Goal: Transaction & Acquisition: Book appointment/travel/reservation

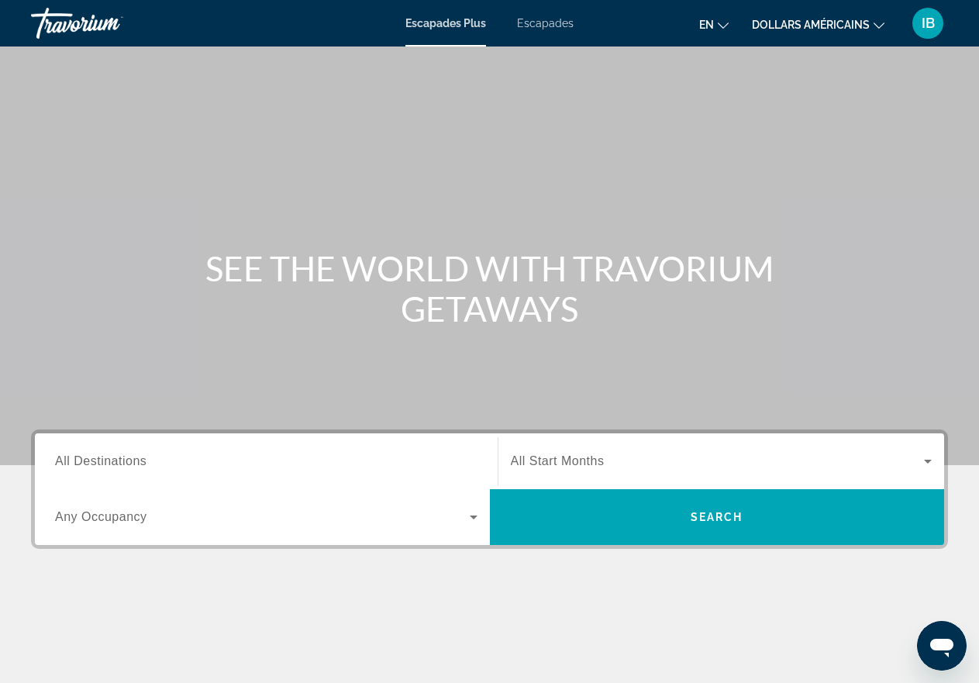
click at [721, 24] on icon "Changer de langue" at bounding box center [723, 25] width 11 height 11
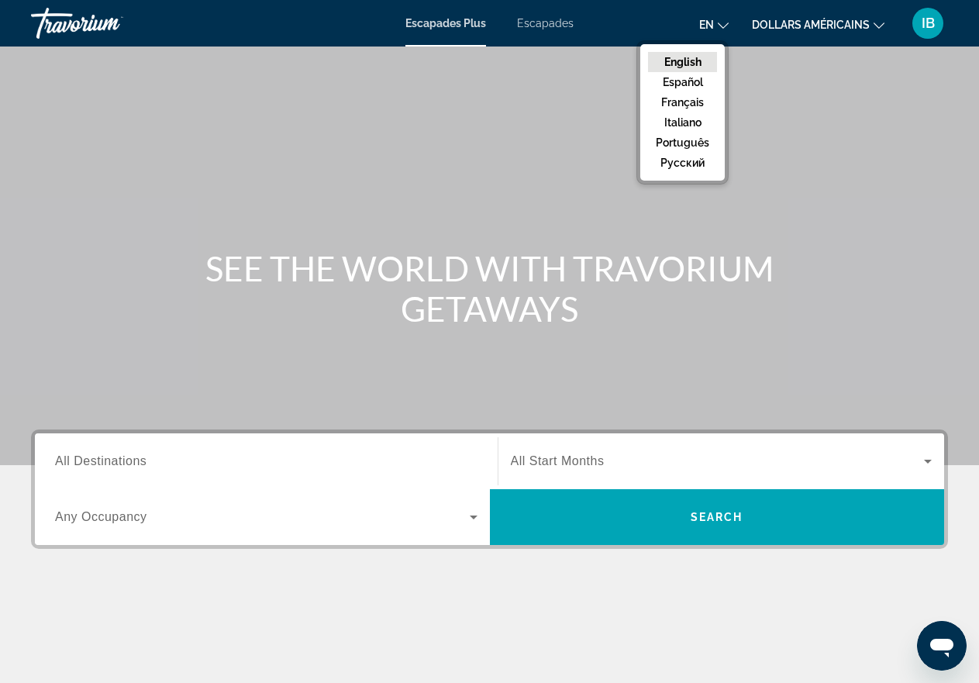
click at [721, 24] on icon "Changer de langue" at bounding box center [723, 25] width 11 height 11
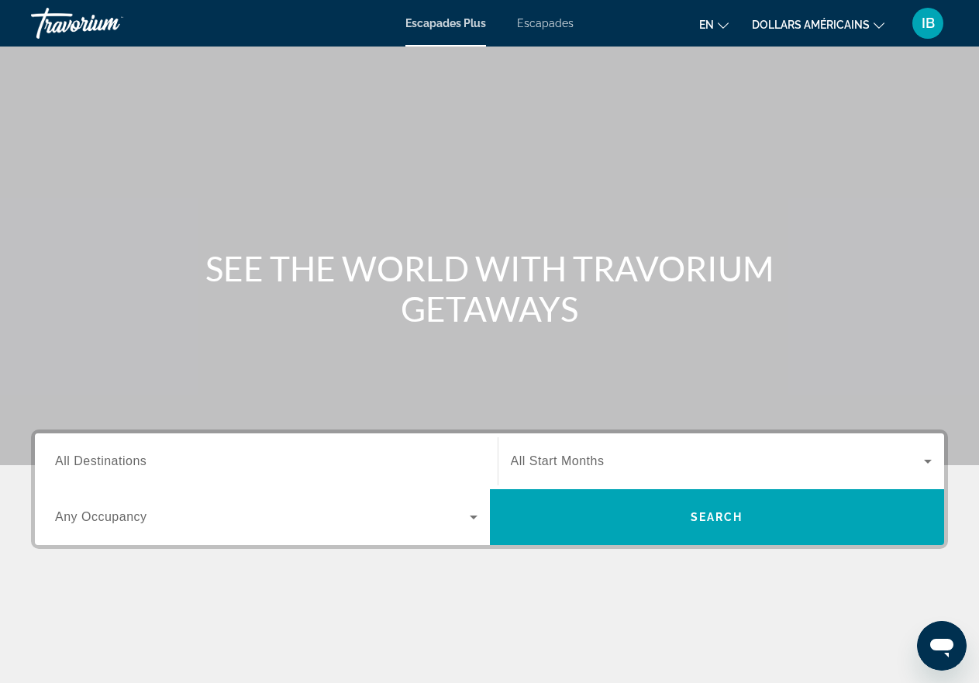
click at [721, 24] on icon "Changer de langue" at bounding box center [723, 25] width 11 height 11
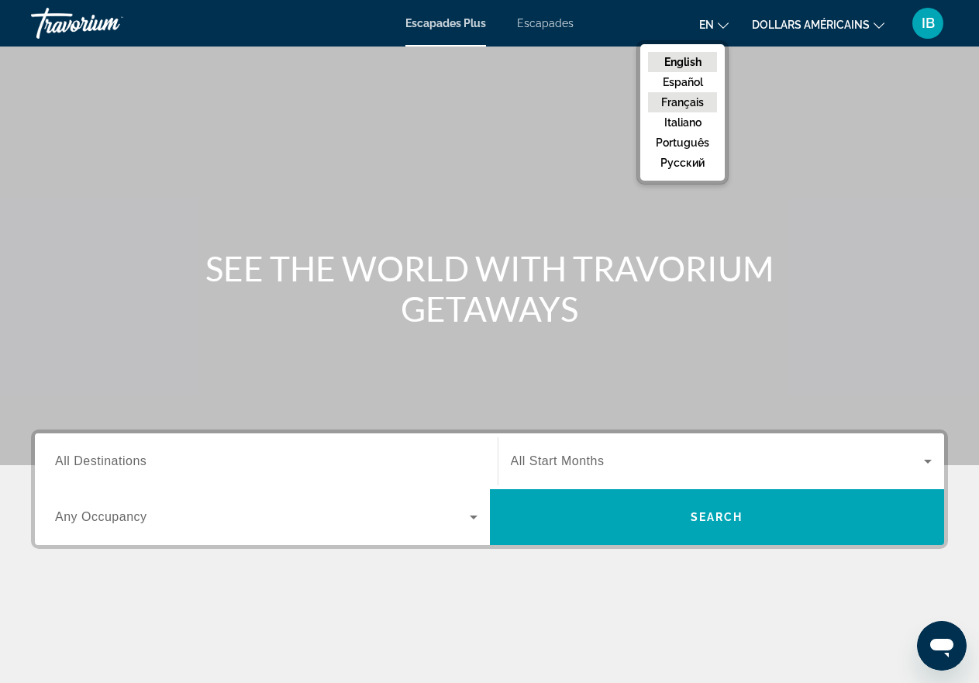
click at [690, 101] on button "Français" at bounding box center [682, 102] width 69 height 20
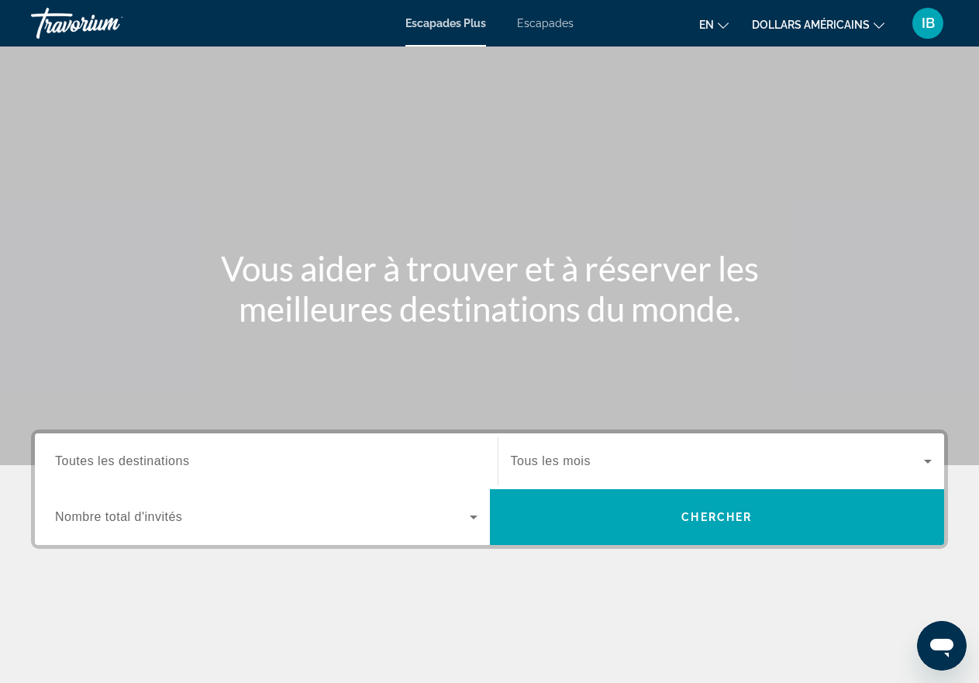
click at [473, 517] on icon "Widget de recherche" at bounding box center [474, 517] width 8 height 4
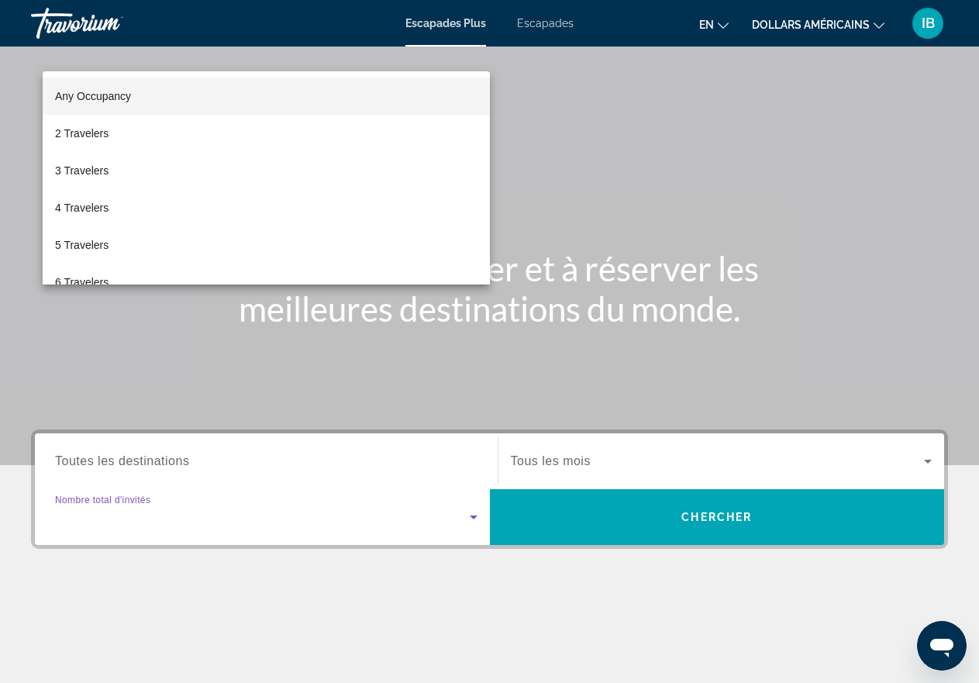
click at [473, 517] on body "Passer au contenu principal Escapades Plus Escapades en English Español Françai…" at bounding box center [489, 341] width 979 height 683
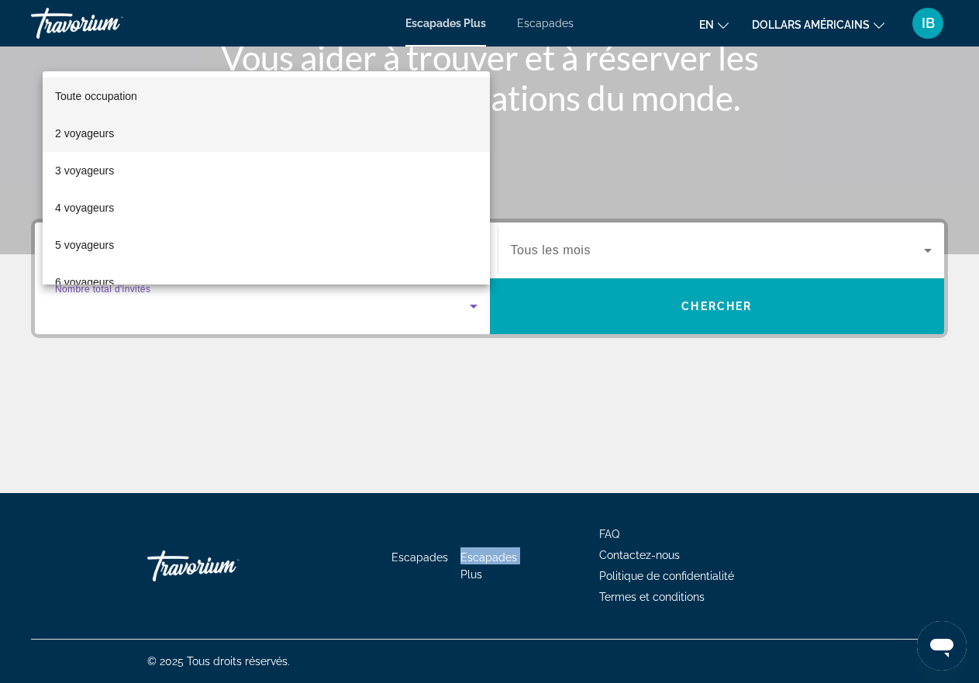
click at [92, 133] on font "2 voyageurs" at bounding box center [84, 133] width 59 height 12
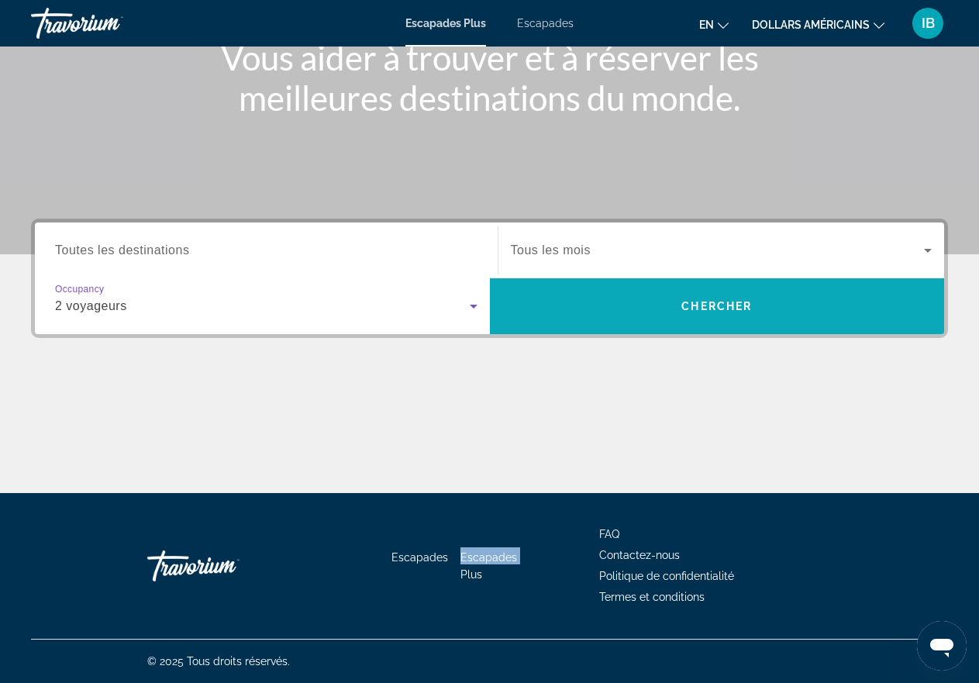
click at [704, 311] on span "Chercher" at bounding box center [716, 306] width 71 height 12
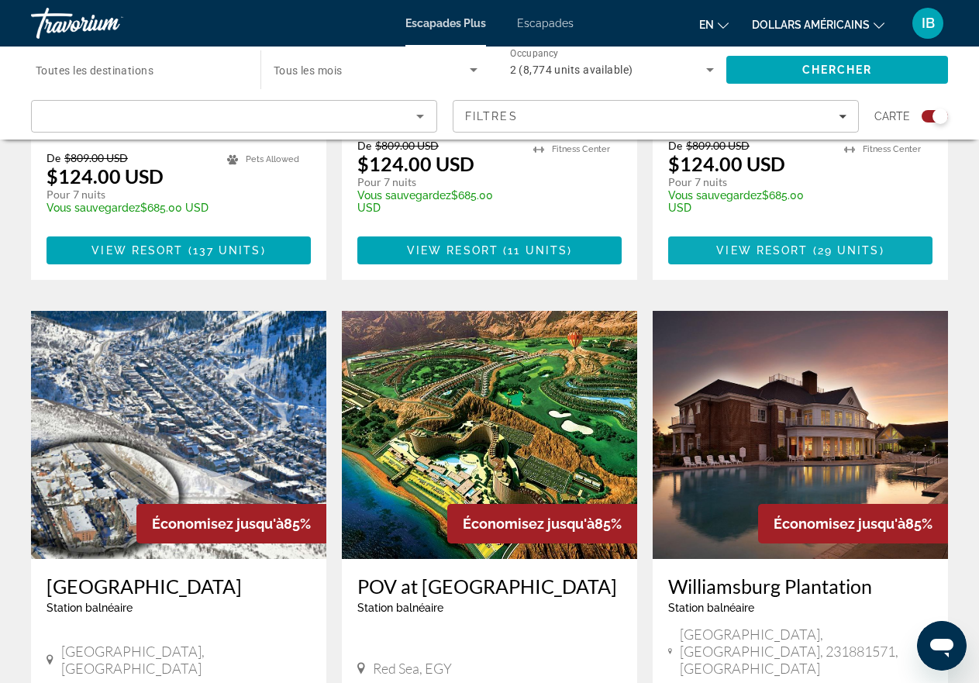
scroll to position [1963, 0]
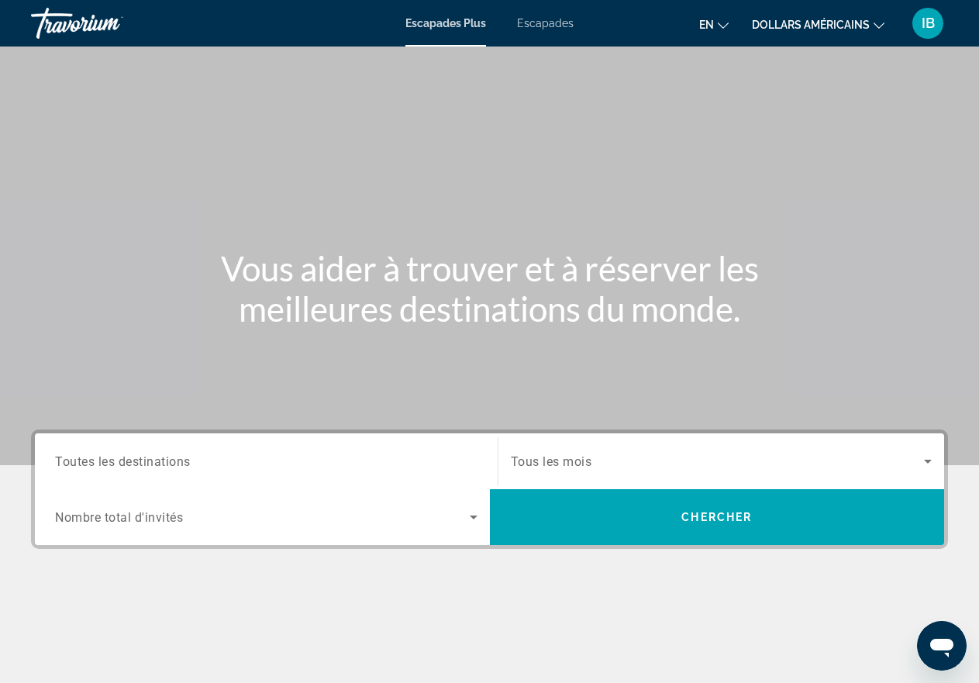
click at [537, 22] on font "Escapades" at bounding box center [545, 23] width 57 height 12
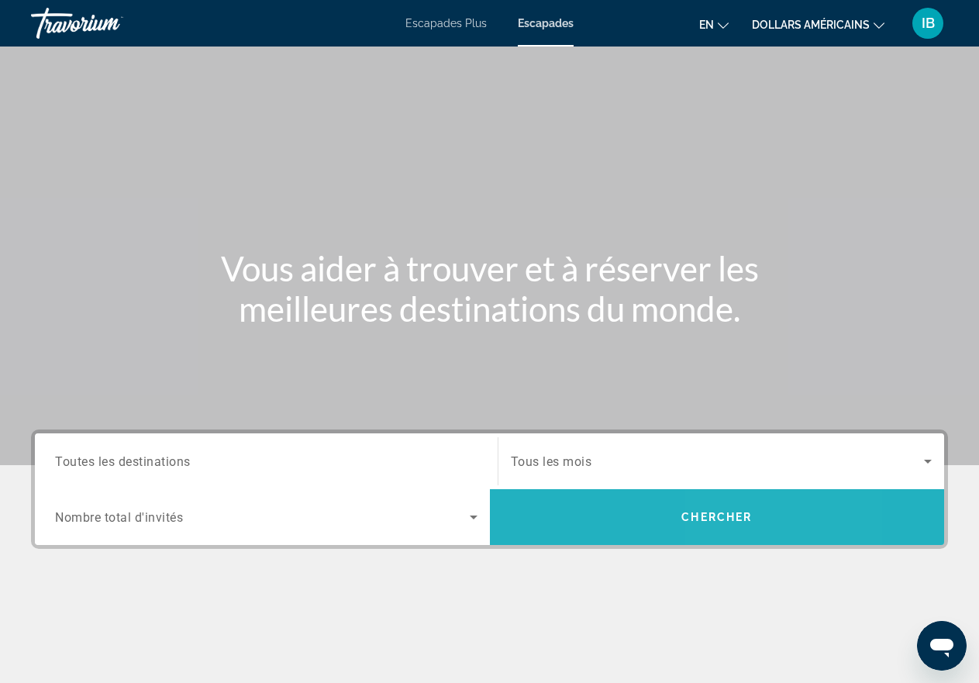
click at [735, 521] on span "Chercher" at bounding box center [716, 517] width 71 height 12
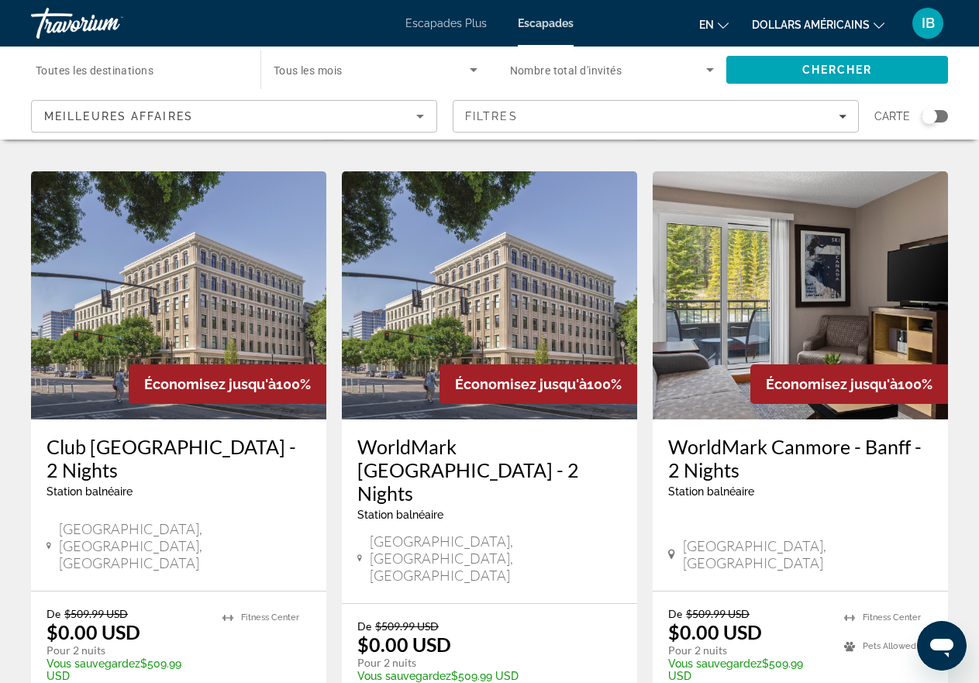
scroll to position [1912, 0]
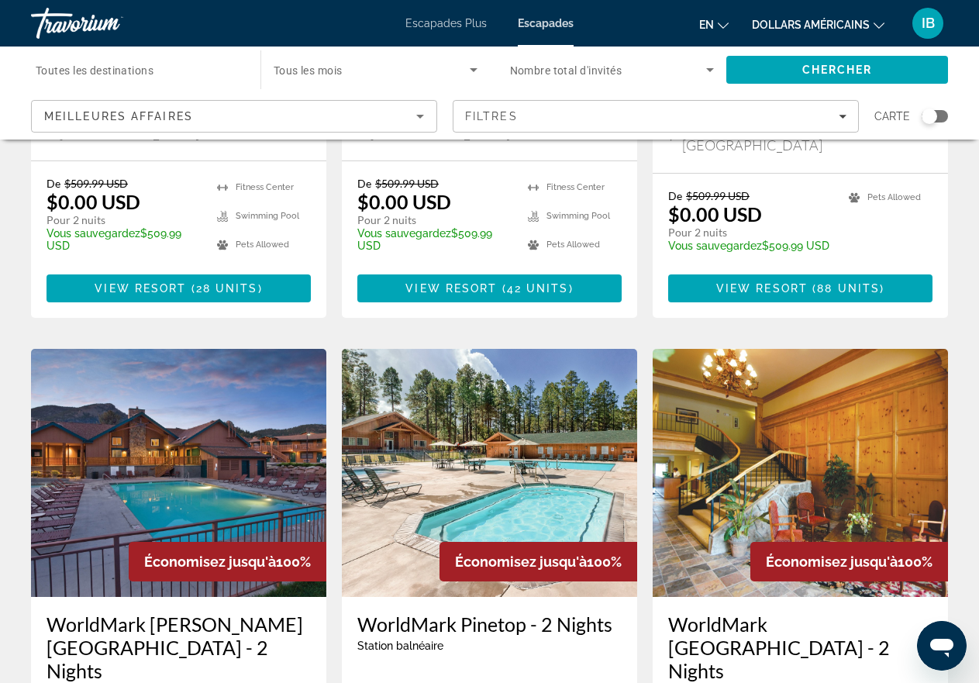
scroll to position [1963, 0]
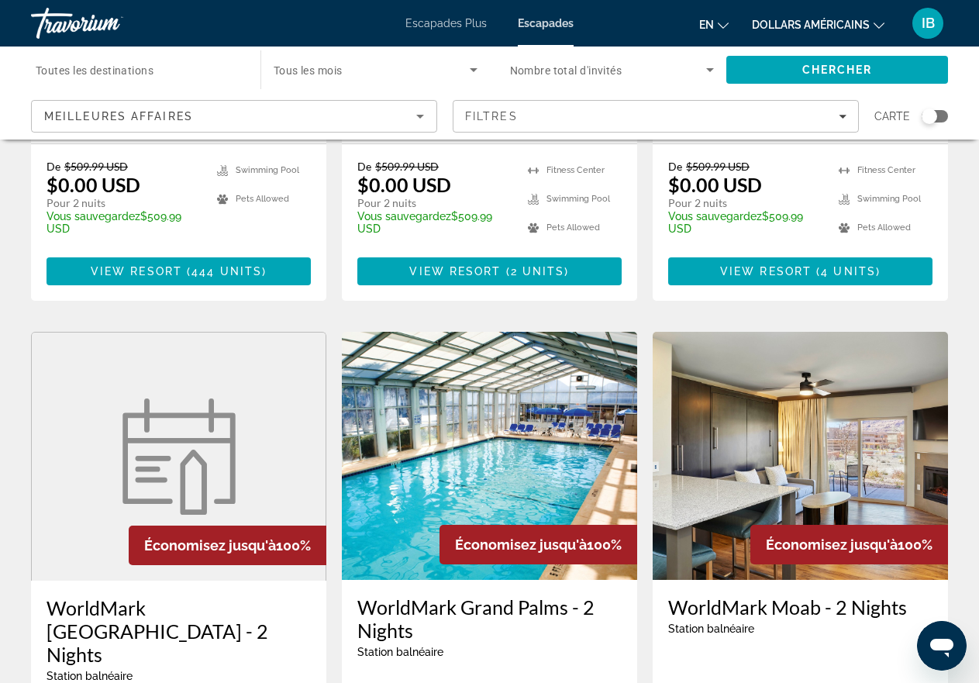
scroll to position [878, 0]
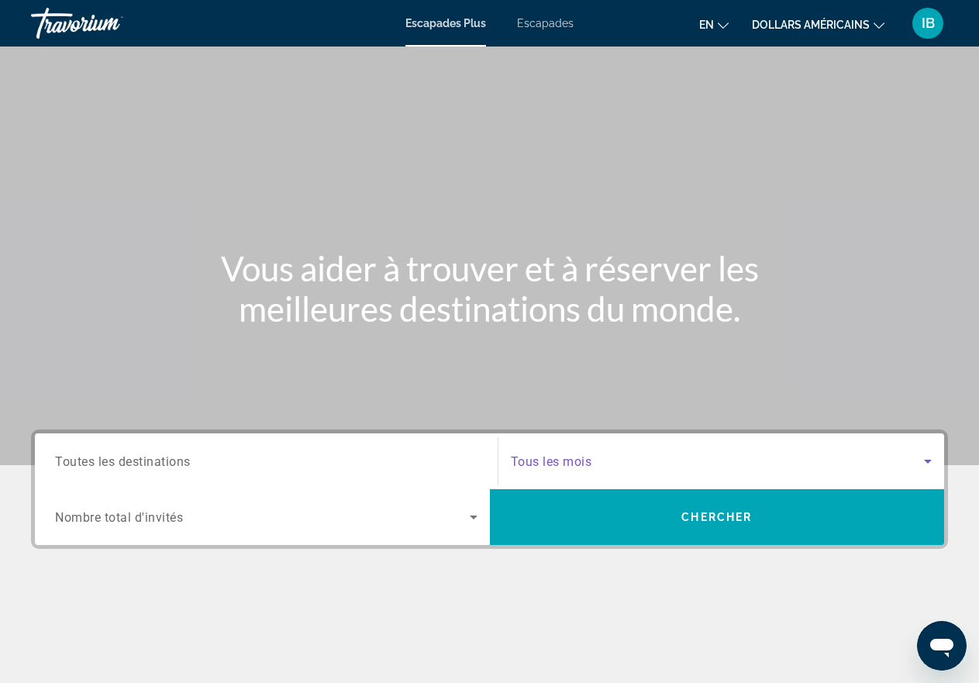
drag, startPoint x: 927, startPoint y: 460, endPoint x: 919, endPoint y: 461, distance: 7.8
click at [921, 461] on icon "Search widget" at bounding box center [927, 461] width 19 height 19
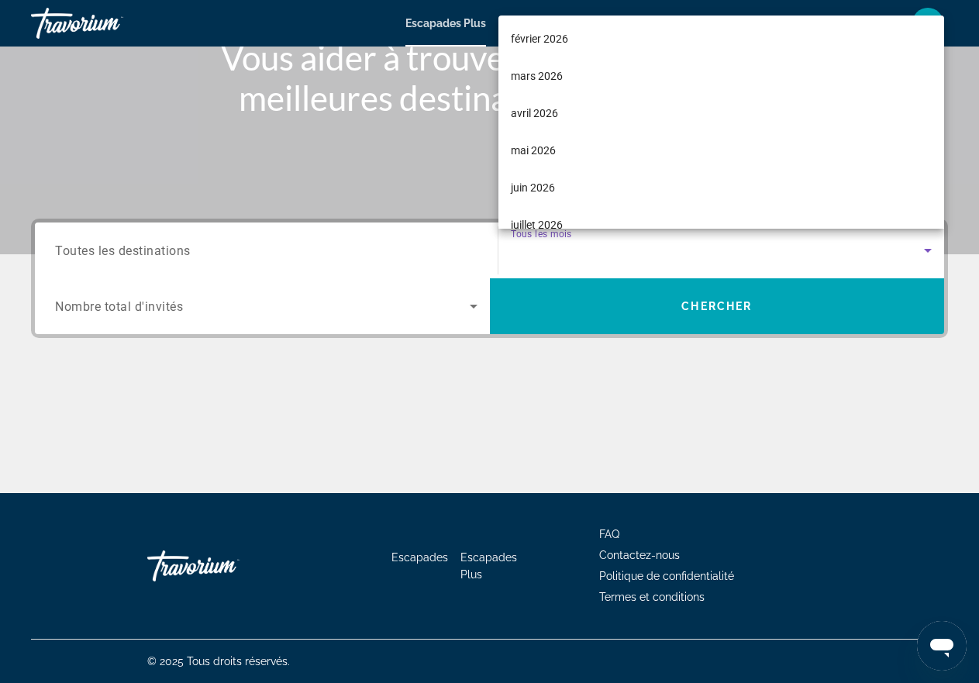
scroll to position [203, 0]
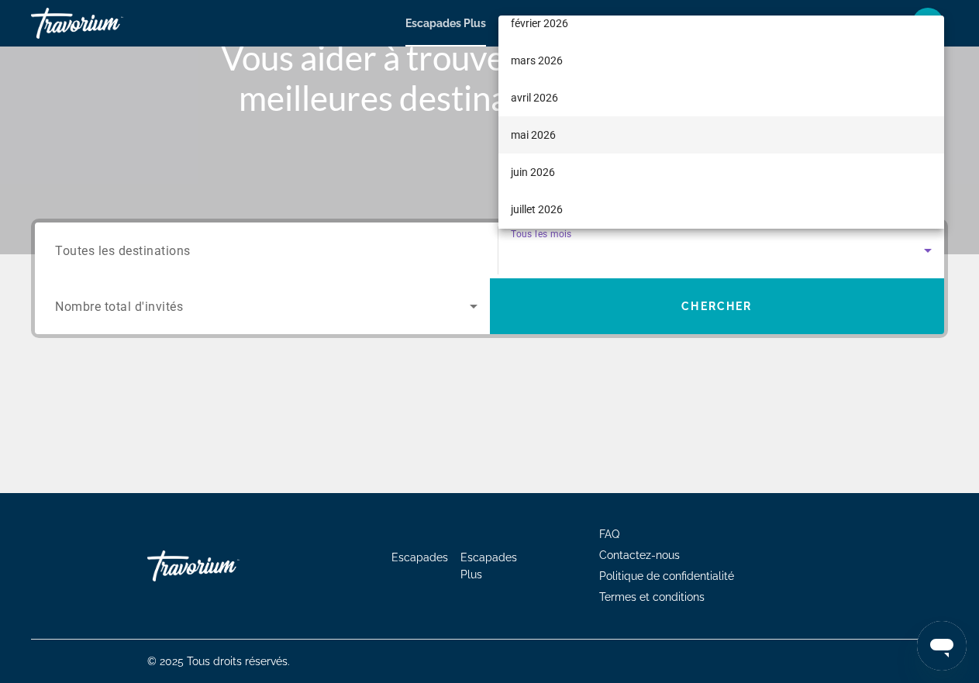
click at [530, 135] on font "mai 2026" at bounding box center [533, 135] width 45 height 12
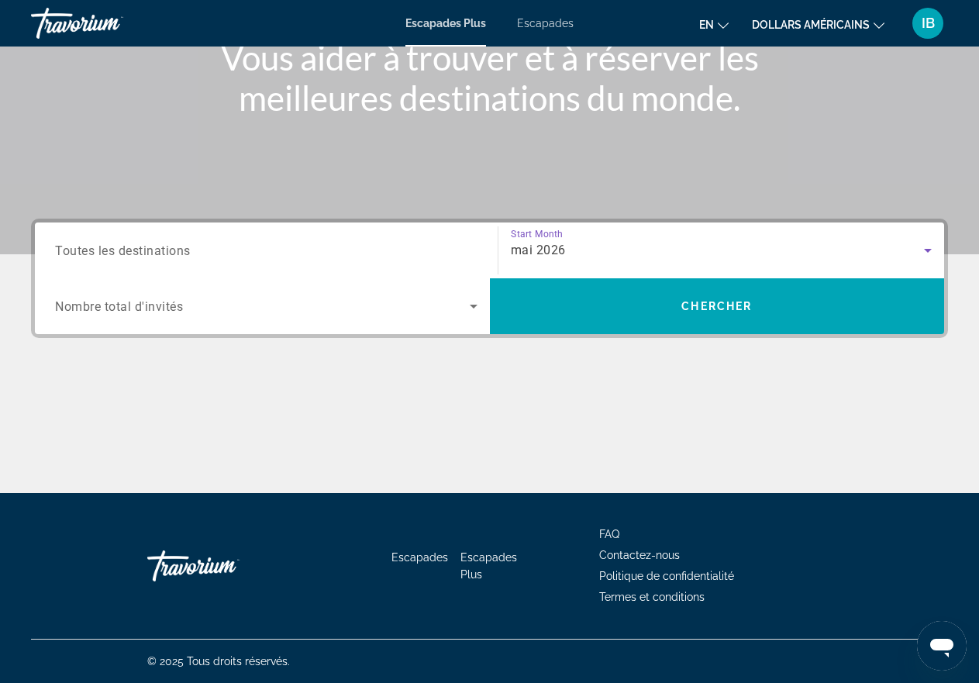
click at [76, 311] on span "Nombre total d'invités" at bounding box center [119, 306] width 128 height 15
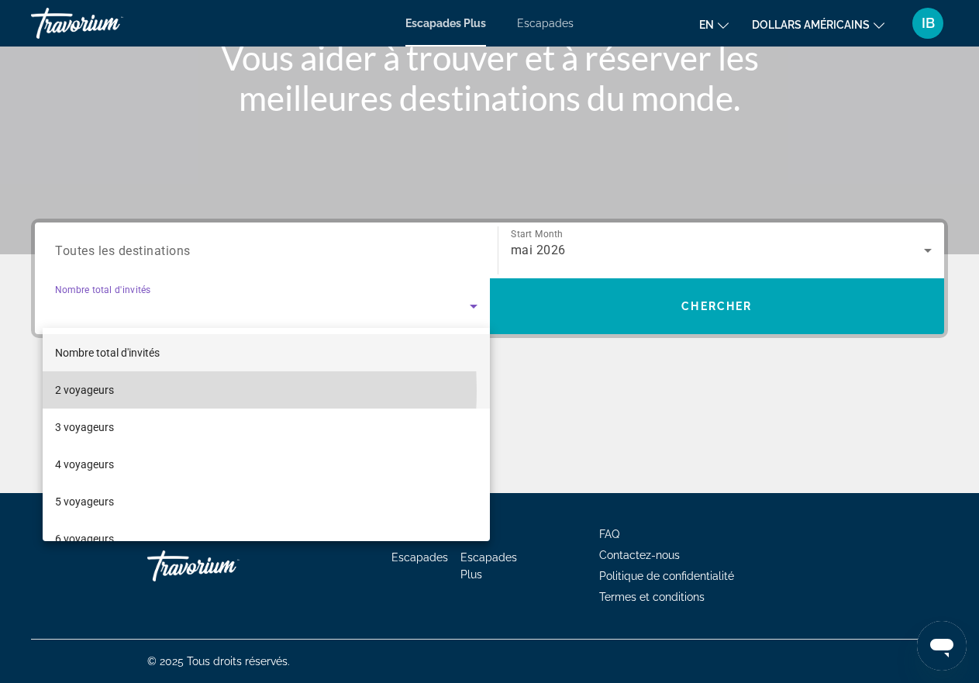
click at [105, 390] on font "2 voyageurs" at bounding box center [84, 390] width 59 height 12
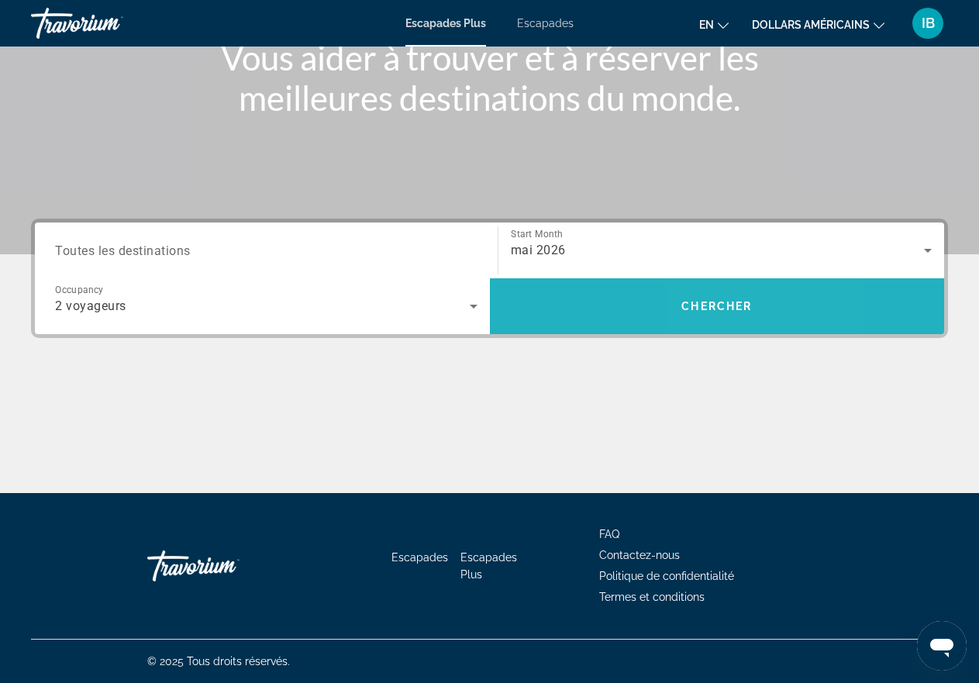
click at [707, 308] on span "Chercher" at bounding box center [716, 306] width 71 height 12
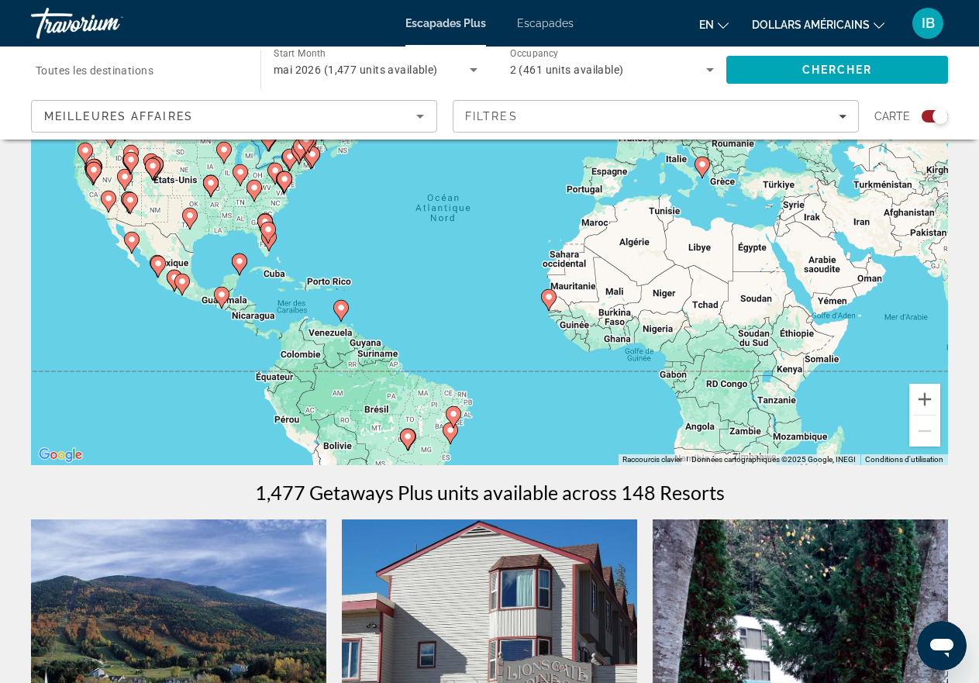
scroll to position [52, 0]
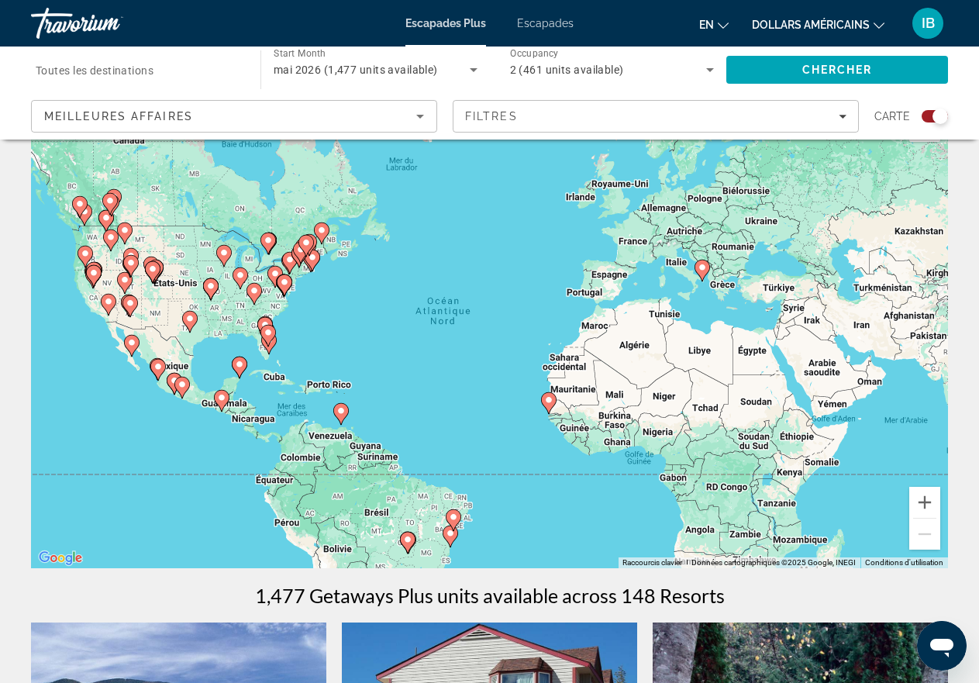
click at [704, 268] on image "Contenu principal" at bounding box center [701, 267] width 9 height 9
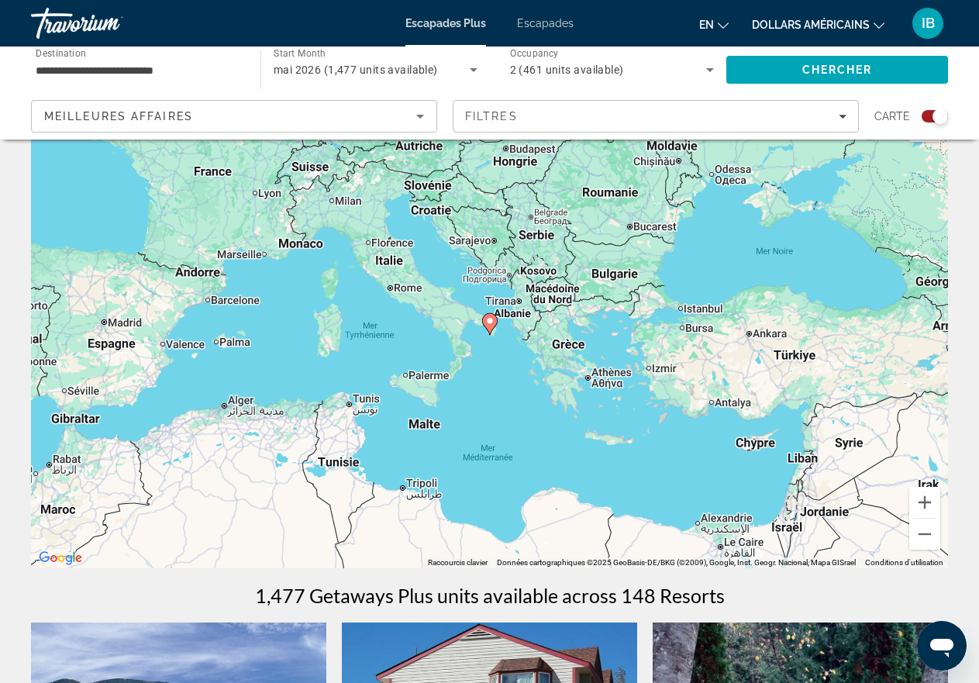
click at [491, 326] on icon "Contenu principal" at bounding box center [489, 324] width 14 height 20
type input "**********"
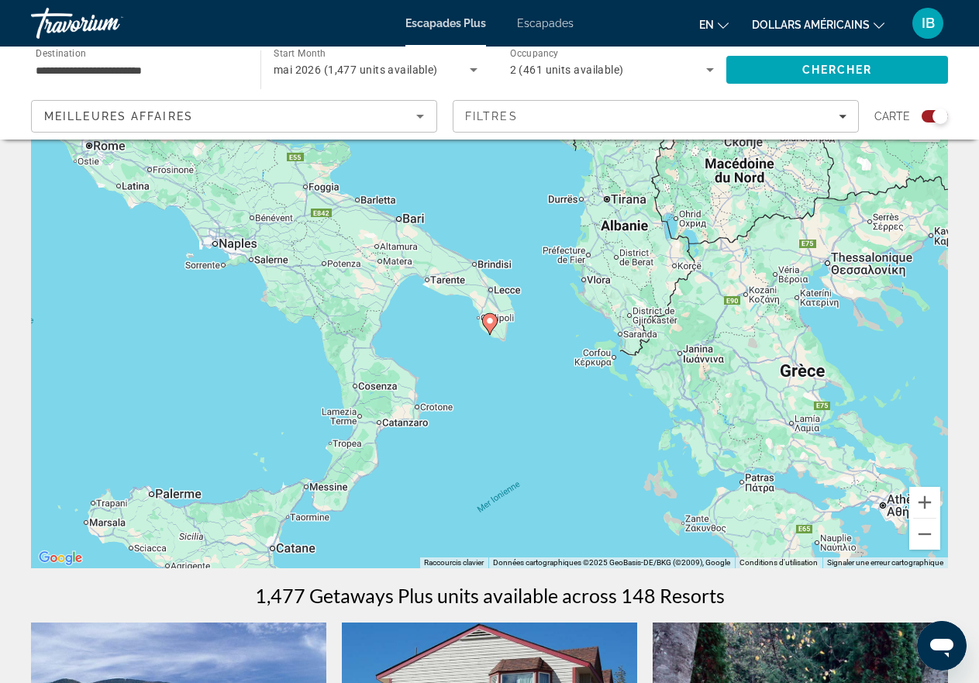
scroll to position [0, 0]
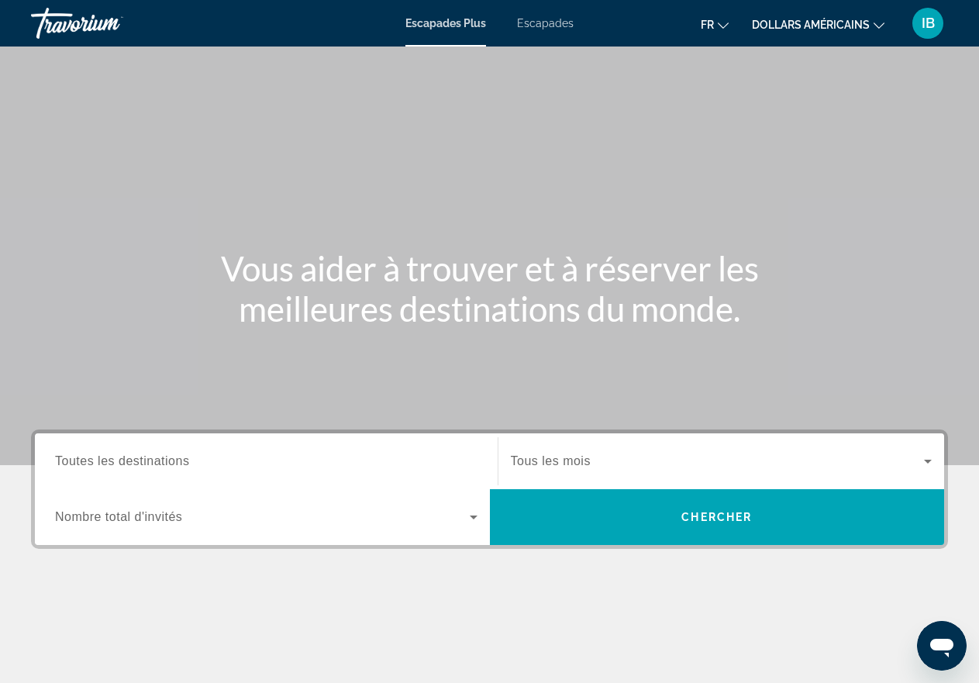
click at [473, 517] on icon "Widget de recherche" at bounding box center [474, 517] width 8 height 4
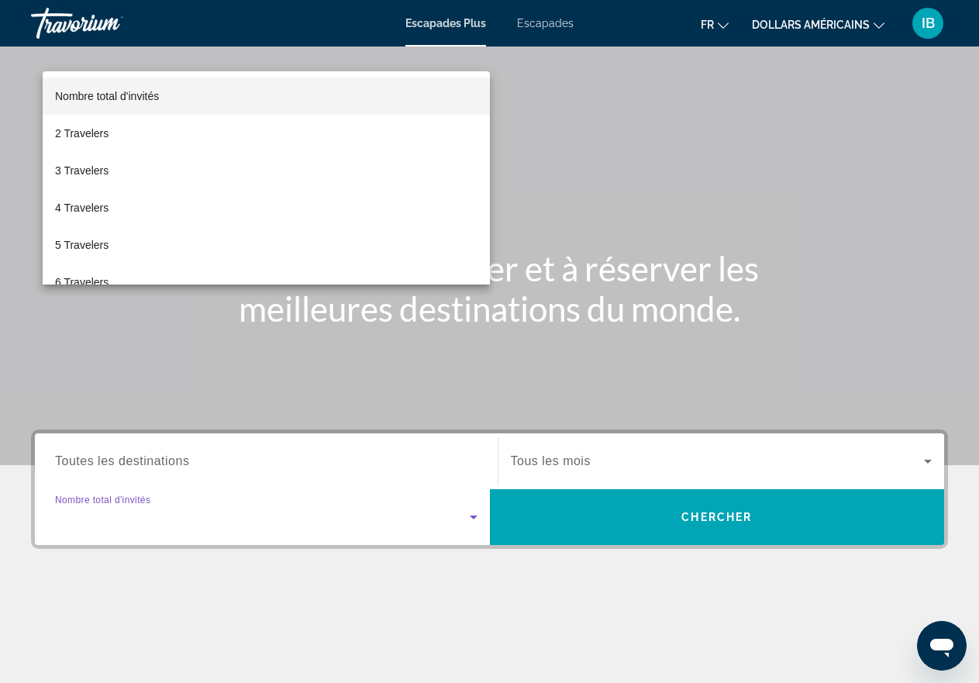
scroll to position [211, 0]
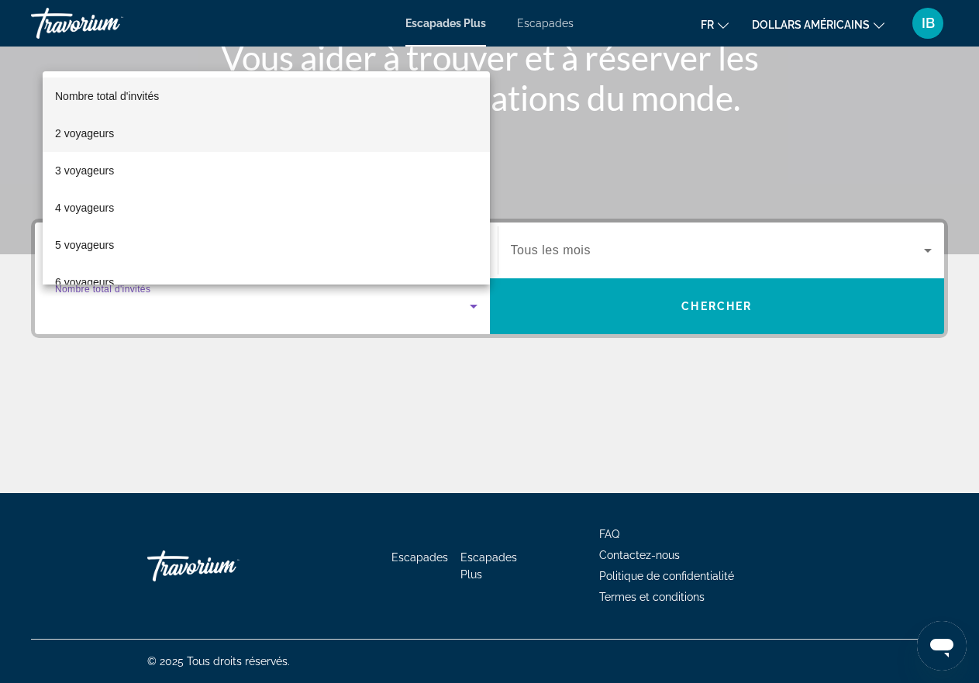
click at [74, 132] on font "2 voyageurs" at bounding box center [84, 133] width 59 height 12
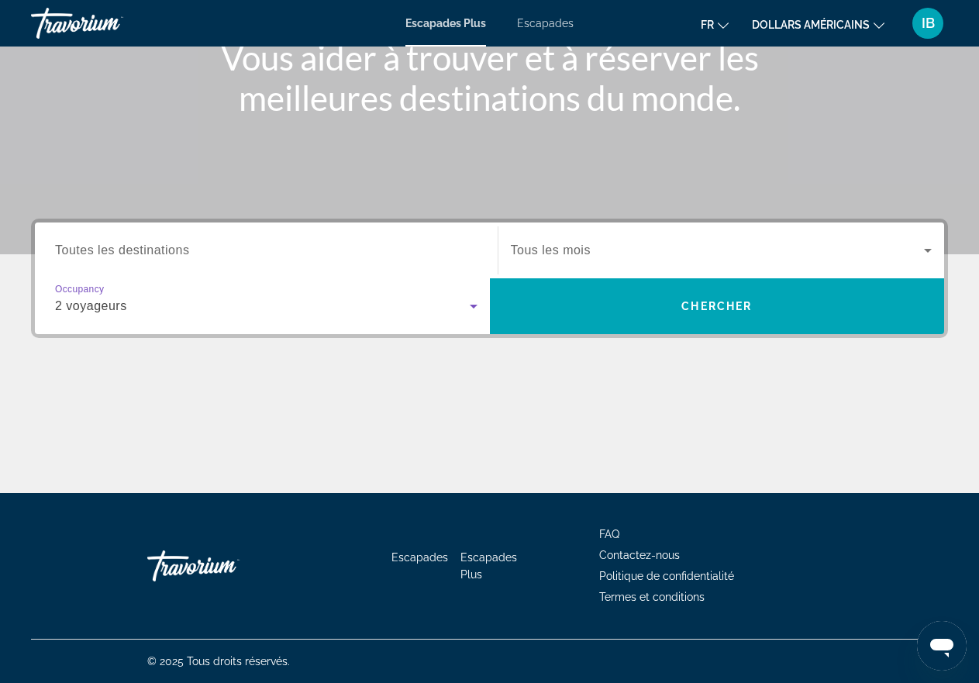
click at [924, 243] on icon "Widget de recherche" at bounding box center [927, 250] width 19 height 19
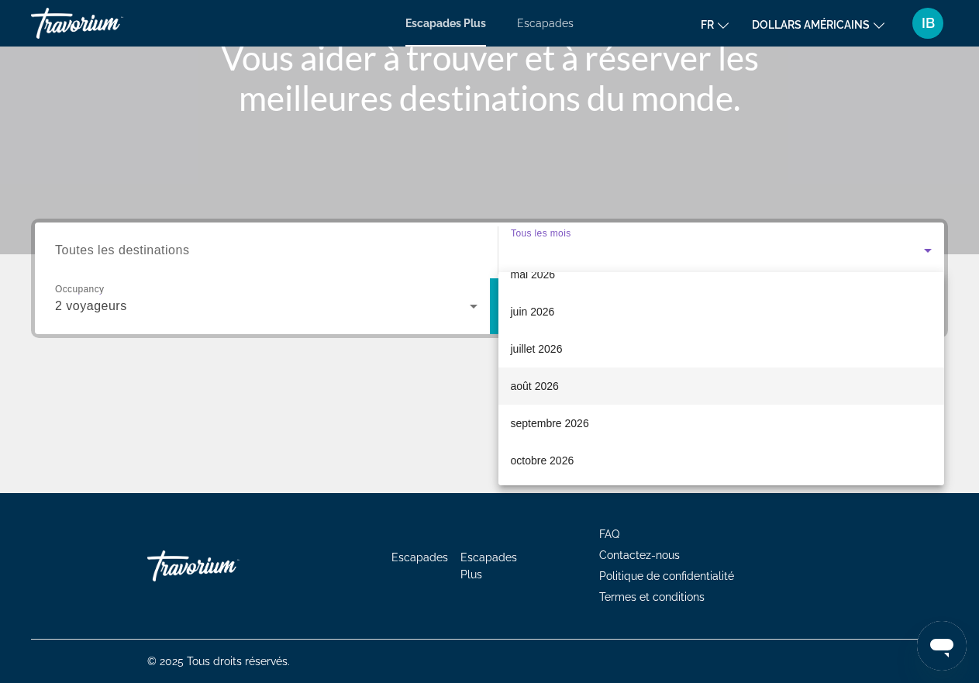
scroll to position [0, 0]
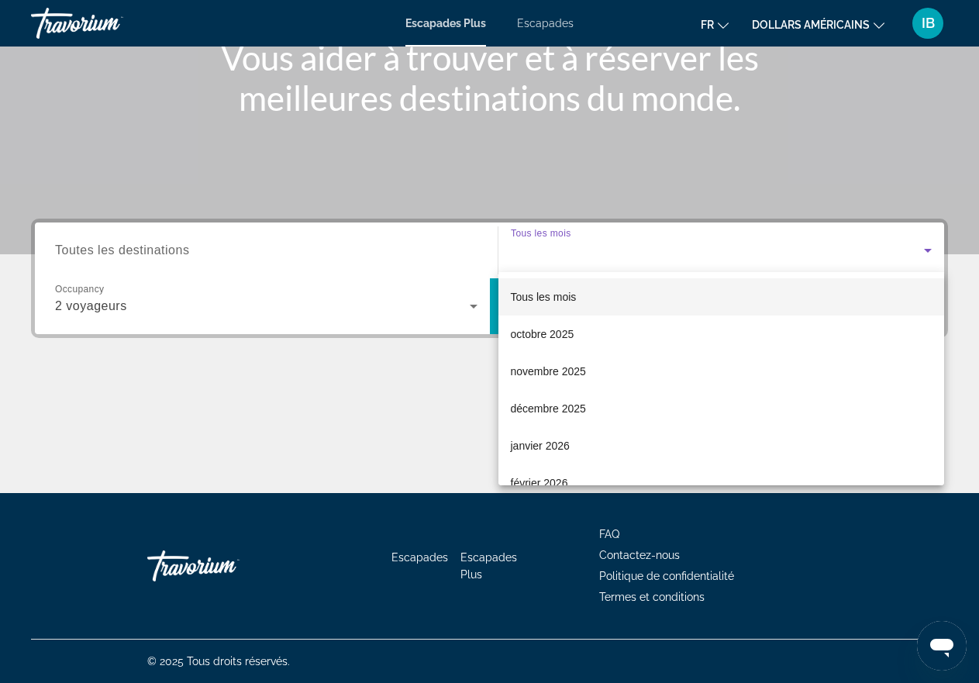
click at [545, 301] on font "Tous les mois" at bounding box center [544, 297] width 66 height 12
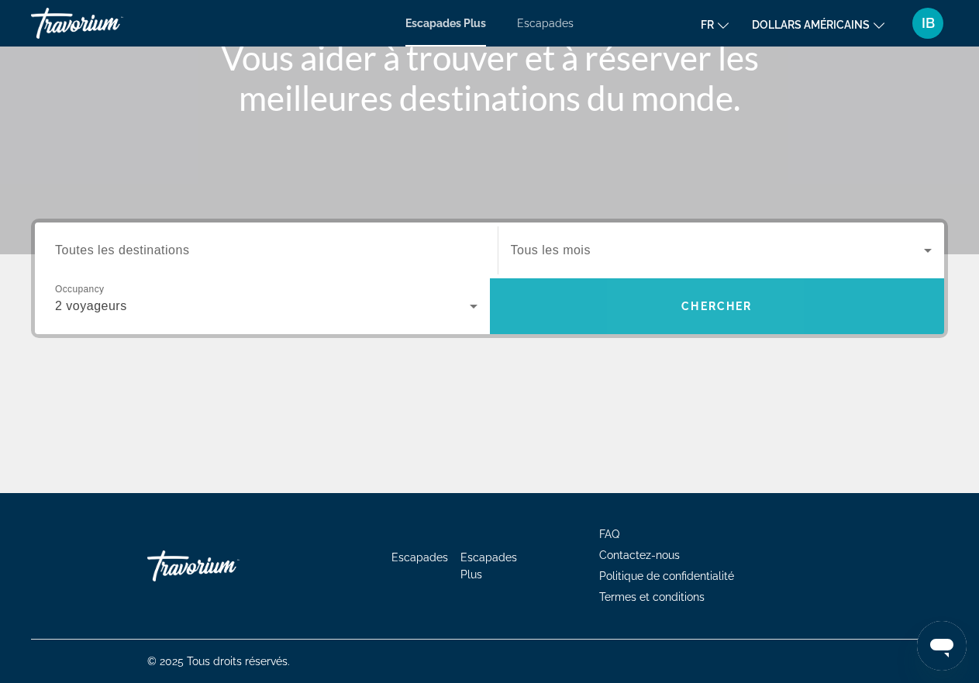
click at [677, 307] on span "Recherche" at bounding box center [717, 305] width 455 height 37
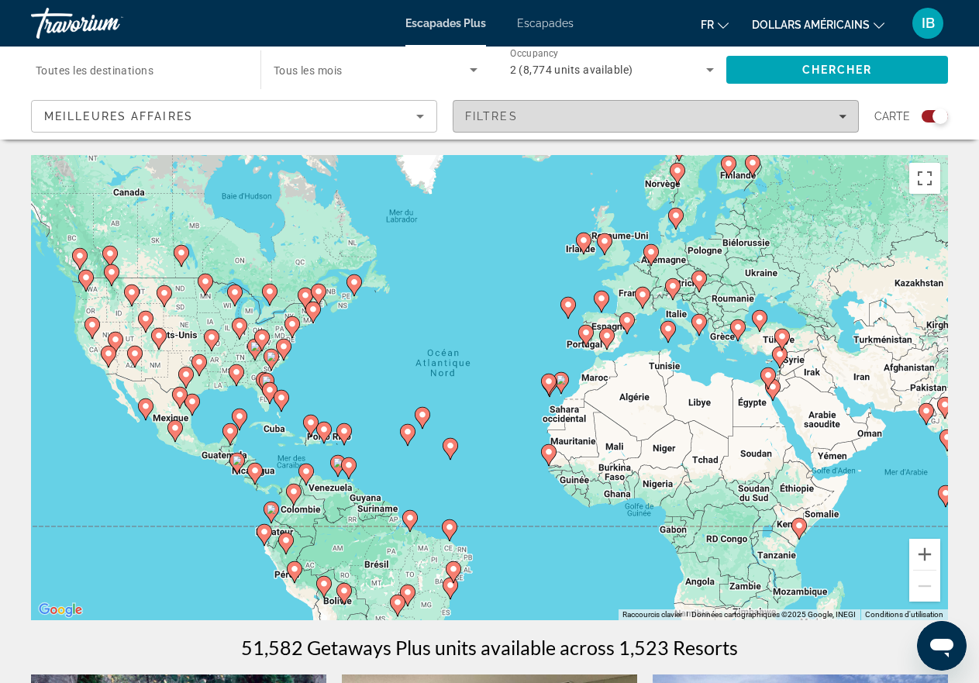
click at [840, 115] on icon "Filters" at bounding box center [842, 117] width 8 height 4
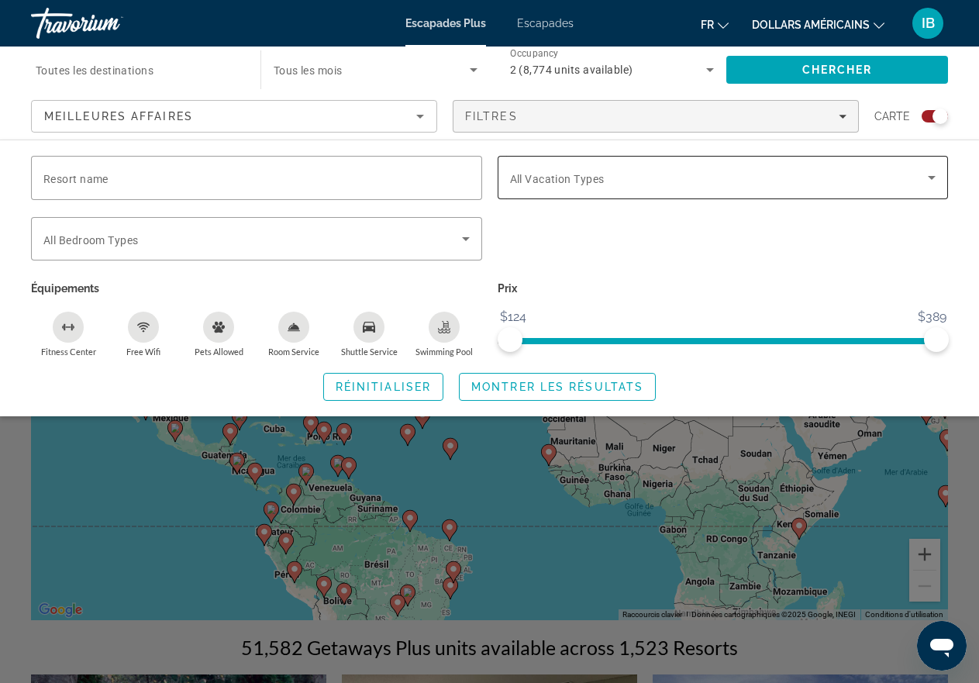
click at [933, 179] on icon "Search widget" at bounding box center [931, 177] width 19 height 19
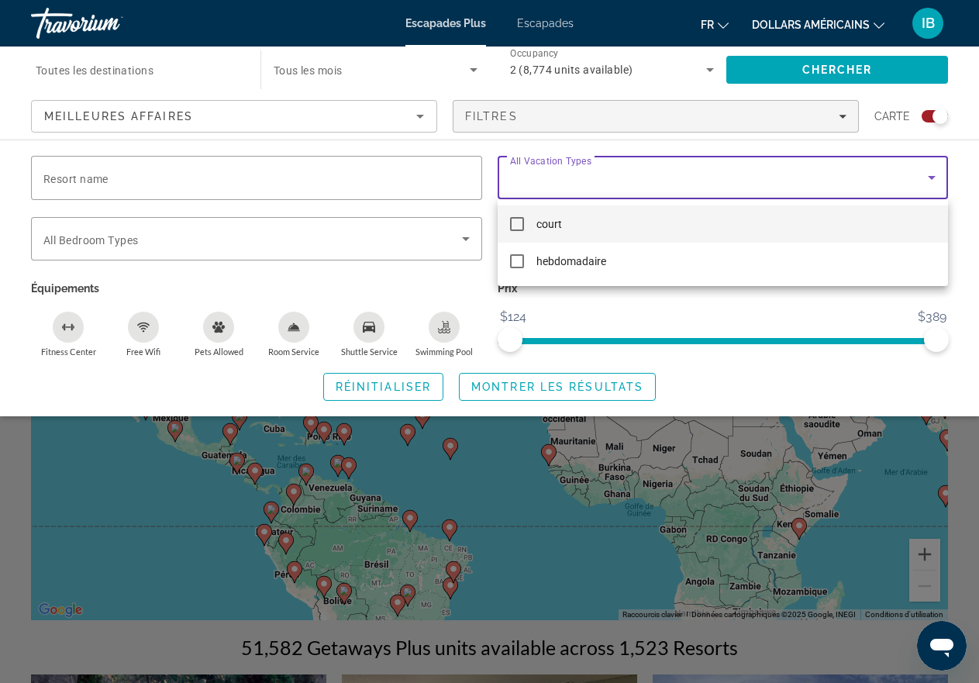
click at [517, 226] on mat-pseudo-checkbox at bounding box center [517, 224] width 14 height 14
click at [468, 237] on div at bounding box center [489, 341] width 979 height 683
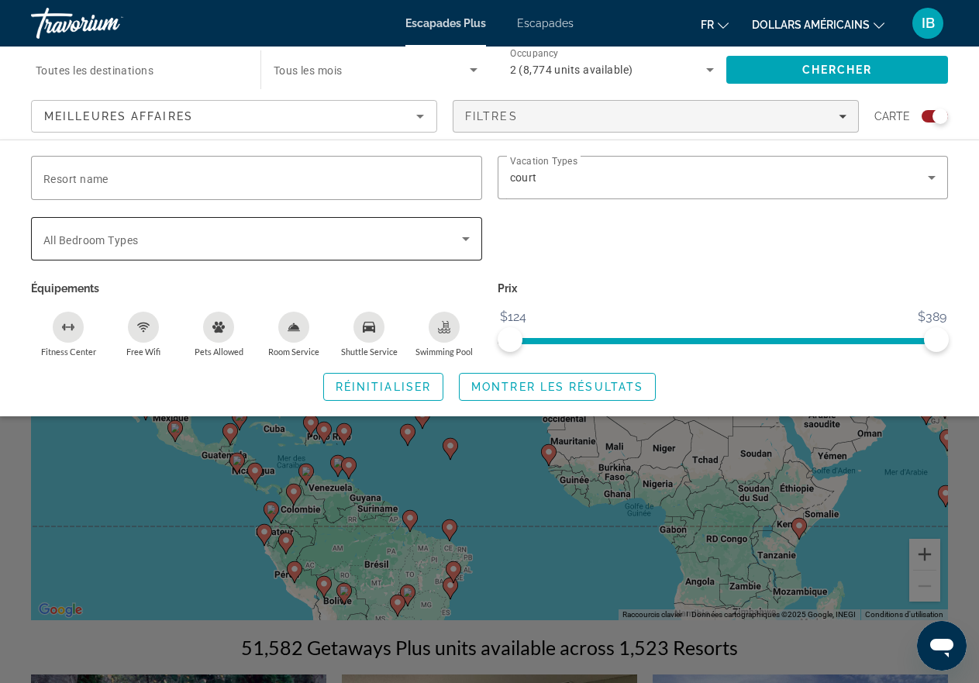
click at [466, 237] on icon "Search widget" at bounding box center [466, 239] width 8 height 4
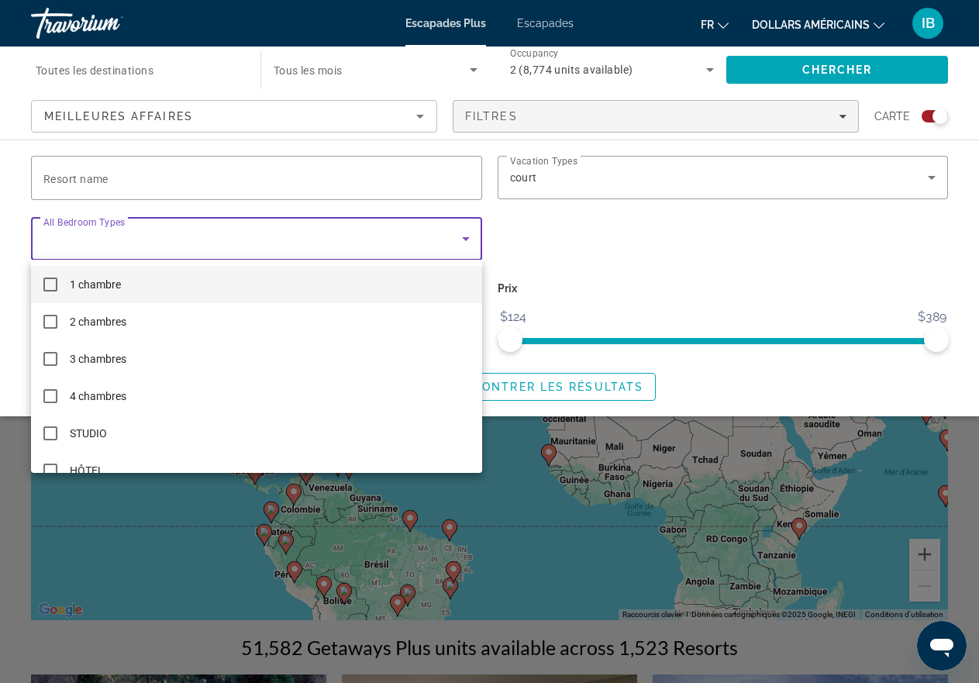
click at [50, 283] on mat-pseudo-checkbox at bounding box center [50, 284] width 14 height 14
click at [886, 375] on div at bounding box center [489, 341] width 979 height 683
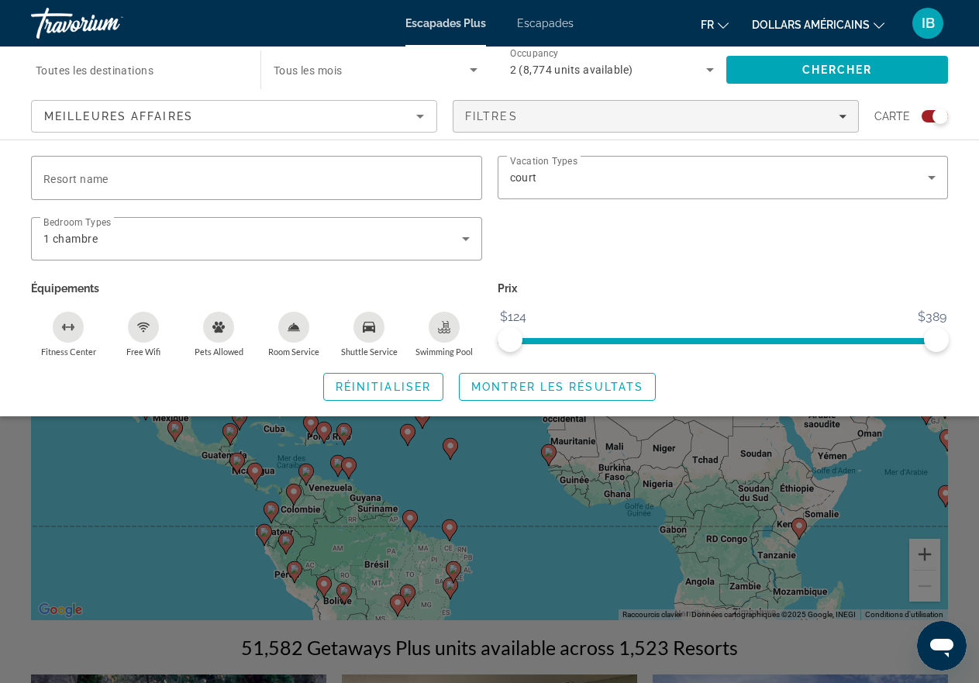
scroll to position [207, 0]
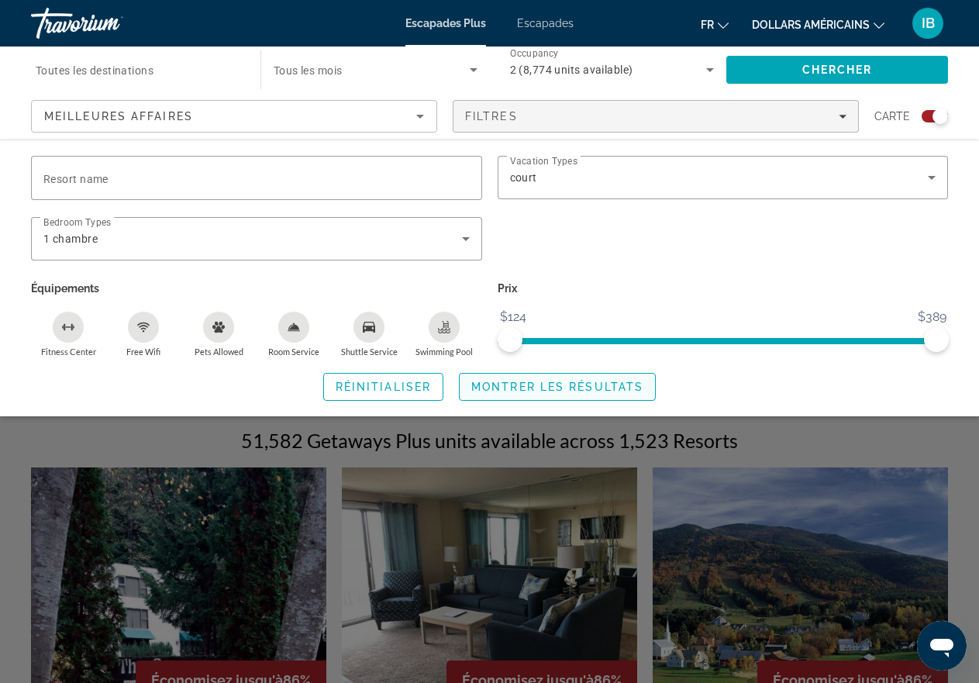
click at [528, 387] on span "Montrer les résultats" at bounding box center [557, 386] width 172 height 12
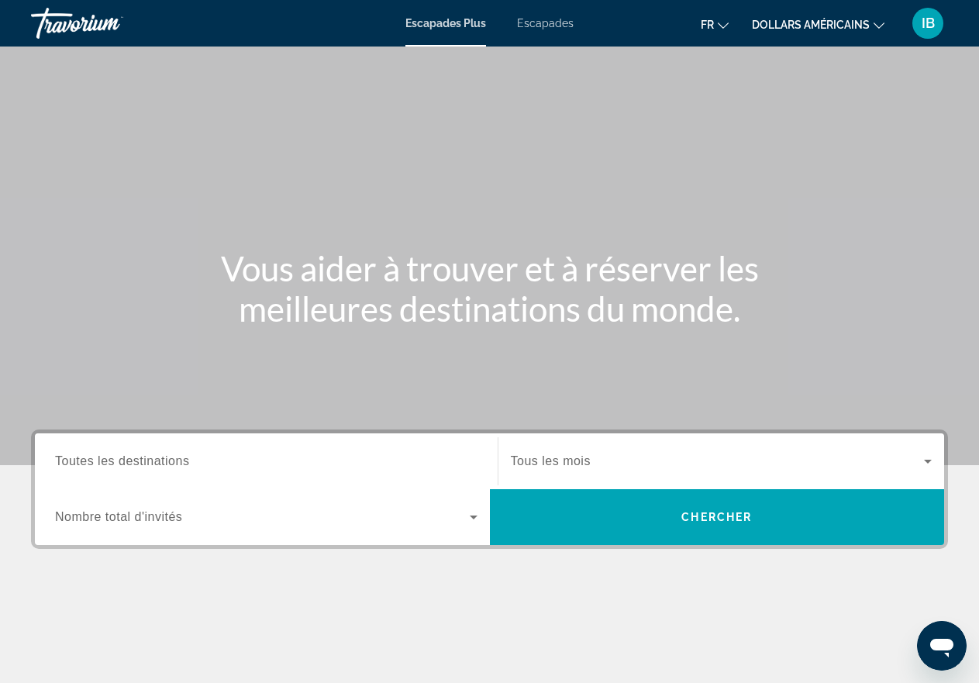
click at [551, 22] on font "Escapades" at bounding box center [545, 23] width 57 height 12
click at [471, 514] on icon "Search widget" at bounding box center [473, 517] width 19 height 19
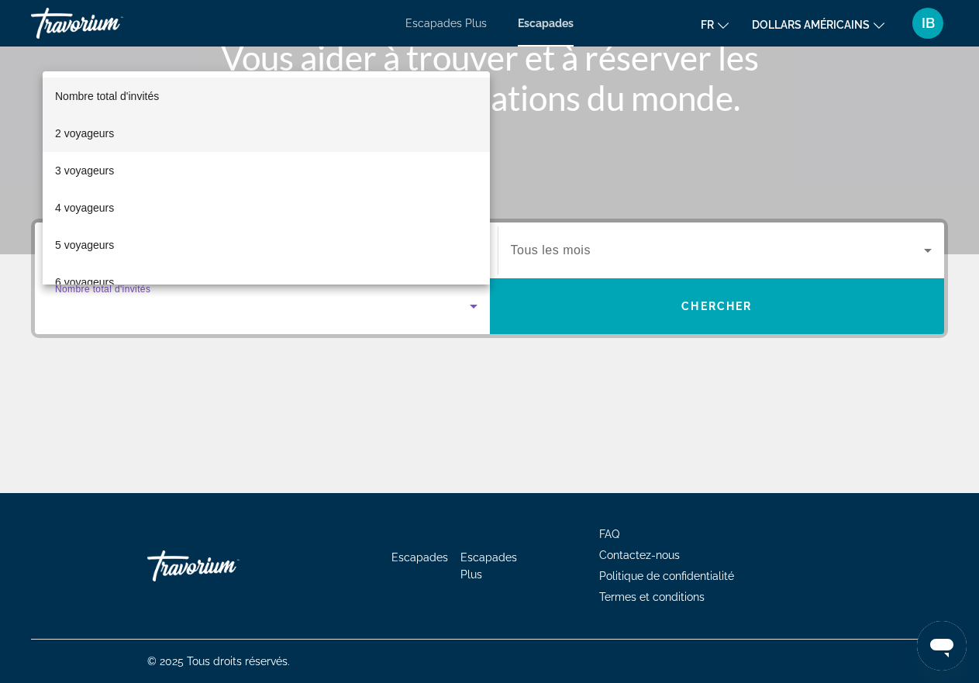
click at [95, 132] on font "2 voyageurs" at bounding box center [84, 133] width 59 height 12
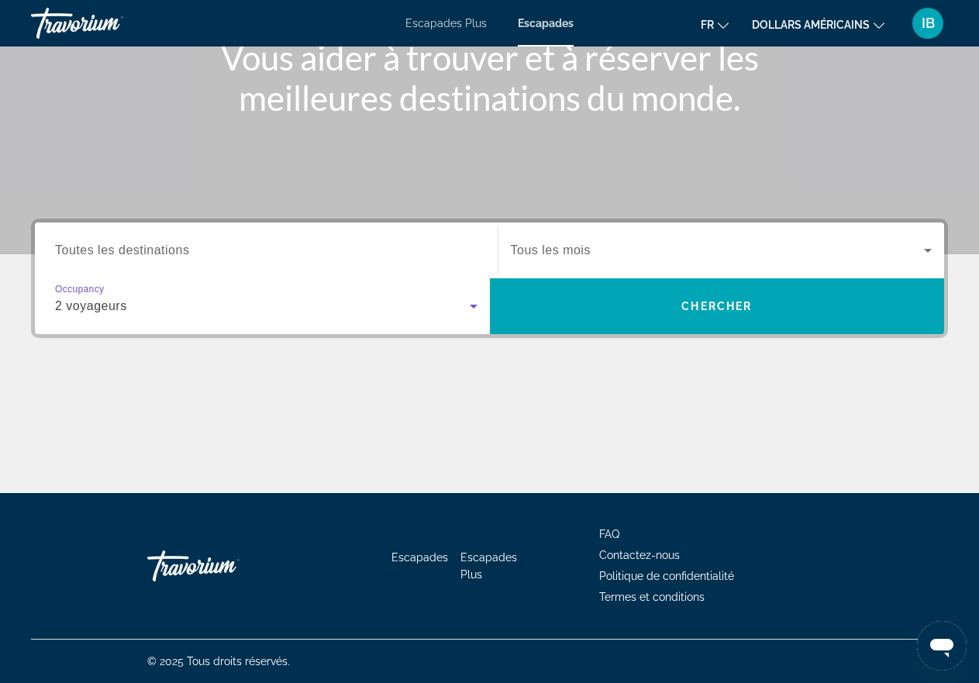
click at [924, 248] on icon "Search widget" at bounding box center [927, 250] width 19 height 19
click at [925, 248] on icon "Search widget" at bounding box center [927, 250] width 19 height 19
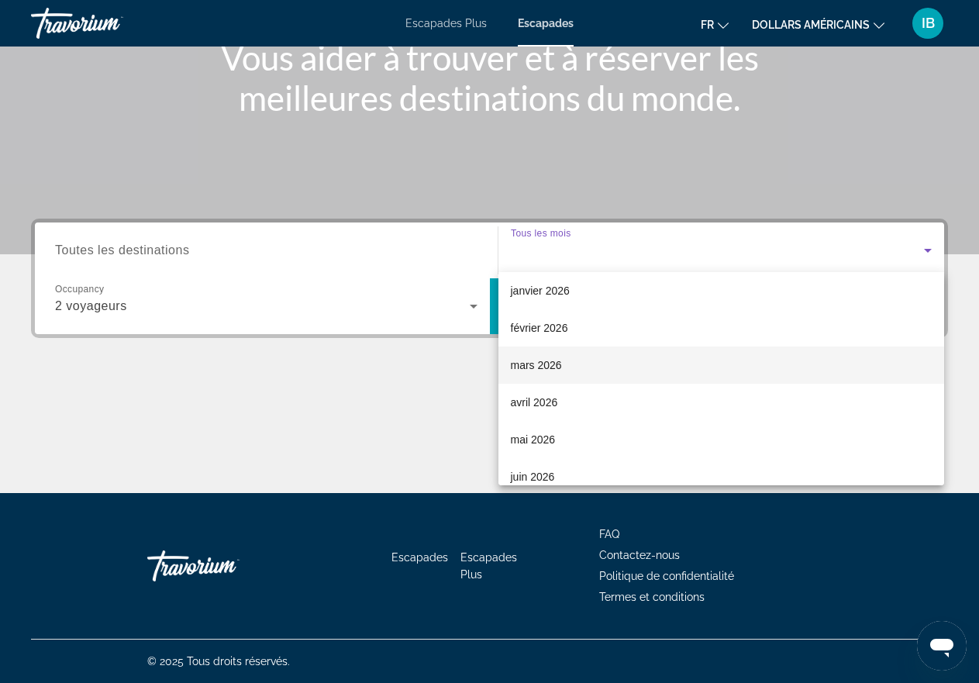
scroll to position [258, 0]
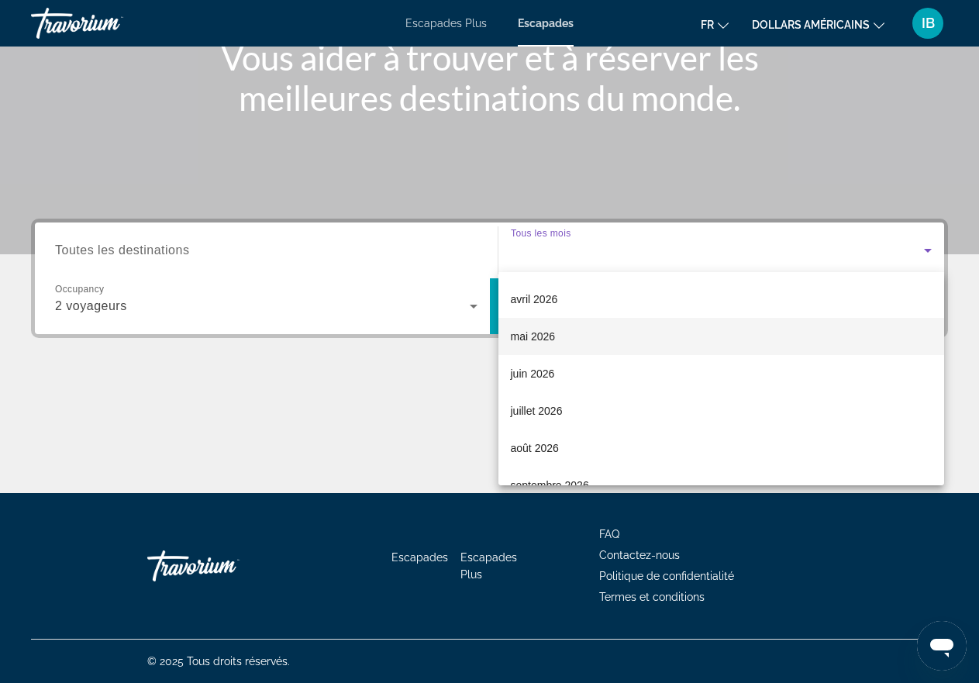
click at [523, 334] on font "mai 2026" at bounding box center [533, 336] width 45 height 12
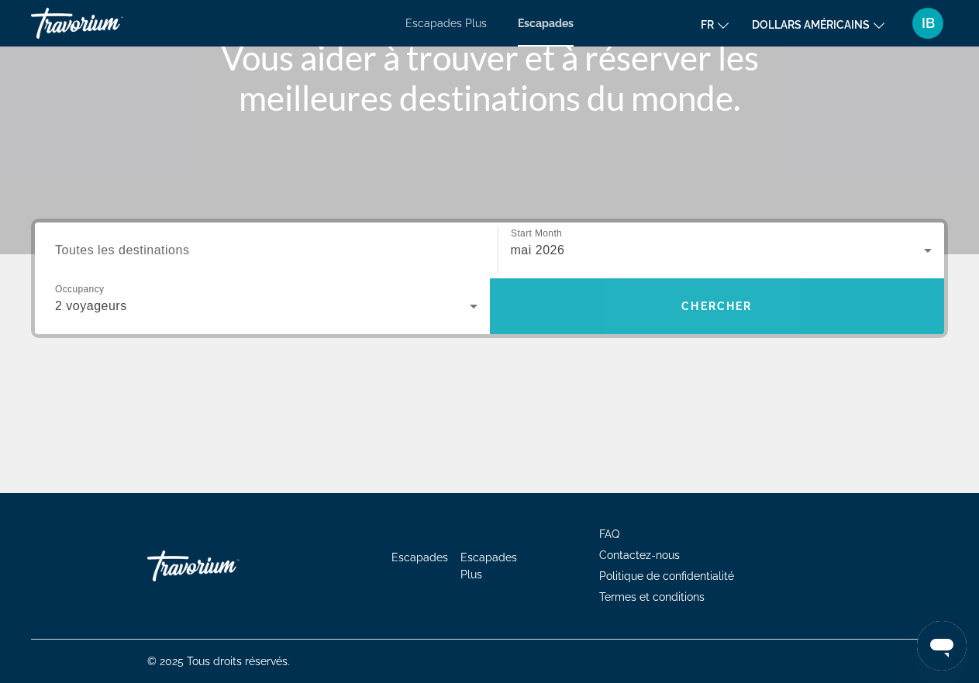
click at [676, 308] on span "Search" at bounding box center [717, 305] width 455 height 37
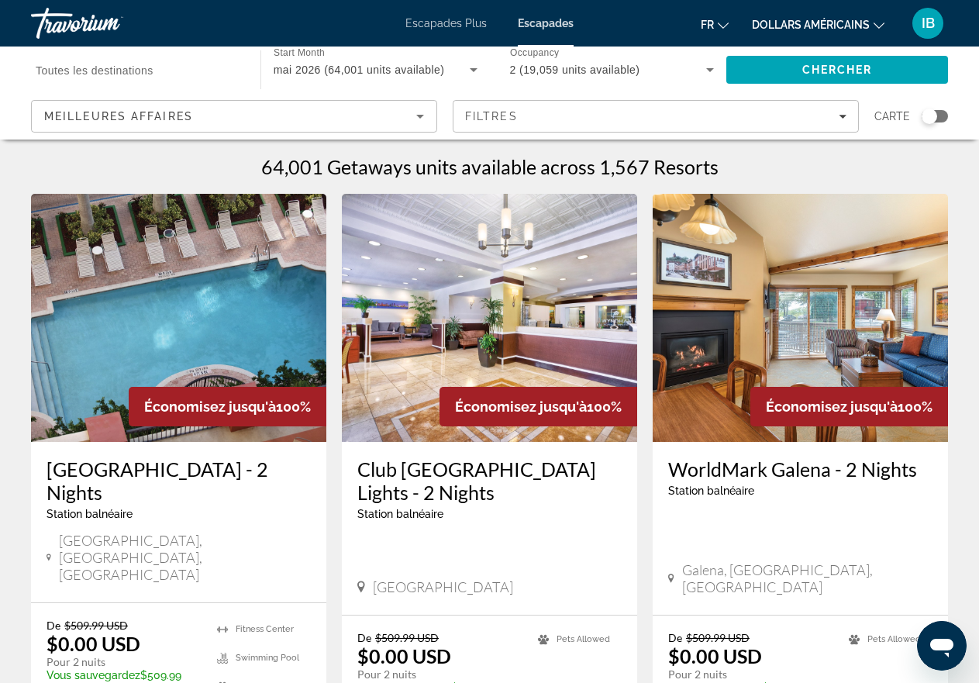
click at [926, 117] on div "Search widget" at bounding box center [928, 115] width 15 height 15
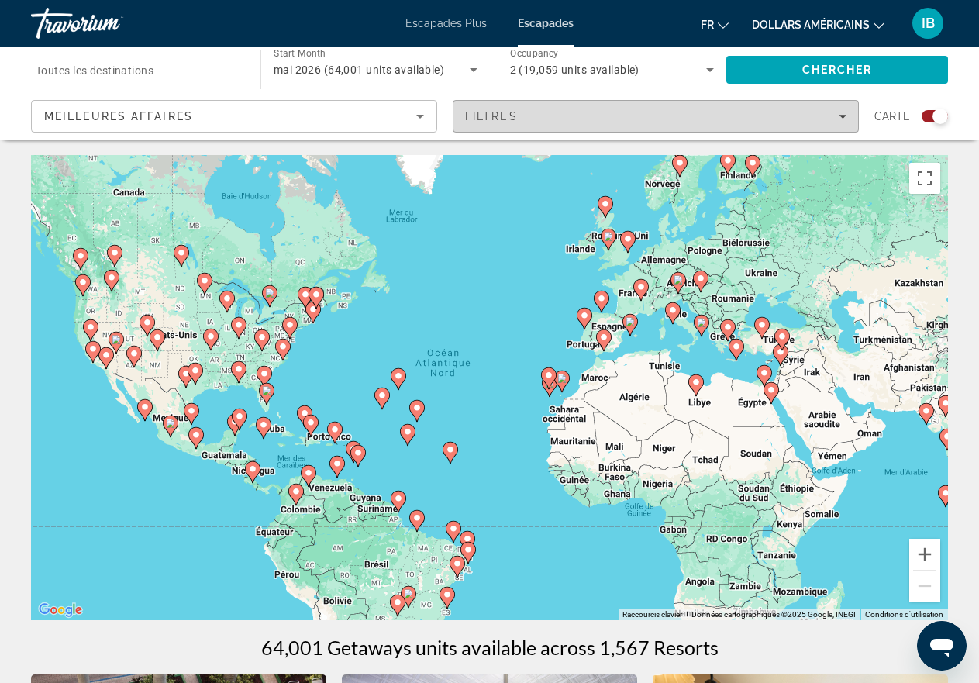
click at [840, 115] on icon "Filters" at bounding box center [842, 116] width 8 height 8
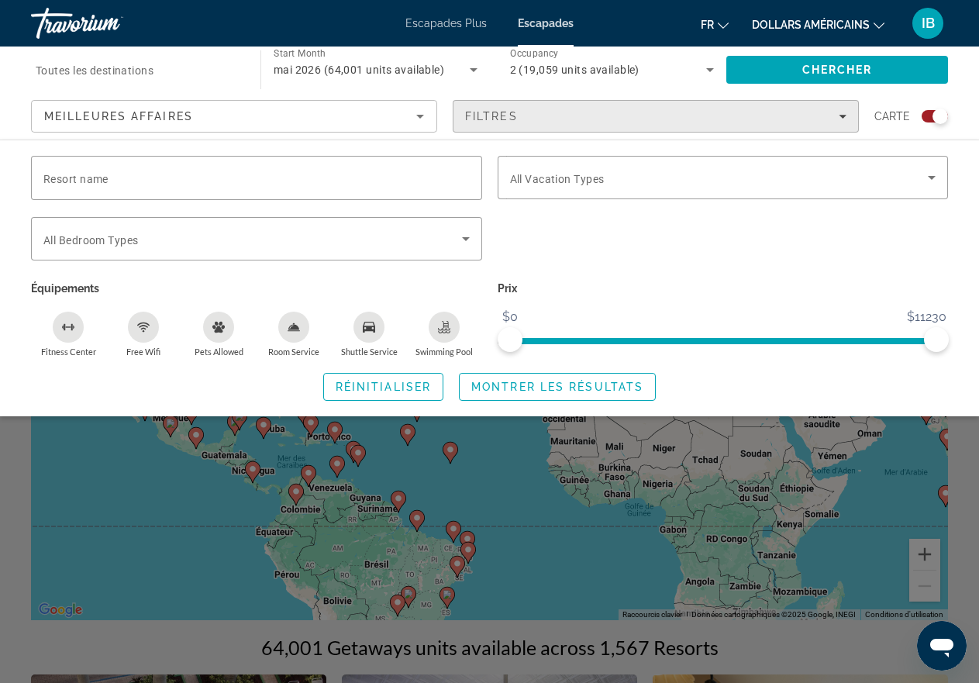
click at [840, 115] on icon "Filters" at bounding box center [842, 117] width 8 height 4
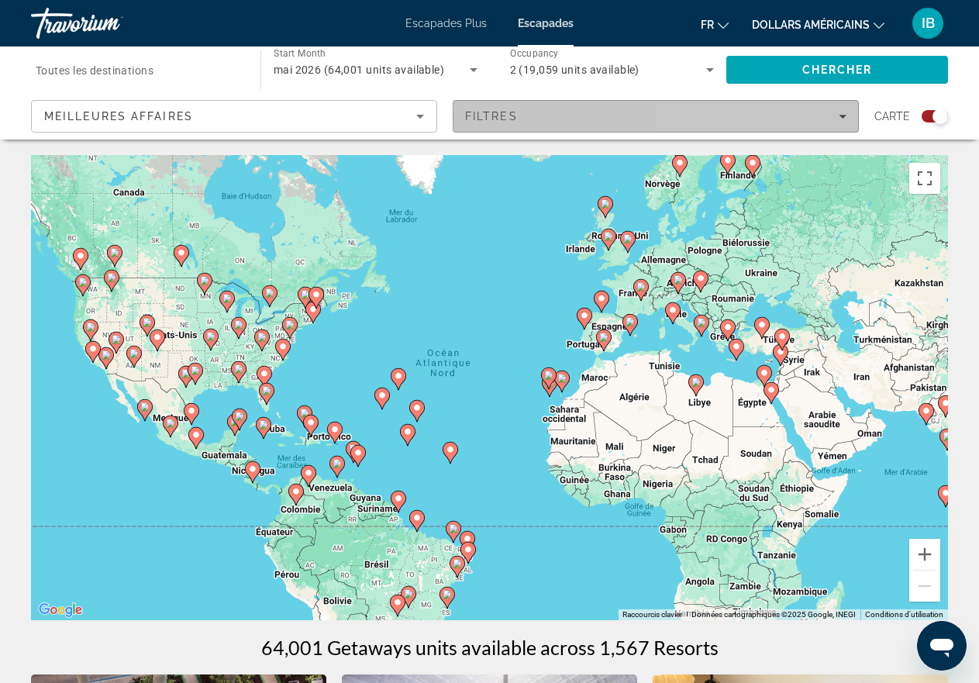
click at [840, 115] on icon "Filters" at bounding box center [842, 117] width 8 height 4
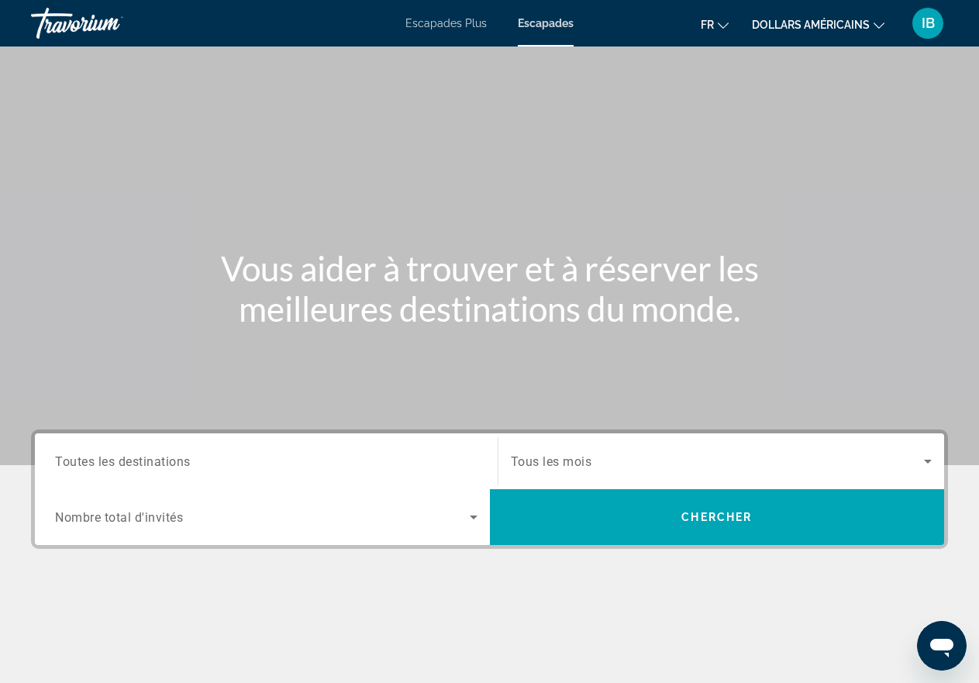
scroll to position [207, 0]
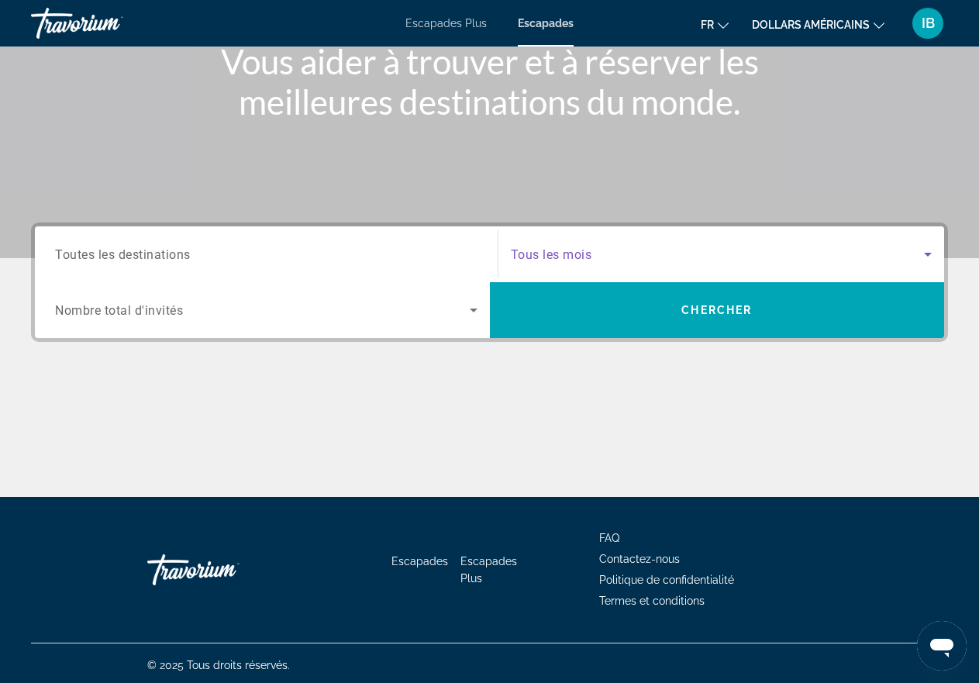
click at [927, 251] on icon "Search widget" at bounding box center [927, 254] width 19 height 19
click at [927, 253] on icon "Search widget" at bounding box center [928, 255] width 8 height 4
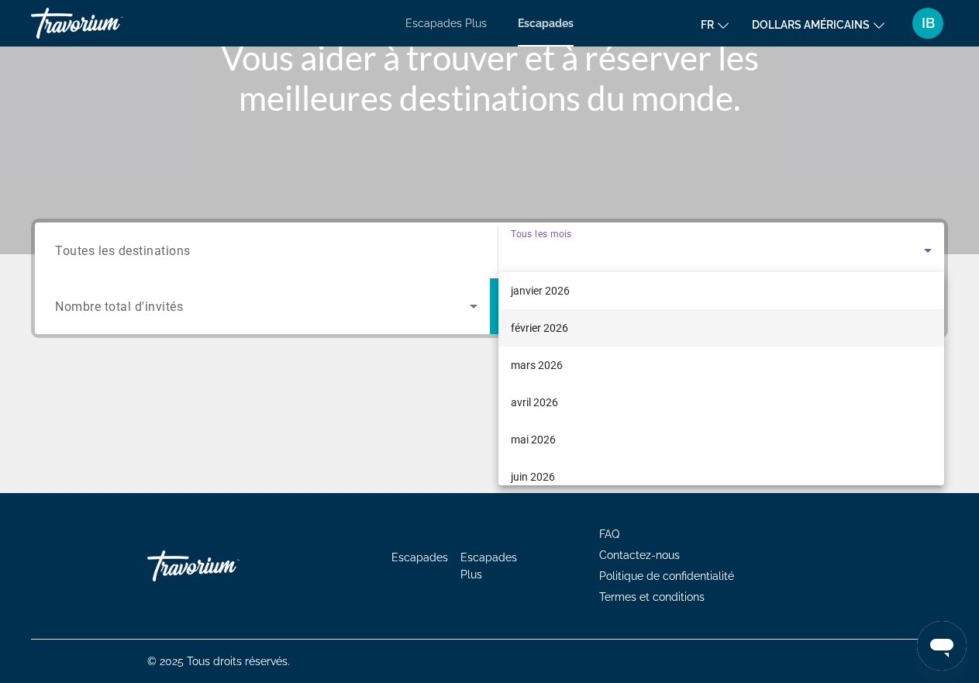
scroll to position [258, 0]
click at [543, 338] on font "mai 2026" at bounding box center [533, 336] width 45 height 12
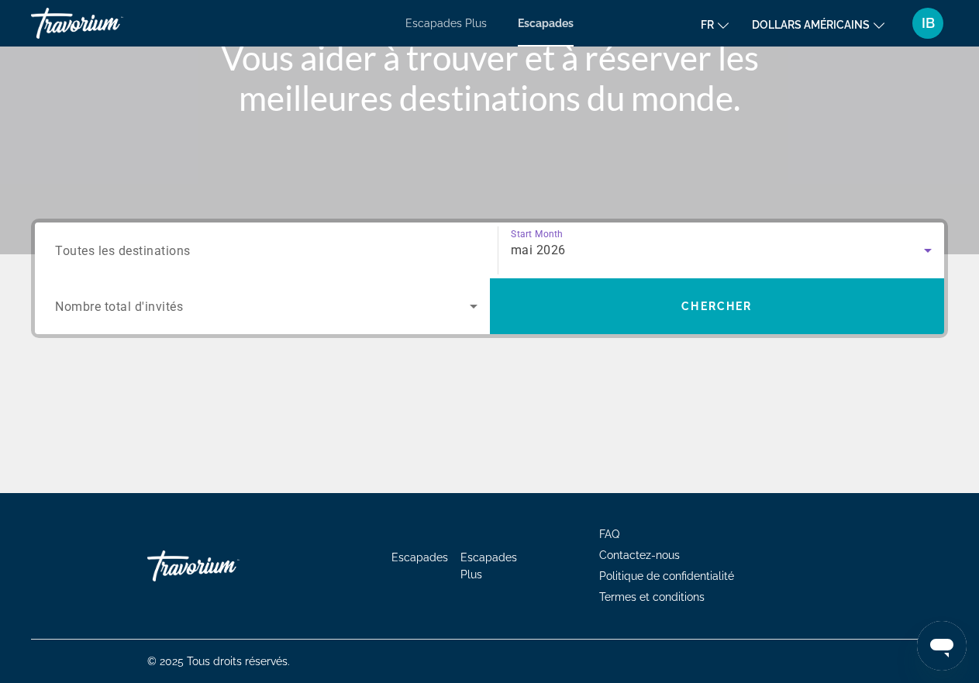
click at [471, 307] on icon "Search widget" at bounding box center [473, 306] width 19 height 19
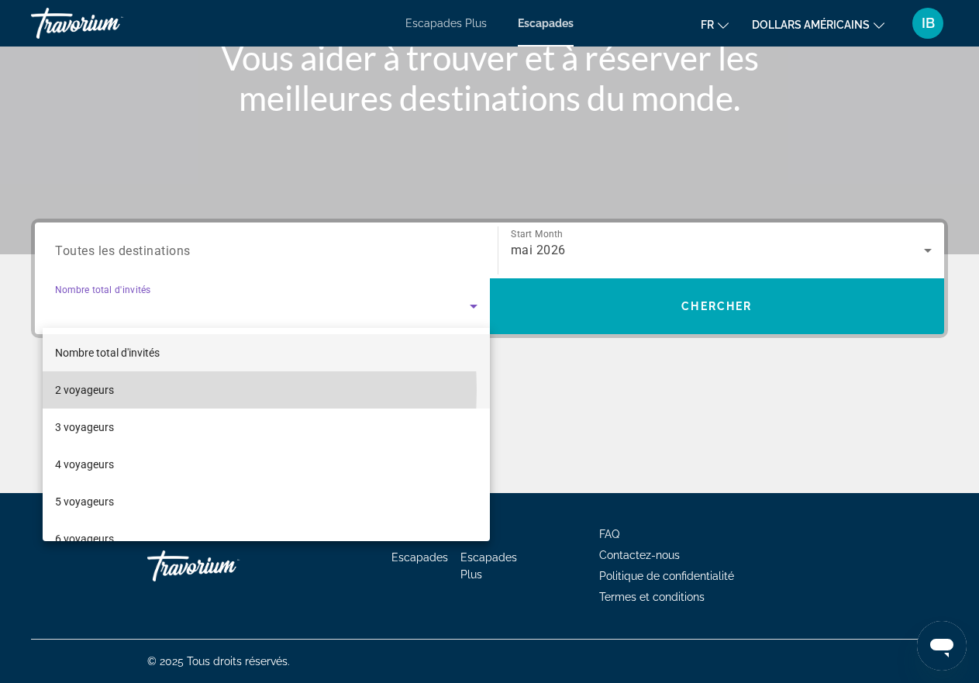
click at [127, 390] on mat-option "2 voyageurs" at bounding box center [266, 389] width 447 height 37
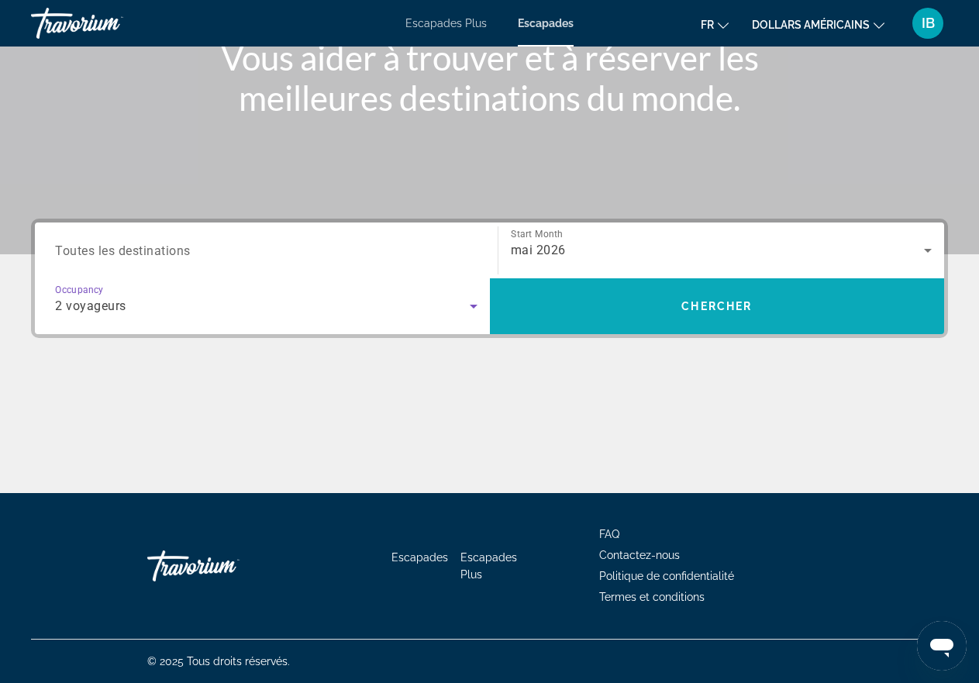
click at [735, 301] on span "Chercher" at bounding box center [716, 306] width 71 height 12
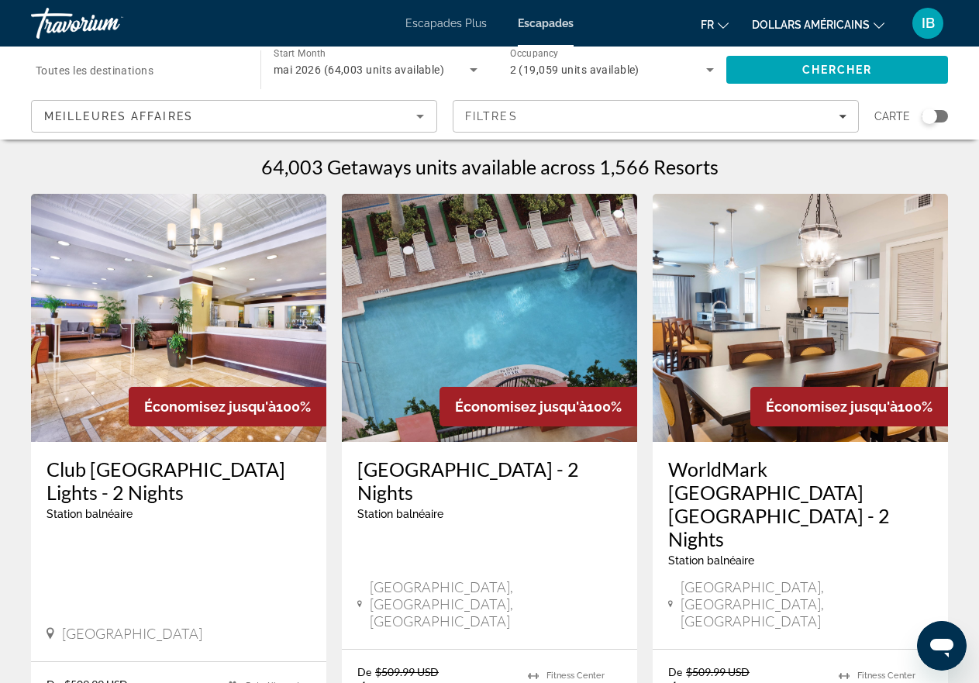
click at [932, 118] on div "Search widget" at bounding box center [928, 115] width 15 height 15
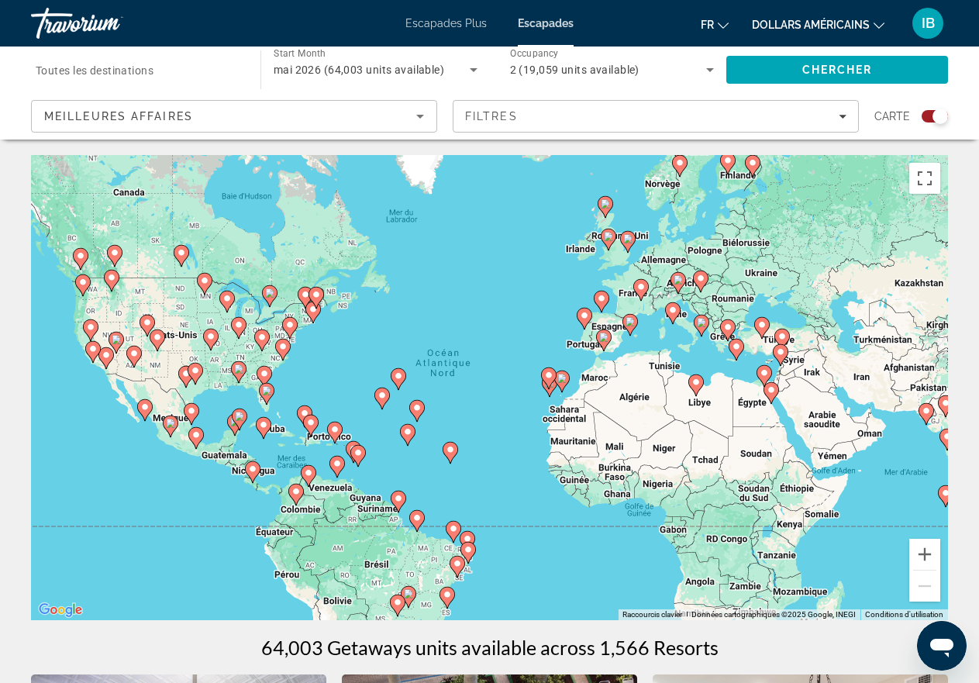
click at [677, 162] on image "Contenu principal" at bounding box center [679, 162] width 9 height 9
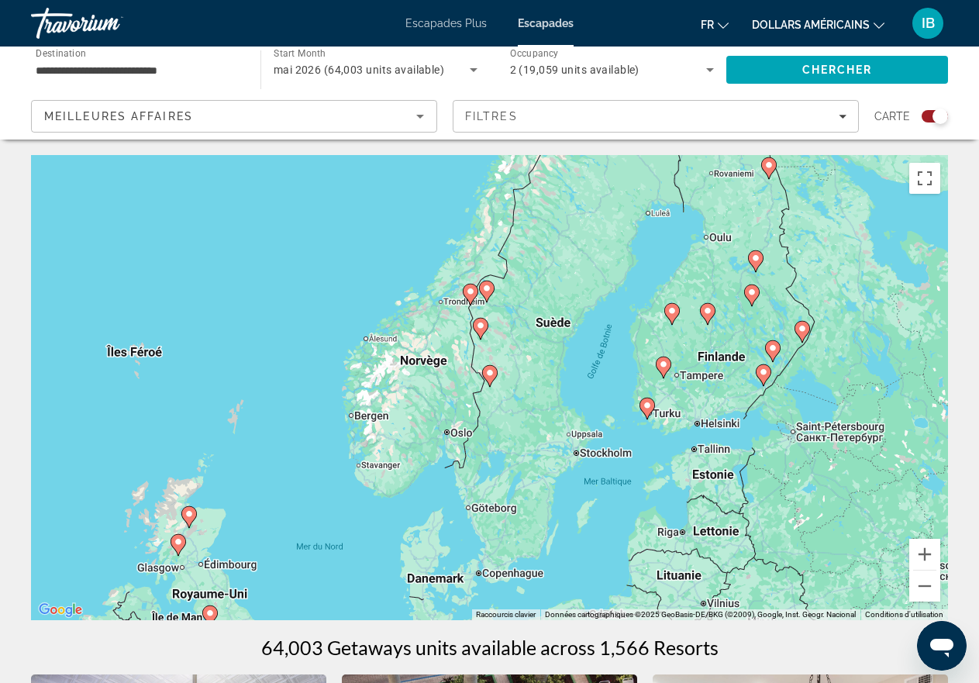
click at [487, 377] on image "Contenu principal" at bounding box center [489, 372] width 9 height 9
type input "**********"
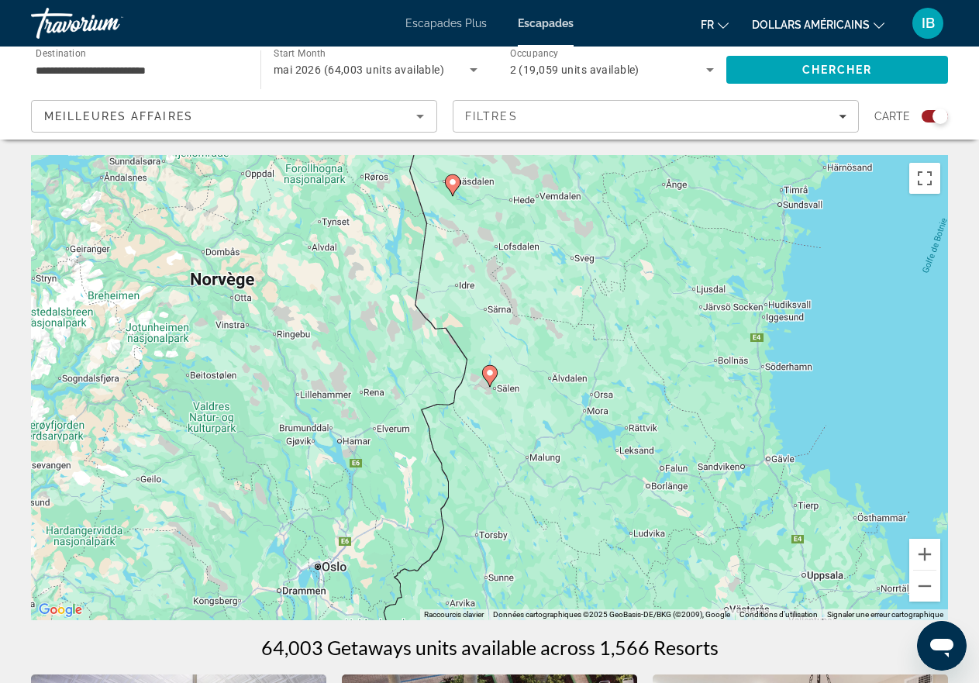
click at [487, 376] on image "Contenu principal" at bounding box center [489, 372] width 9 height 9
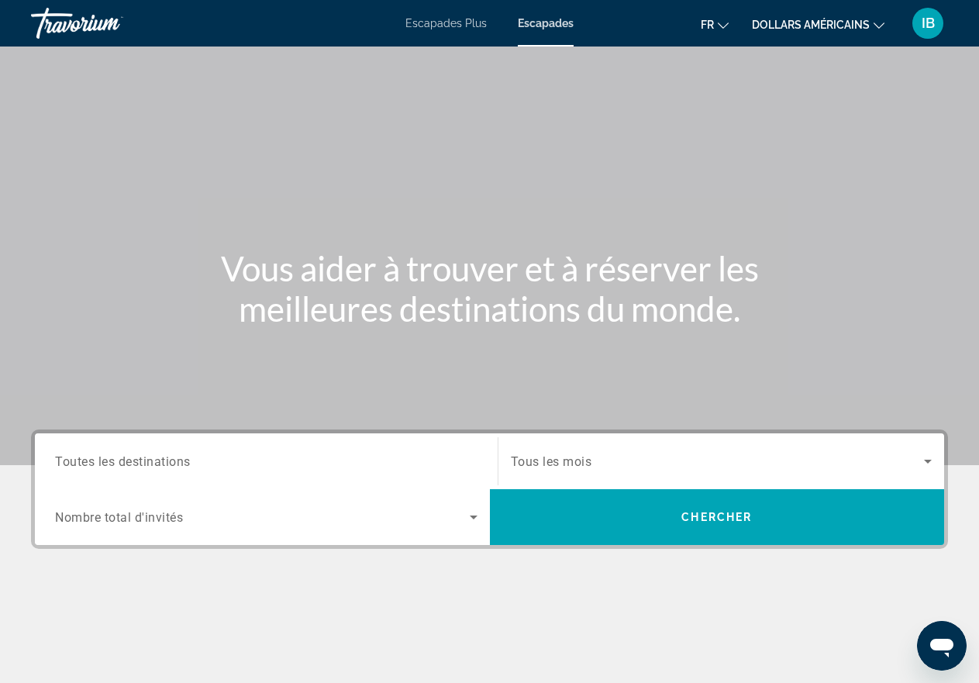
scroll to position [207, 0]
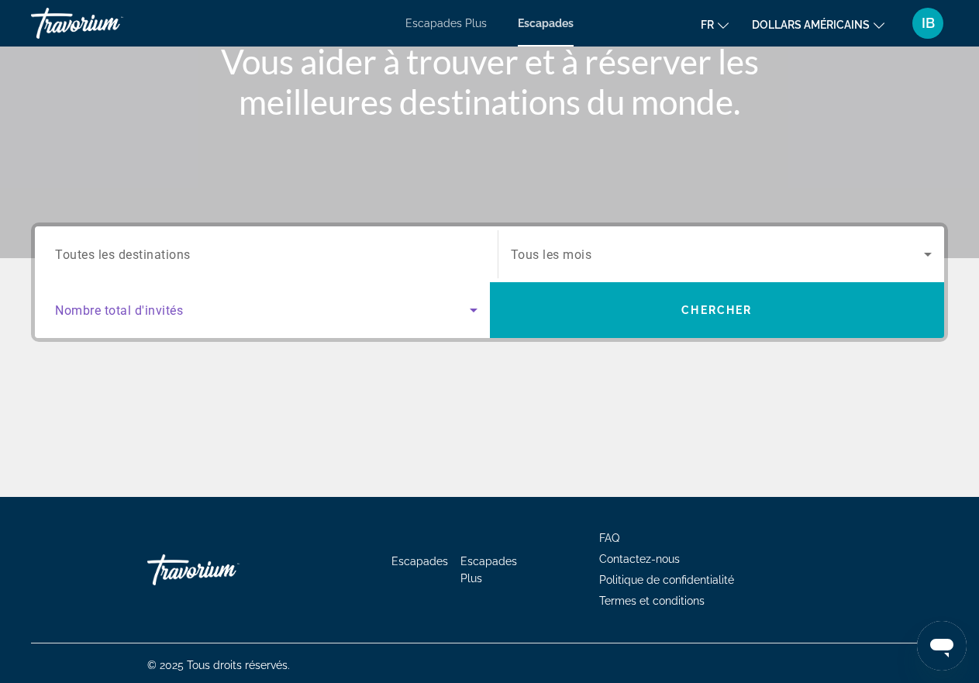
click at [473, 309] on icon "Search widget" at bounding box center [474, 310] width 8 height 4
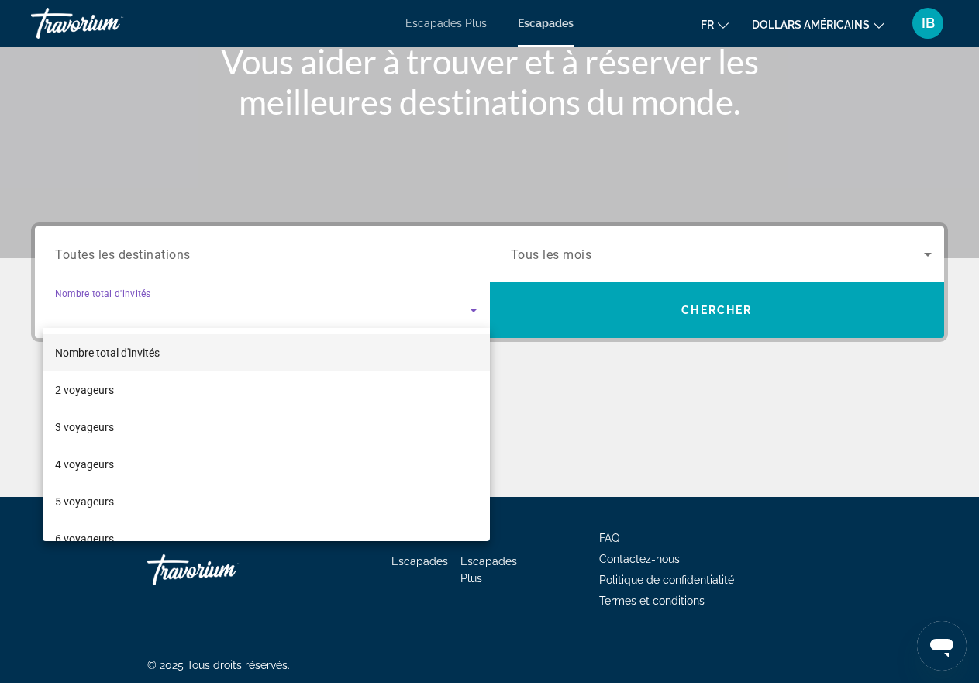
scroll to position [211, 0]
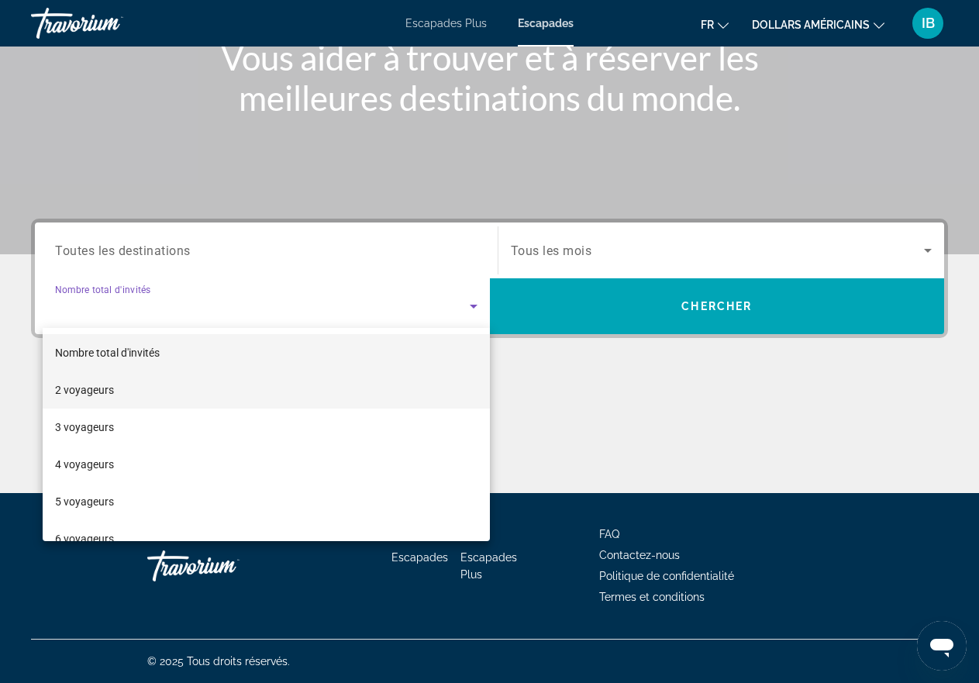
click at [67, 387] on font "2 voyageurs" at bounding box center [84, 390] width 59 height 12
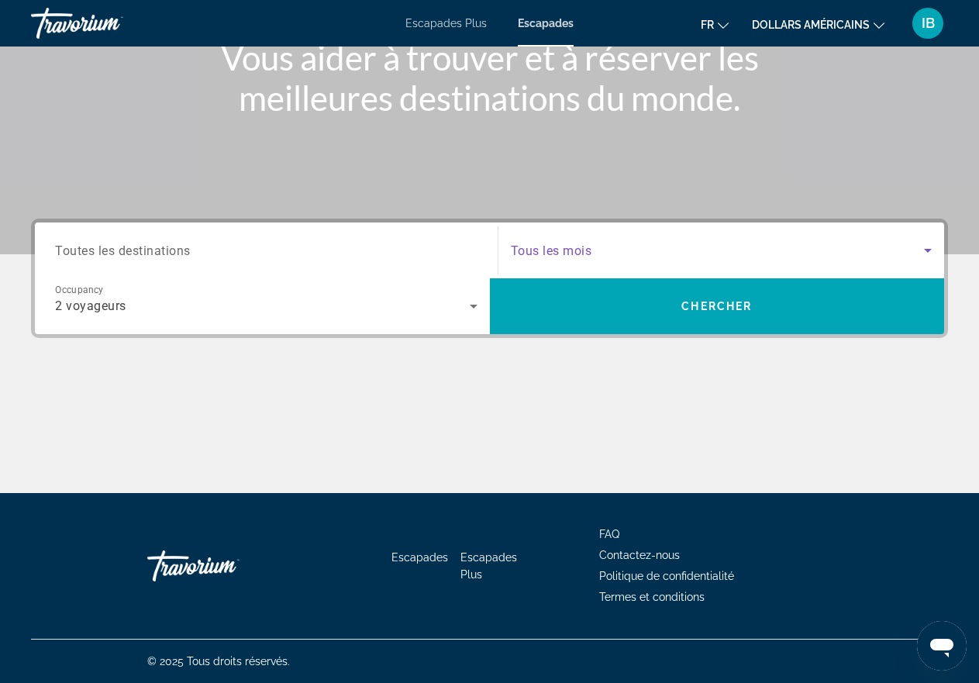
click at [926, 251] on icon "Search widget" at bounding box center [928, 251] width 8 height 4
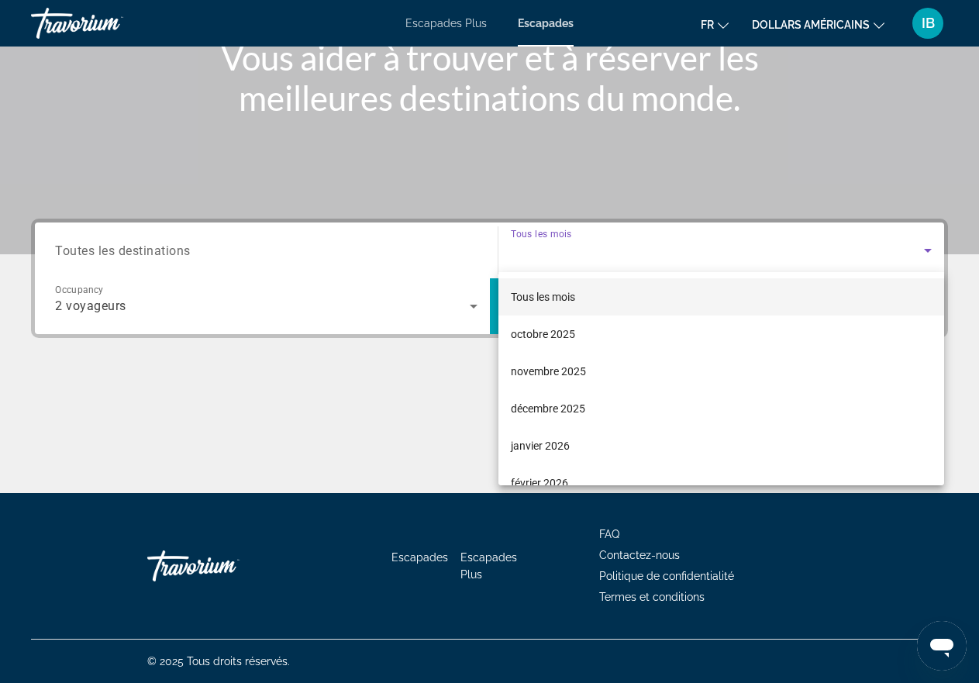
scroll to position [207, 0]
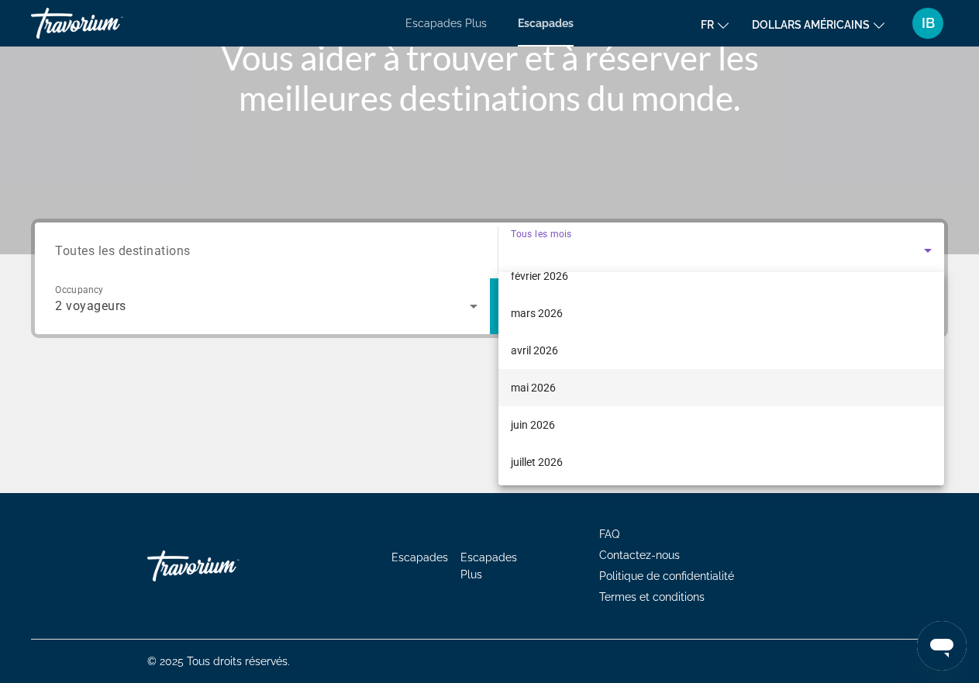
click at [545, 387] on font "mai 2026" at bounding box center [533, 387] width 45 height 12
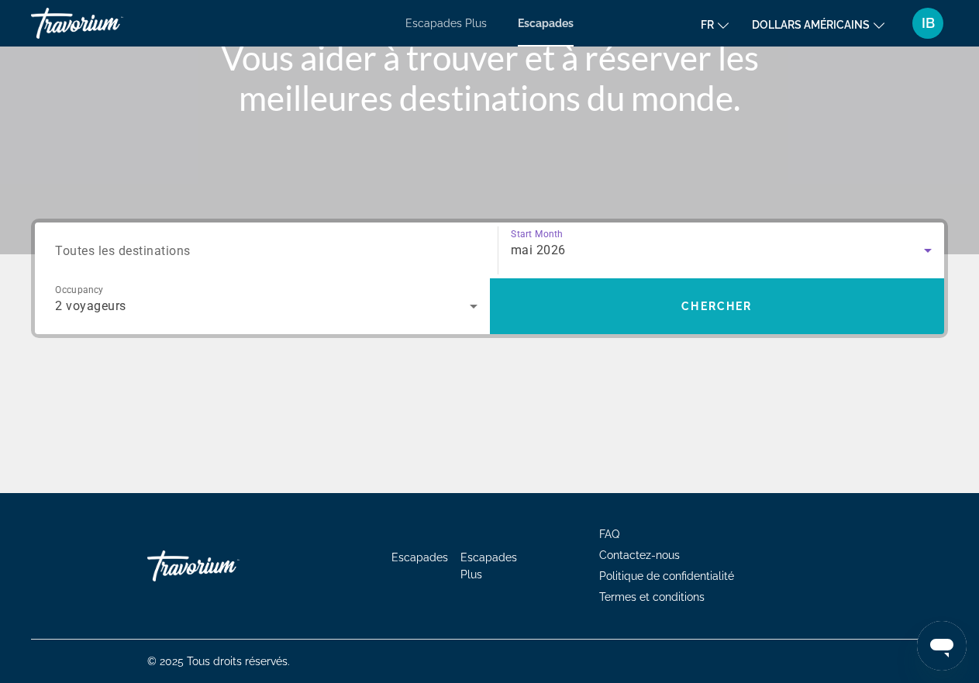
click at [718, 300] on span "Chercher" at bounding box center [716, 306] width 71 height 12
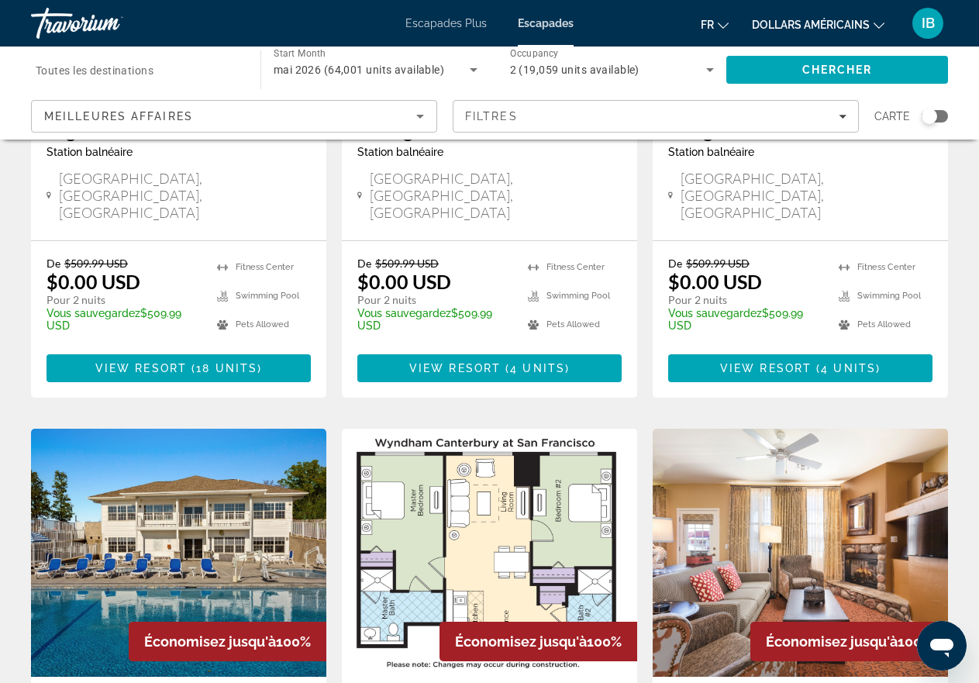
scroll to position [1912, 0]
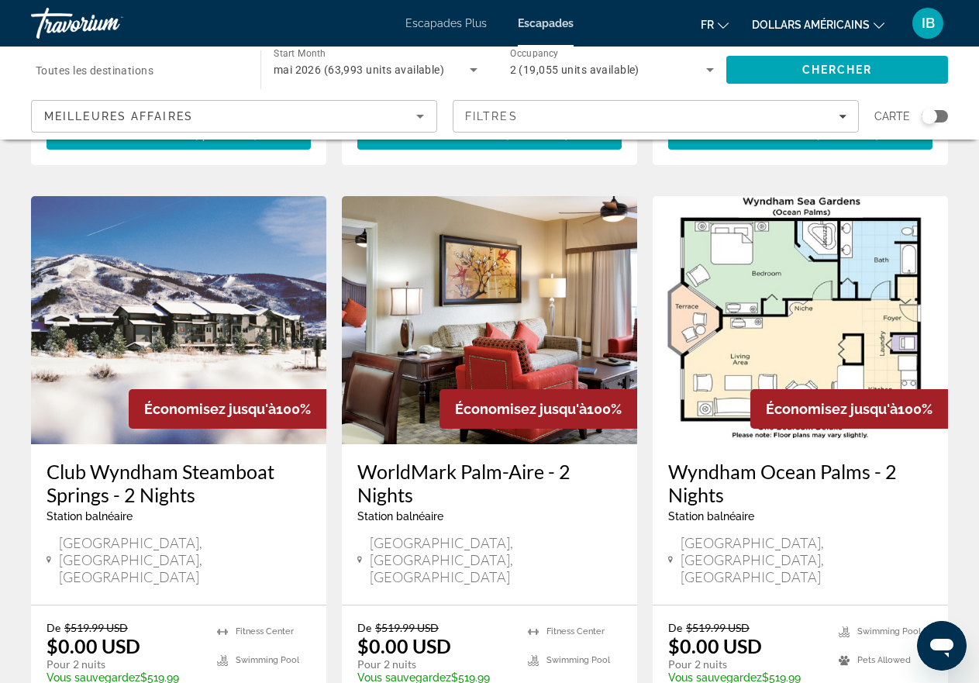
scroll to position [1874, 0]
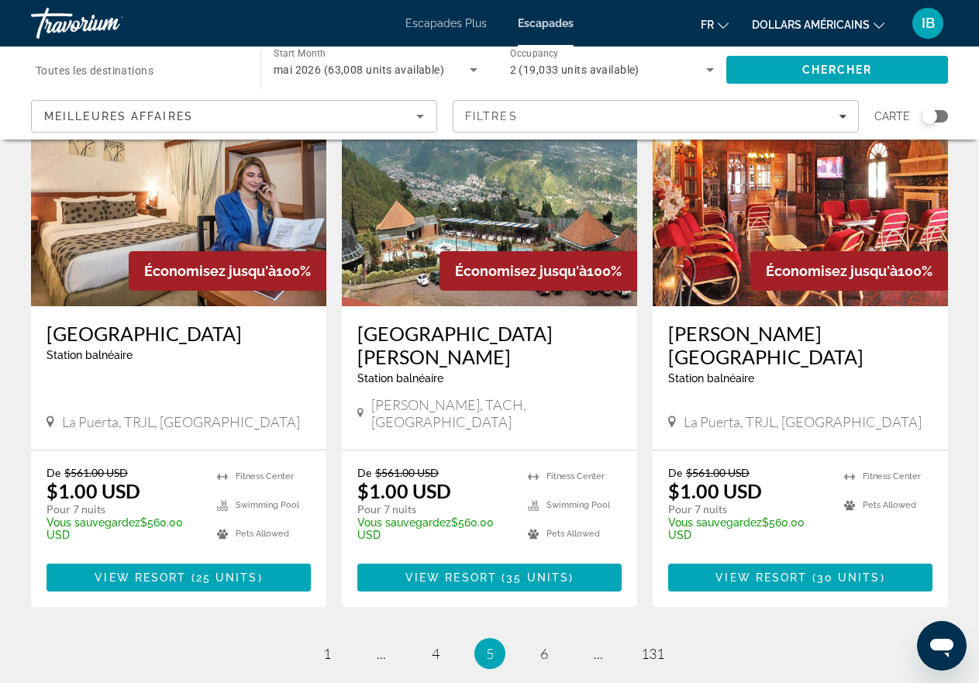
scroll to position [1924, 0]
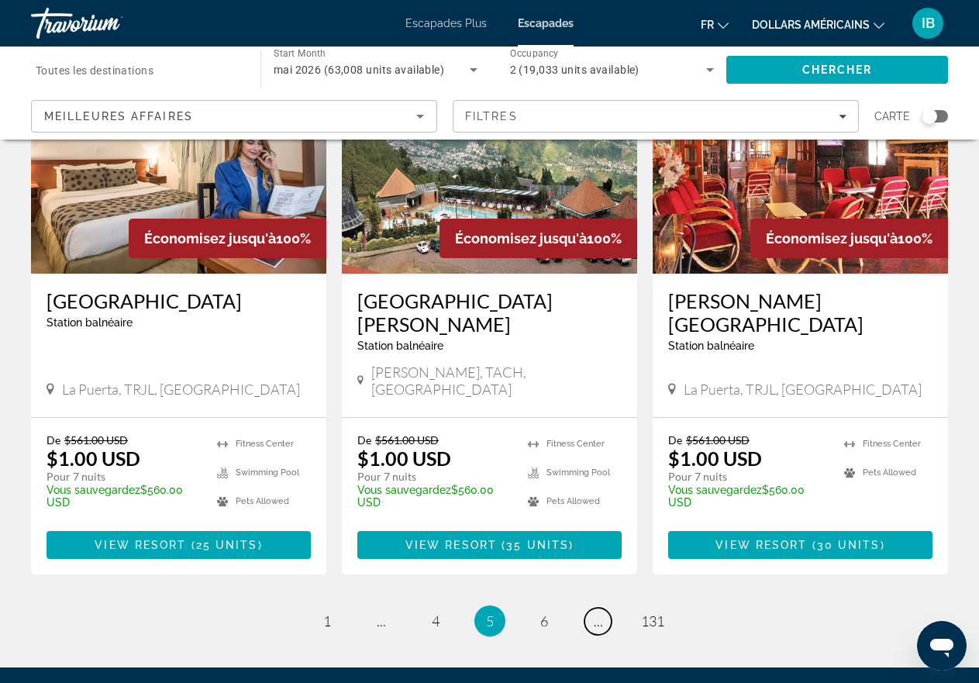
click at [599, 612] on span "..." at bounding box center [598, 620] width 9 height 17
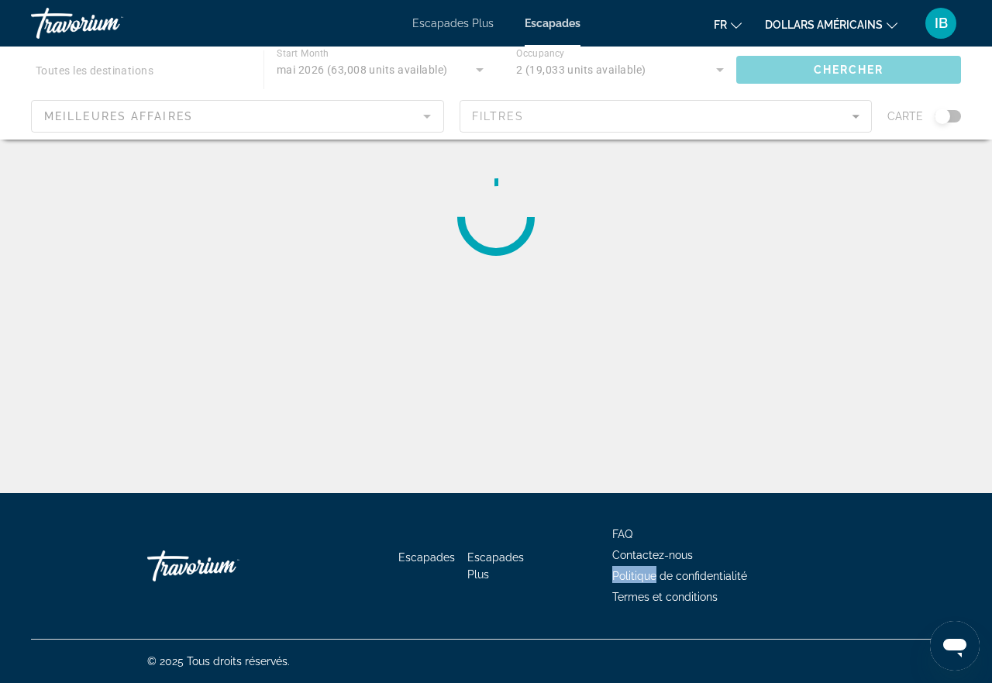
click at [600, 566] on div "Escapades Escapades Plus FAQ Contactez-nous Politique de confidentialité Termes…" at bounding box center [496, 566] width 930 height 146
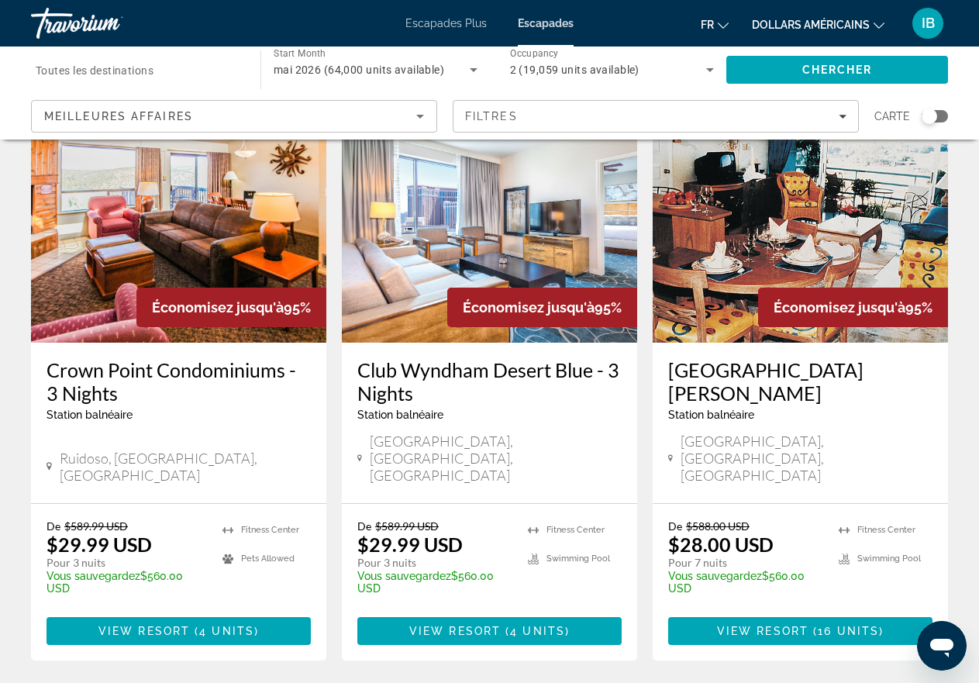
scroll to position [1943, 0]
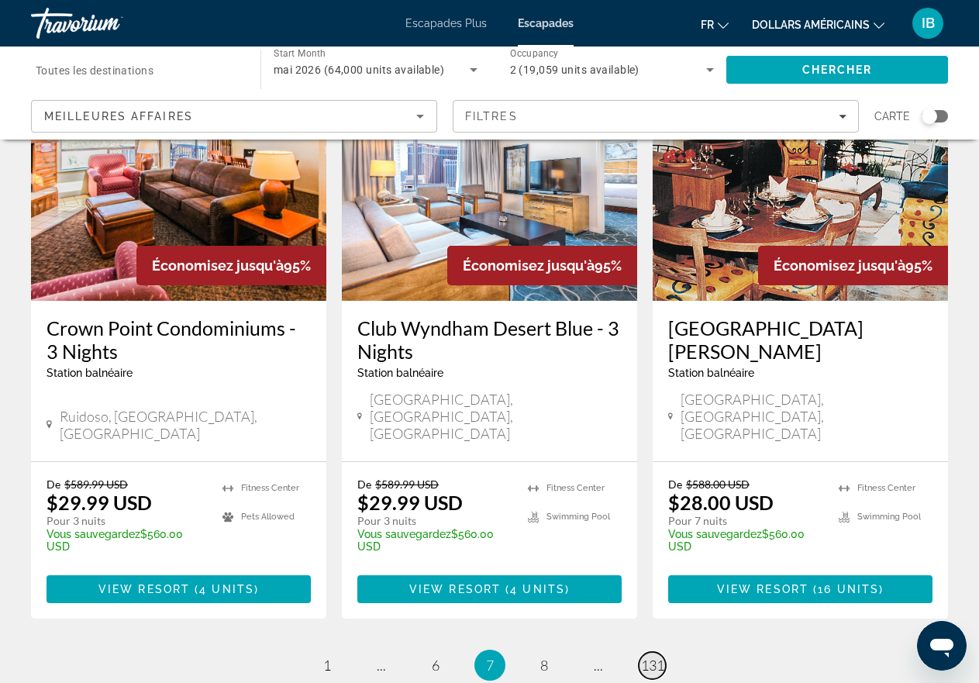
click at [649, 656] on span "131" at bounding box center [652, 664] width 23 height 17
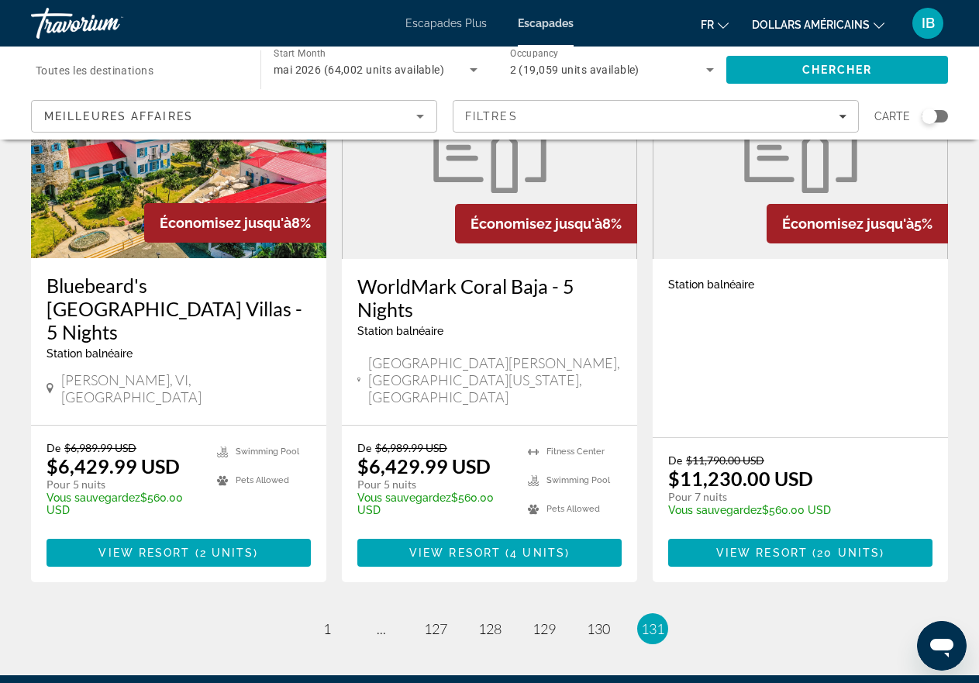
scroll to position [810, 0]
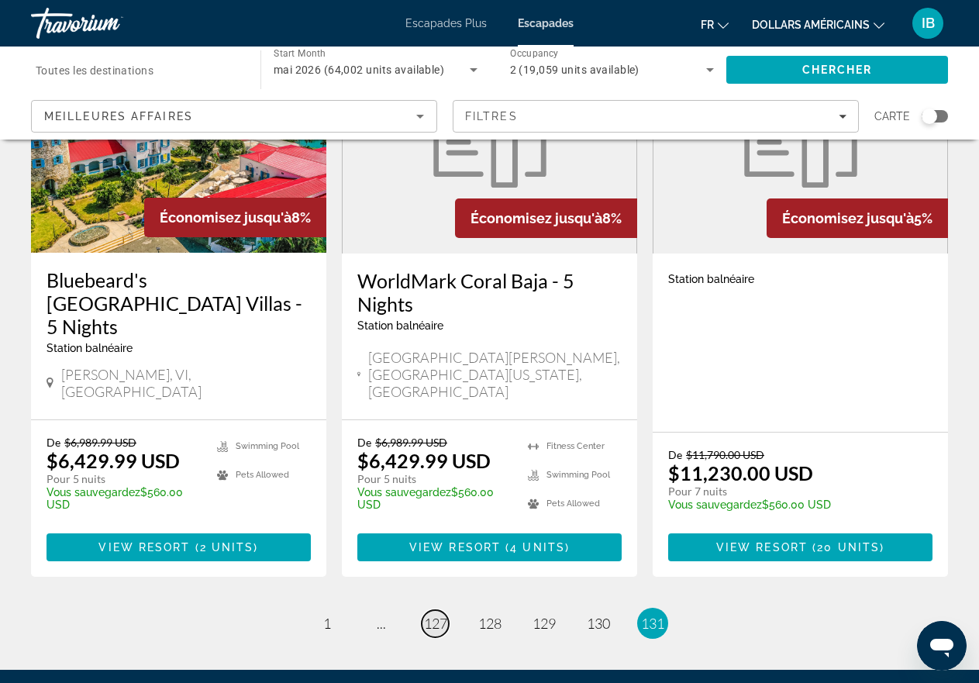
click at [432, 614] on span "127" at bounding box center [435, 622] width 23 height 17
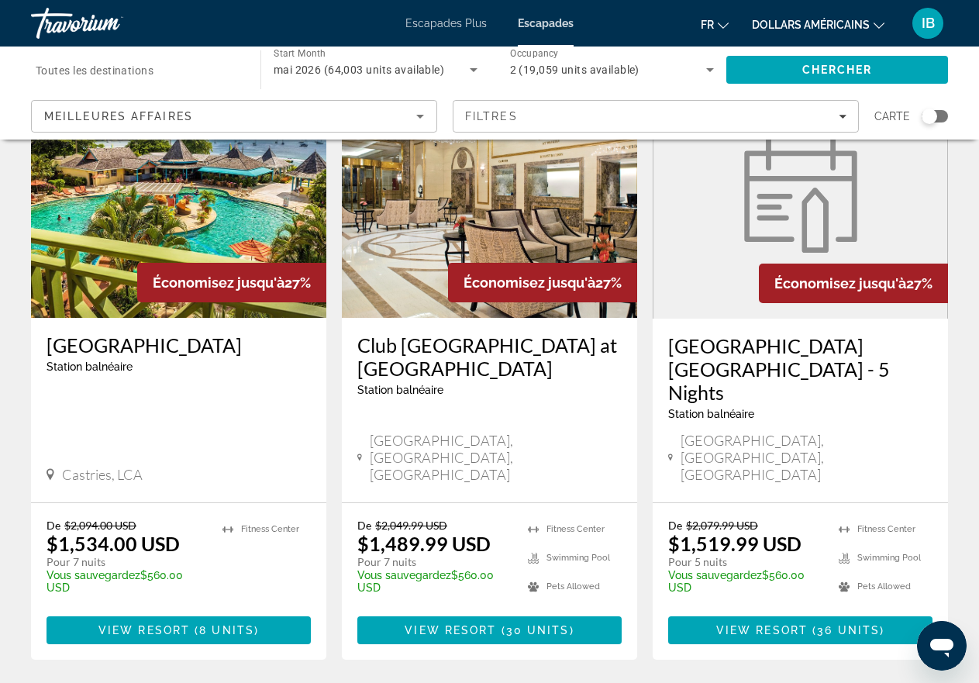
scroll to position [1947, 0]
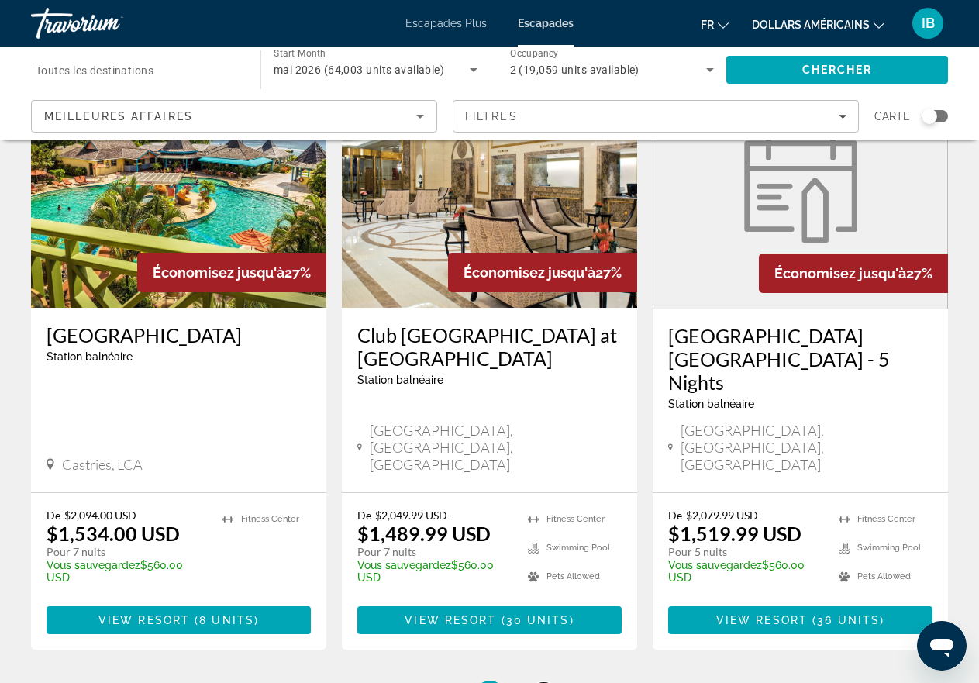
click at [542, 682] on span "128" at bounding box center [543, 695] width 23 height 17
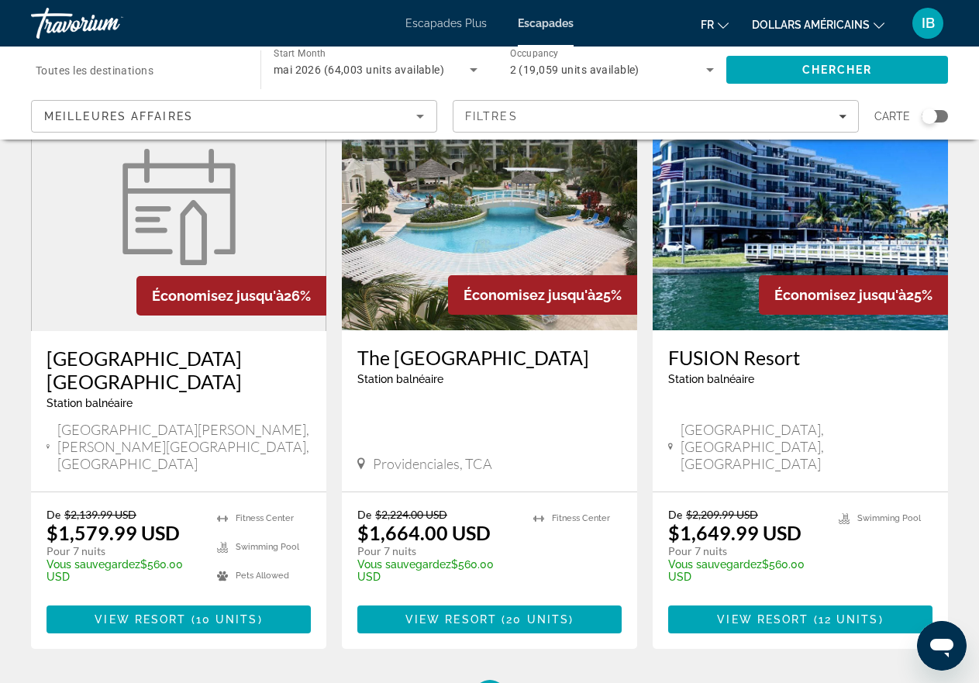
scroll to position [1992, 0]
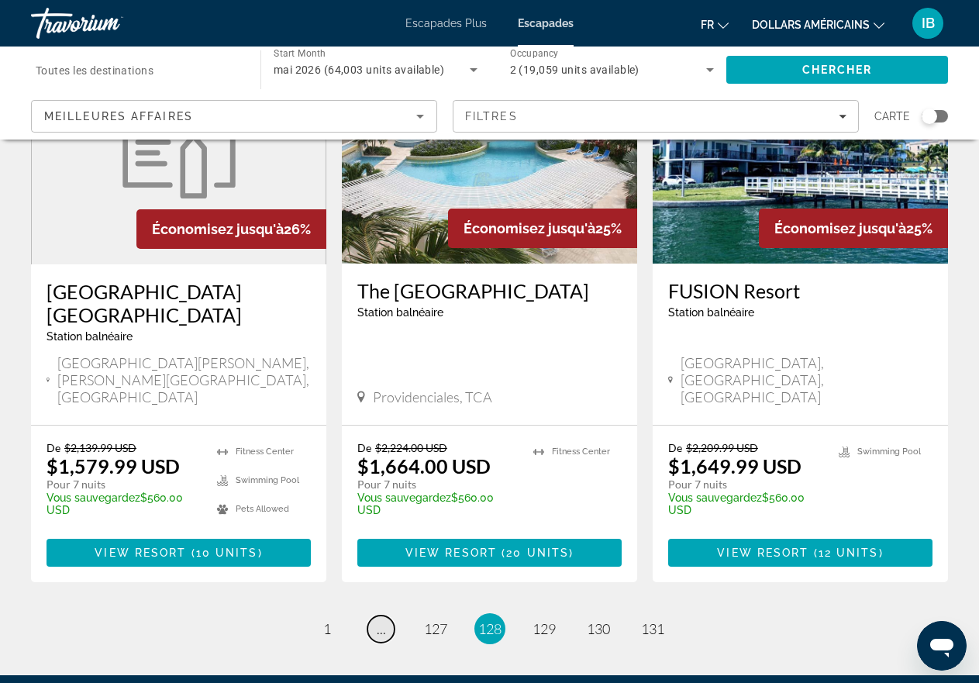
click at [381, 615] on link "page ..." at bounding box center [380, 628] width 27 height 27
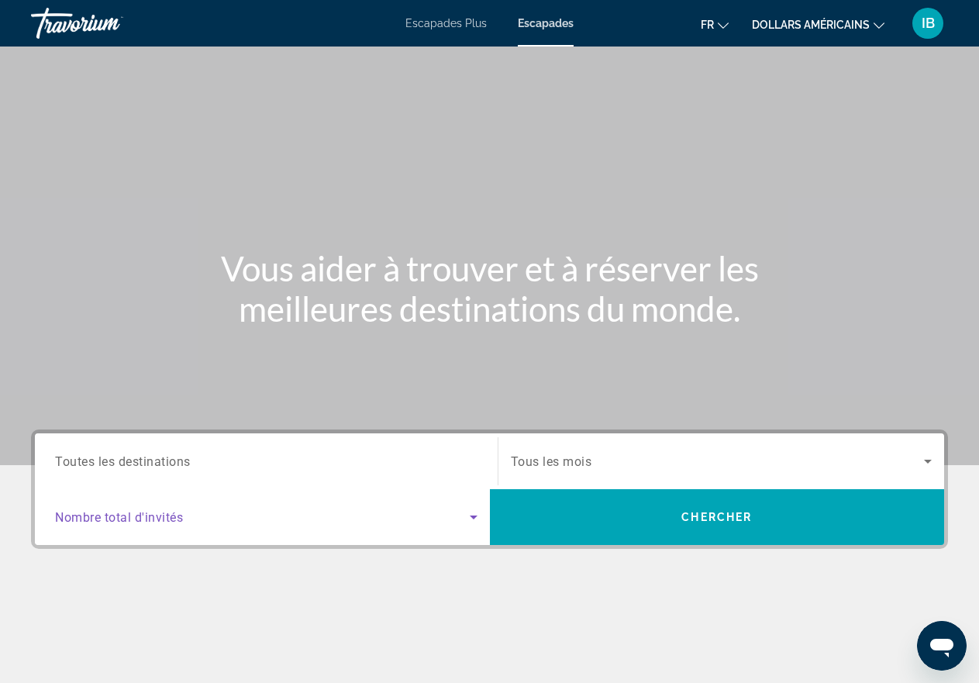
click at [472, 515] on icon "Search widget" at bounding box center [473, 517] width 19 height 19
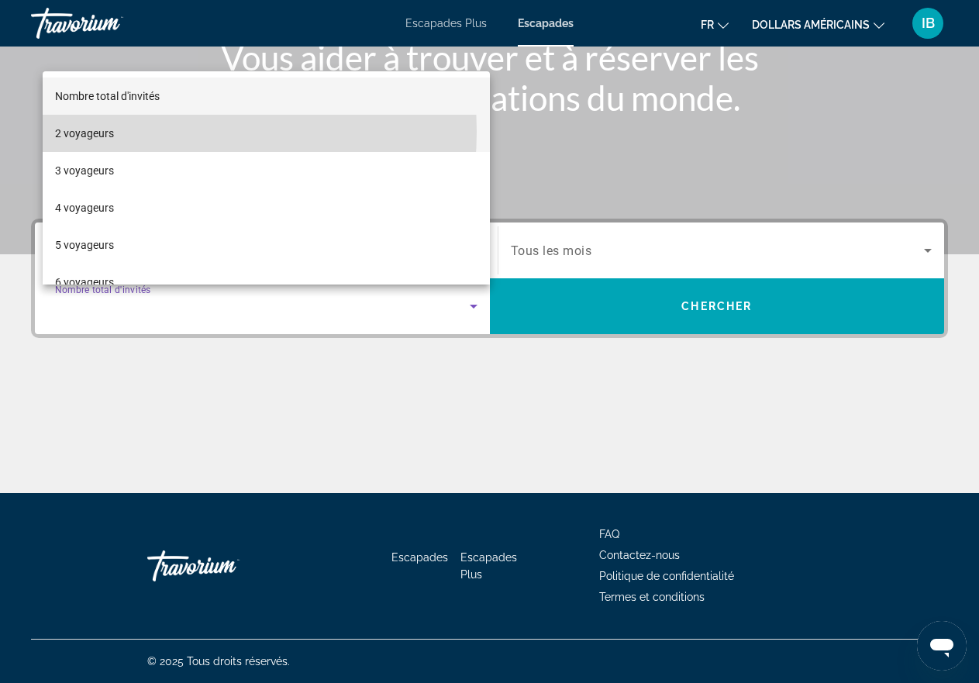
click at [138, 132] on mat-option "2 voyageurs" at bounding box center [266, 133] width 447 height 37
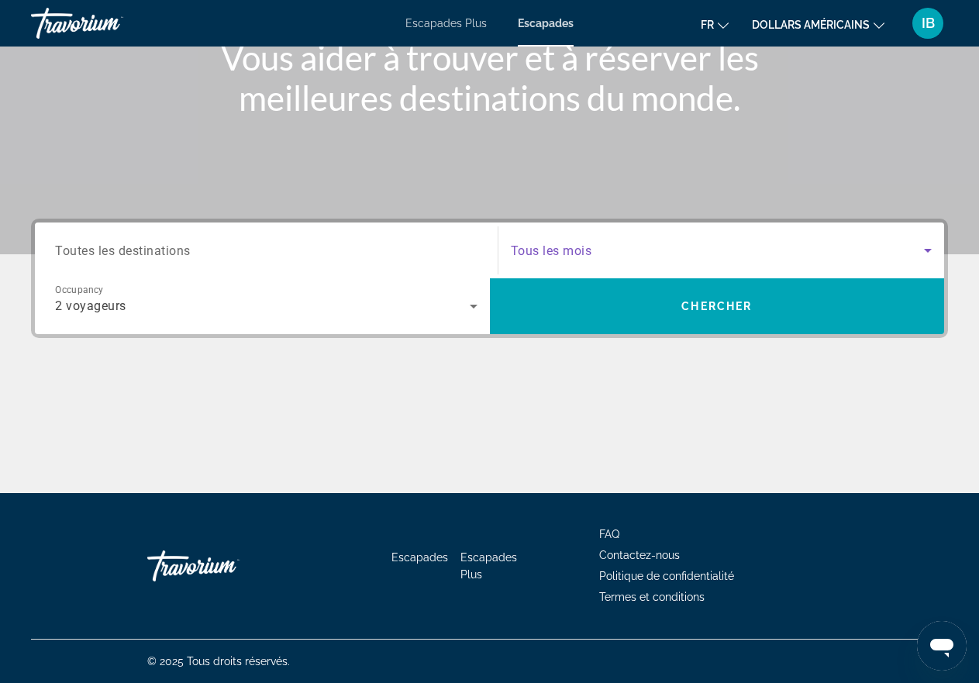
click at [924, 250] on icon "Search widget" at bounding box center [927, 250] width 19 height 19
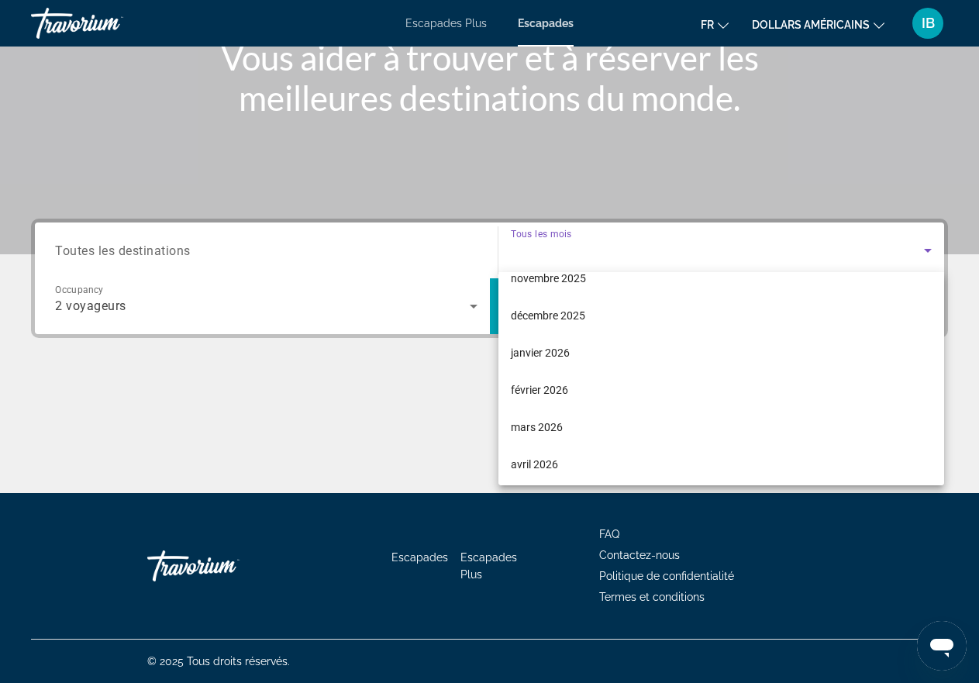
scroll to position [124, 0]
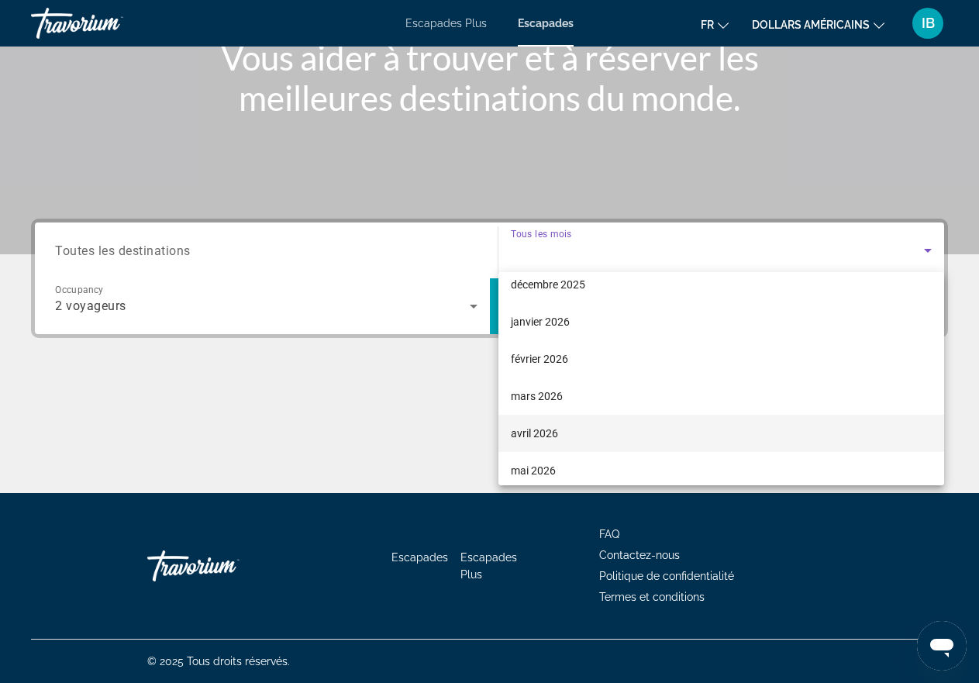
click at [555, 432] on font "avril 2026" at bounding box center [534, 433] width 47 height 12
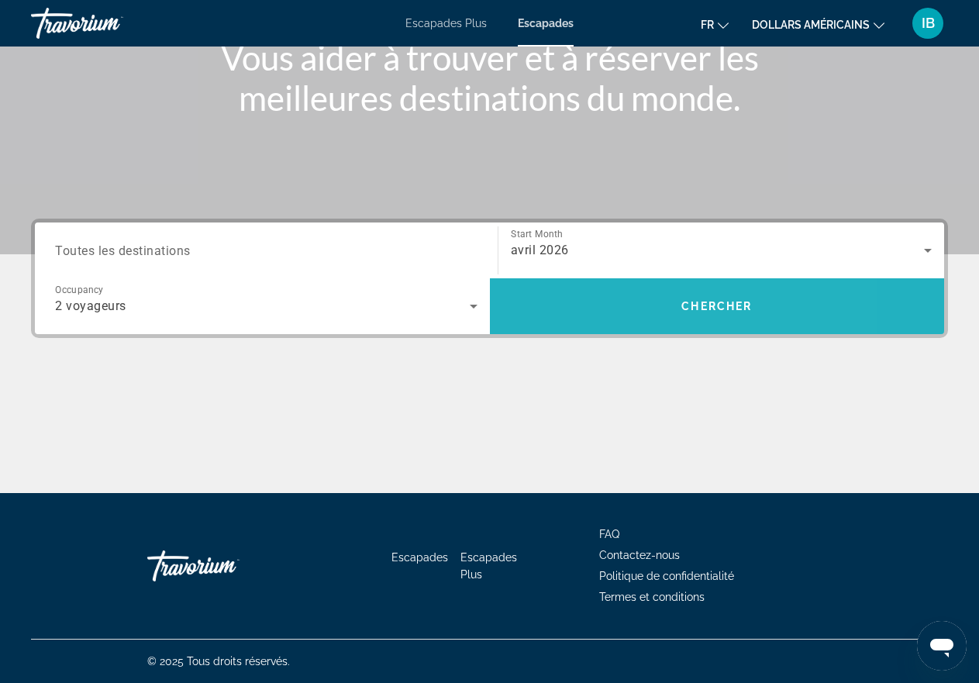
click at [714, 307] on span "Chercher" at bounding box center [716, 306] width 71 height 12
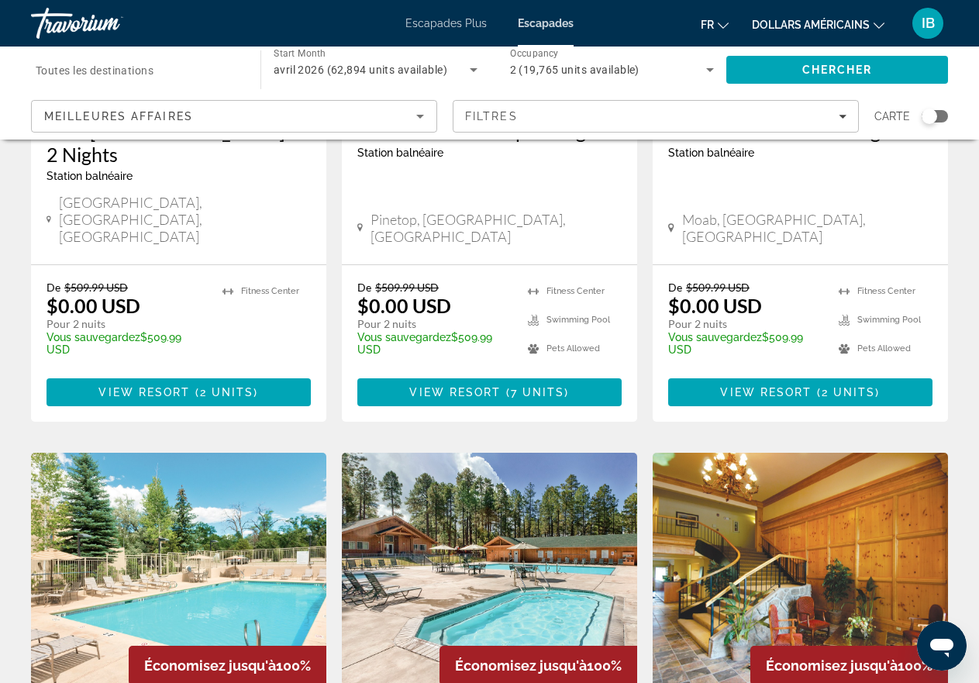
scroll to position [1808, 0]
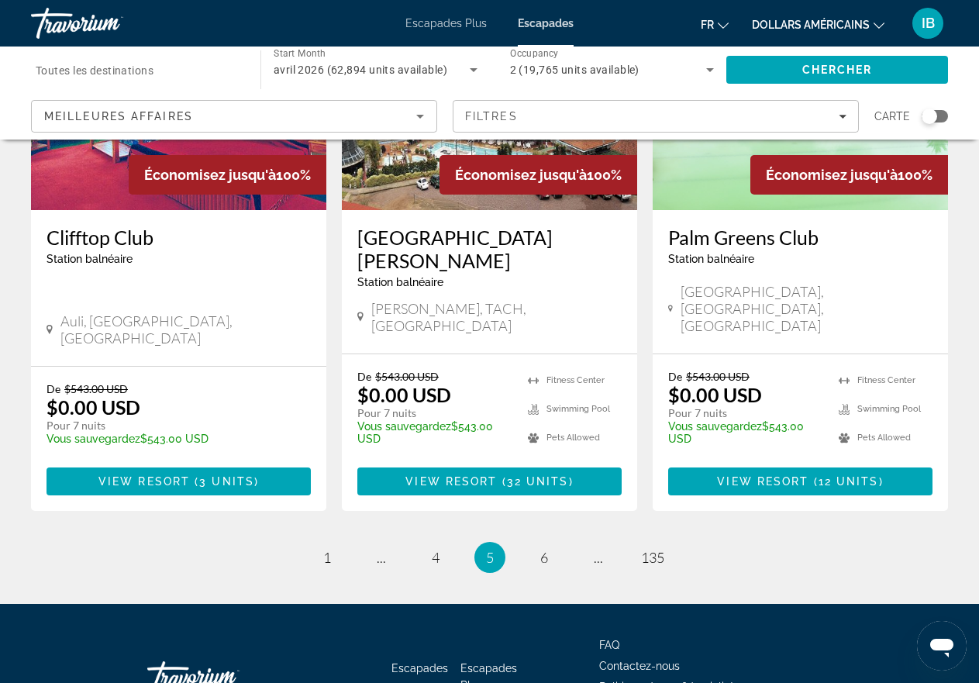
scroll to position [1967, 0]
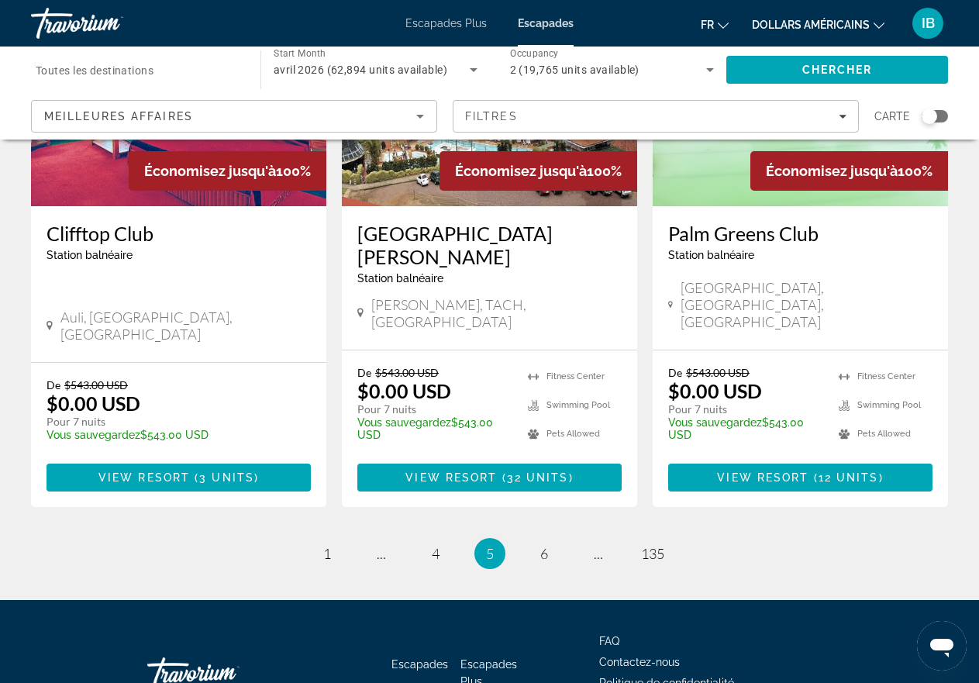
drag, startPoint x: 930, startPoint y: 115, endPoint x: 945, endPoint y: 116, distance: 15.5
click at [945, 116] on div "Search widget" at bounding box center [934, 116] width 26 height 12
drag, startPoint x: 938, startPoint y: 116, endPoint x: 917, endPoint y: 111, distance: 21.6
click at [917, 111] on div "Search widget" at bounding box center [929, 116] width 38 height 12
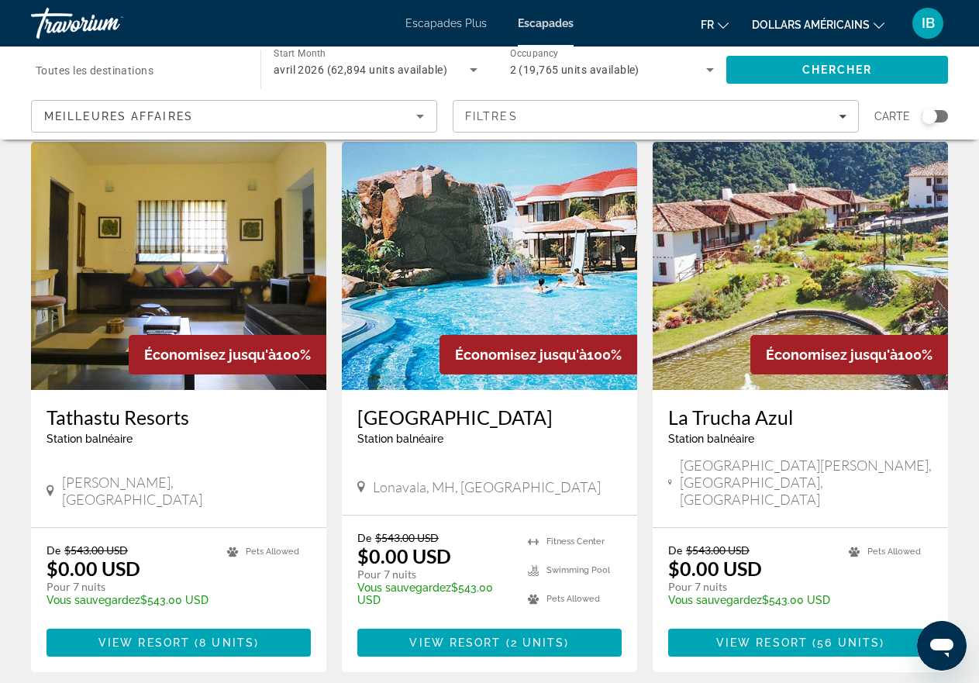
scroll to position [0, 0]
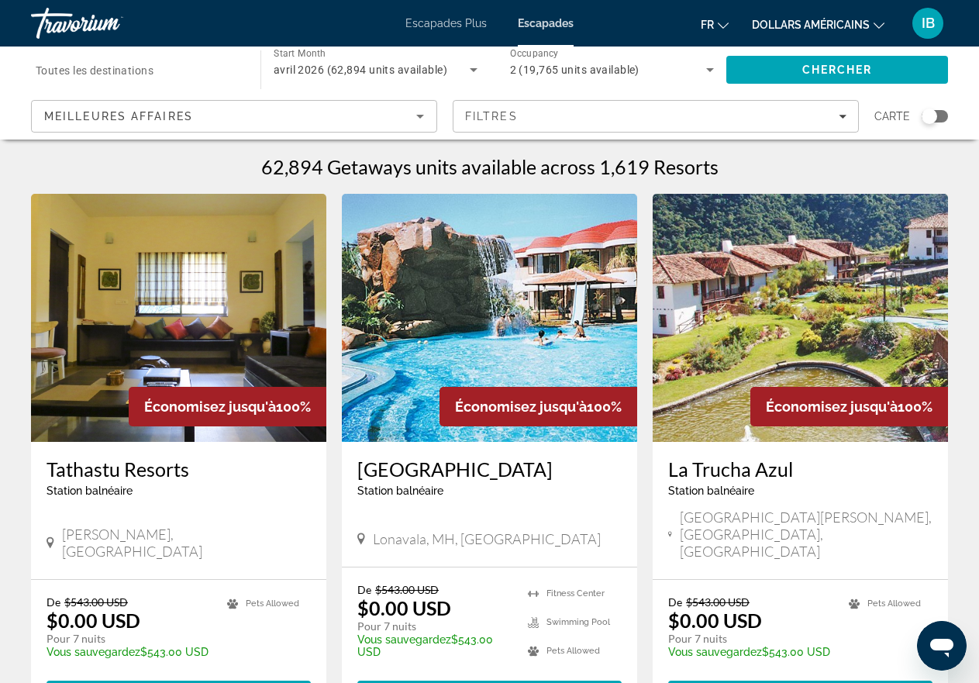
click at [929, 116] on div "Search widget" at bounding box center [928, 115] width 15 height 15
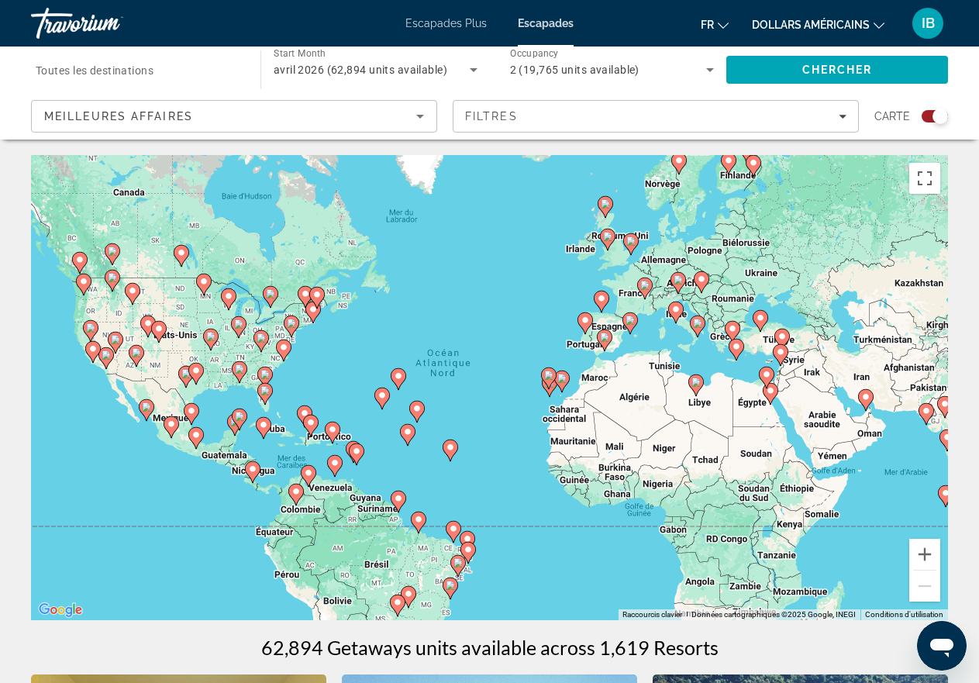
click at [935, 119] on div "Search widget" at bounding box center [939, 115] width 15 height 15
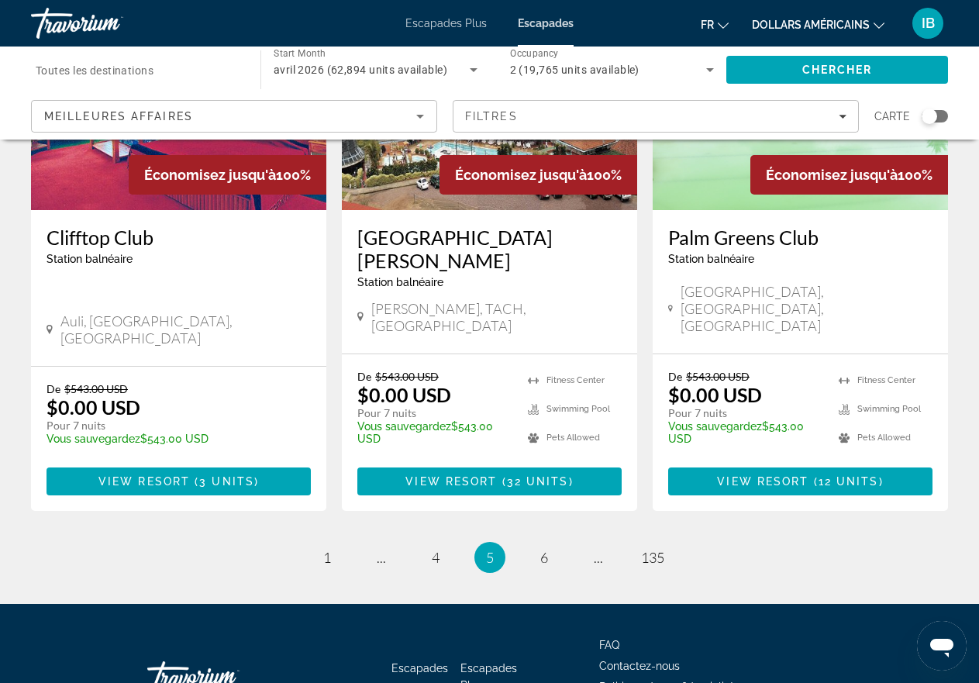
scroll to position [1967, 0]
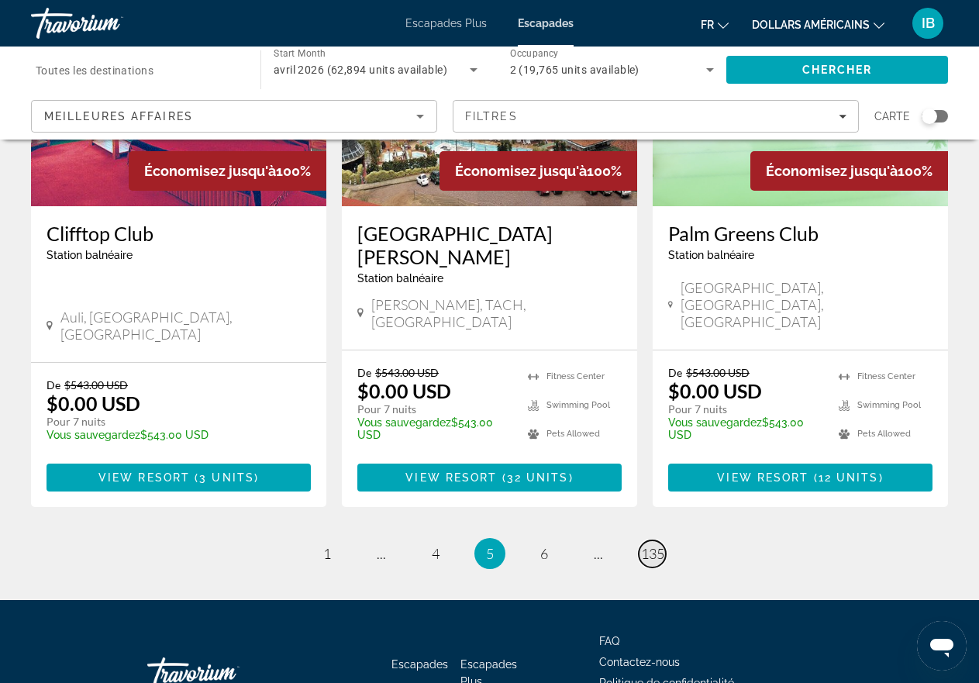
click at [654, 545] on span "135" at bounding box center [652, 553] width 23 height 17
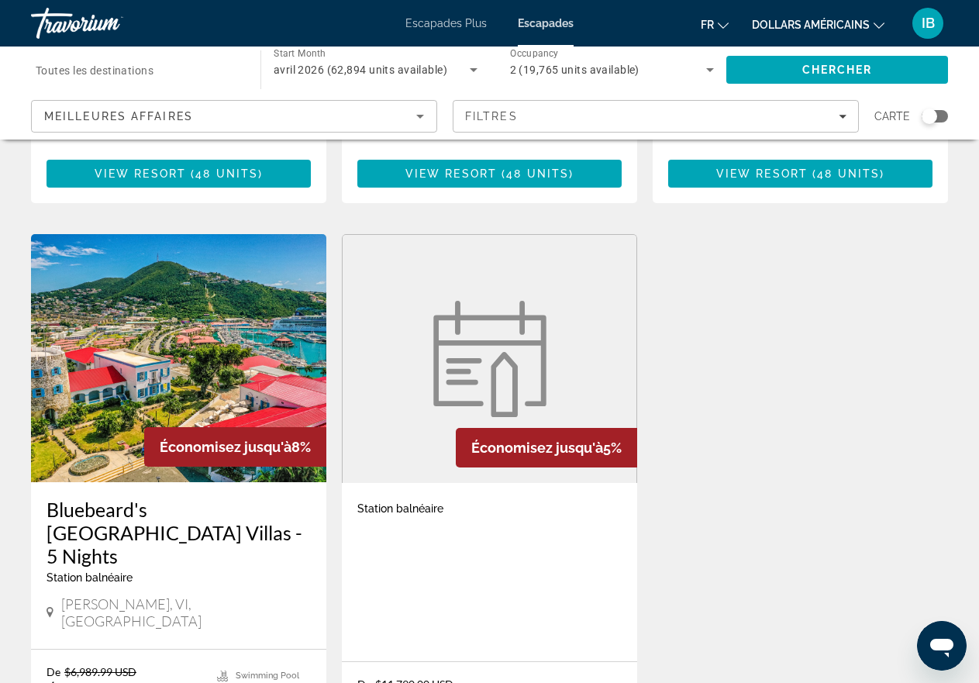
scroll to position [1963, 0]
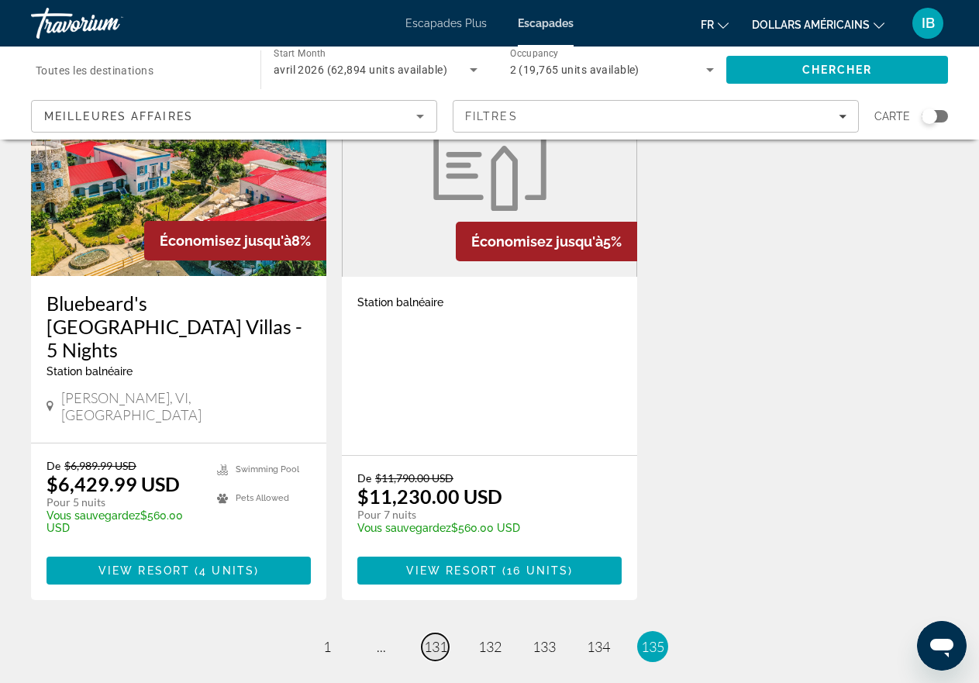
click at [433, 638] on span "131" at bounding box center [435, 646] width 23 height 17
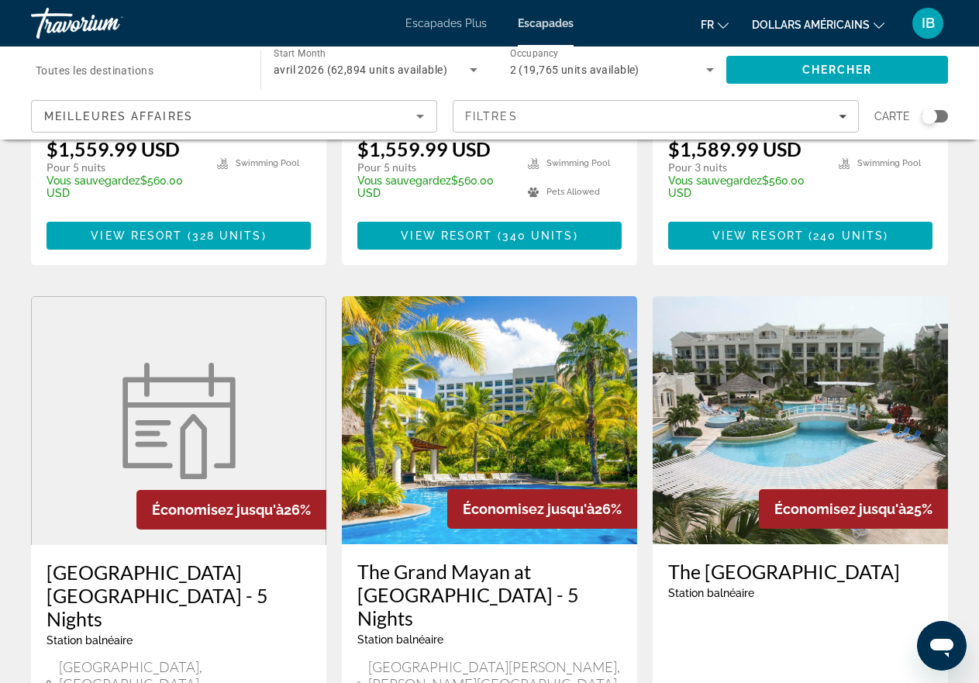
scroll to position [1860, 0]
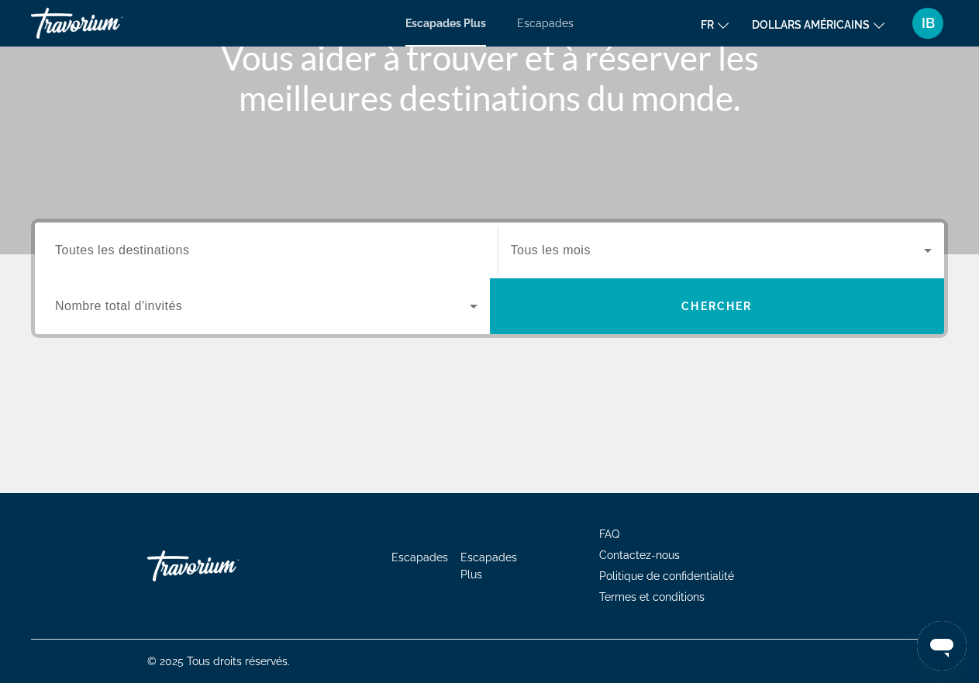
scroll to position [56, 0]
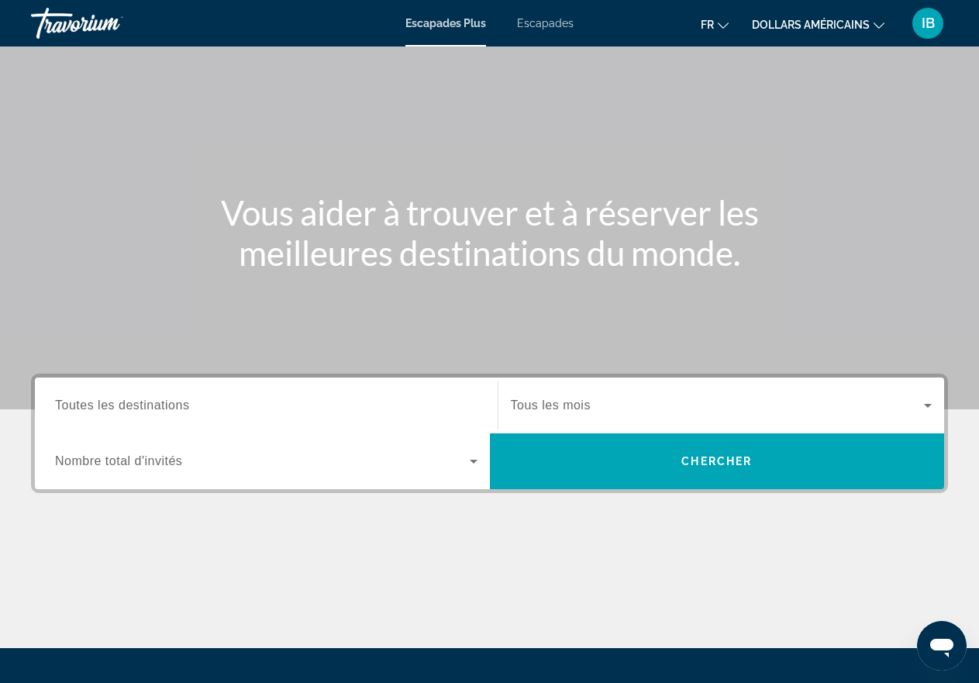
click at [881, 22] on icon "Changer de devise" at bounding box center [878, 25] width 11 height 11
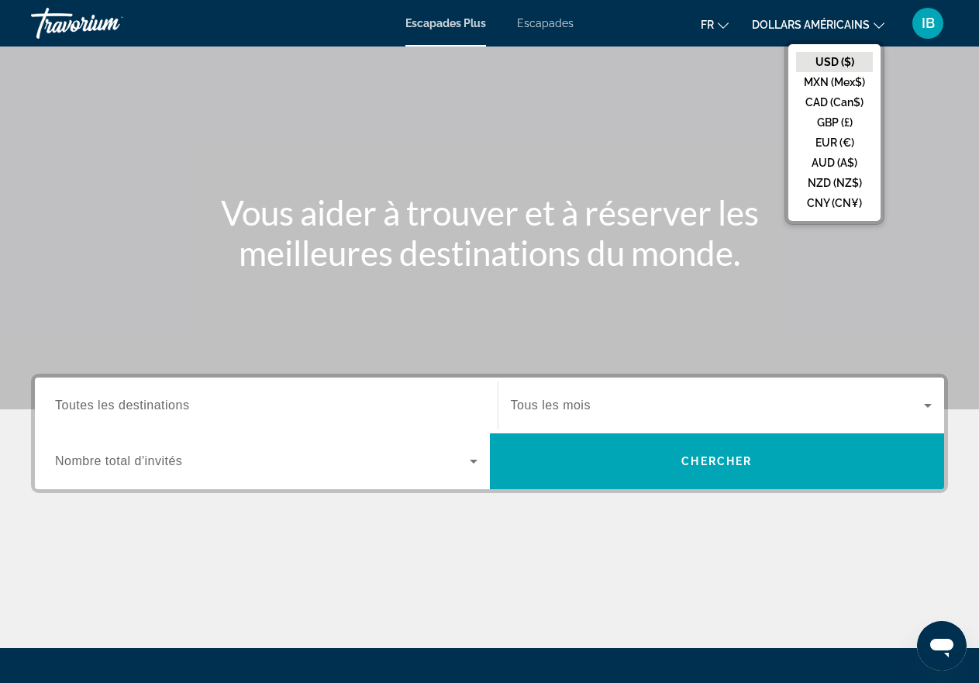
click at [721, 28] on icon "Changer de langue" at bounding box center [723, 25] width 11 height 11
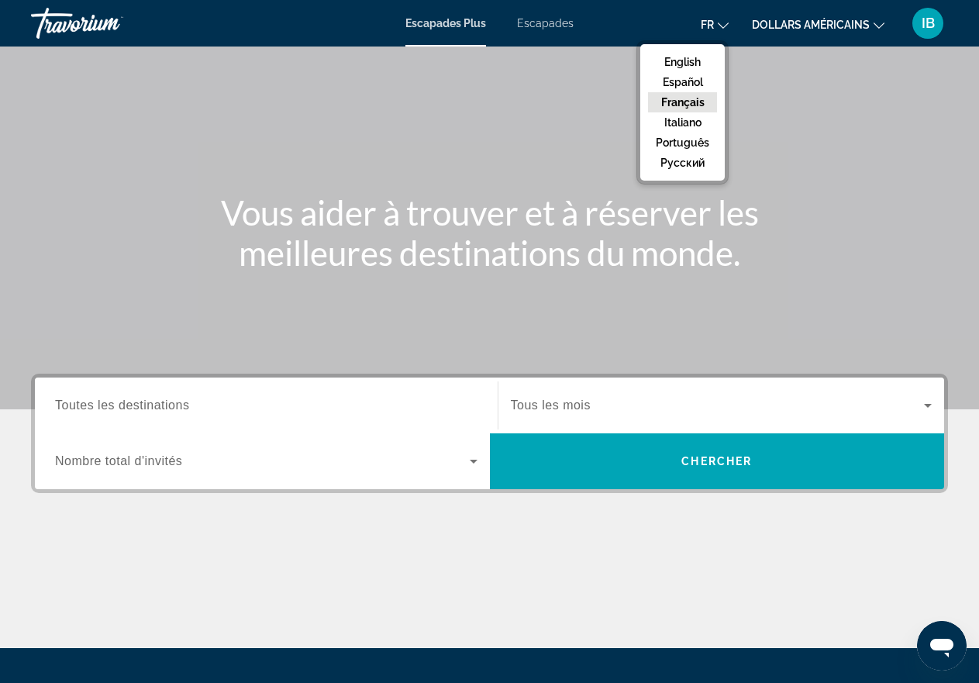
scroll to position [211, 0]
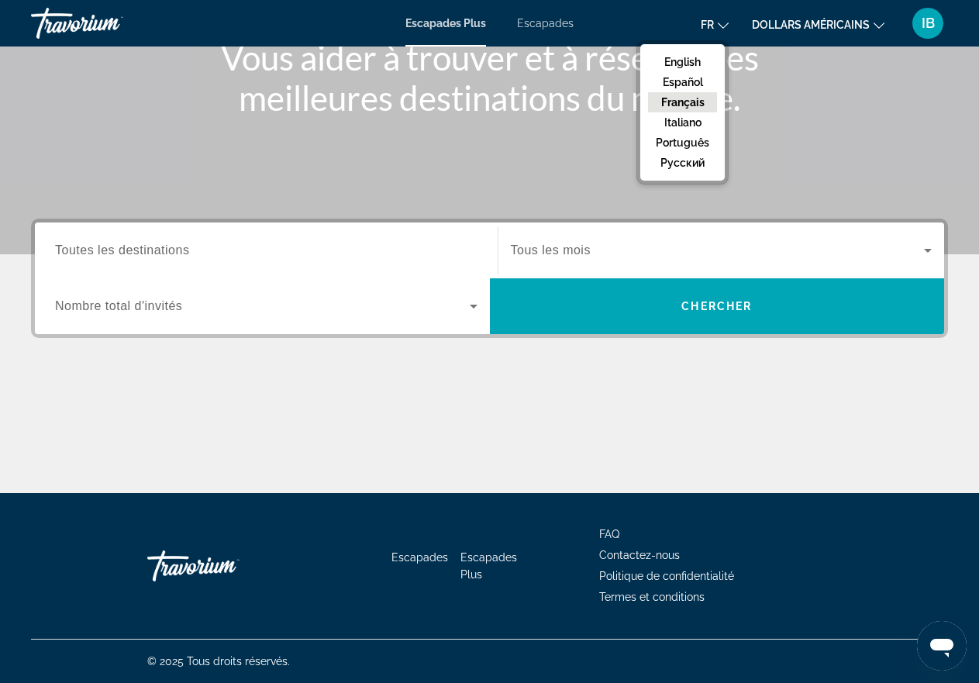
click at [941, 645] on icon "Ouvrir la fenêtre de messagerie" at bounding box center [941, 647] width 23 height 19
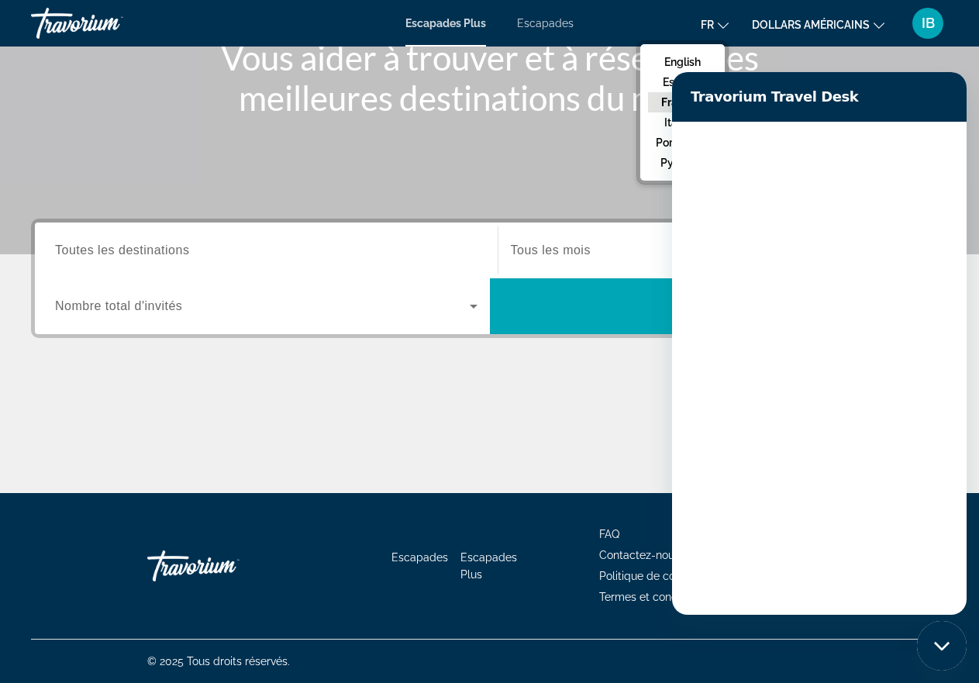
scroll to position [0, 0]
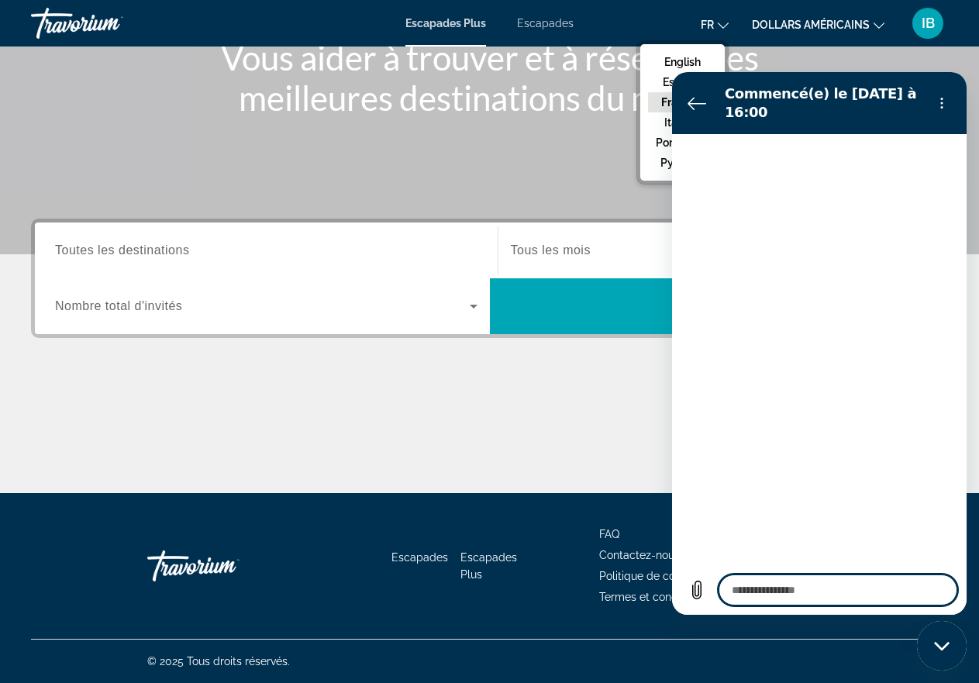
type textarea "*"
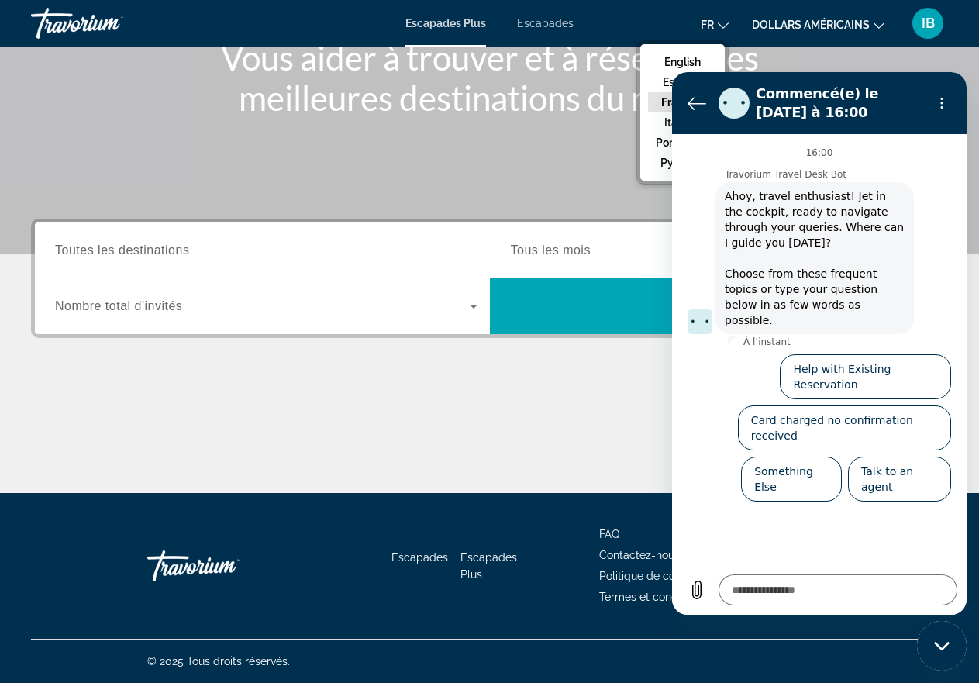
click at [581, 438] on div "Contenu principal" at bounding box center [489, 435] width 917 height 116
click at [939, 101] on icon "Menu d’options" at bounding box center [941, 103] width 12 height 12
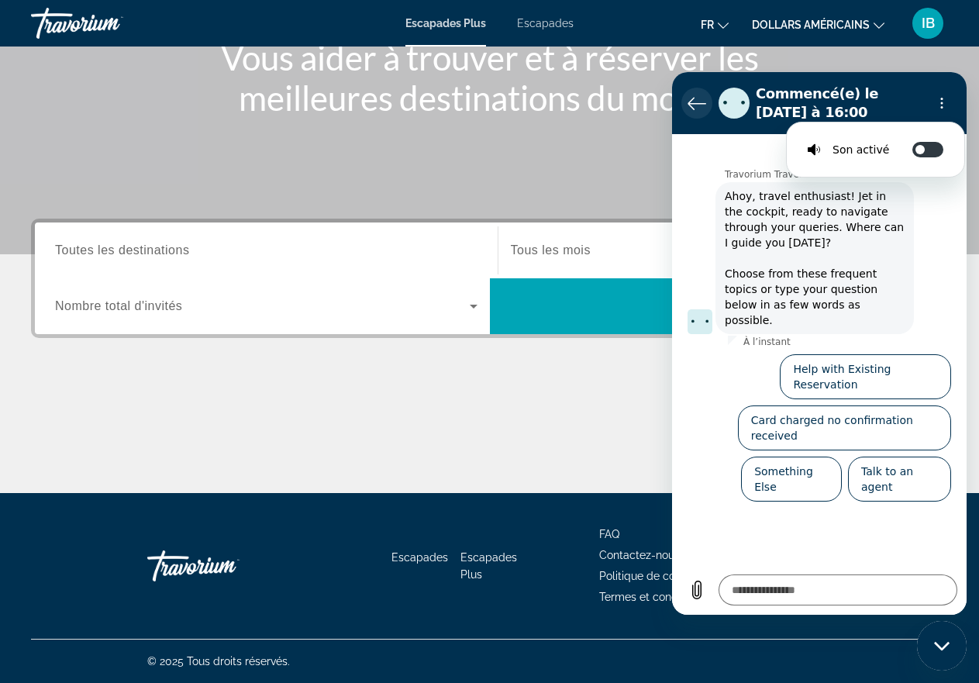
click at [700, 99] on icon "Retour à la liste des conversations" at bounding box center [696, 103] width 19 height 19
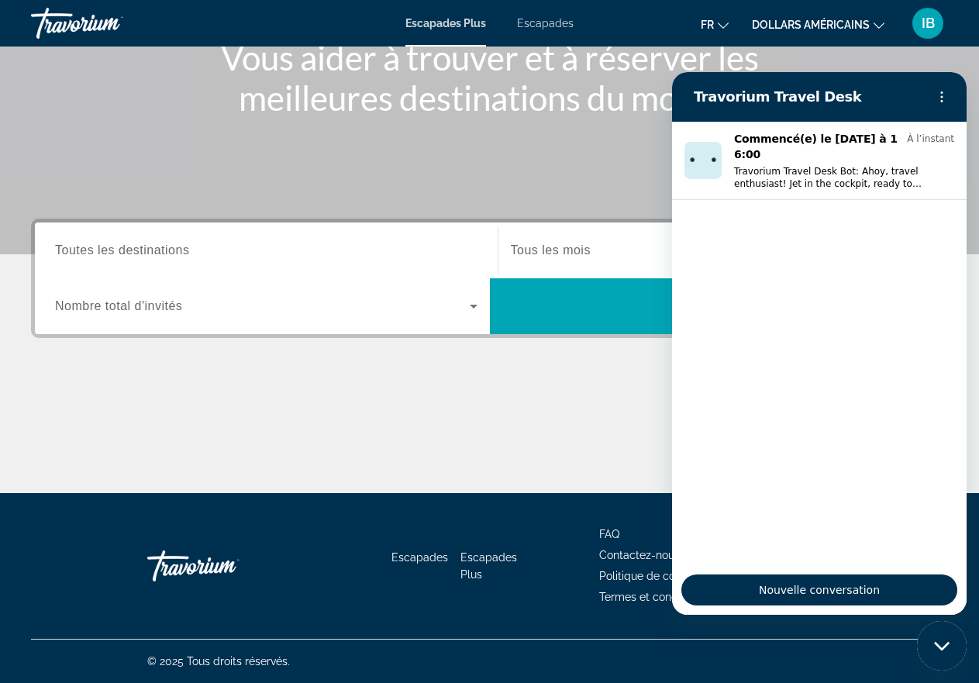
click at [944, 644] on icon "Fermer la fenêtre de messagerie" at bounding box center [942, 646] width 16 height 10
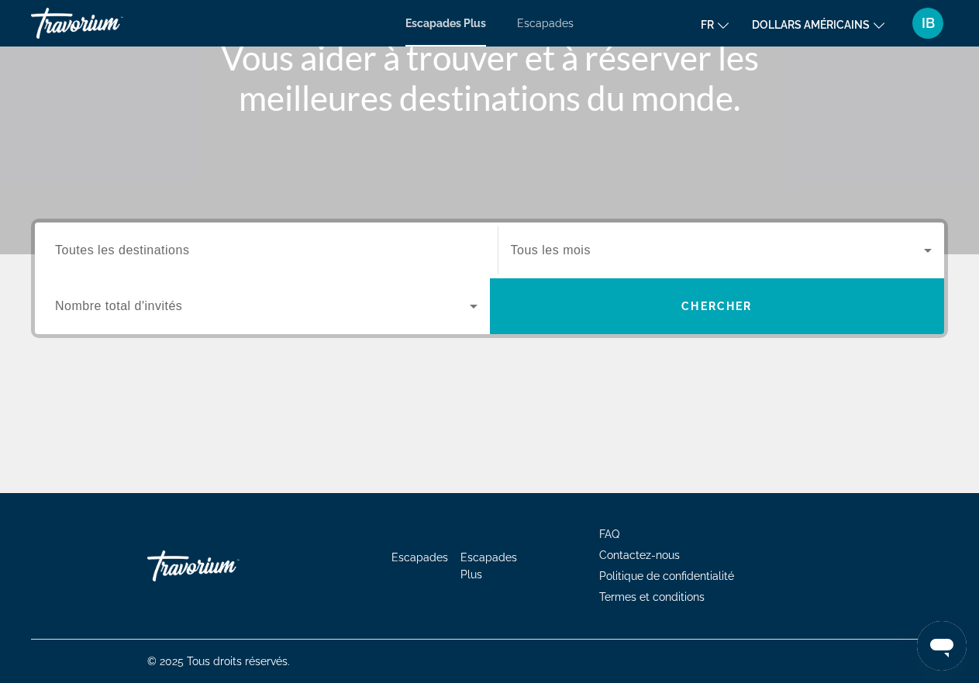
click at [925, 27] on font "IB" at bounding box center [927, 23] width 13 height 16
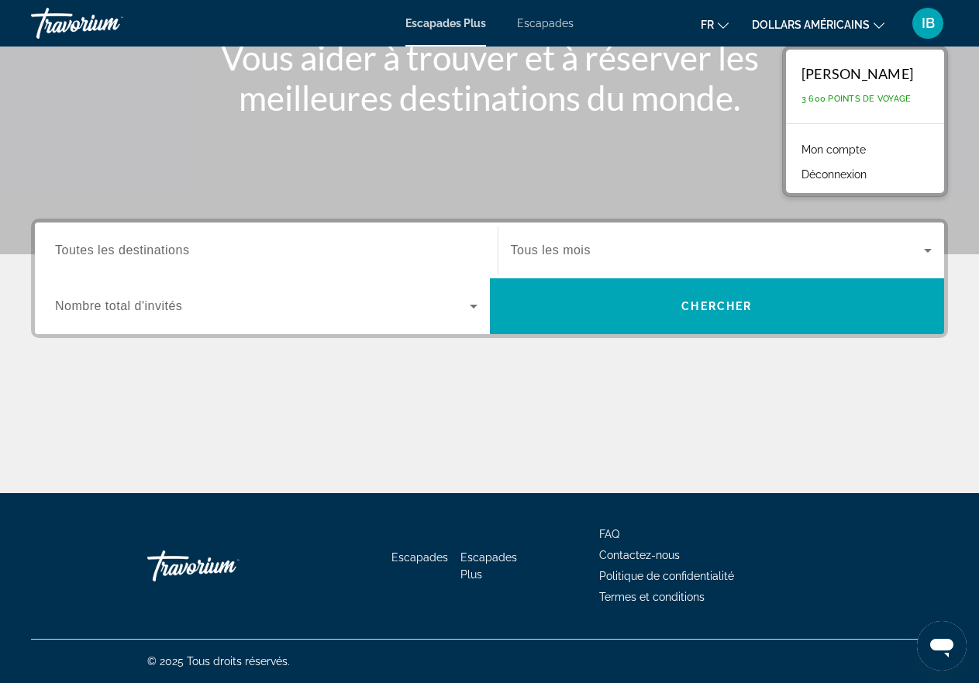
click at [197, 129] on div "Contenu principal" at bounding box center [489, 21] width 979 height 465
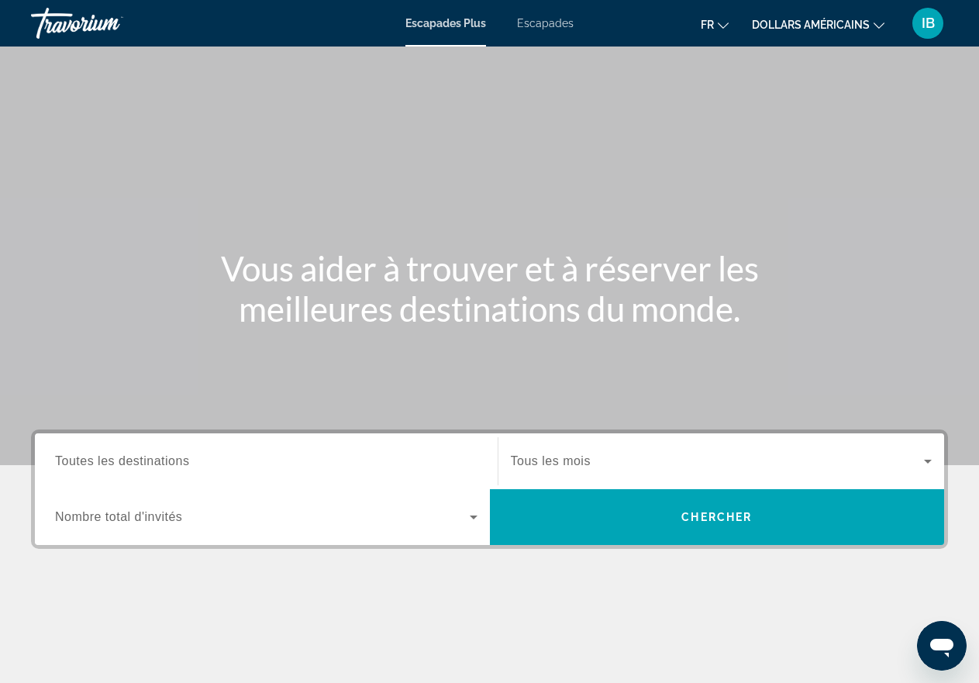
click at [132, 457] on span "Toutes les destinations" at bounding box center [122, 460] width 134 height 13
click at [132, 457] on input "Destination Toutes les destinations" at bounding box center [266, 462] width 422 height 19
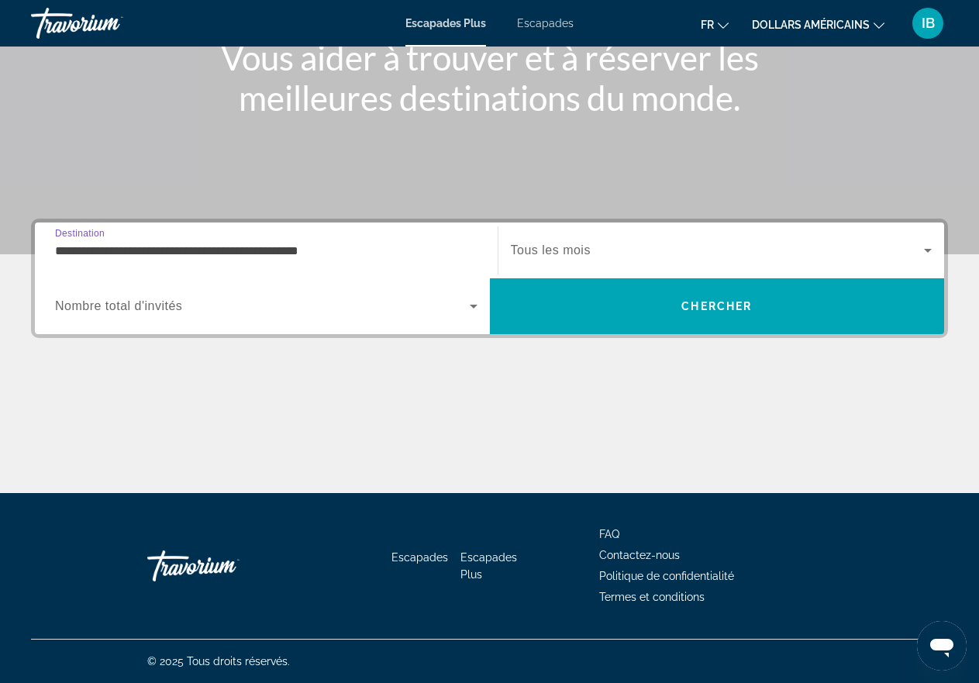
click at [370, 247] on input "**********" at bounding box center [266, 251] width 422 height 19
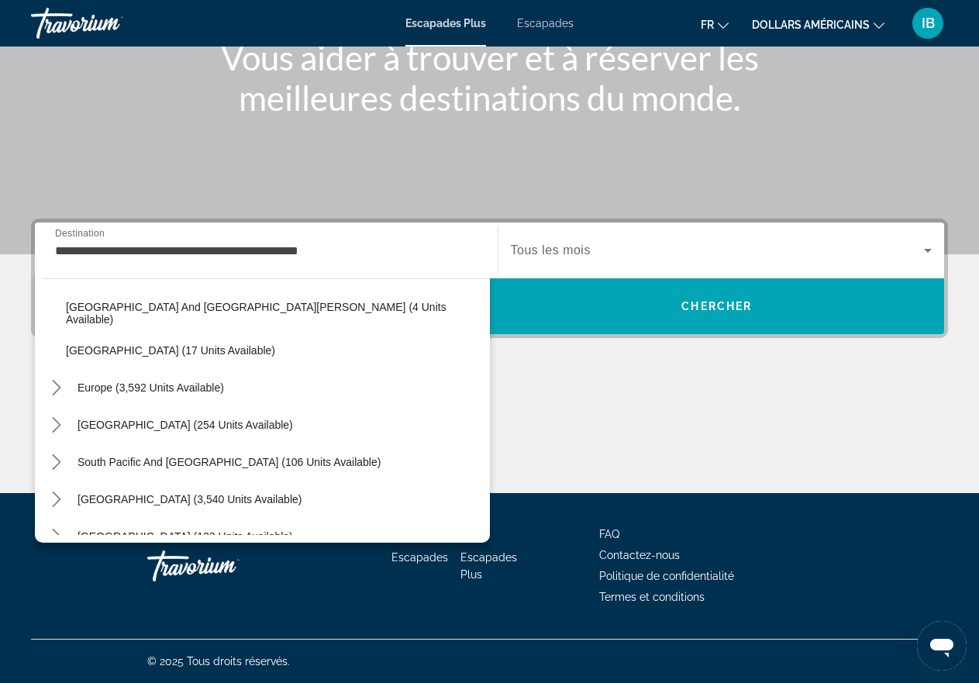
scroll to position [349, 0]
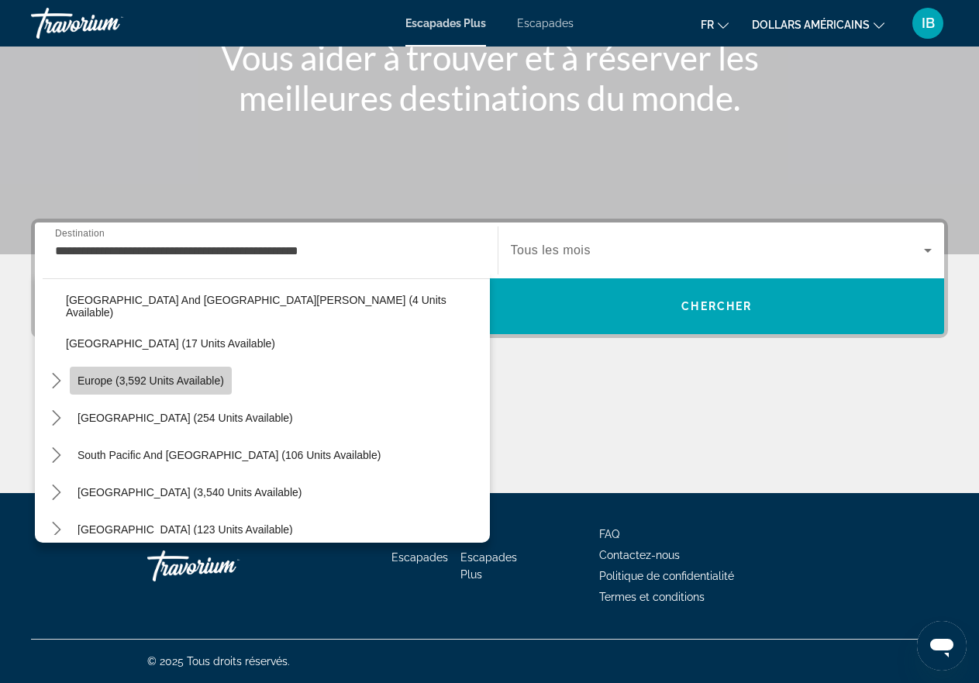
click at [97, 379] on span "Europe (3,592 units available)" at bounding box center [150, 380] width 146 height 12
type input "**********"
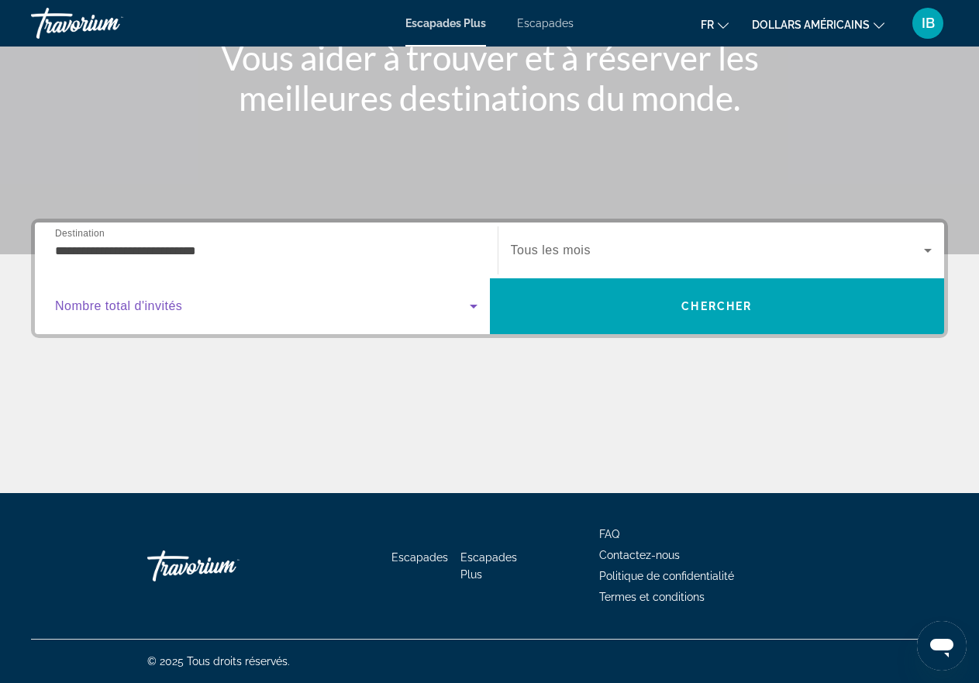
click at [470, 306] on icon "Widget de recherche" at bounding box center [473, 306] width 19 height 19
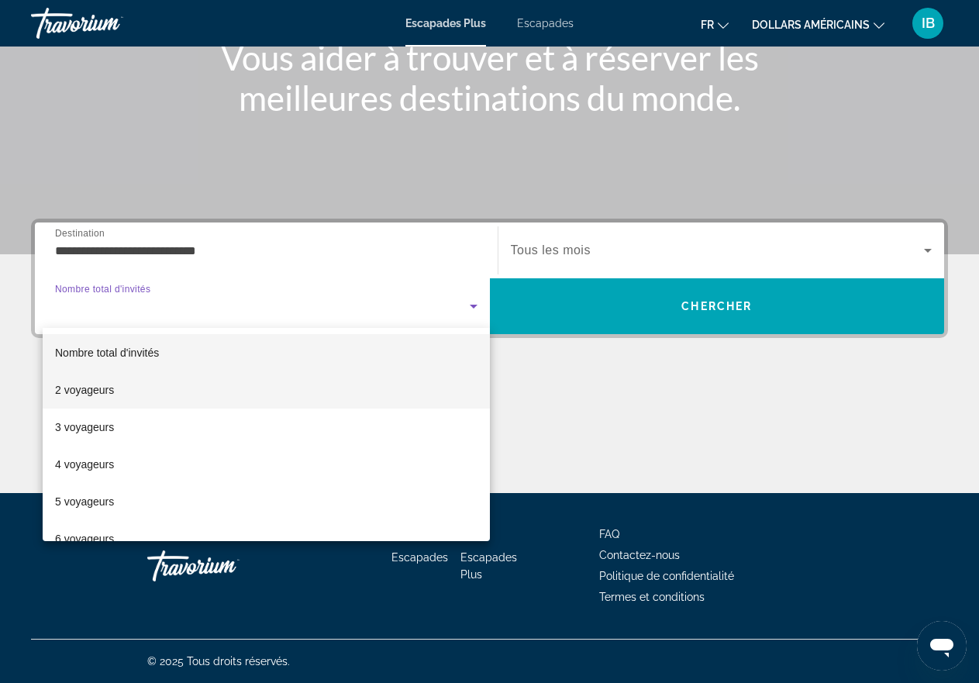
click at [65, 388] on font "2 voyageurs" at bounding box center [84, 390] width 59 height 12
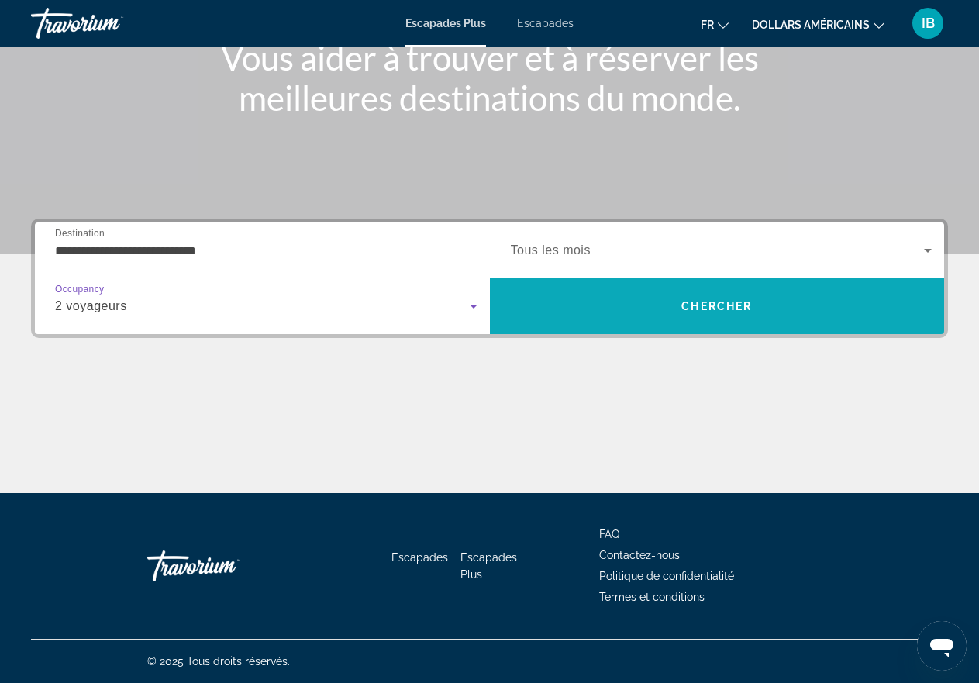
click at [709, 303] on span "Chercher" at bounding box center [716, 306] width 71 height 12
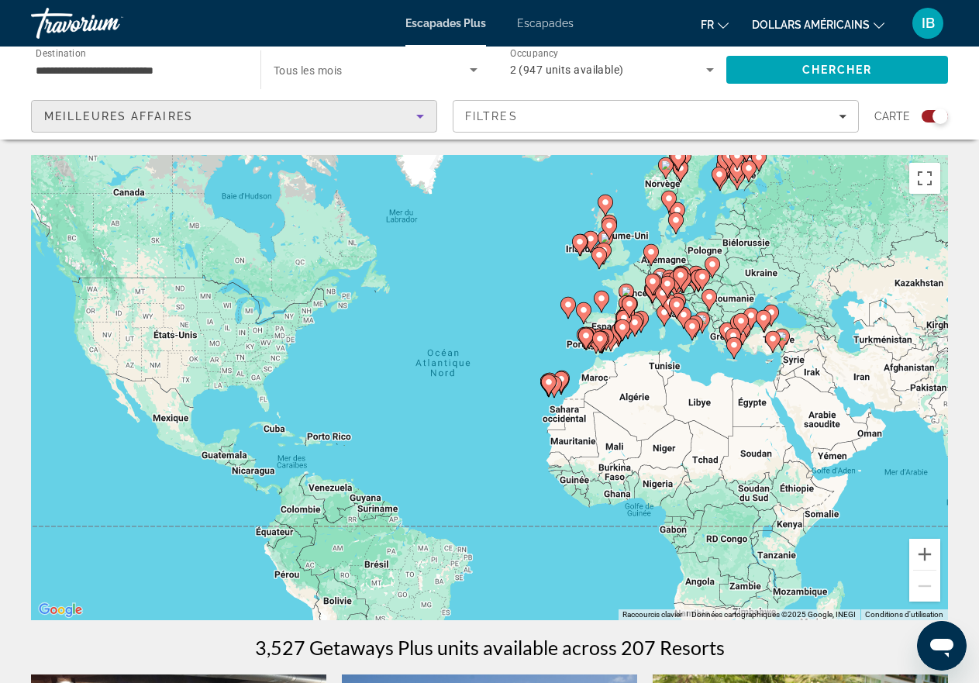
click at [418, 116] on icon "Sort by" at bounding box center [420, 116] width 19 height 19
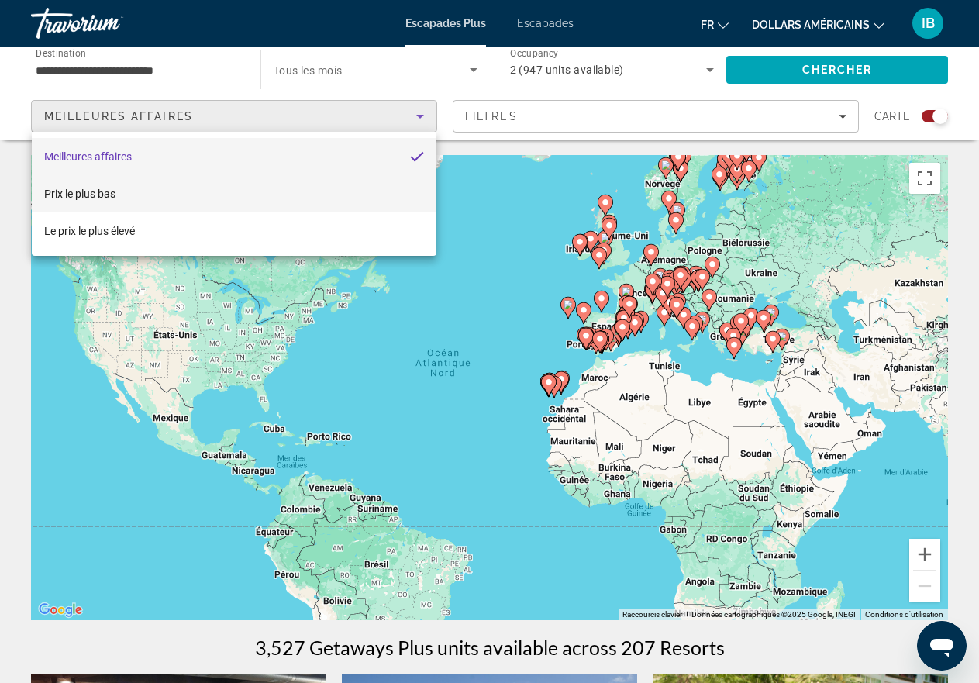
click at [87, 192] on font "Prix ​​​​le plus bas" at bounding box center [79, 194] width 71 height 12
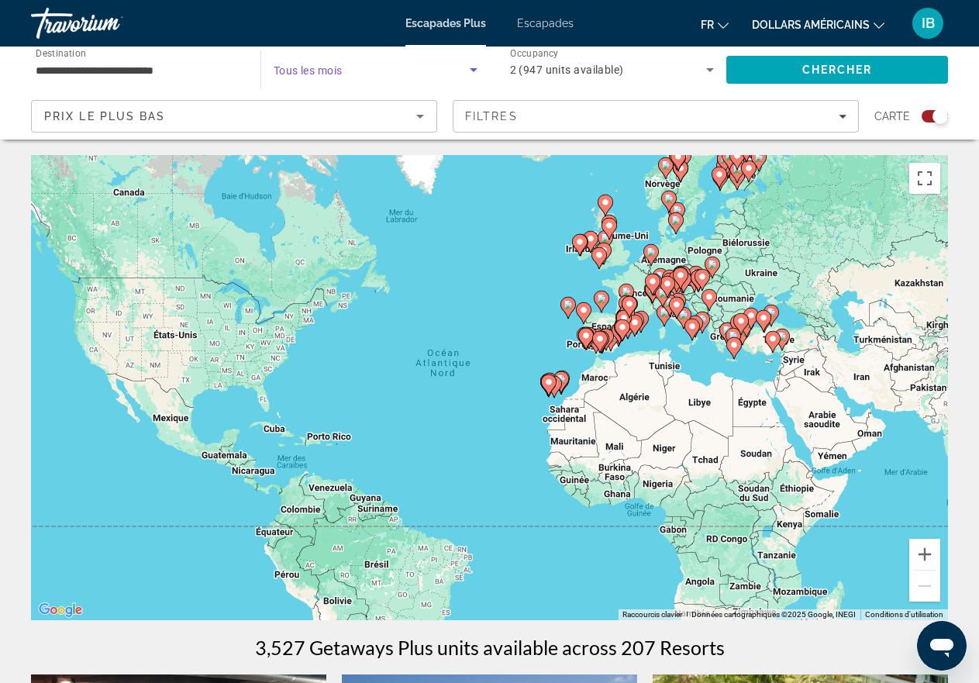
click at [472, 69] on icon "Search widget" at bounding box center [474, 70] width 8 height 4
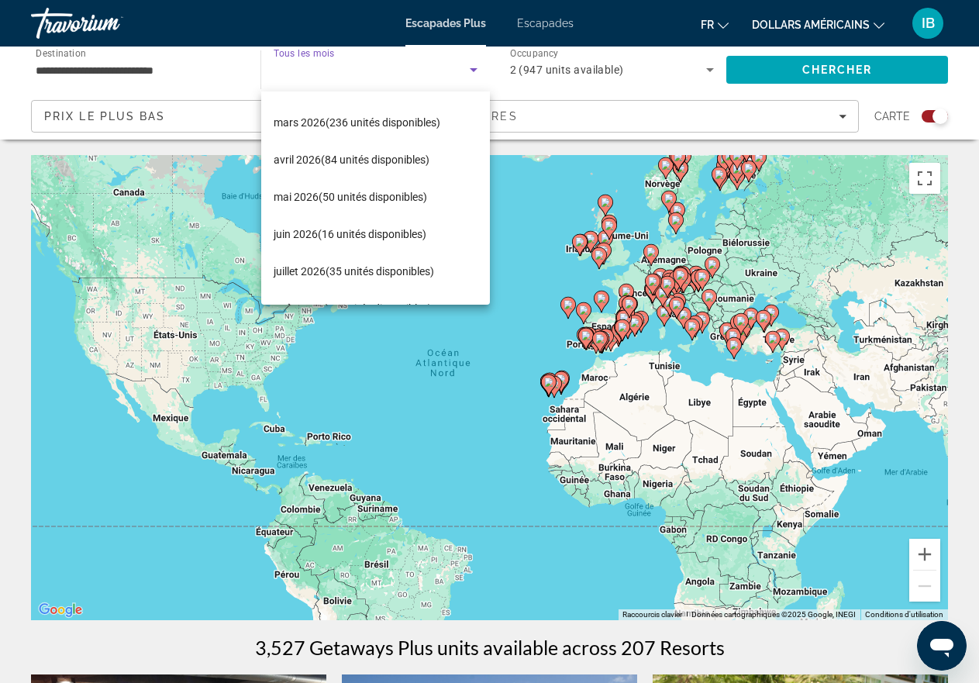
scroll to position [248, 0]
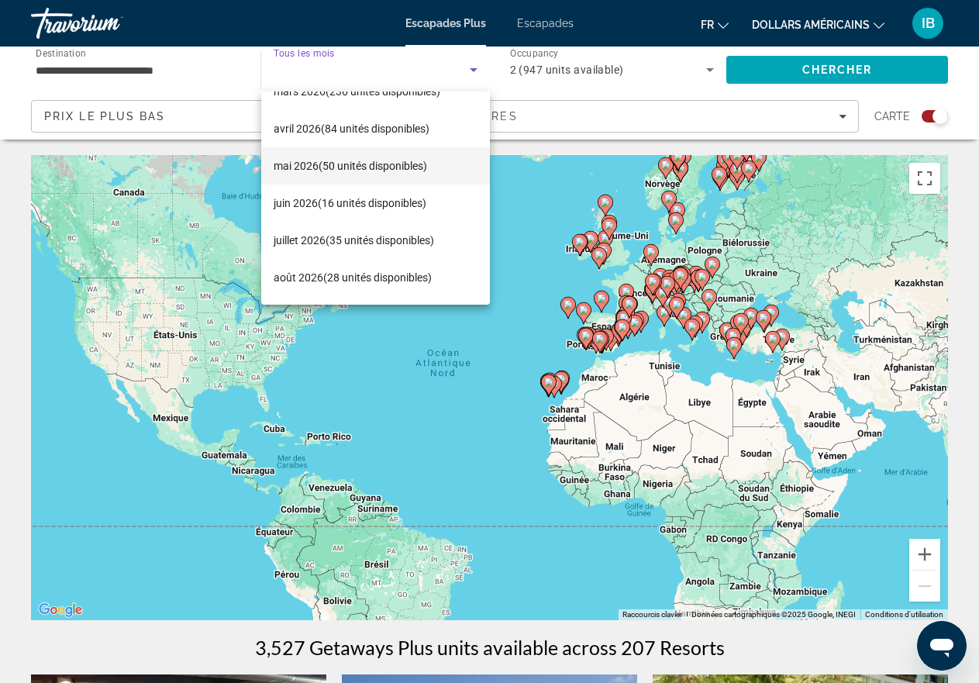
click at [333, 164] on font "(50 unités disponibles)" at bounding box center [372, 166] width 108 height 12
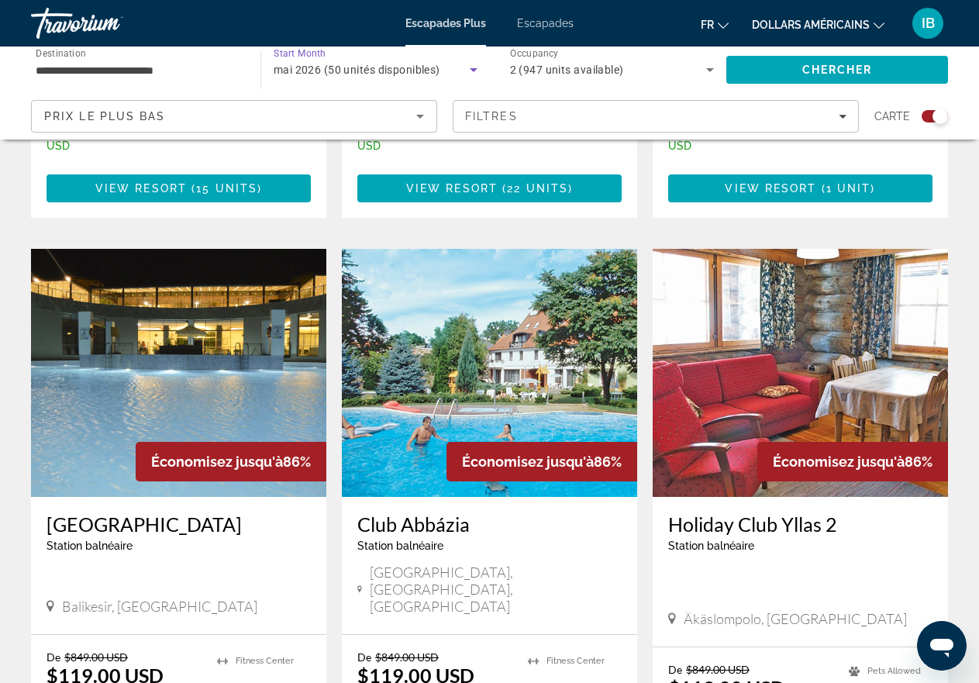
scroll to position [1653, 0]
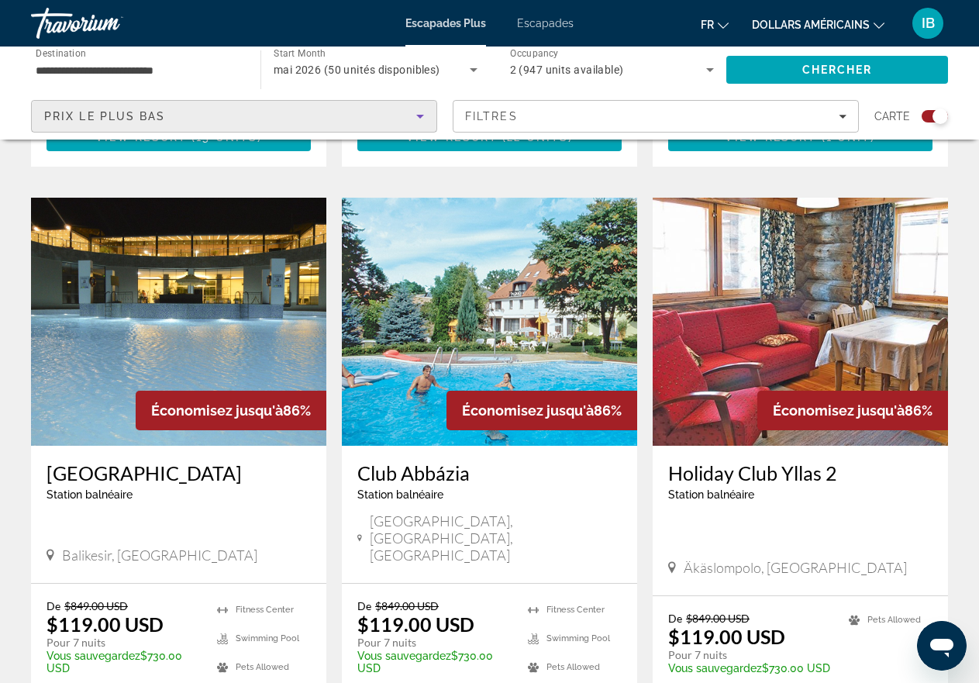
click at [418, 115] on icon "Sort by" at bounding box center [420, 117] width 8 height 4
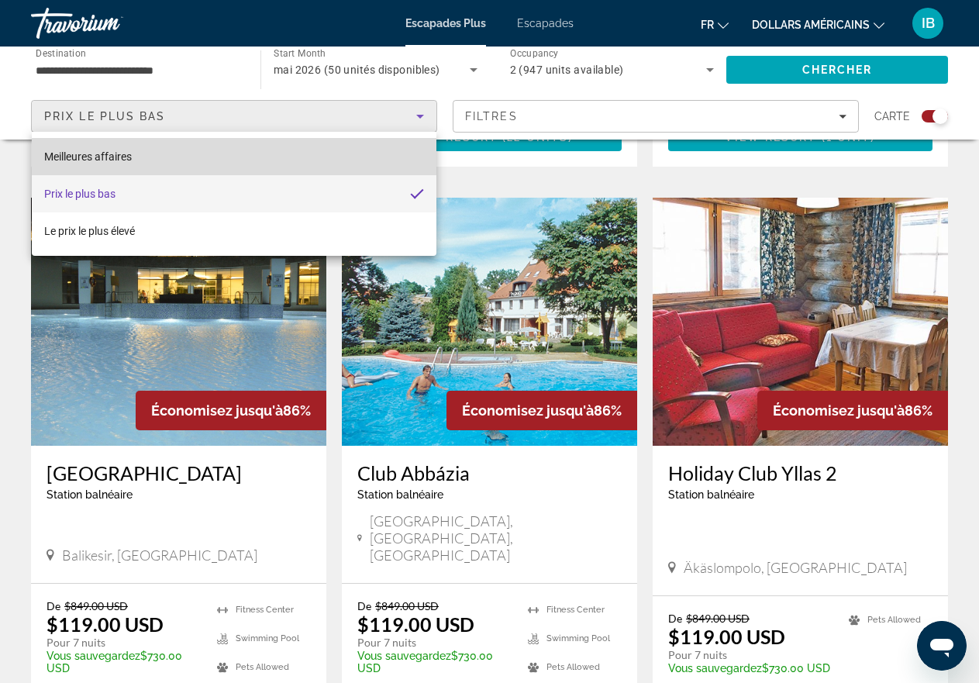
click at [256, 157] on mat-option "Meilleures affaires" at bounding box center [234, 156] width 404 height 37
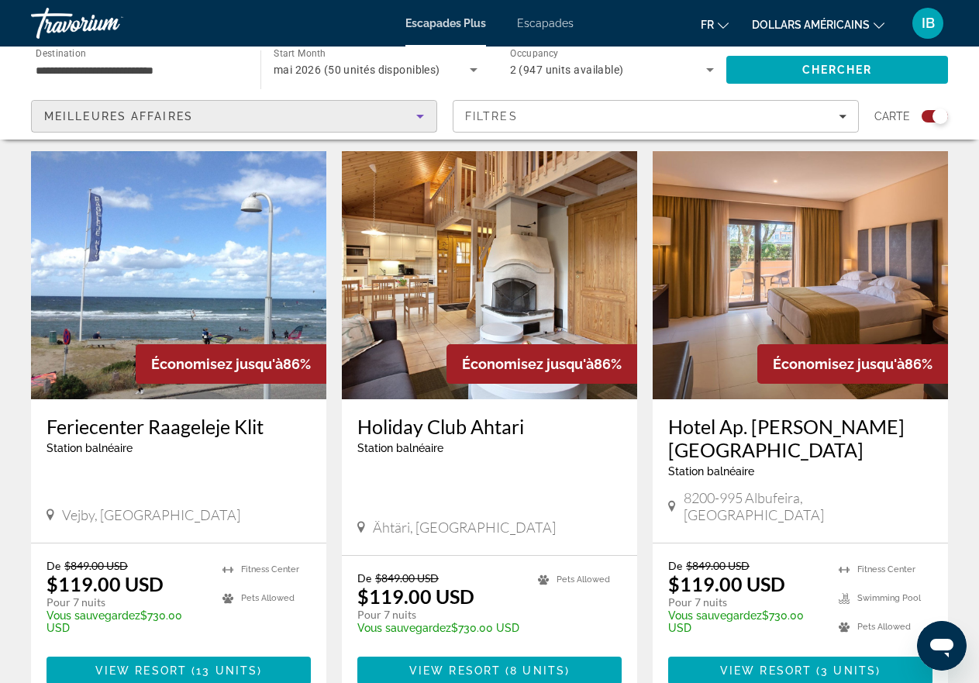
scroll to position [2376, 0]
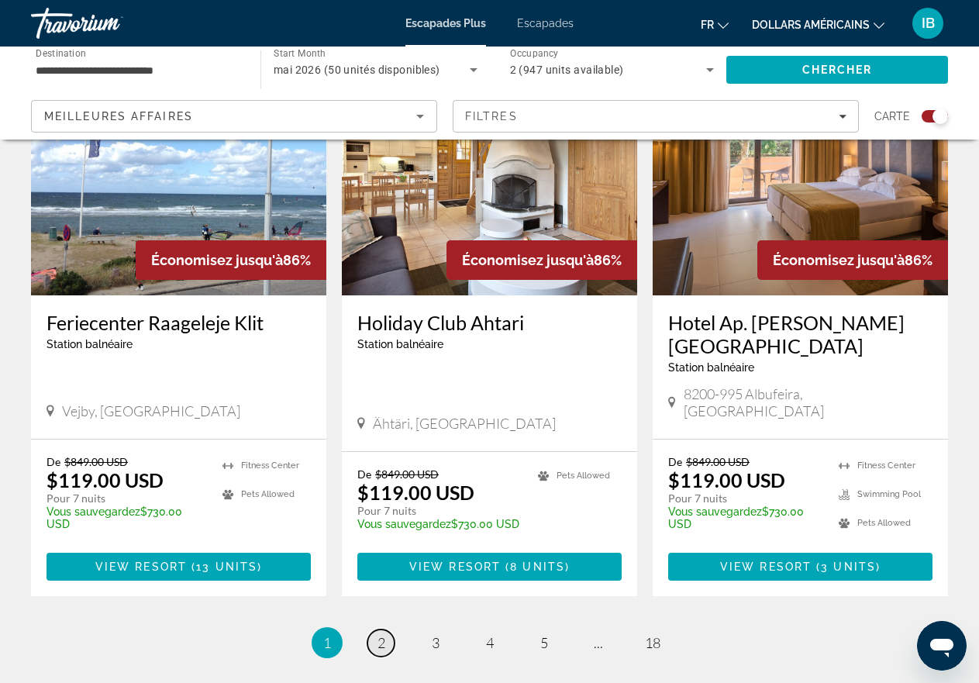
click at [377, 634] on span "2" at bounding box center [381, 642] width 8 height 17
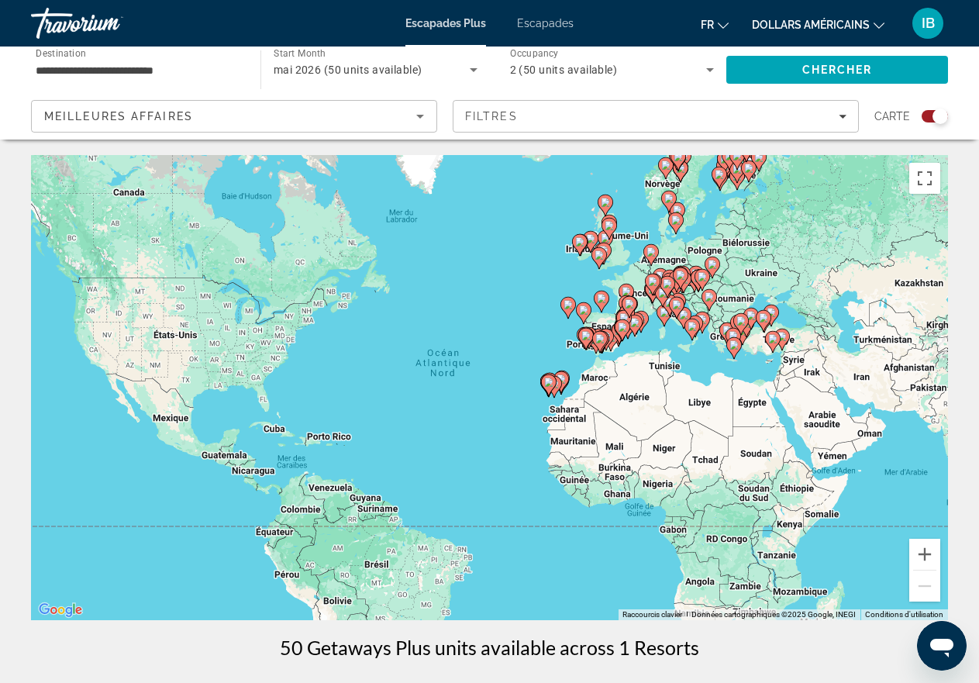
click at [934, 114] on div "Search widget" at bounding box center [939, 115] width 15 height 15
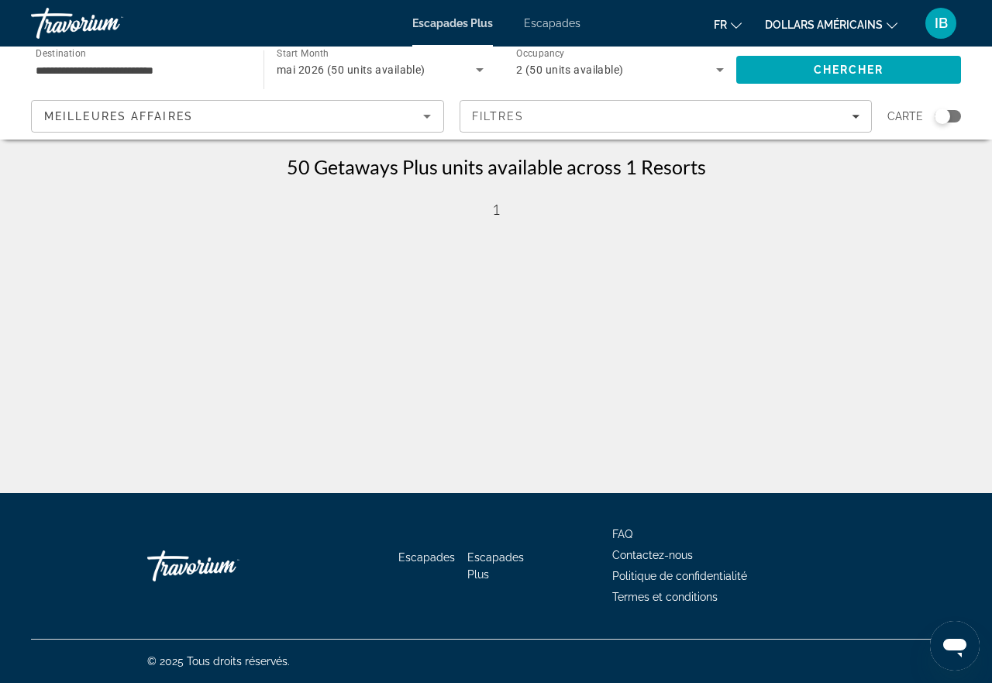
click at [952, 113] on div "Search widget" at bounding box center [947, 116] width 26 height 12
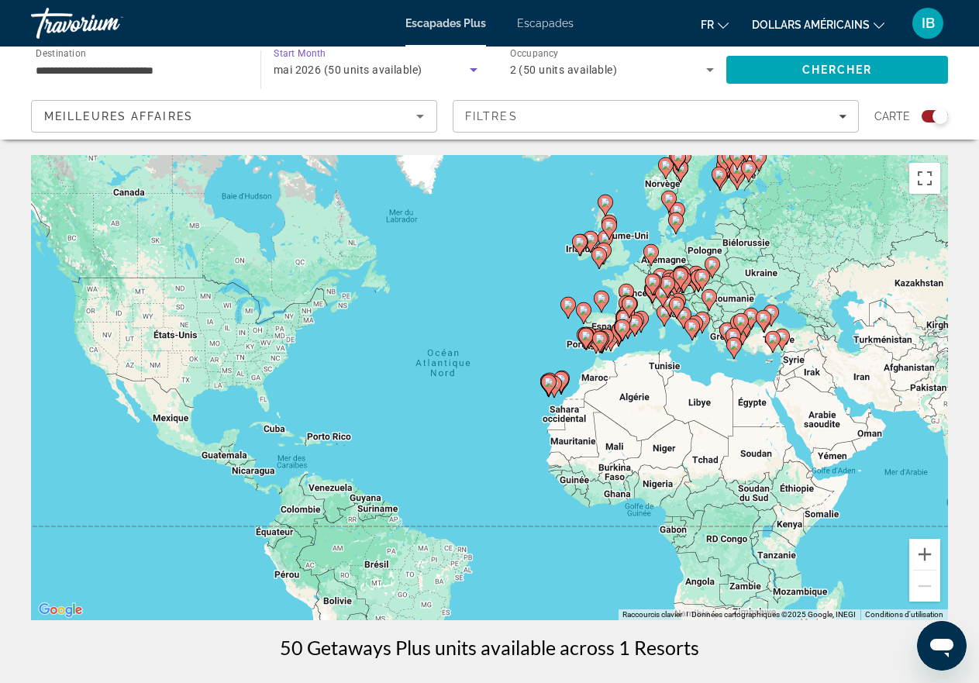
click at [474, 69] on icon "Search widget" at bounding box center [474, 70] width 8 height 4
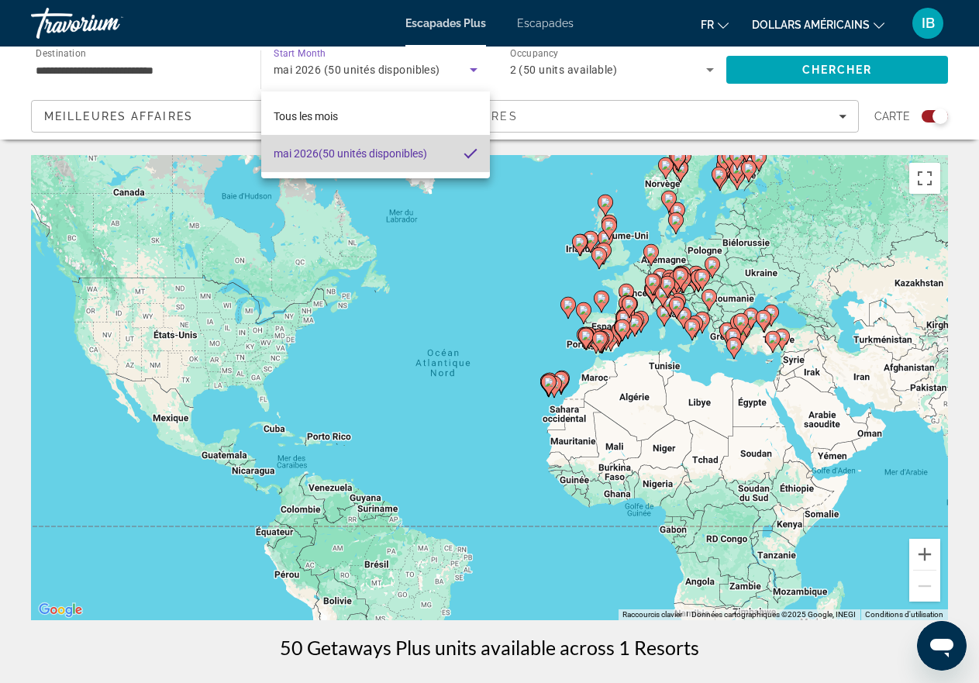
click at [324, 153] on font "(50 unités disponibles)" at bounding box center [372, 153] width 108 height 12
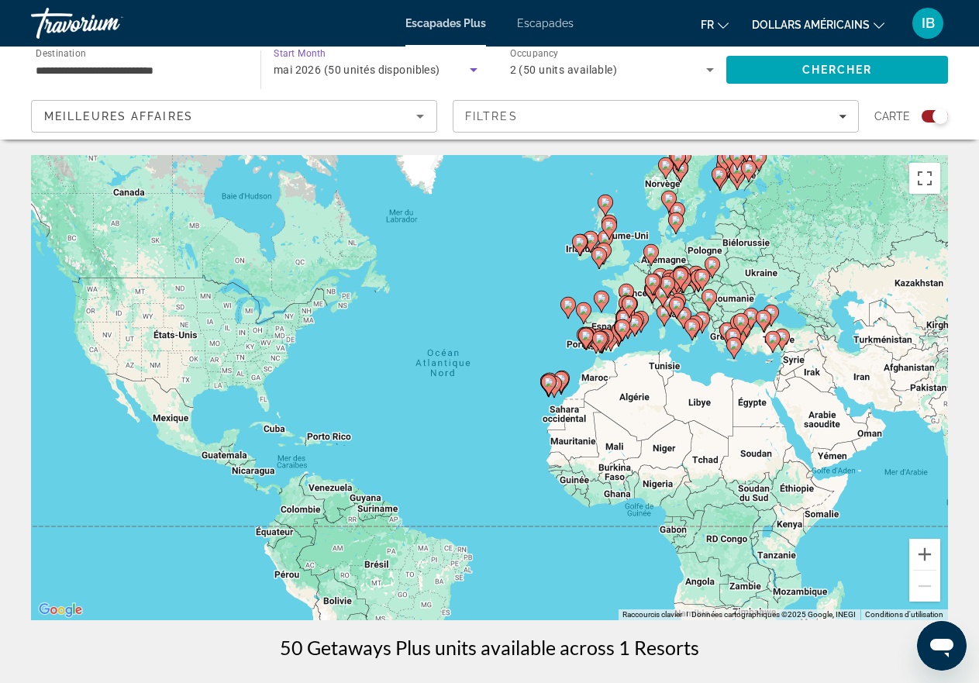
click at [388, 66] on span "mai 2026 (50 unités disponibles)" at bounding box center [357, 70] width 167 height 12
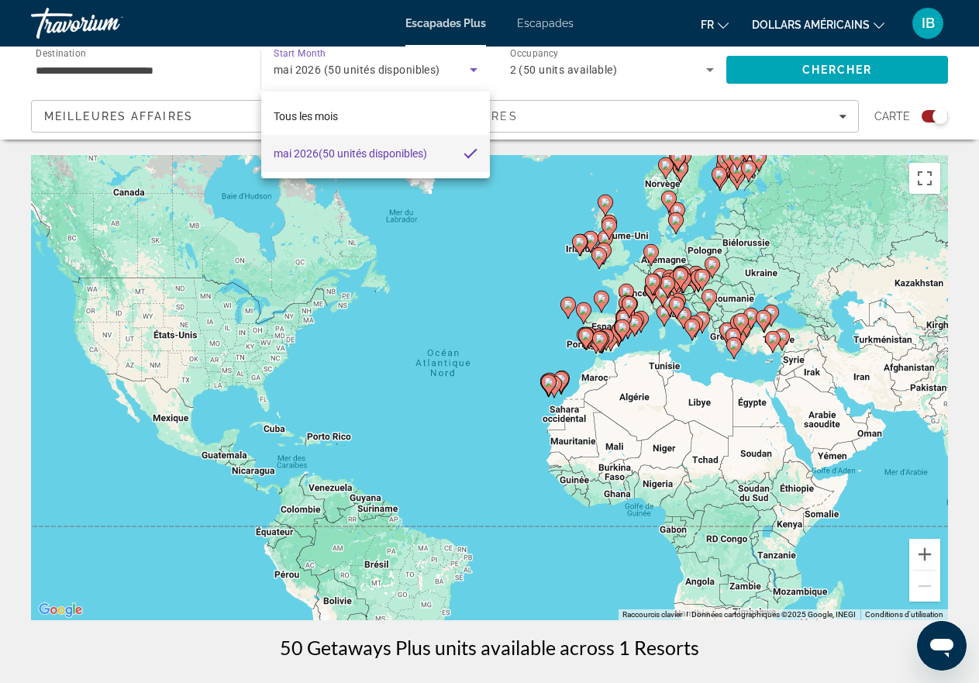
click at [652, 80] on div at bounding box center [489, 341] width 979 height 683
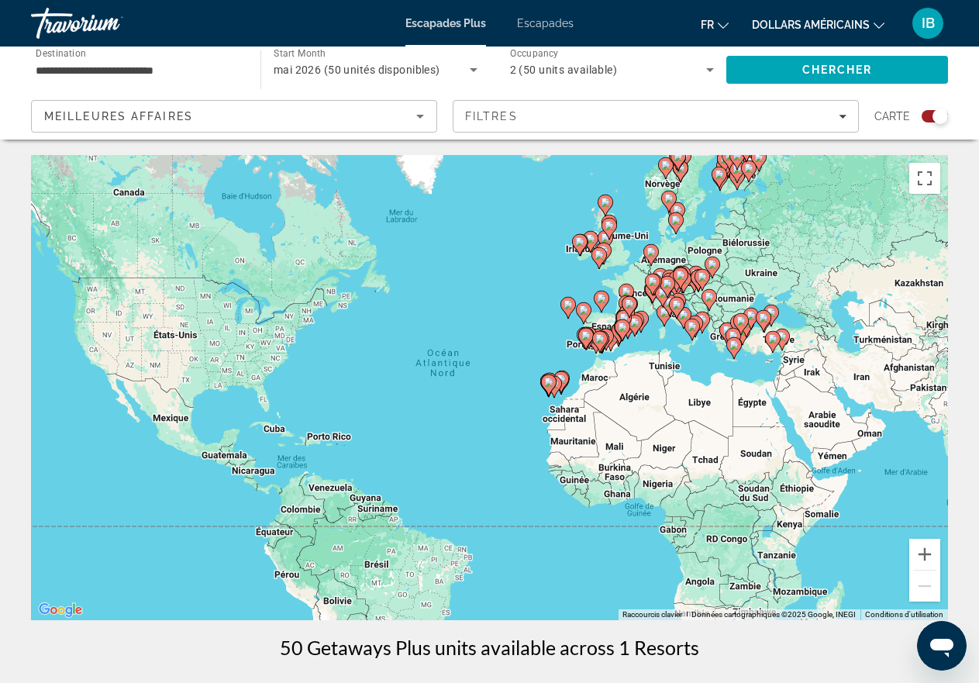
click at [473, 69] on icon "Search widget" at bounding box center [474, 70] width 8 height 4
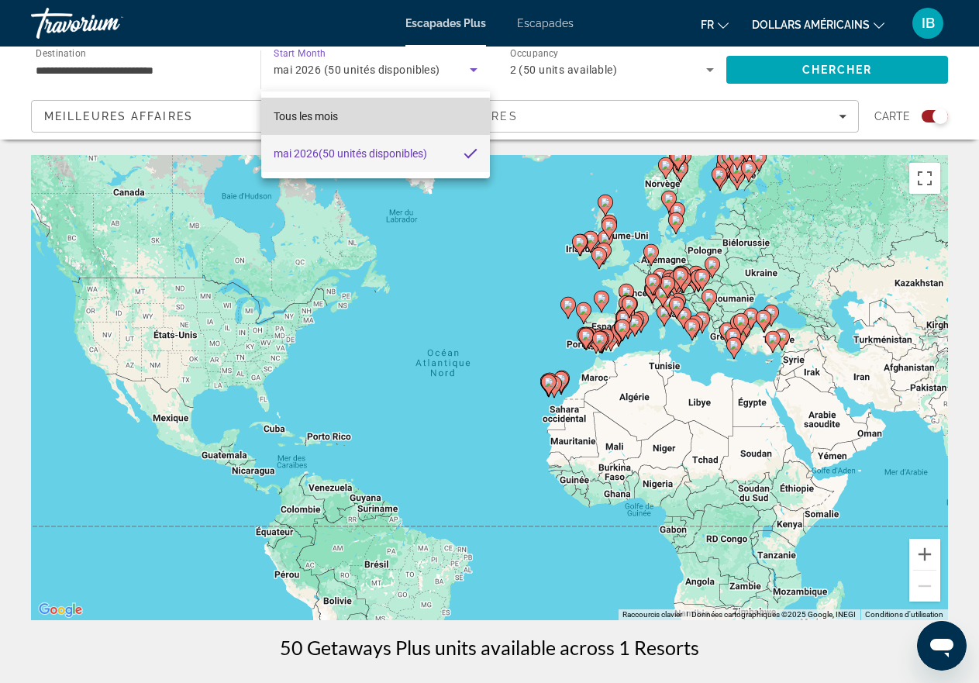
click at [329, 117] on font "Tous les mois" at bounding box center [306, 116] width 64 height 12
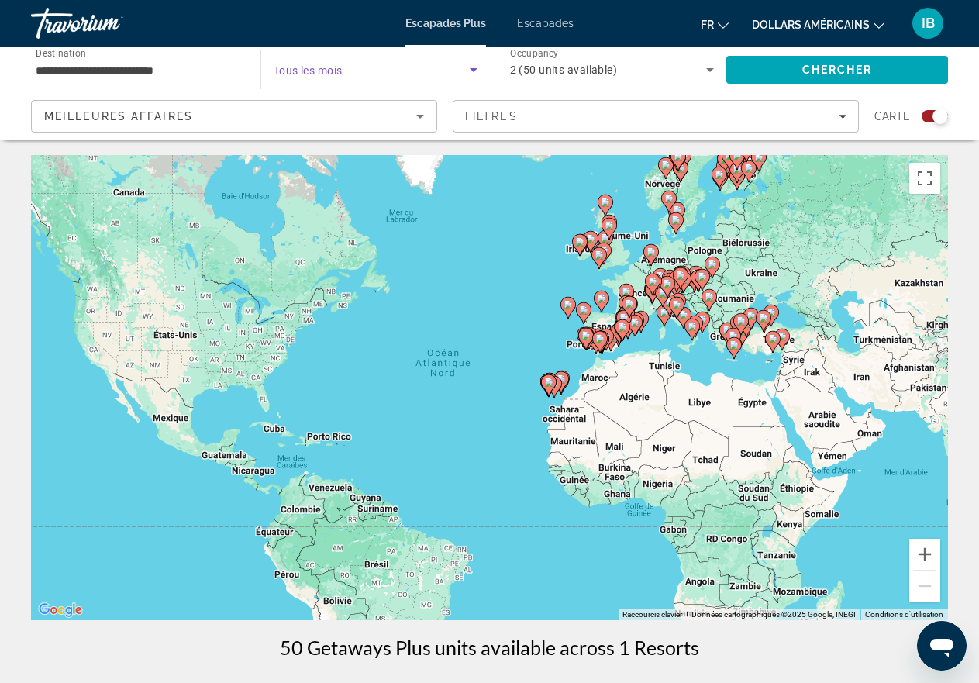
click at [472, 67] on icon "Search widget" at bounding box center [473, 69] width 19 height 19
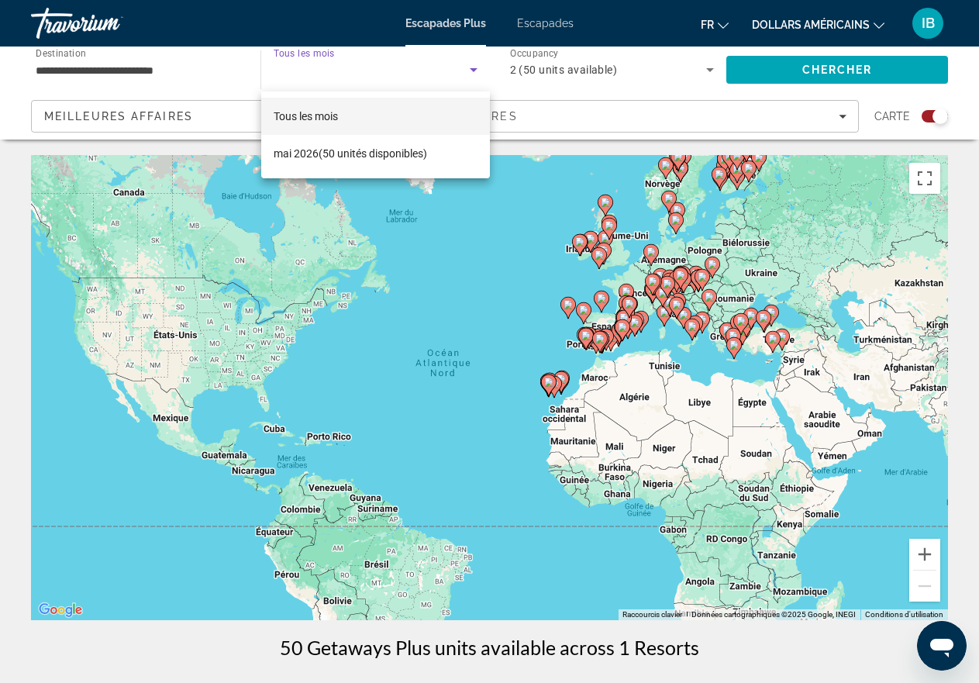
click at [353, 114] on mat-option "Tous les mois" at bounding box center [375, 116] width 229 height 37
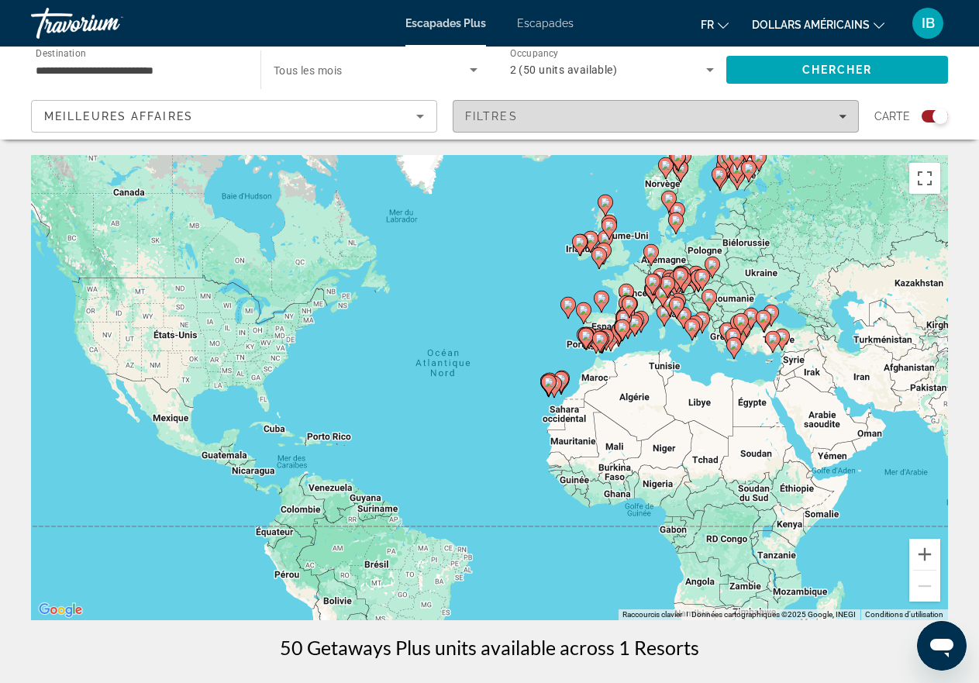
click at [840, 114] on icon "Filters" at bounding box center [842, 116] width 8 height 8
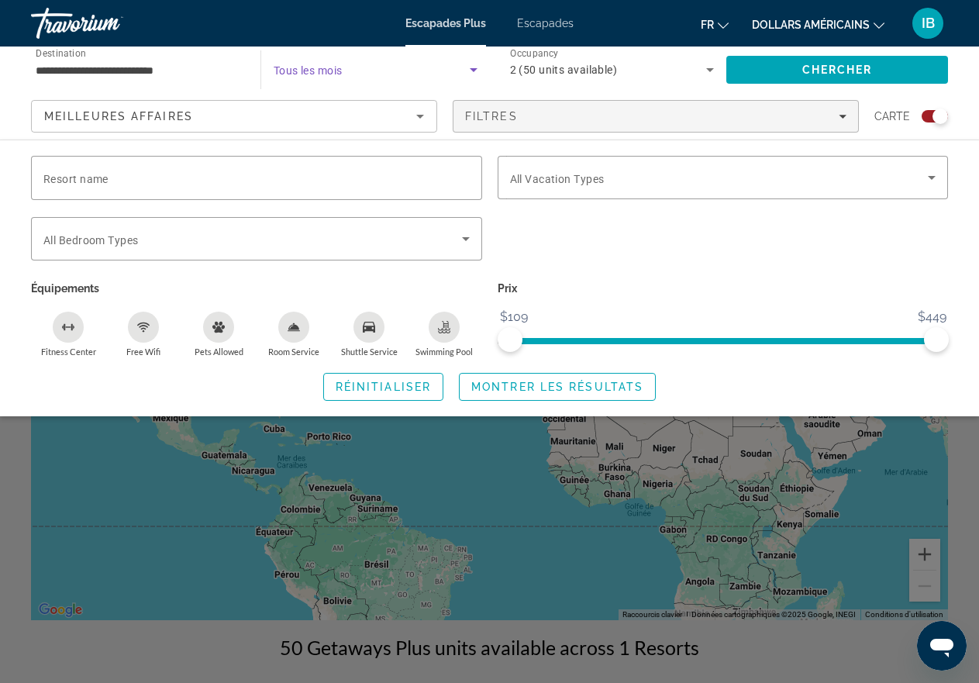
click at [472, 68] on icon "Search widget" at bounding box center [474, 70] width 8 height 4
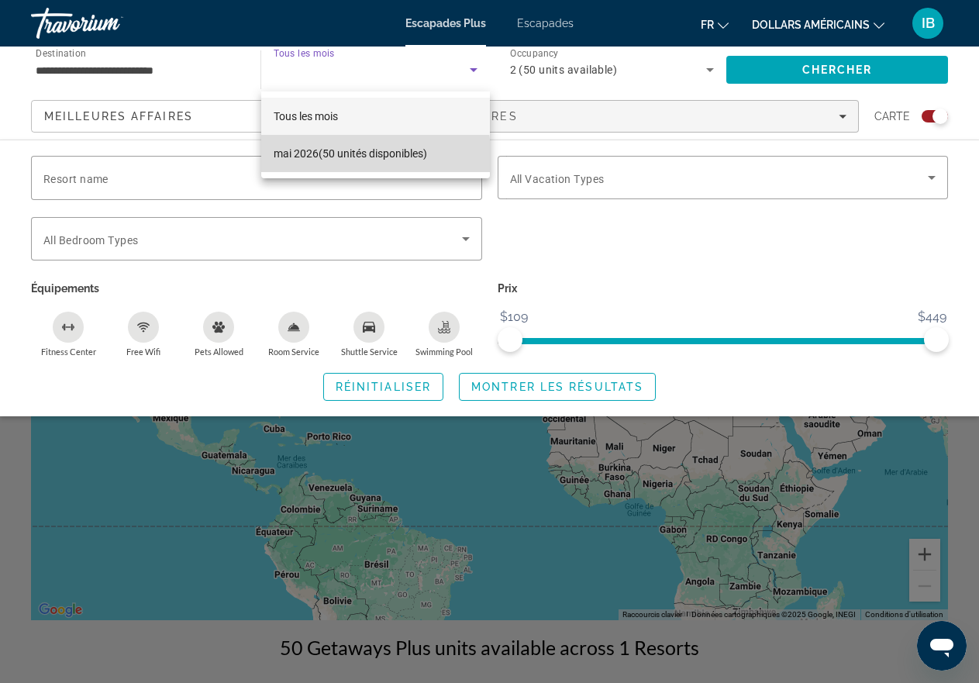
click at [315, 154] on font "mai 2026" at bounding box center [296, 153] width 45 height 12
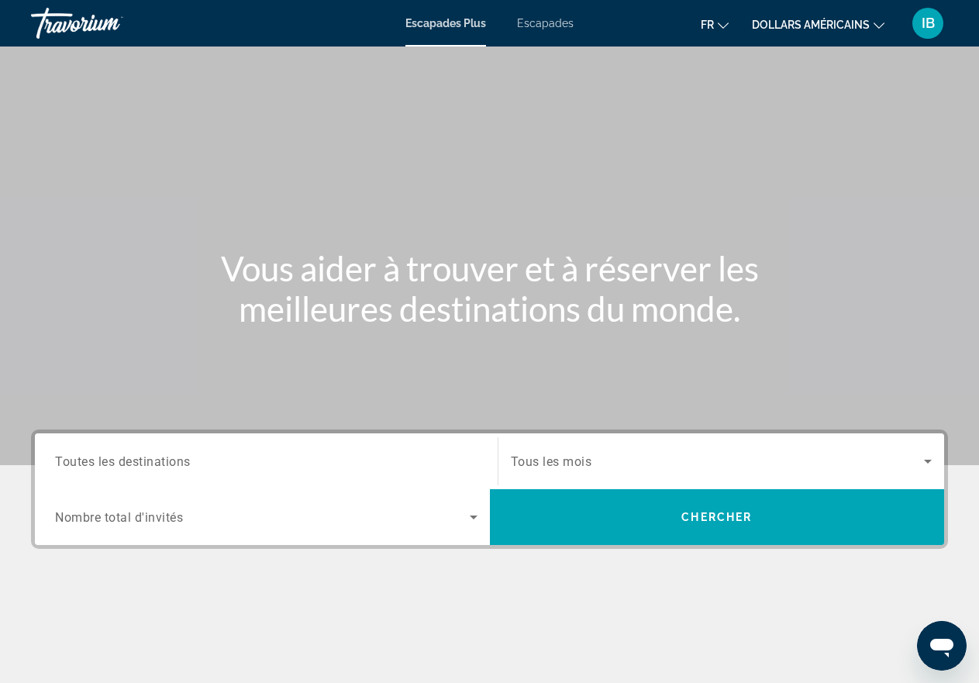
click at [150, 466] on span "Toutes les destinations" at bounding box center [123, 460] width 136 height 15
click at [150, 466] on input "Destination Toutes les destinations" at bounding box center [266, 462] width 422 height 19
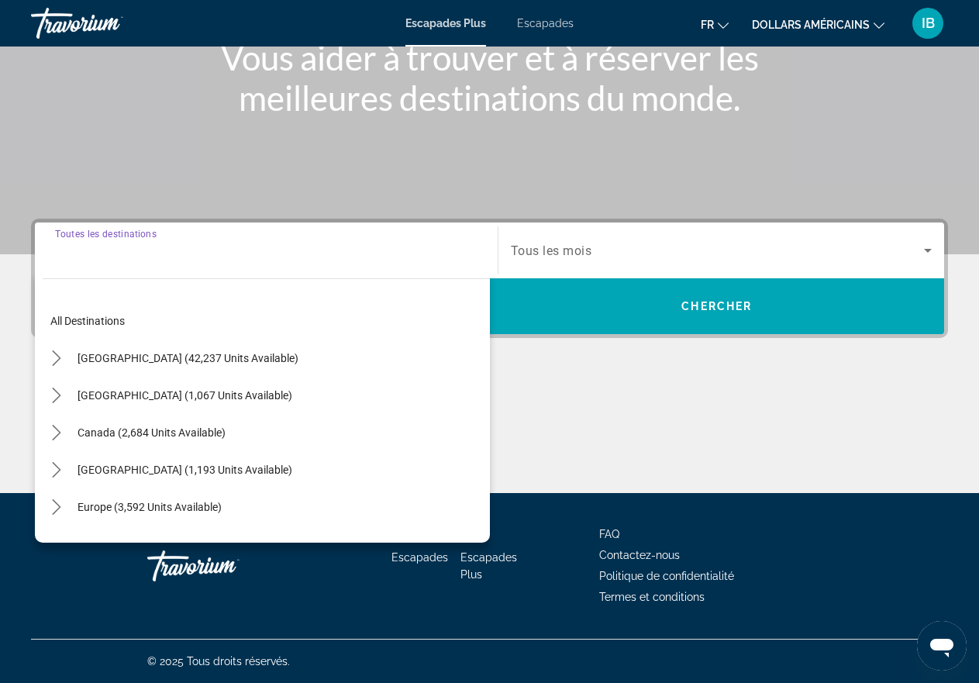
click at [124, 508] on span "Europe (3,592 units available)" at bounding box center [149, 507] width 144 height 12
type input "**********"
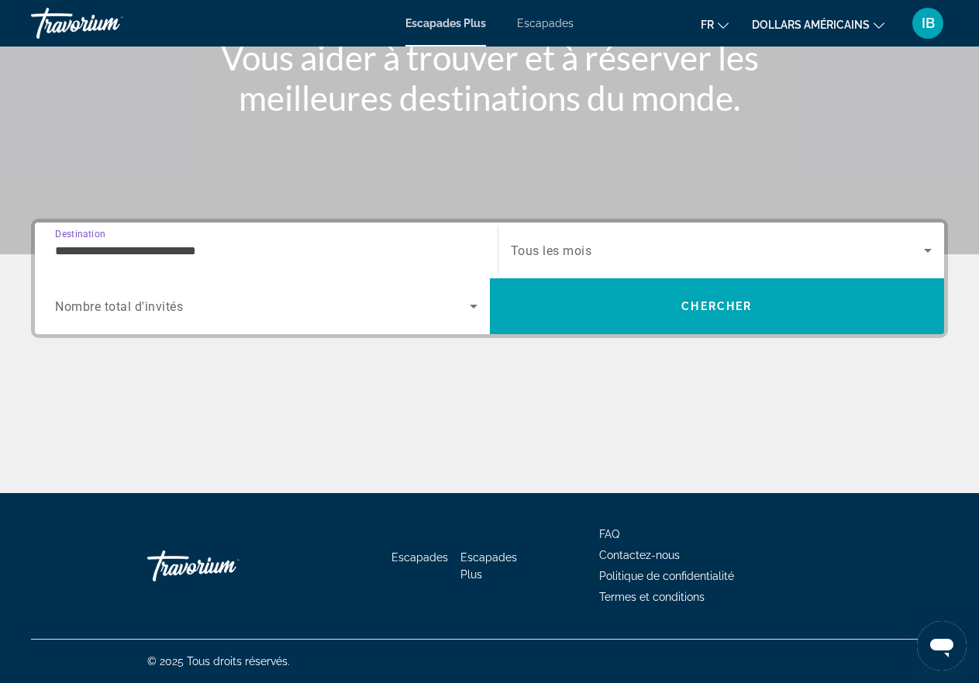
click at [470, 307] on icon "Search widget" at bounding box center [473, 306] width 19 height 19
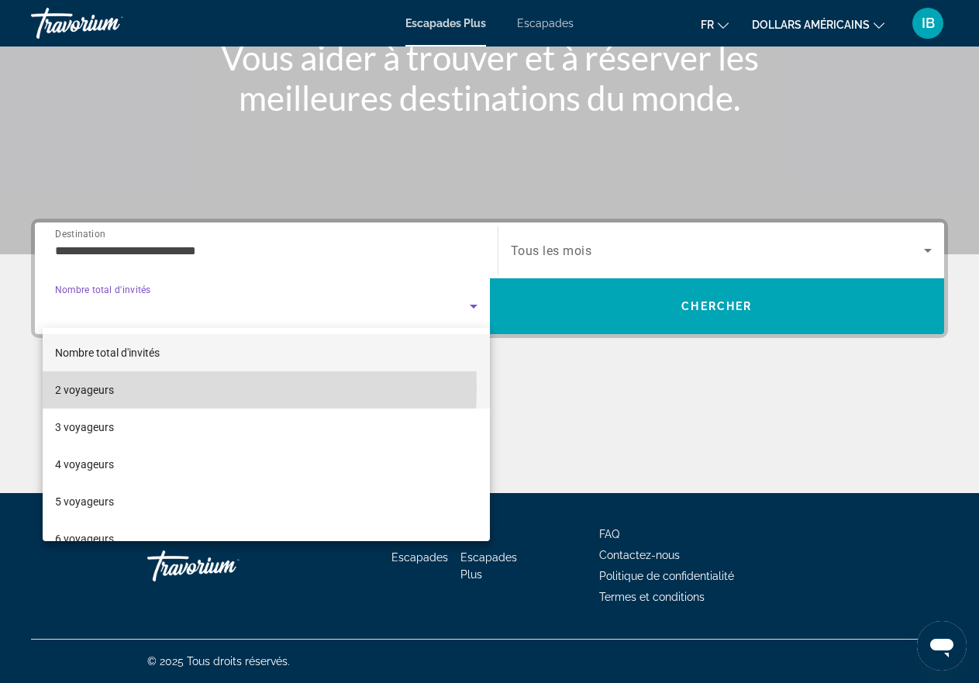
drag, startPoint x: 110, startPoint y: 387, endPoint x: 143, endPoint y: 385, distance: 33.4
click at [110, 387] on font "2 voyageurs" at bounding box center [84, 390] width 59 height 12
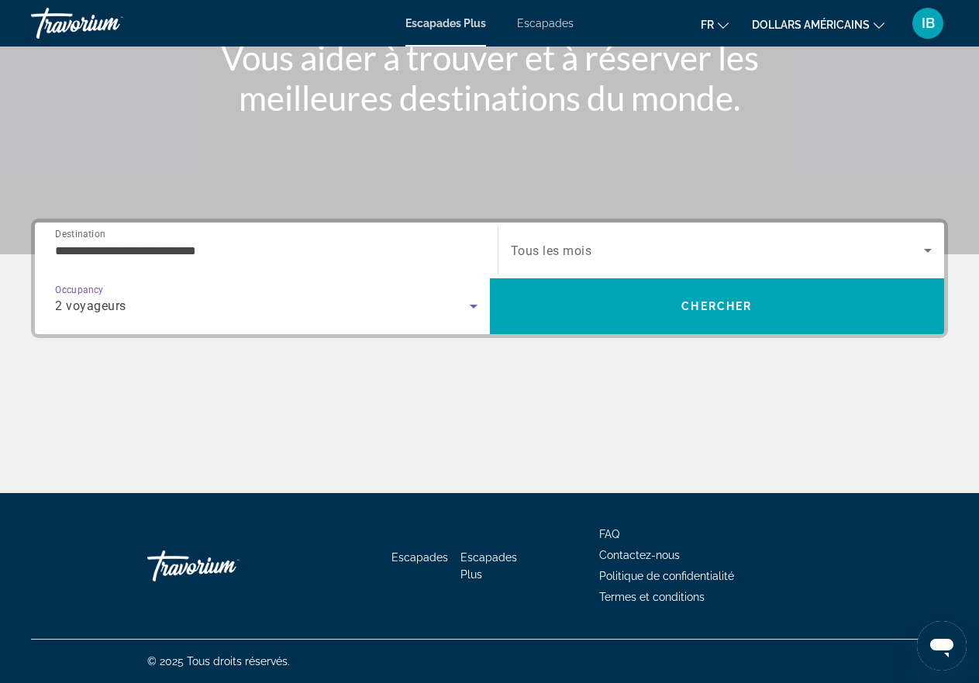
click at [927, 250] on icon "Search widget" at bounding box center [928, 251] width 8 height 4
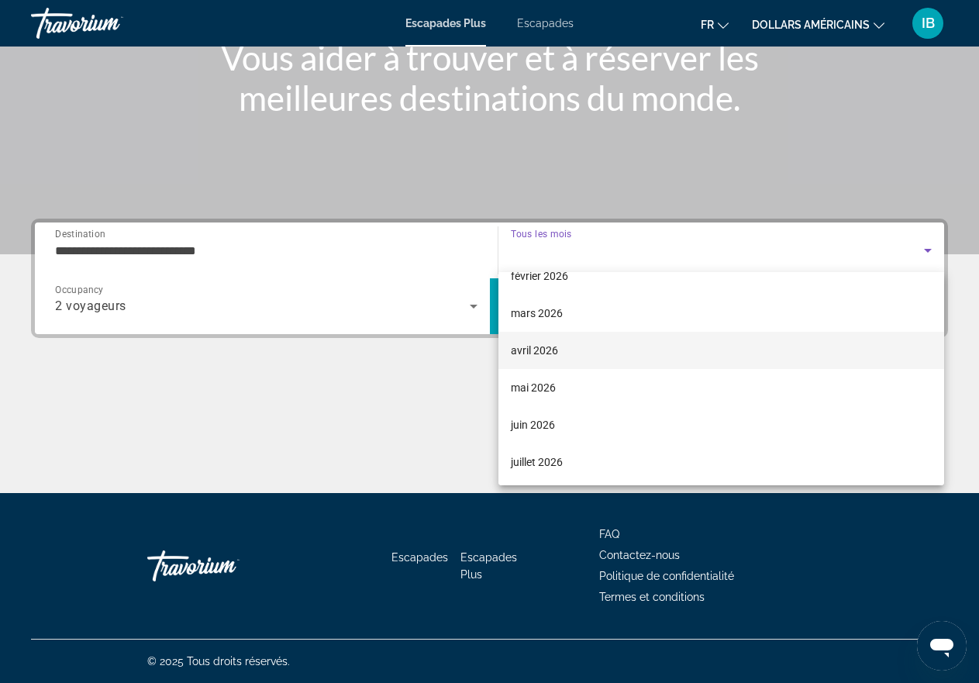
scroll to position [258, 0]
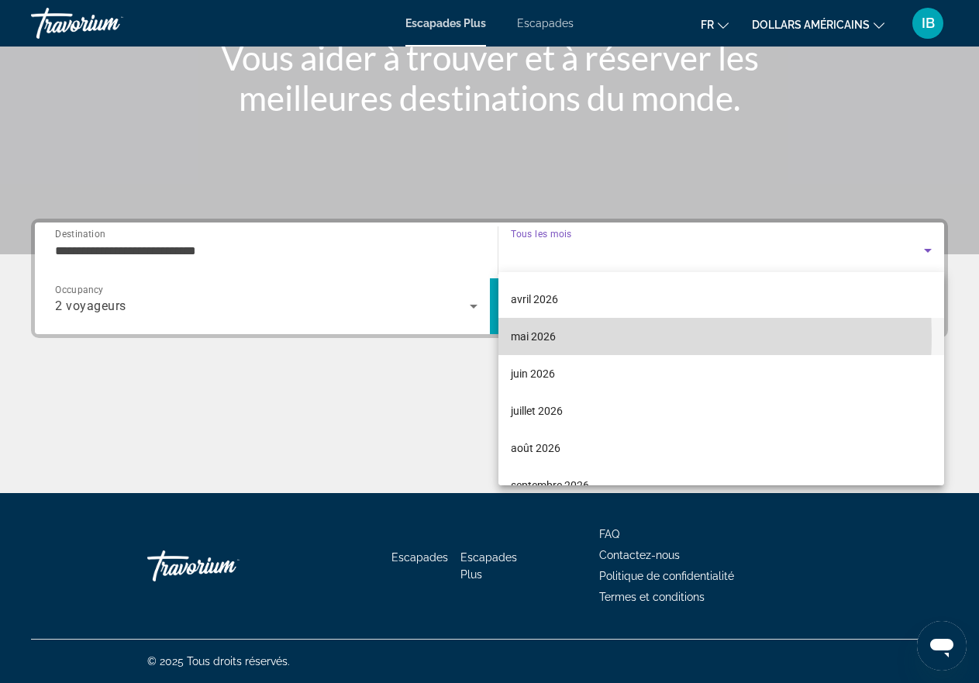
click at [556, 336] on mat-option "mai 2026" at bounding box center [721, 336] width 446 height 37
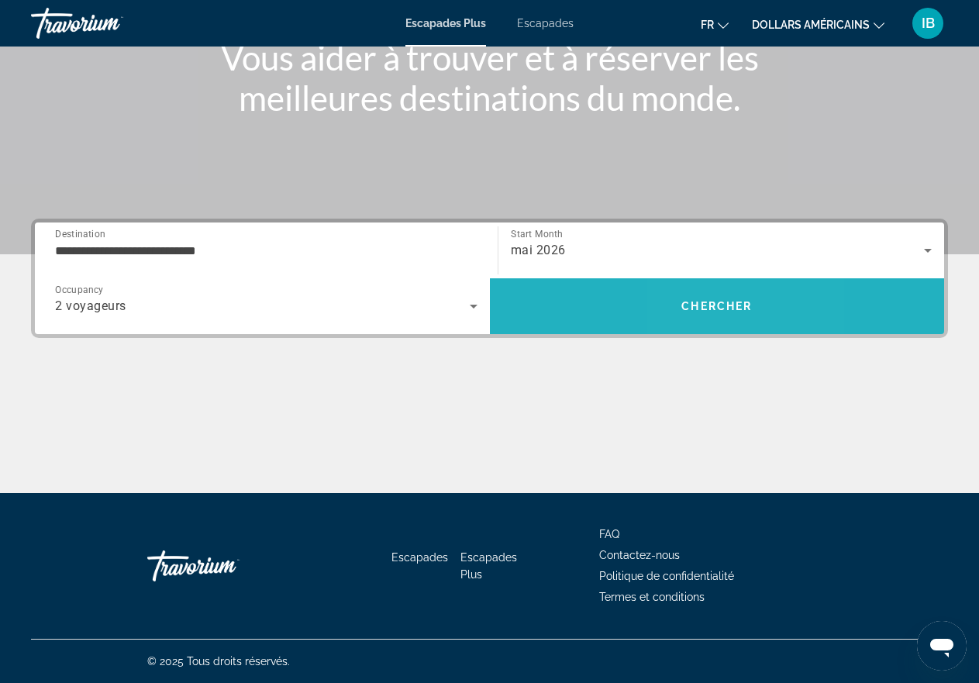
click at [697, 305] on span "Chercher" at bounding box center [716, 306] width 71 height 12
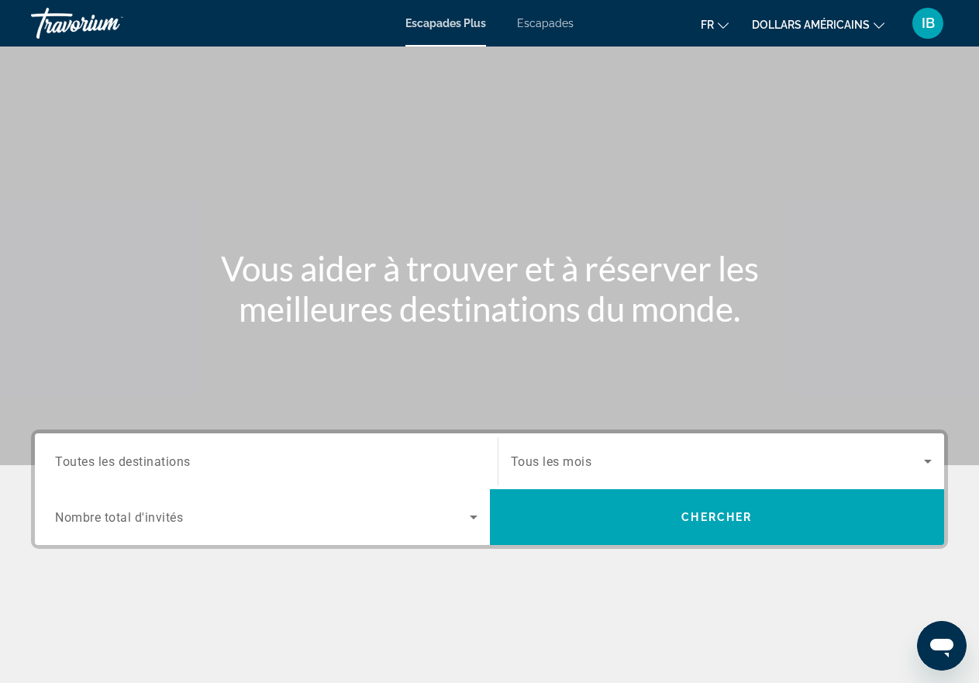
click at [367, 459] on input "Destination Toutes les destinations" at bounding box center [266, 462] width 422 height 19
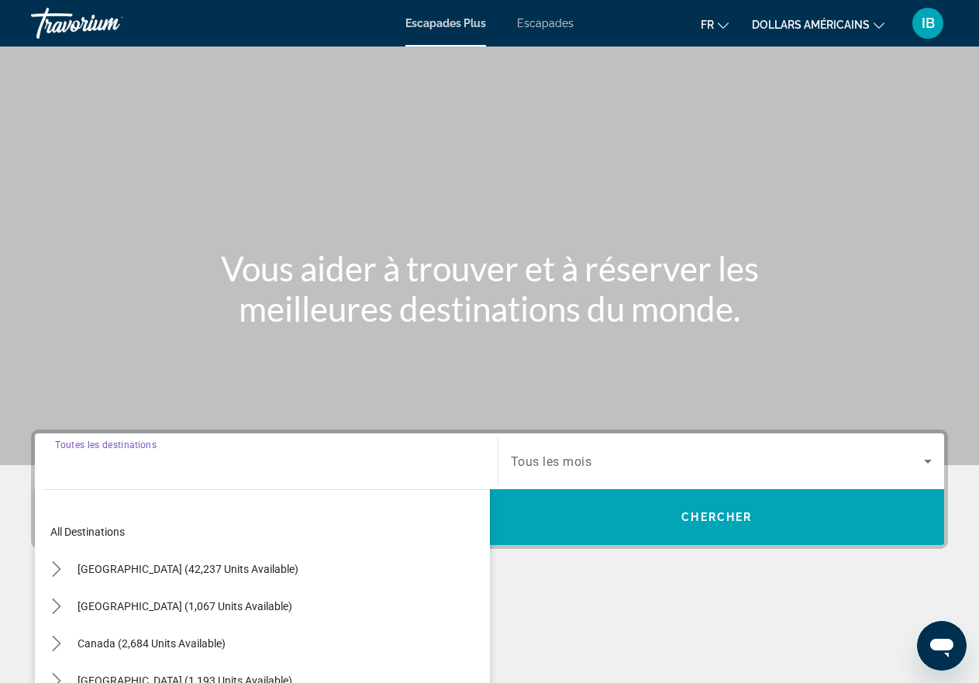
scroll to position [211, 0]
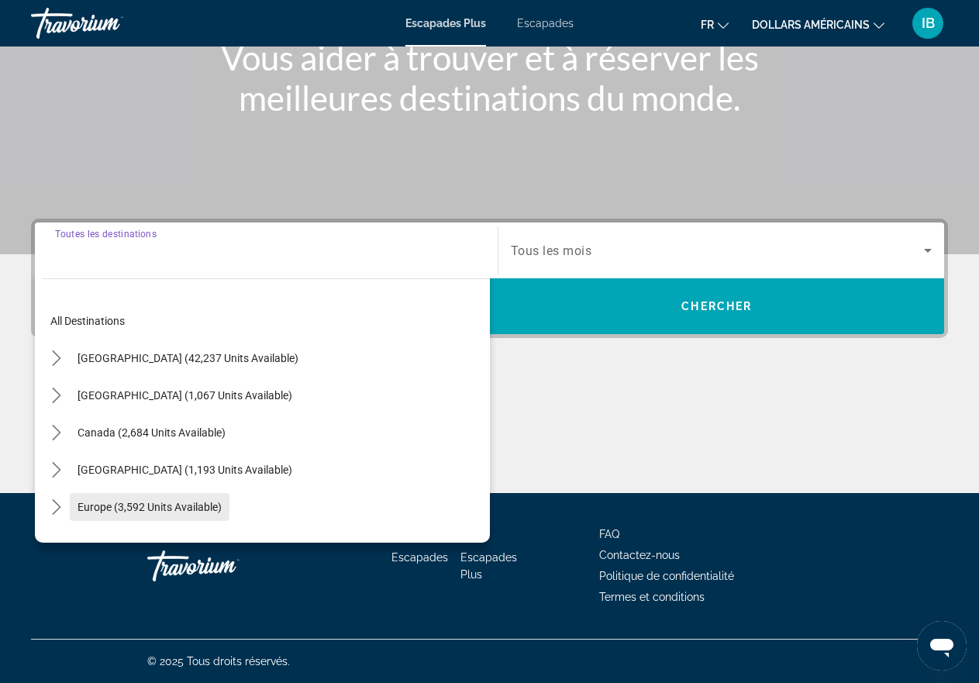
click at [146, 504] on span "Europe (3,592 units available)" at bounding box center [149, 507] width 144 height 12
type input "**********"
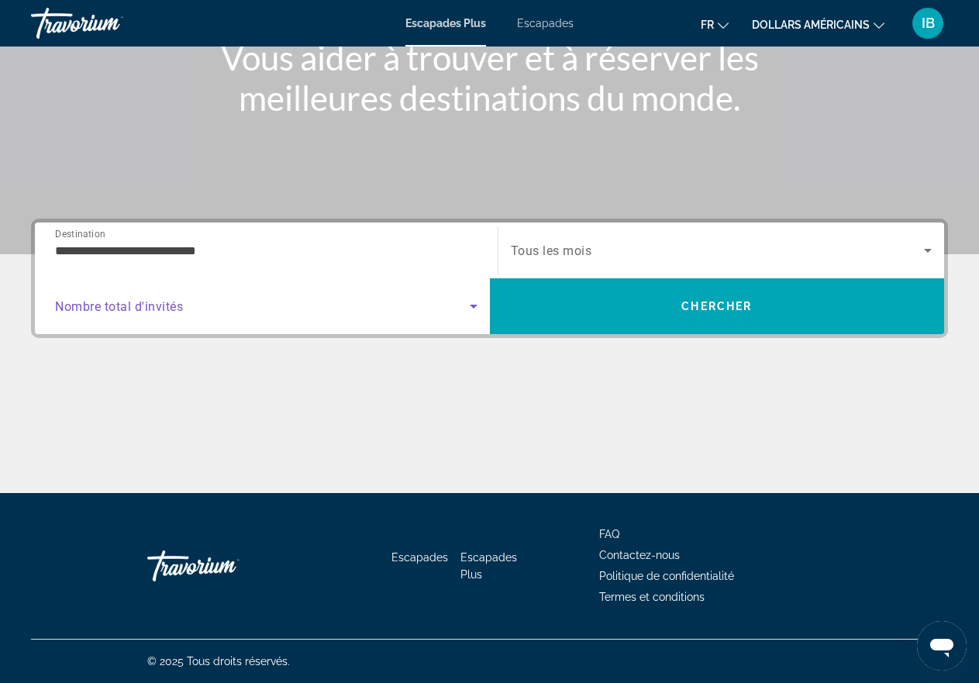
click at [473, 304] on icon "Search widget" at bounding box center [473, 306] width 19 height 19
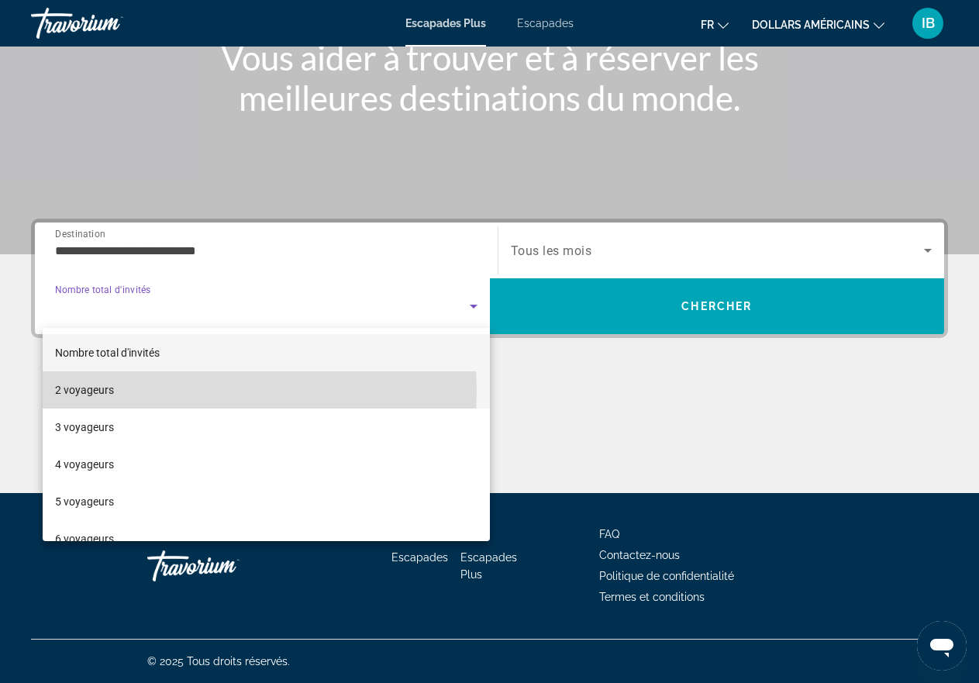
click at [155, 391] on mat-option "2 voyageurs" at bounding box center [266, 389] width 447 height 37
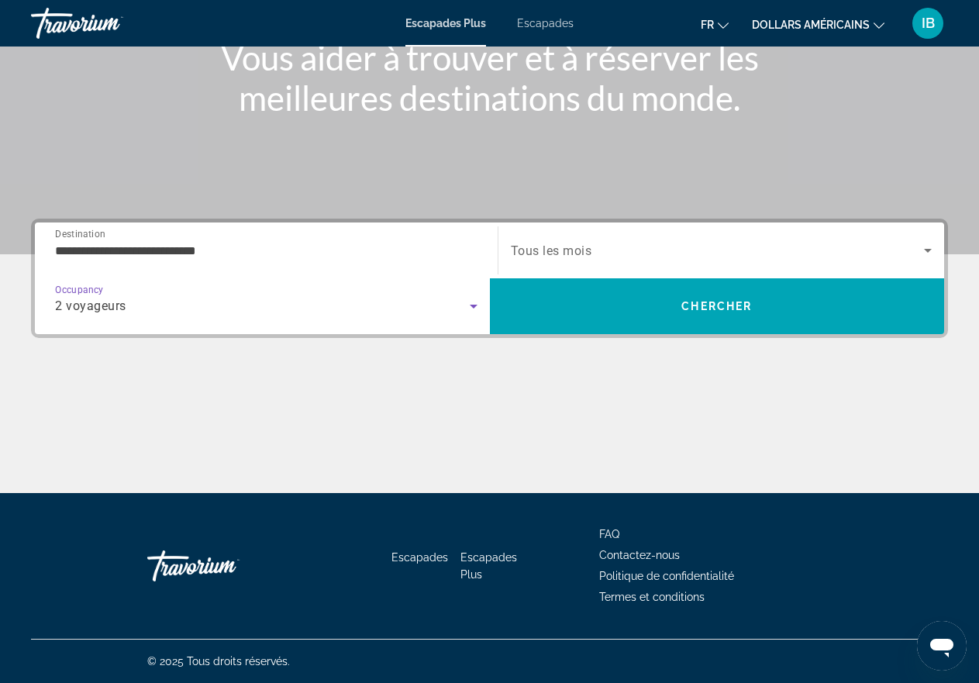
click at [924, 249] on icon "Search widget" at bounding box center [928, 251] width 8 height 4
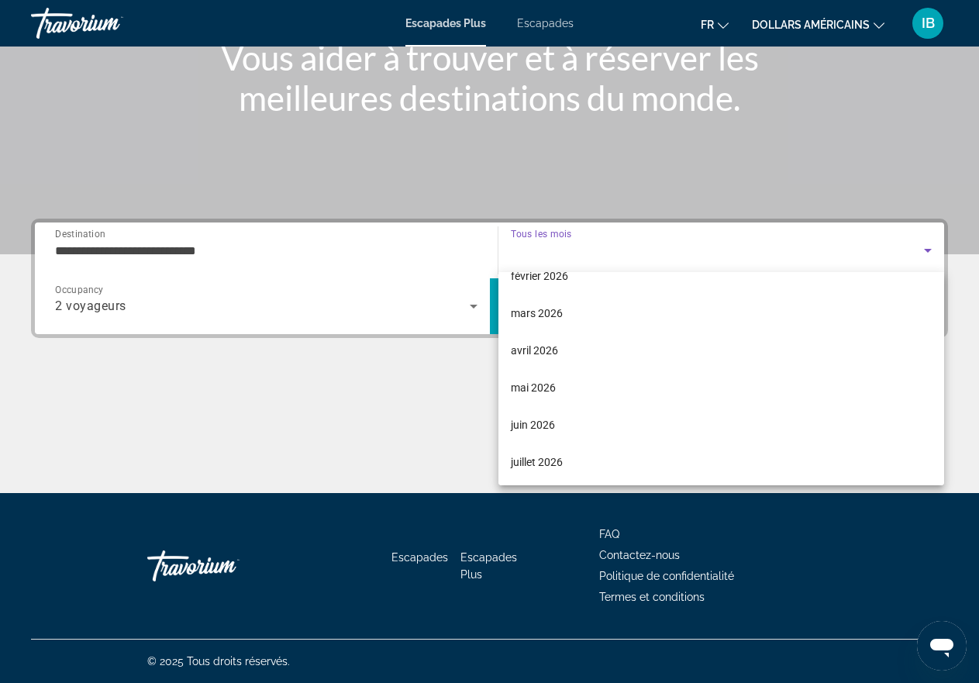
scroll to position [258, 0]
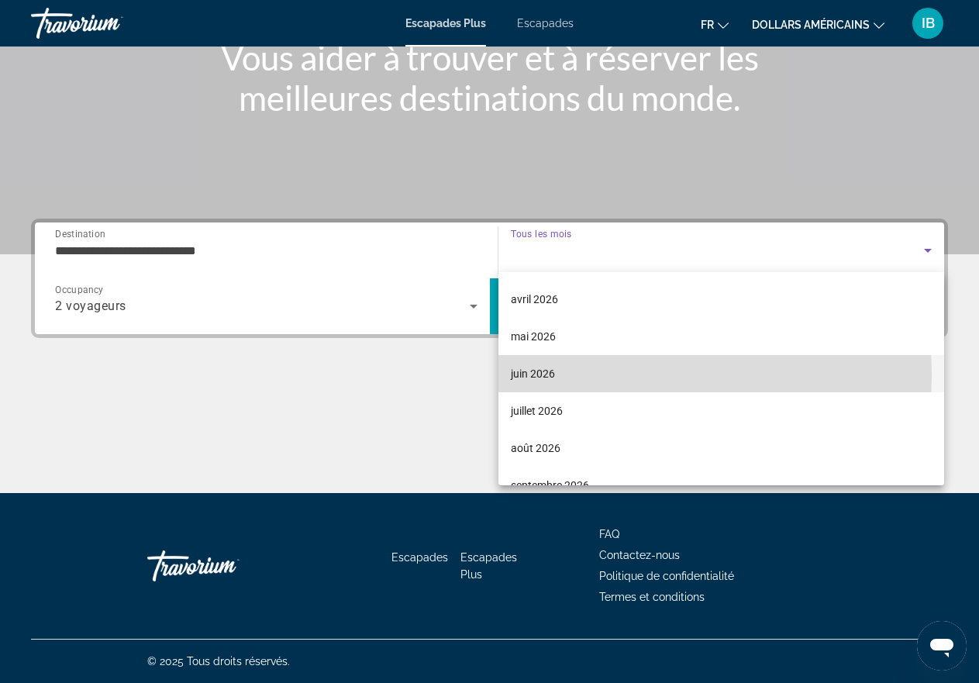
click at [532, 374] on font "juin 2026" at bounding box center [533, 373] width 44 height 12
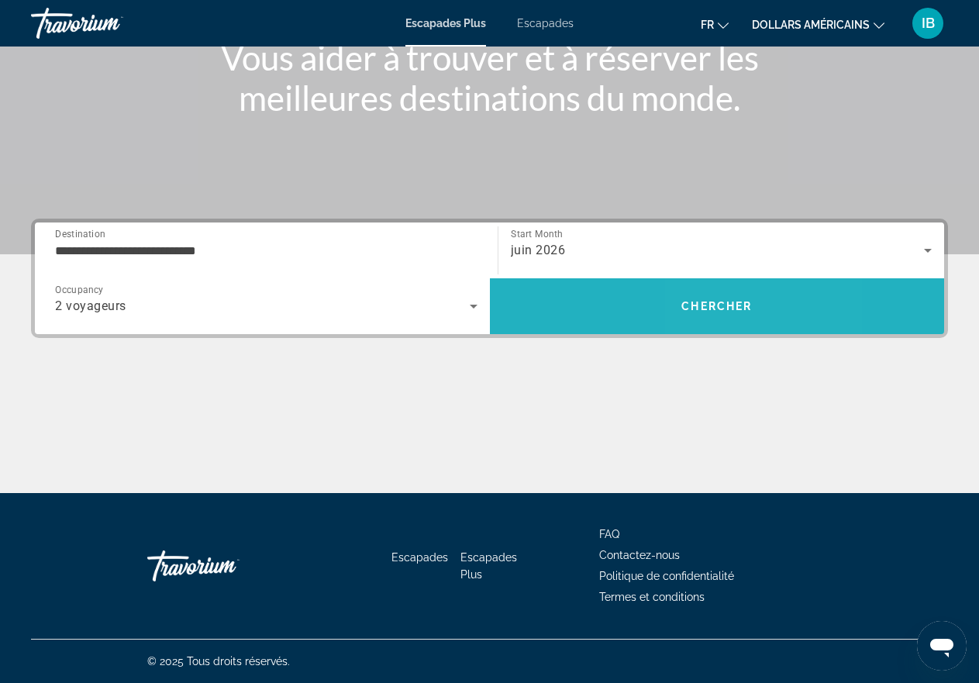
click at [707, 301] on span "Chercher" at bounding box center [716, 306] width 71 height 12
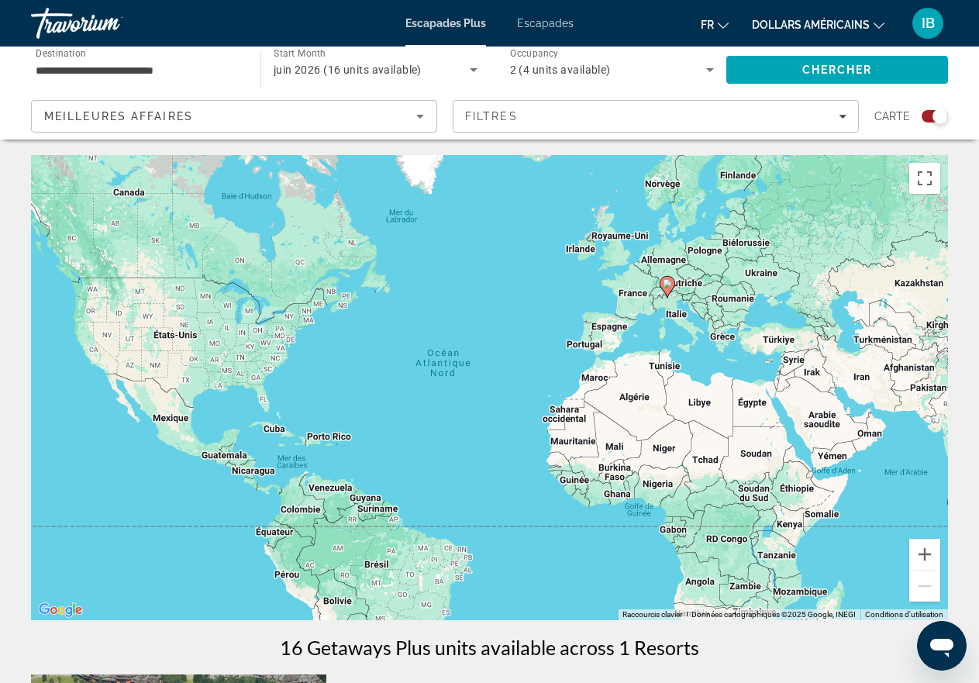
click at [419, 114] on icon "Sort by" at bounding box center [420, 116] width 19 height 19
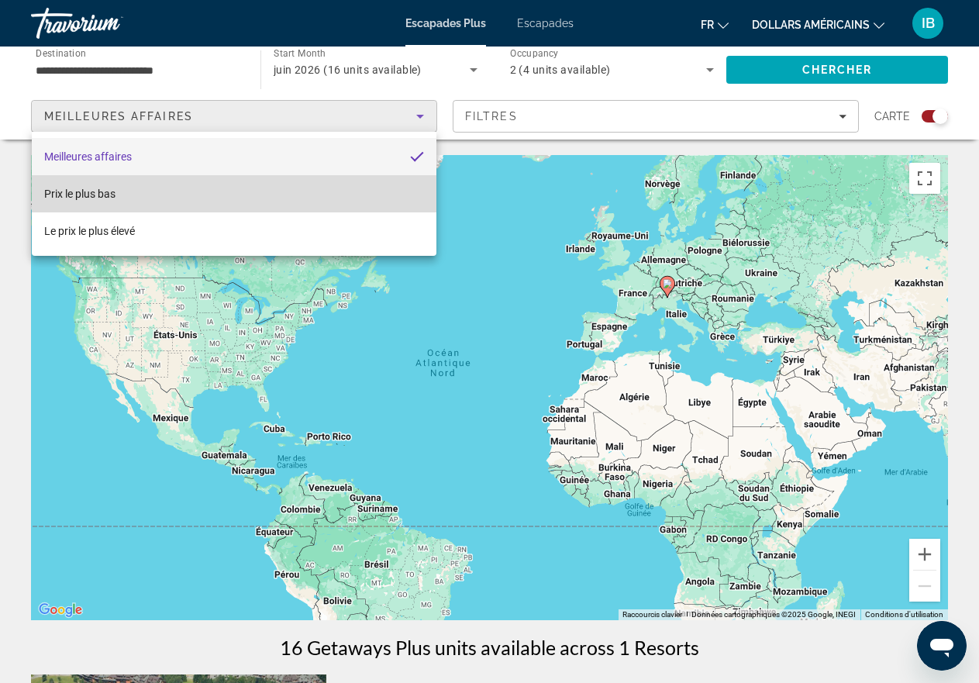
click at [88, 195] on font "Prix ​​​​le plus bas" at bounding box center [79, 194] width 71 height 12
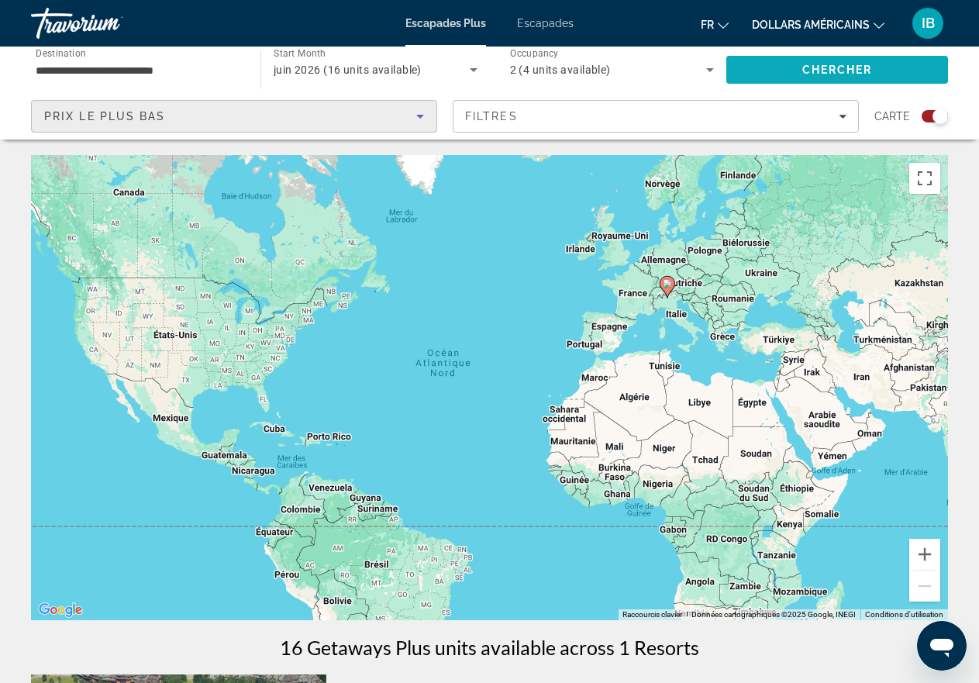
click at [855, 68] on span "Chercher" at bounding box center [837, 70] width 71 height 12
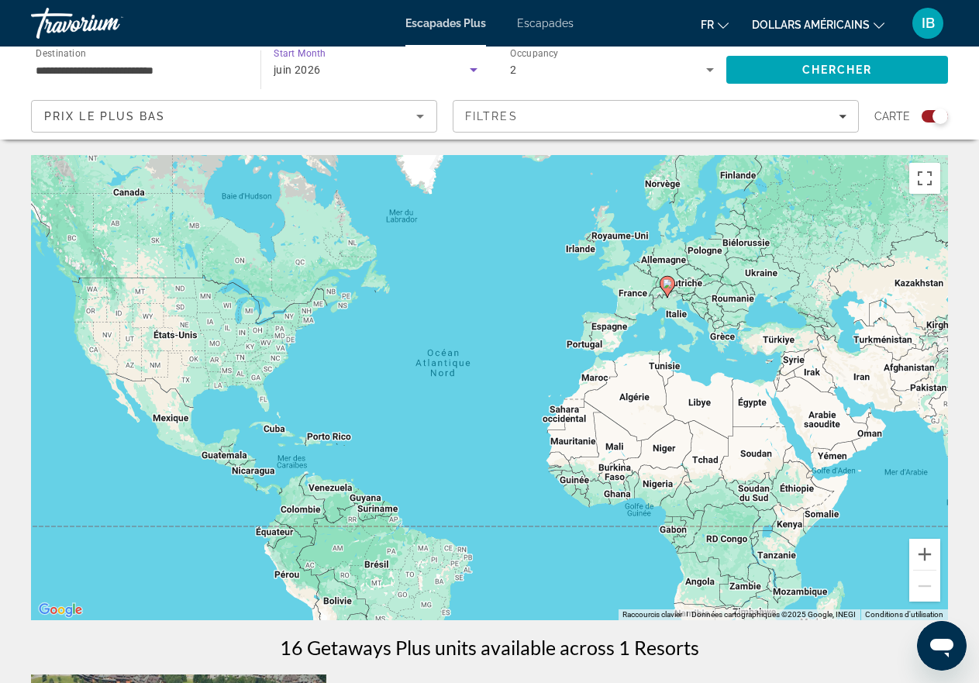
click at [292, 68] on span "juin 2026" at bounding box center [297, 70] width 47 height 12
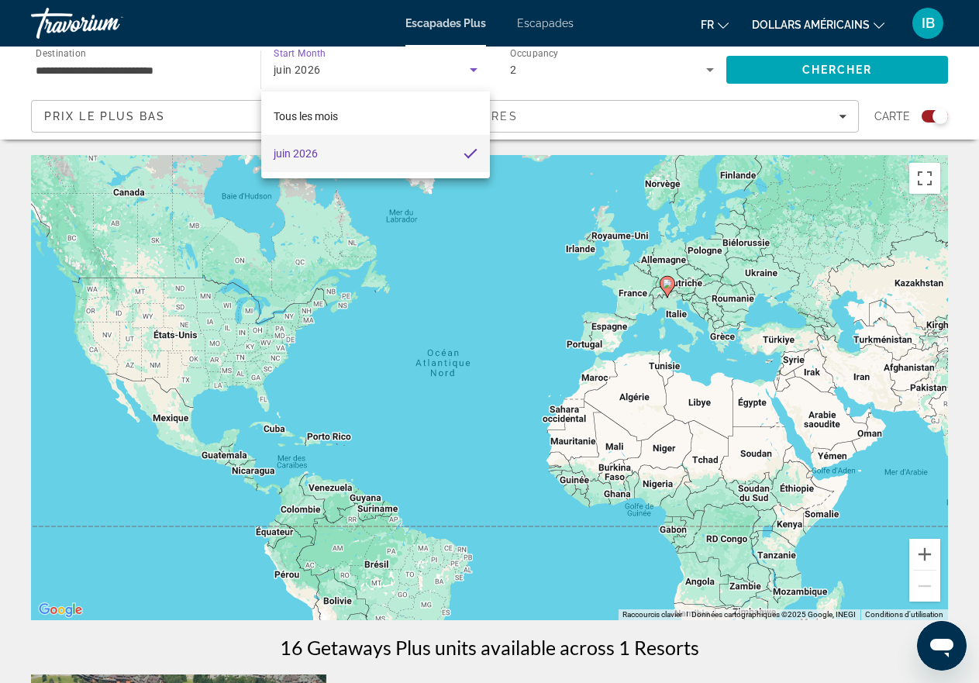
click at [618, 69] on div at bounding box center [489, 341] width 979 height 683
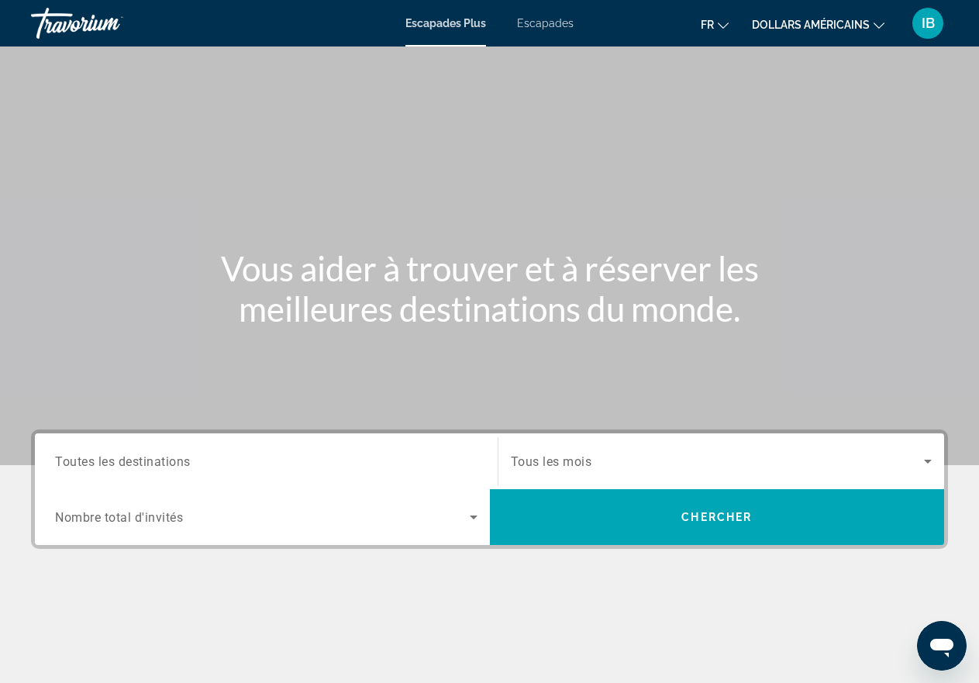
click at [544, 22] on font "Escapades" at bounding box center [545, 23] width 57 height 12
click at [147, 459] on span "Toutes les destinations" at bounding box center [123, 460] width 136 height 15
click at [147, 459] on input "Destination Toutes les destinations" at bounding box center [266, 462] width 422 height 19
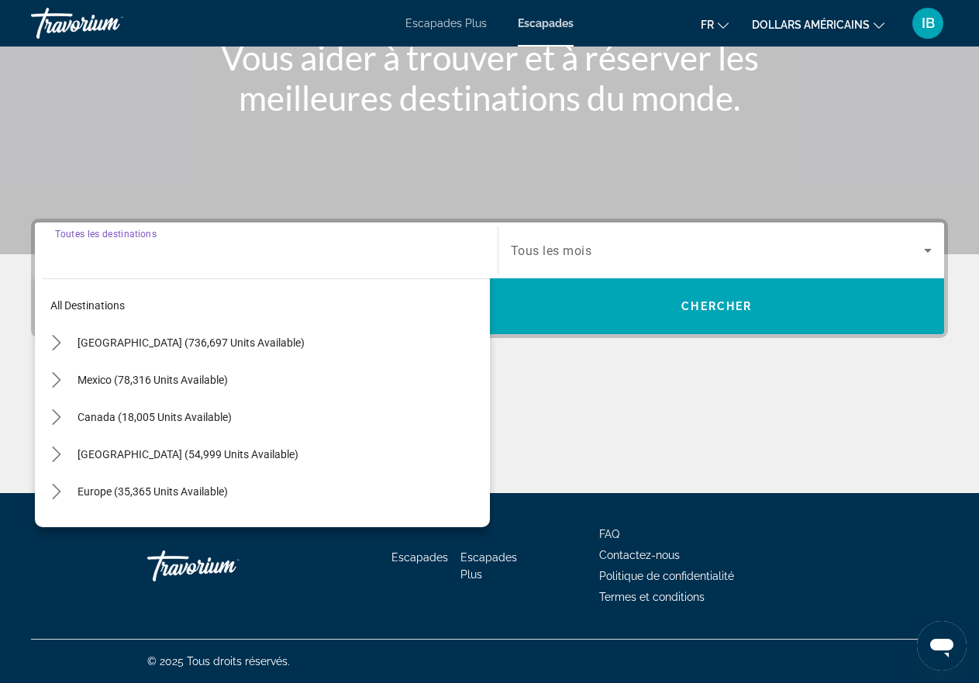
click at [132, 490] on span "Europe (35,365 units available)" at bounding box center [152, 491] width 150 height 12
type input "**********"
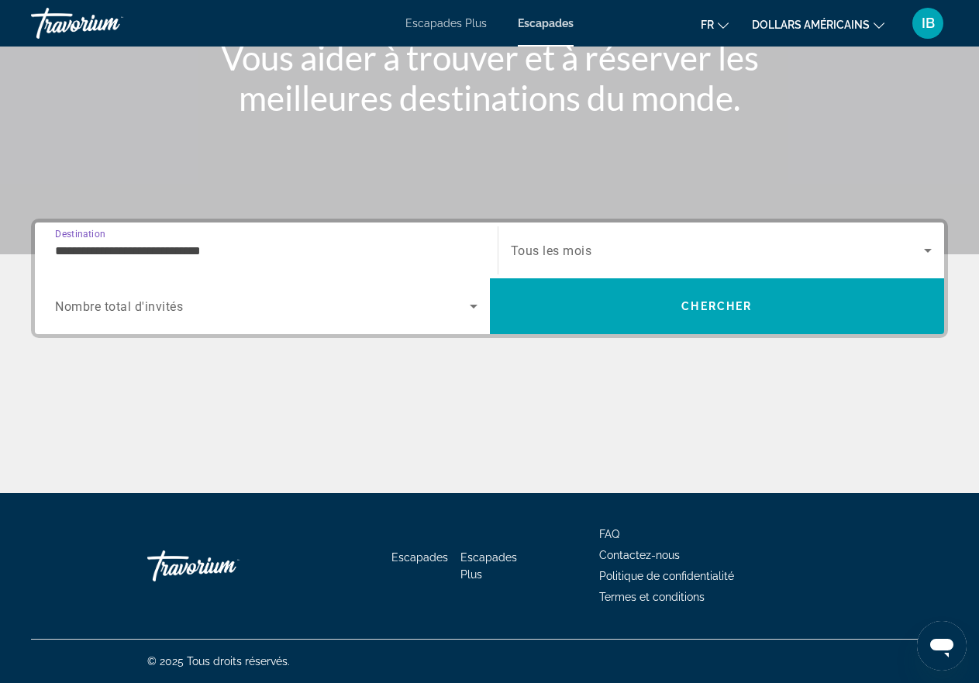
click at [471, 302] on icon "Search widget" at bounding box center [473, 306] width 19 height 19
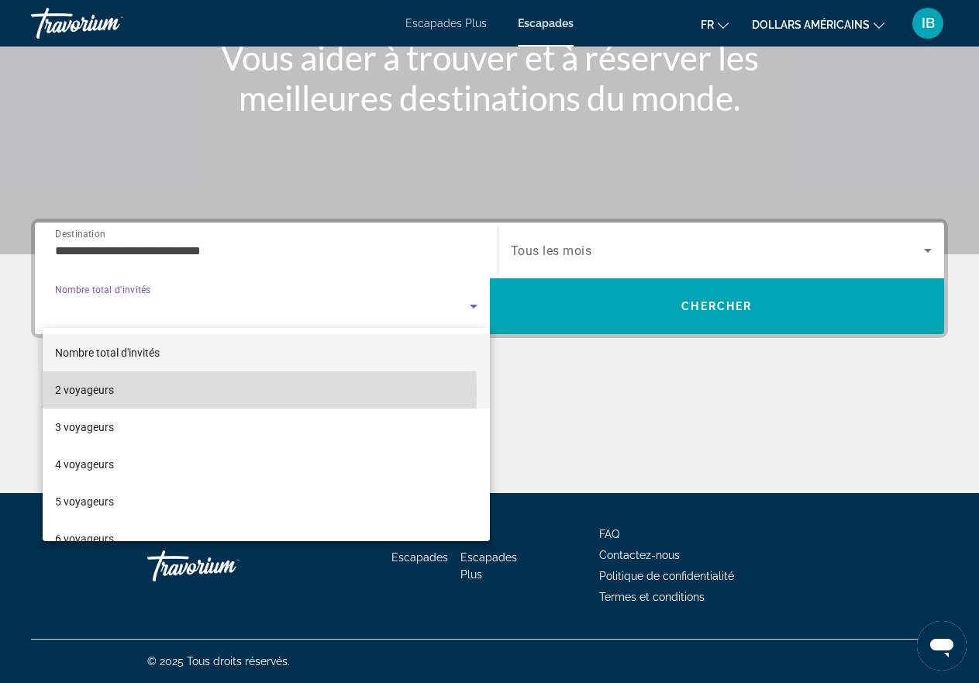
click at [134, 391] on mat-option "2 voyageurs" at bounding box center [266, 389] width 447 height 37
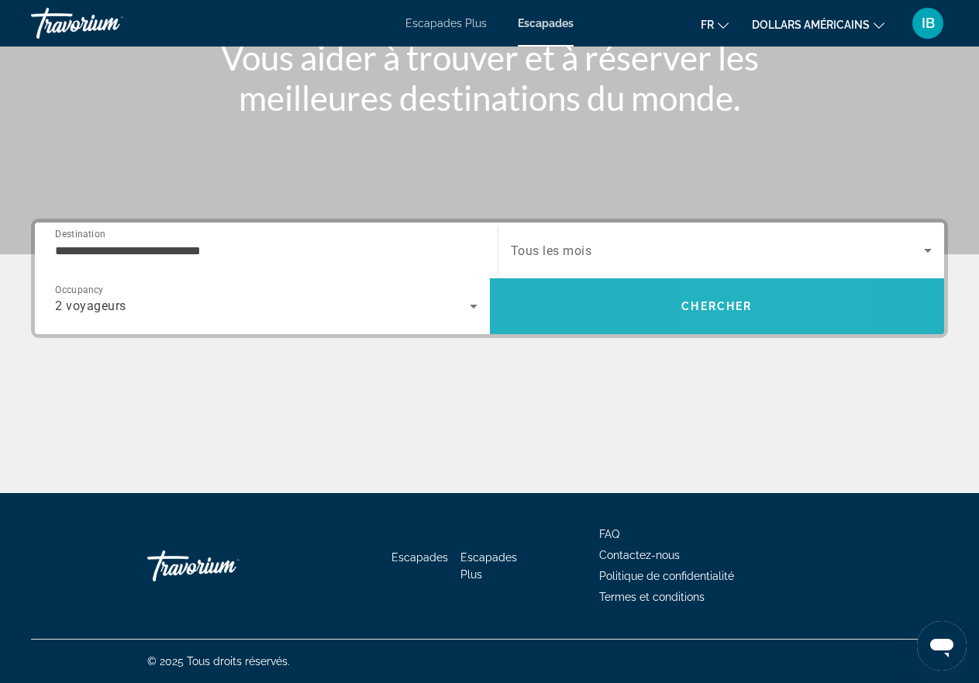
click at [713, 300] on span "Chercher" at bounding box center [716, 306] width 71 height 12
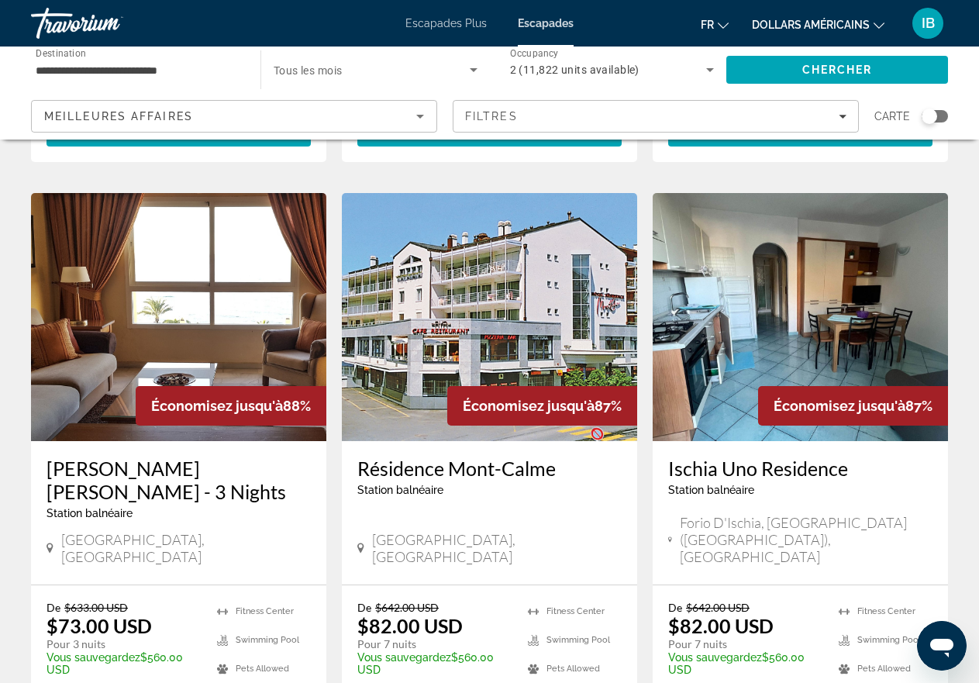
scroll to position [1757, 0]
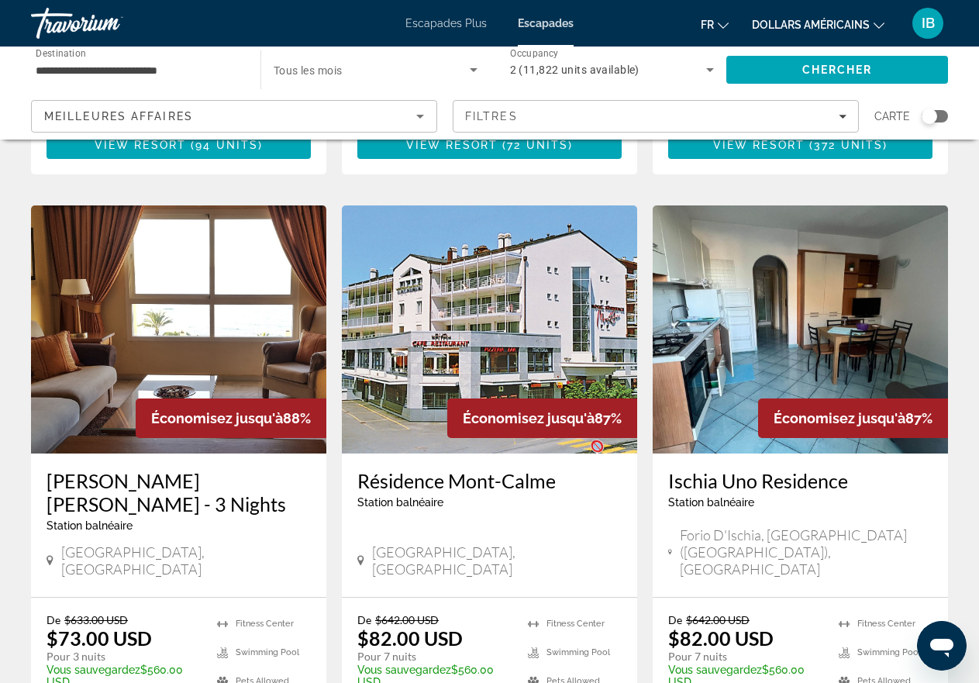
click at [449, 469] on h3 "Résidence Mont-Calme" at bounding box center [489, 480] width 264 height 23
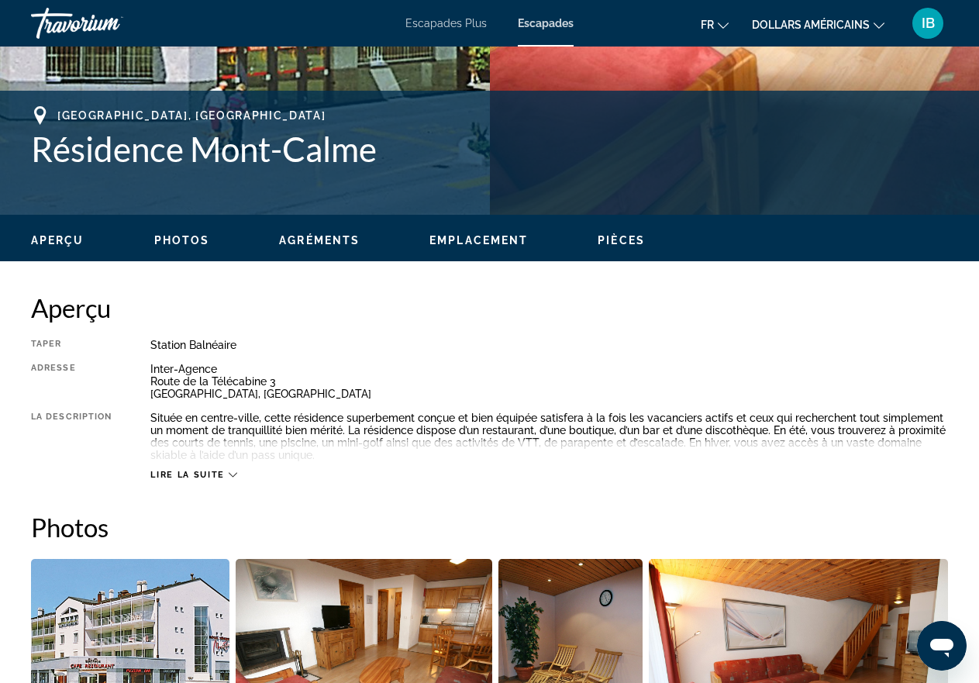
scroll to position [620, 0]
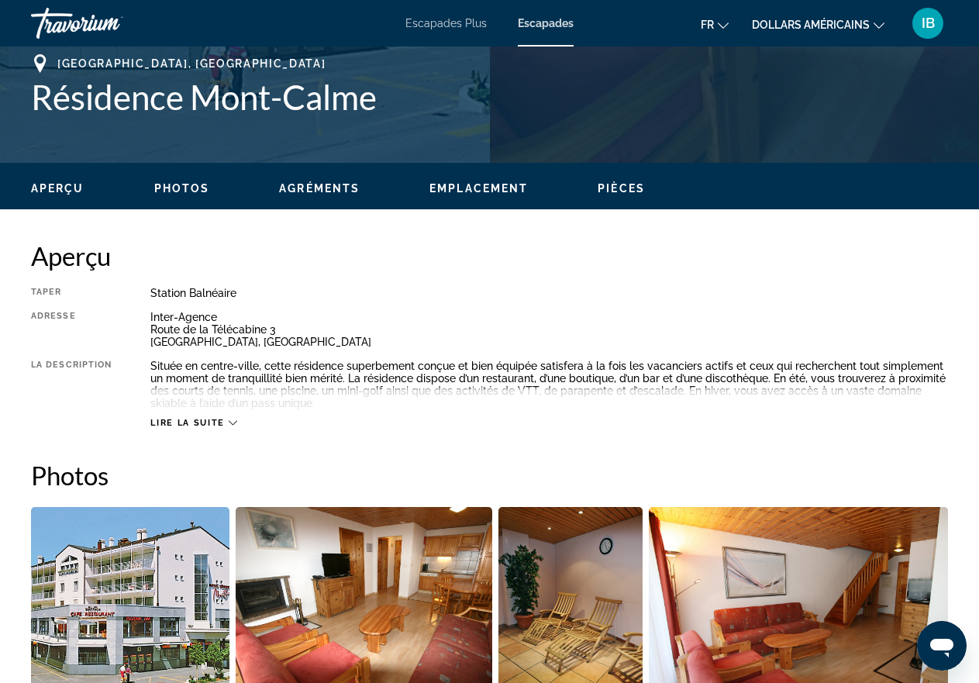
click at [229, 423] on icon "Contenu principal" at bounding box center [233, 422] width 9 height 9
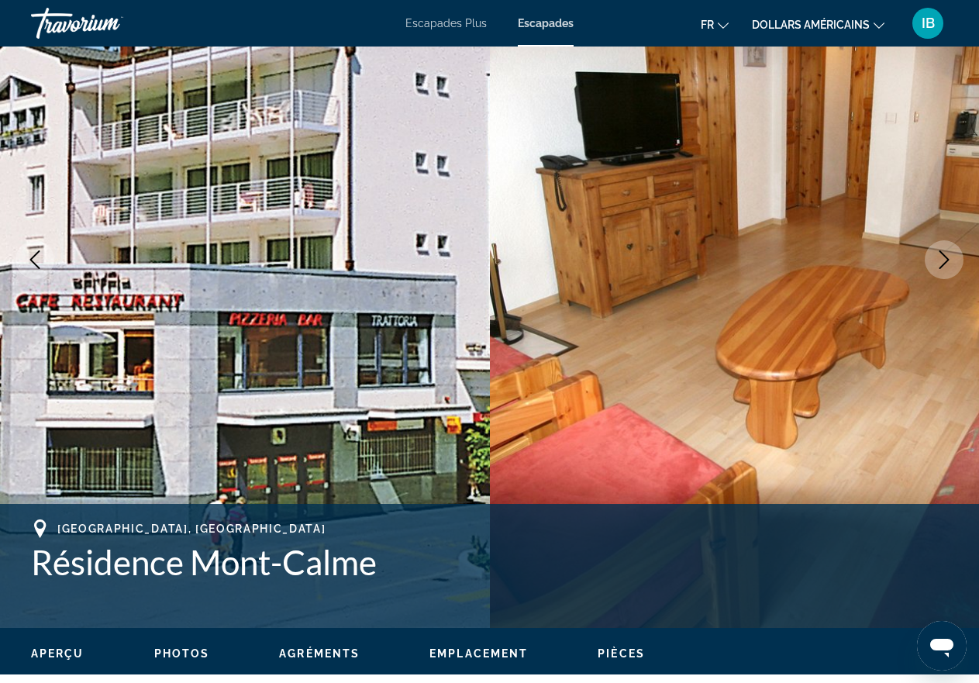
scroll to position [0, 0]
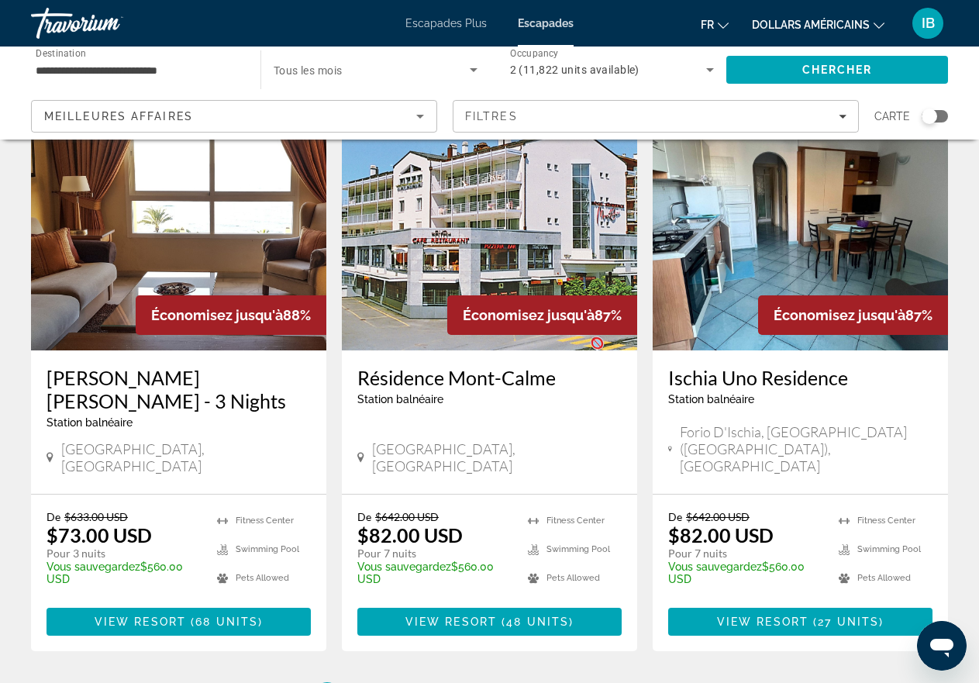
scroll to position [1912, 0]
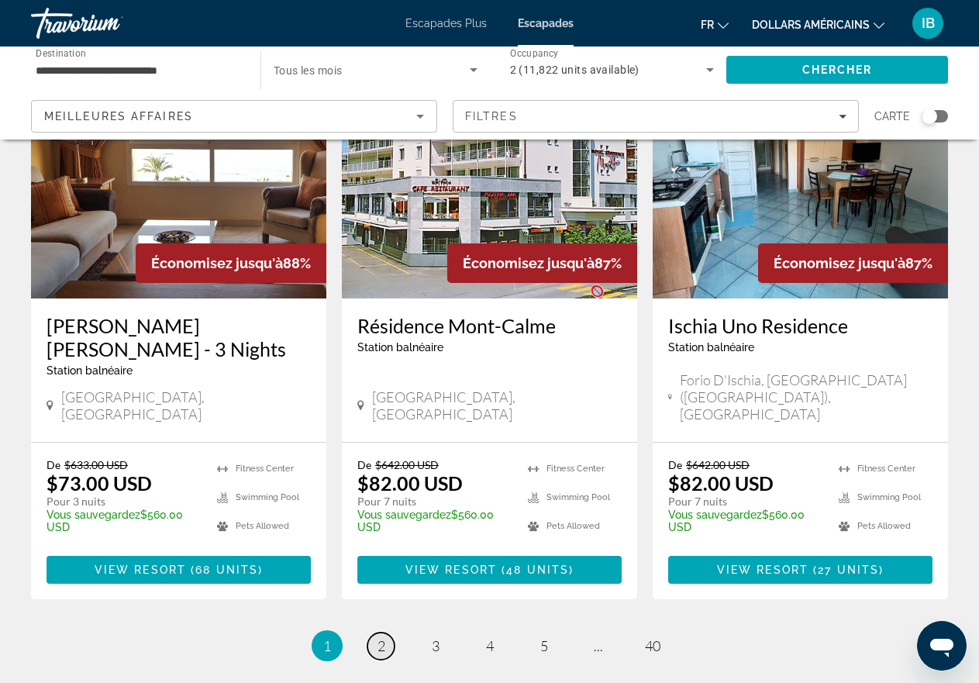
click at [374, 632] on link "page 2" at bounding box center [380, 645] width 27 height 27
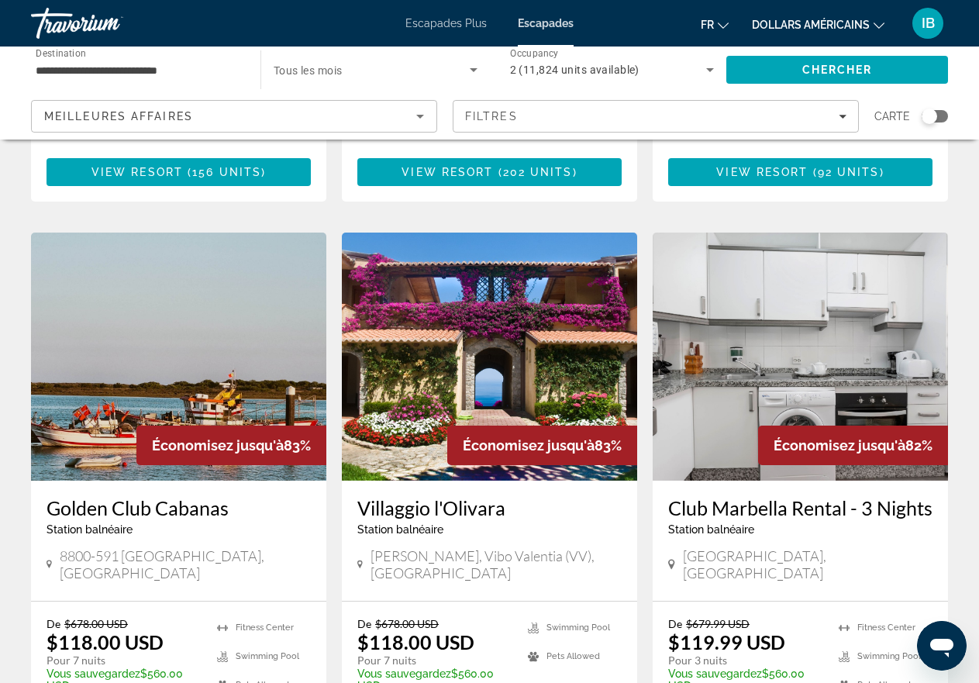
scroll to position [1808, 0]
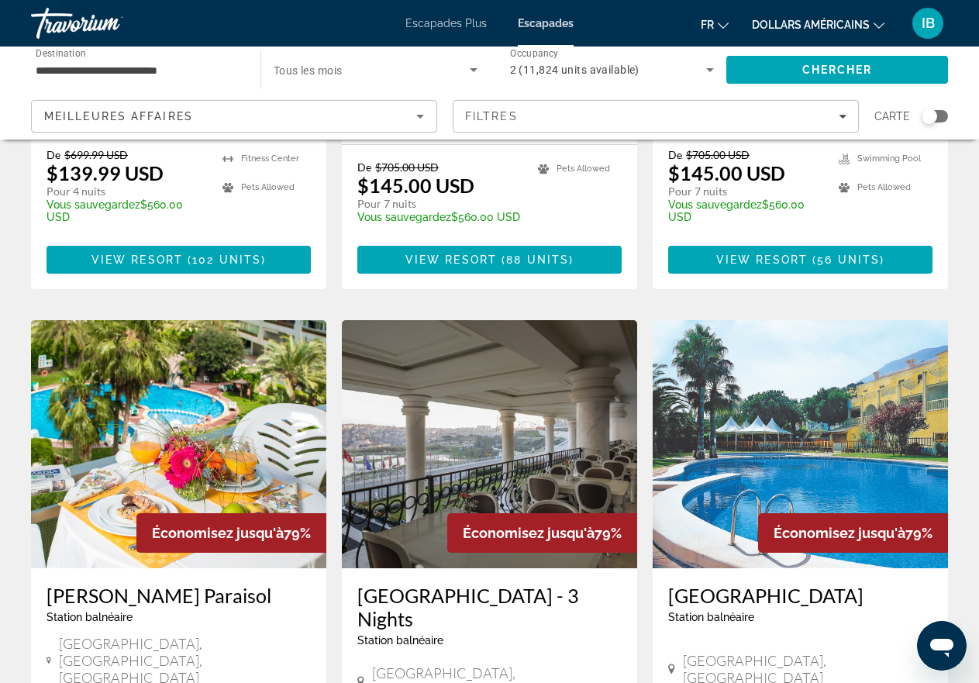
scroll to position [1860, 0]
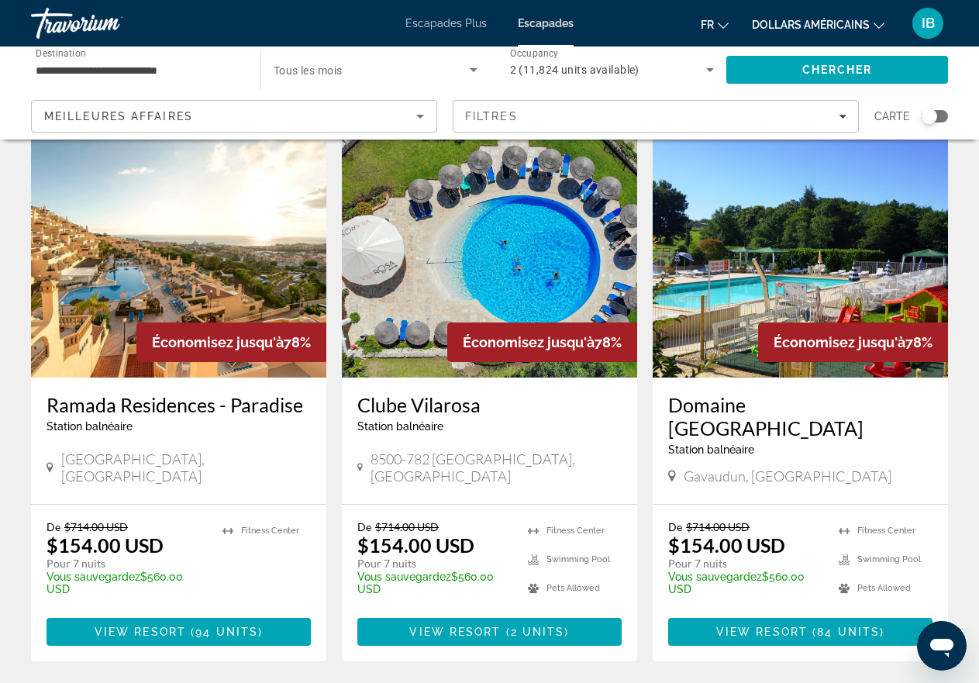
scroll to position [1912, 0]
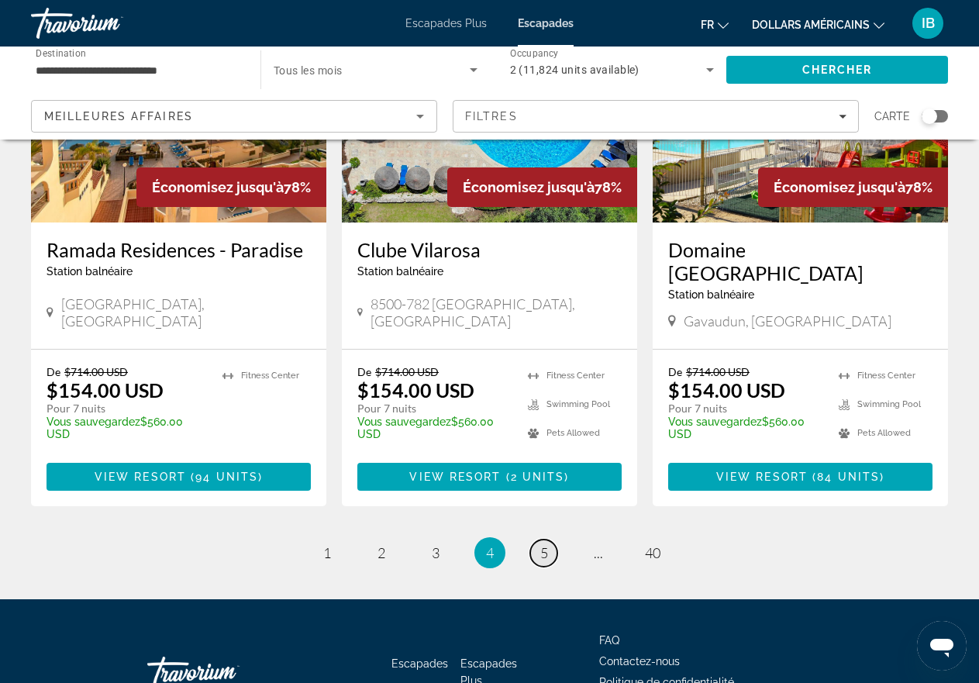
click at [545, 544] on span "5" at bounding box center [544, 552] width 8 height 17
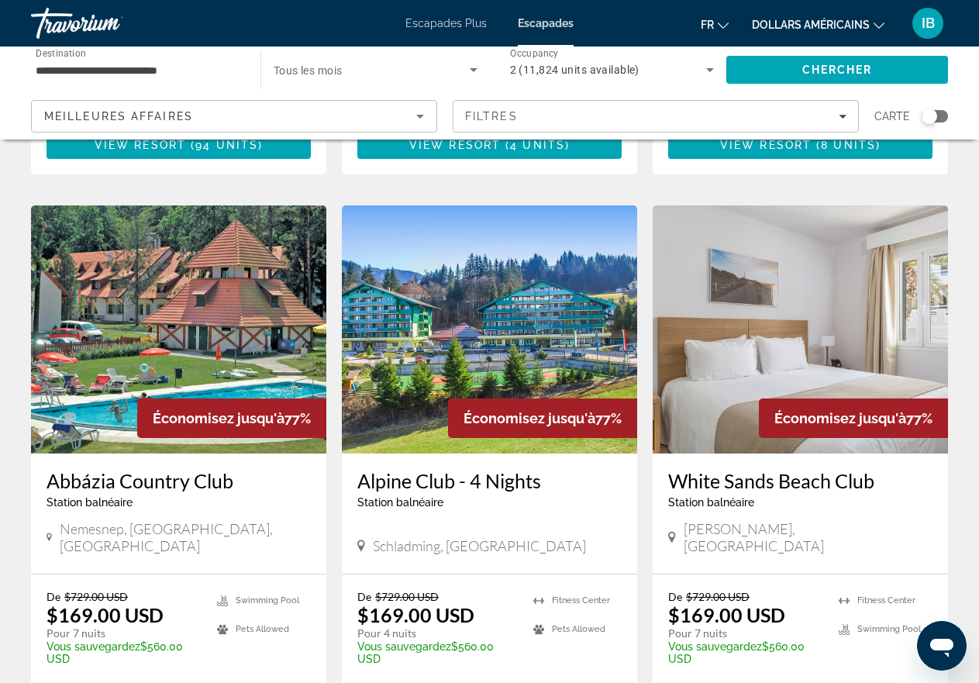
scroll to position [672, 0]
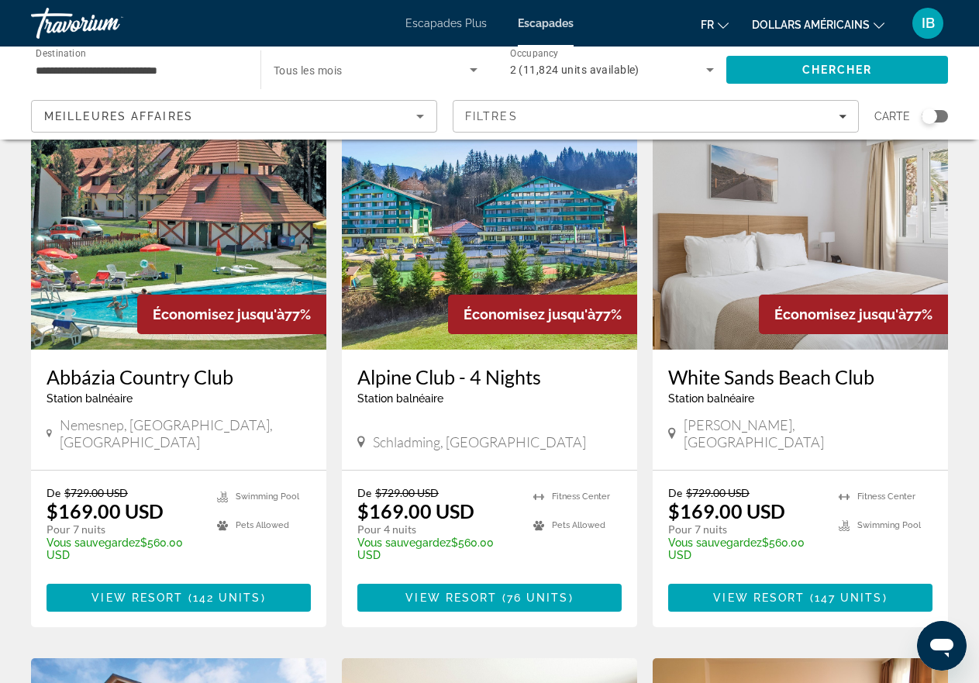
click at [358, 435] on icon "Contenu principal" at bounding box center [361, 441] width 8 height 12
click at [363, 435] on icon "Contenu principal" at bounding box center [361, 441] width 8 height 12
click at [360, 435] on icon "Contenu principal" at bounding box center [361, 442] width 8 height 14
click at [360, 435] on icon "Contenu principal" at bounding box center [361, 441] width 8 height 12
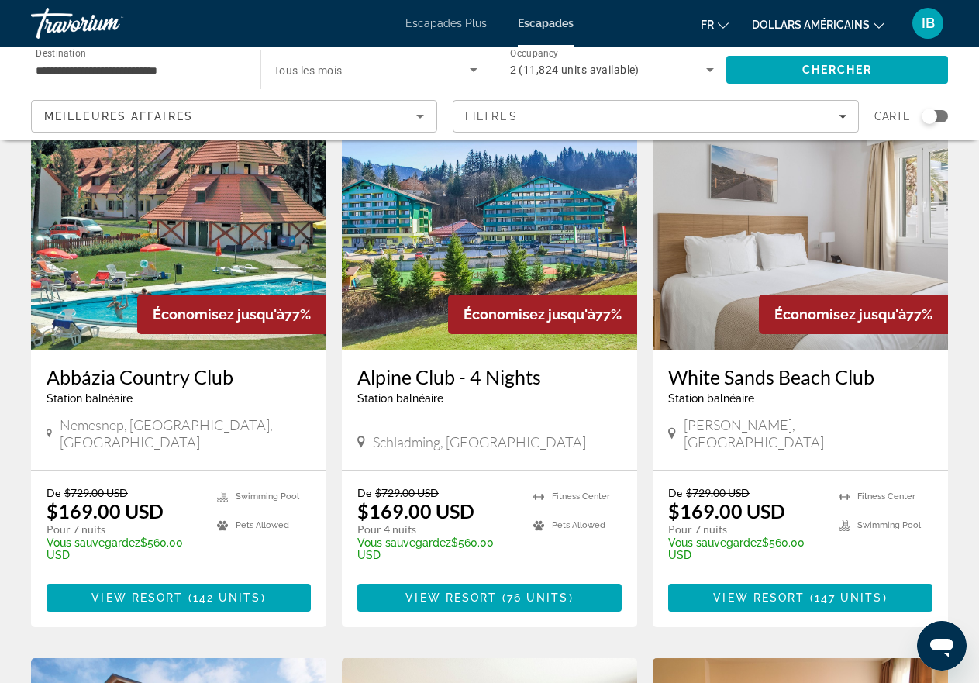
click at [360, 435] on icon "Contenu principal" at bounding box center [361, 442] width 8 height 14
click at [494, 248] on img "Contenu principal" at bounding box center [489, 226] width 295 height 248
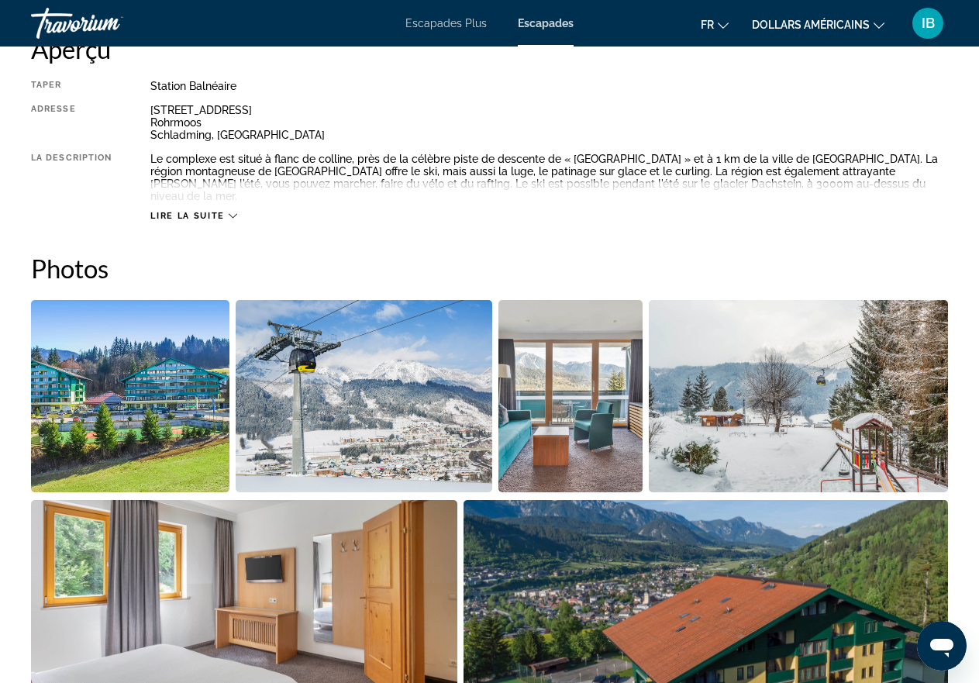
scroll to position [775, 0]
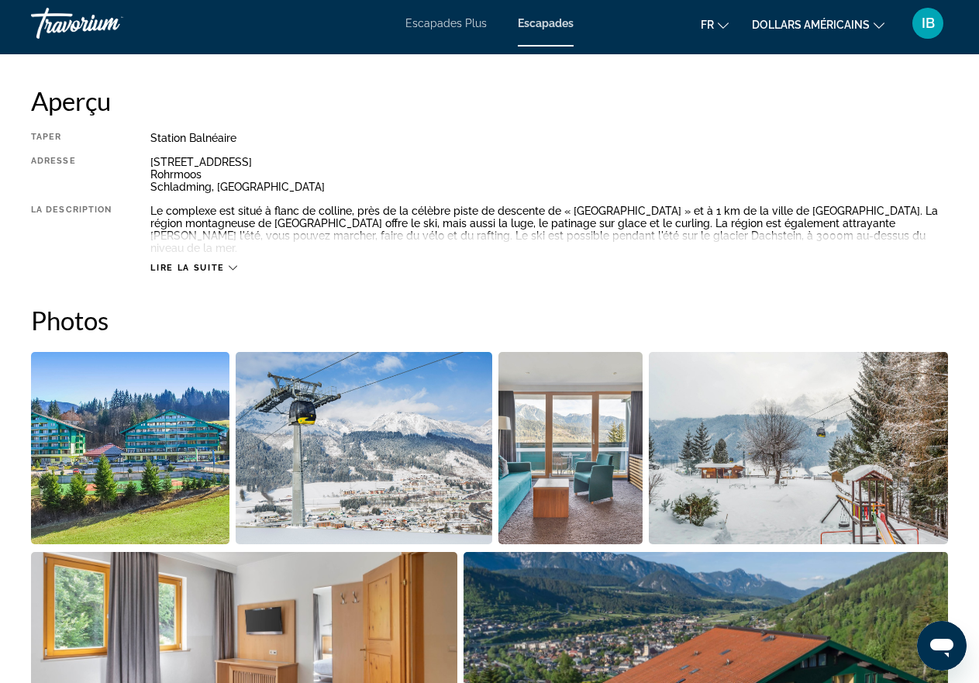
click at [235, 263] on icon "Contenu principal" at bounding box center [233, 267] width 9 height 9
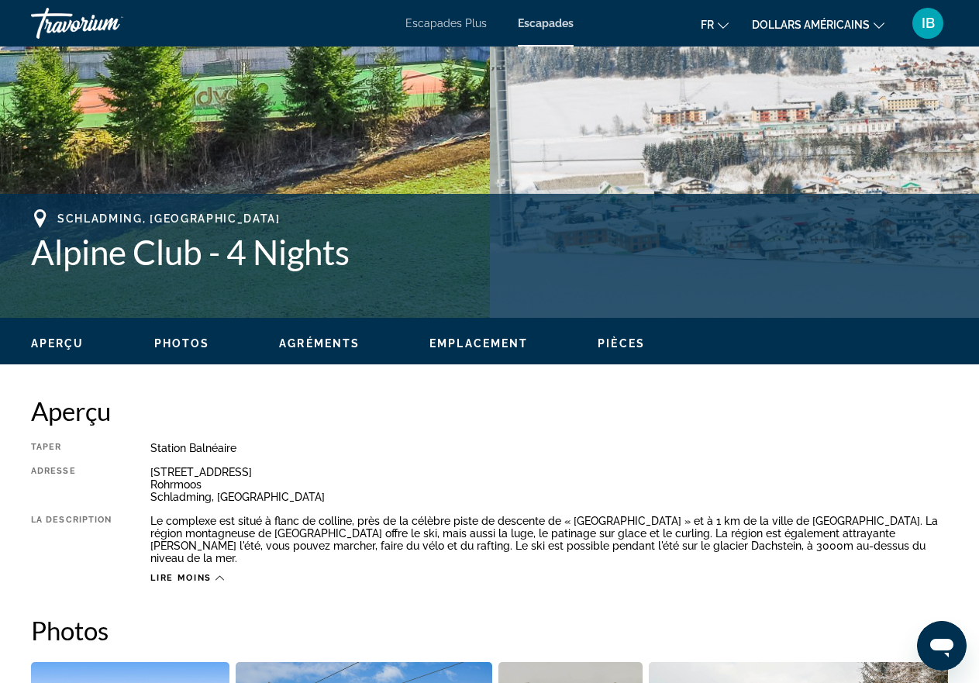
scroll to position [0, 0]
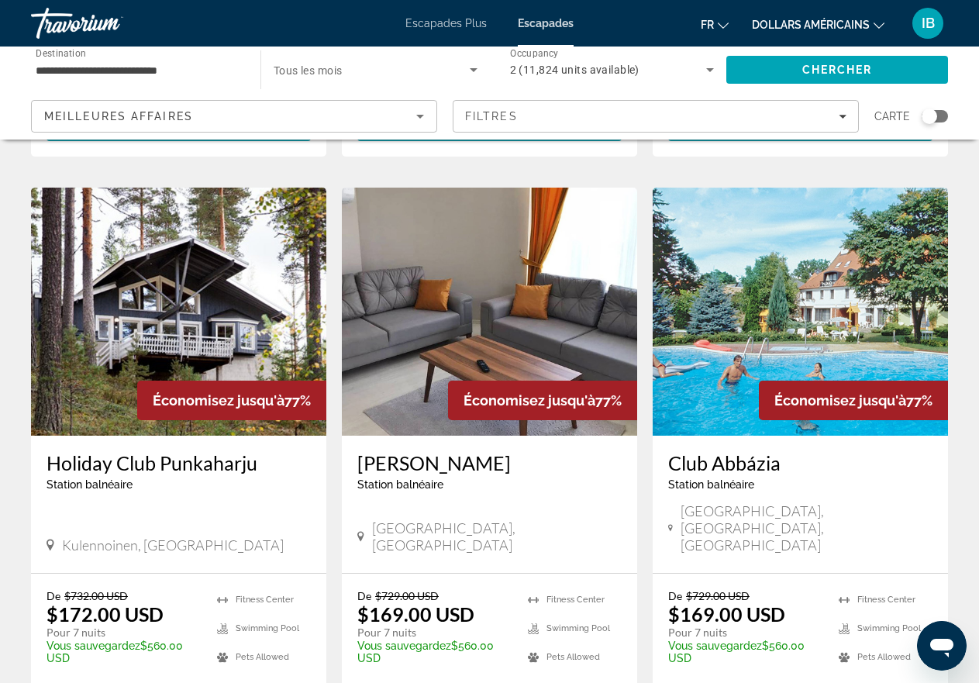
scroll to position [1757, 0]
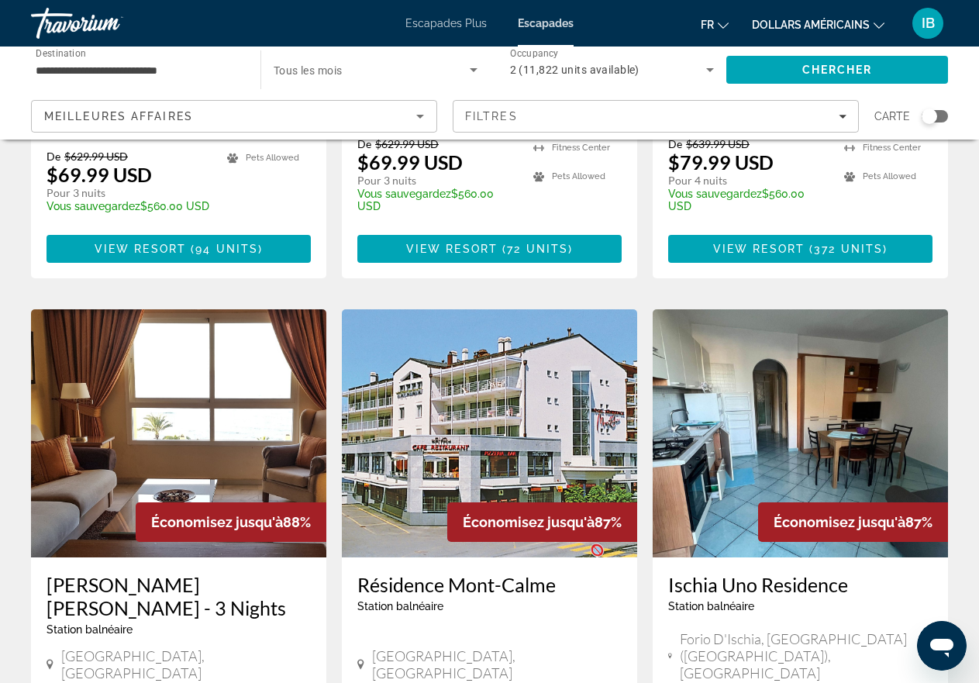
scroll to position [1860, 0]
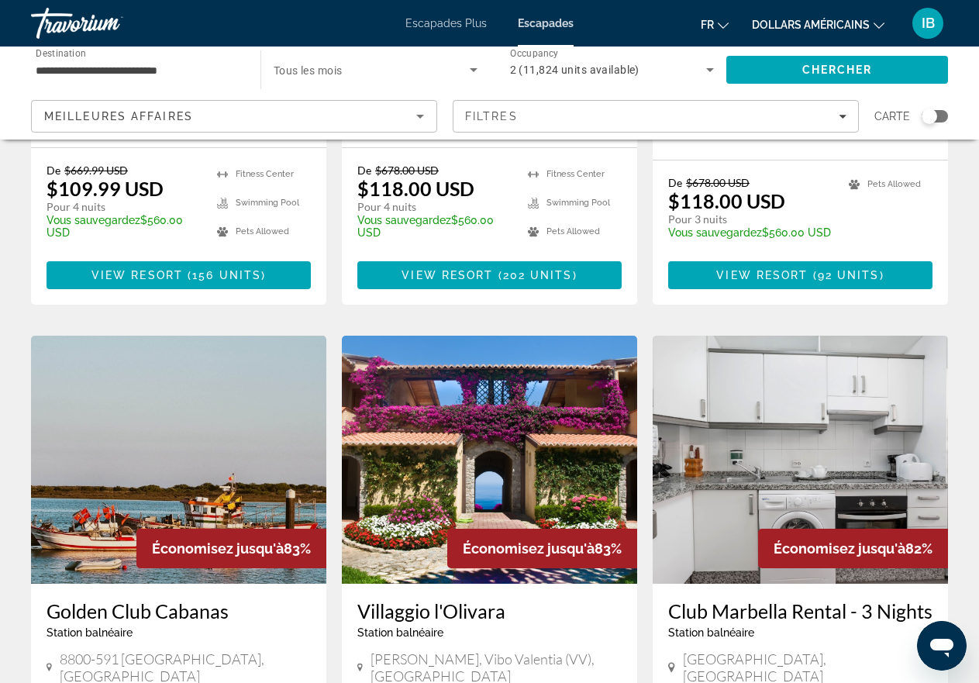
scroll to position [1757, 0]
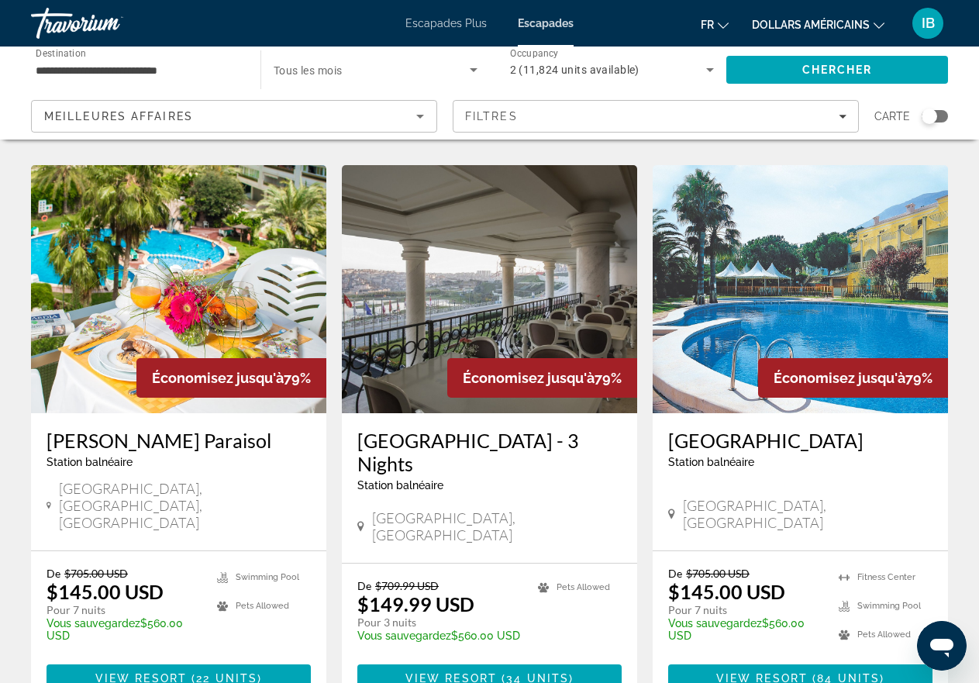
scroll to position [1990, 0]
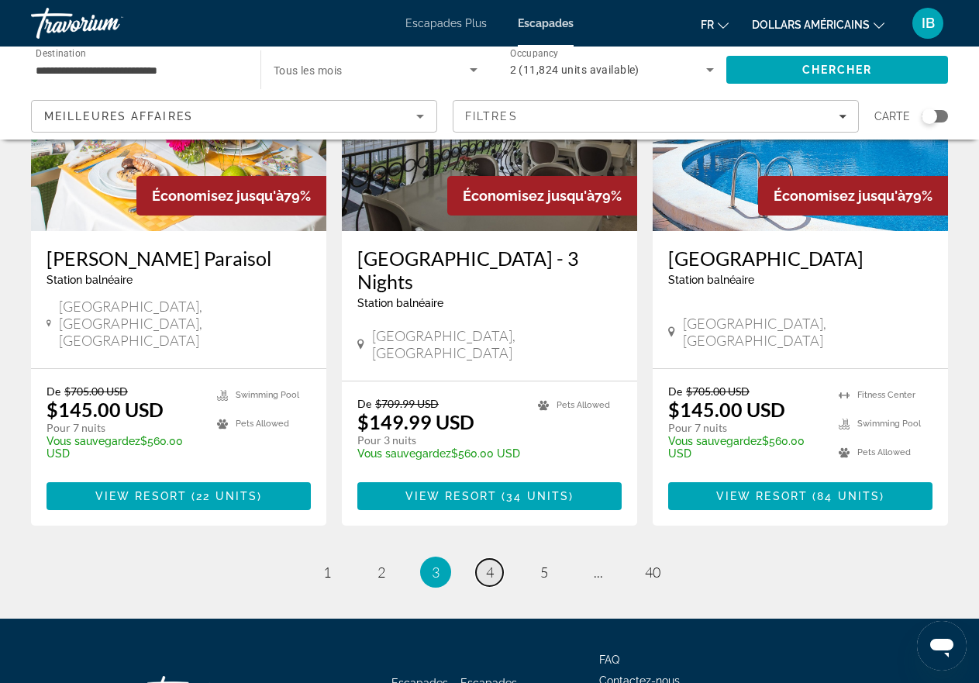
click at [490, 563] on span "4" at bounding box center [490, 571] width 8 height 17
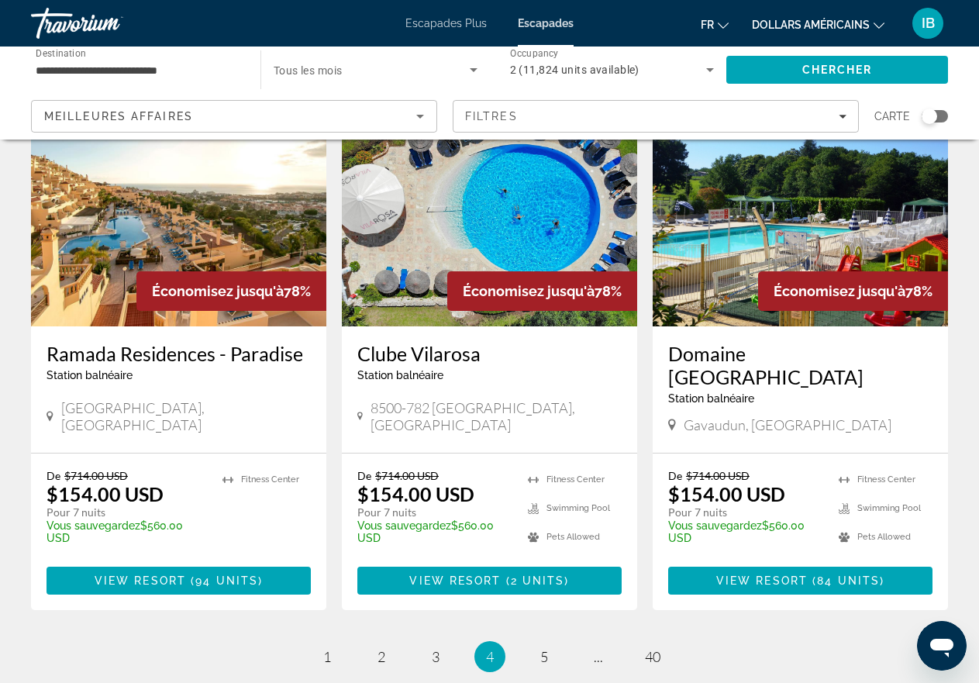
scroll to position [1960, 0]
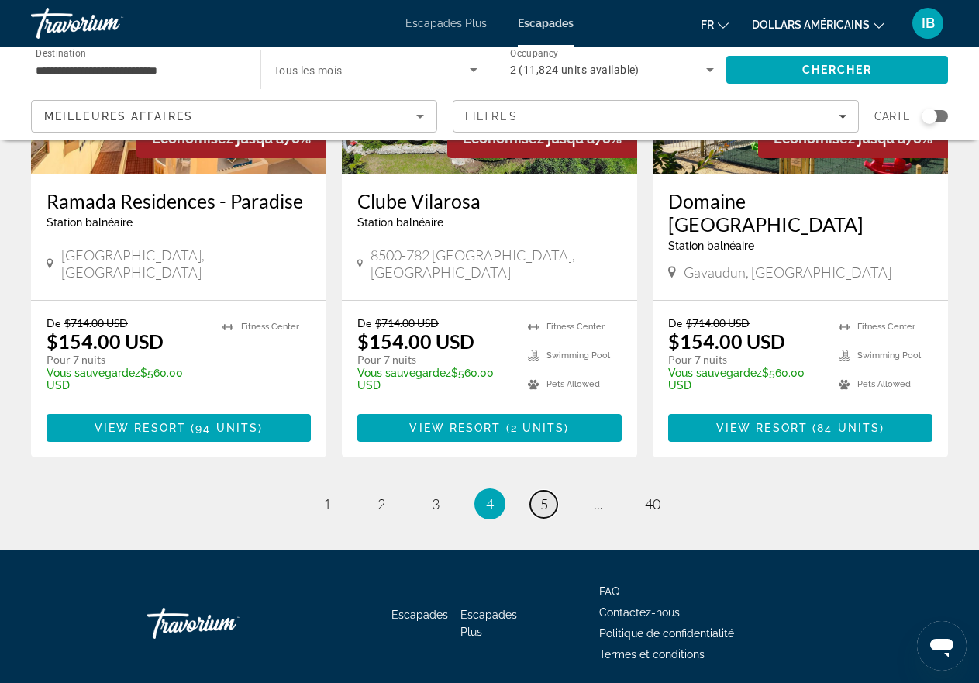
click at [546, 495] on span "5" at bounding box center [544, 503] width 8 height 17
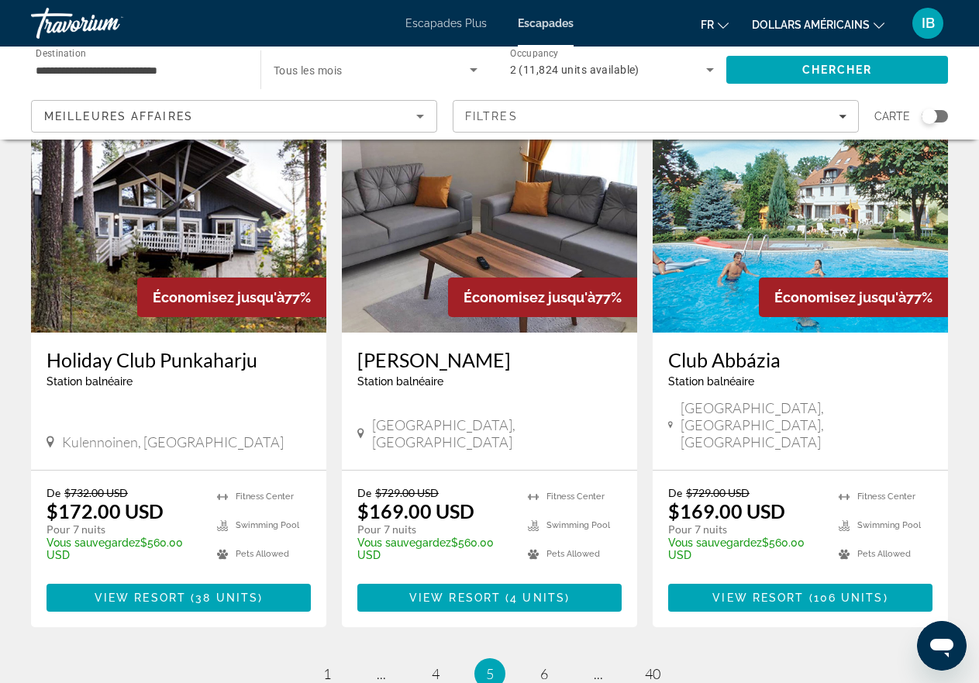
scroll to position [1860, 0]
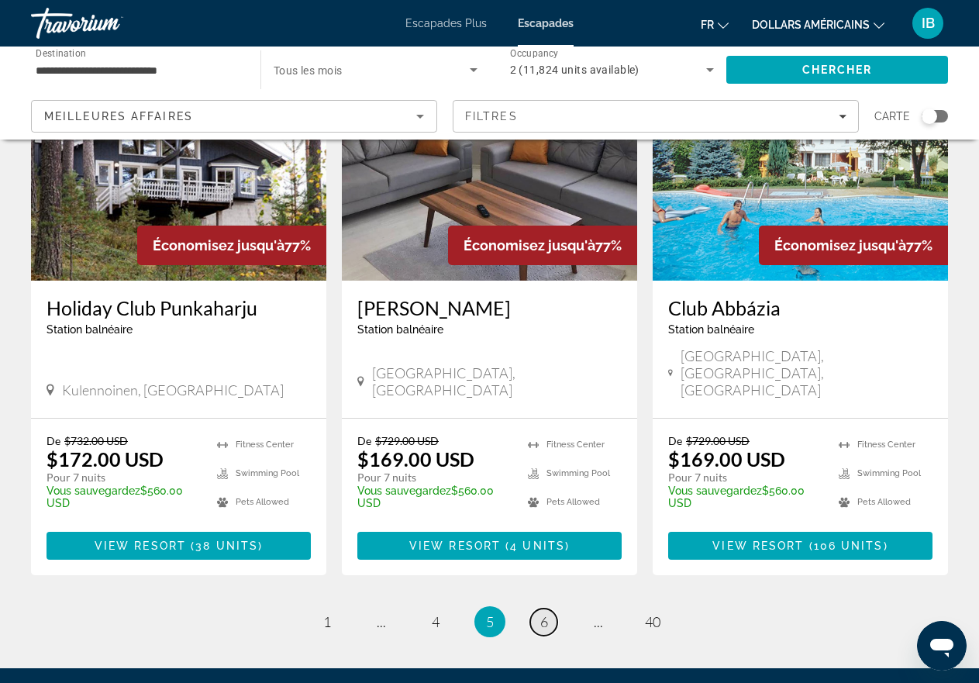
click at [548, 608] on link "page 6" at bounding box center [543, 621] width 27 height 27
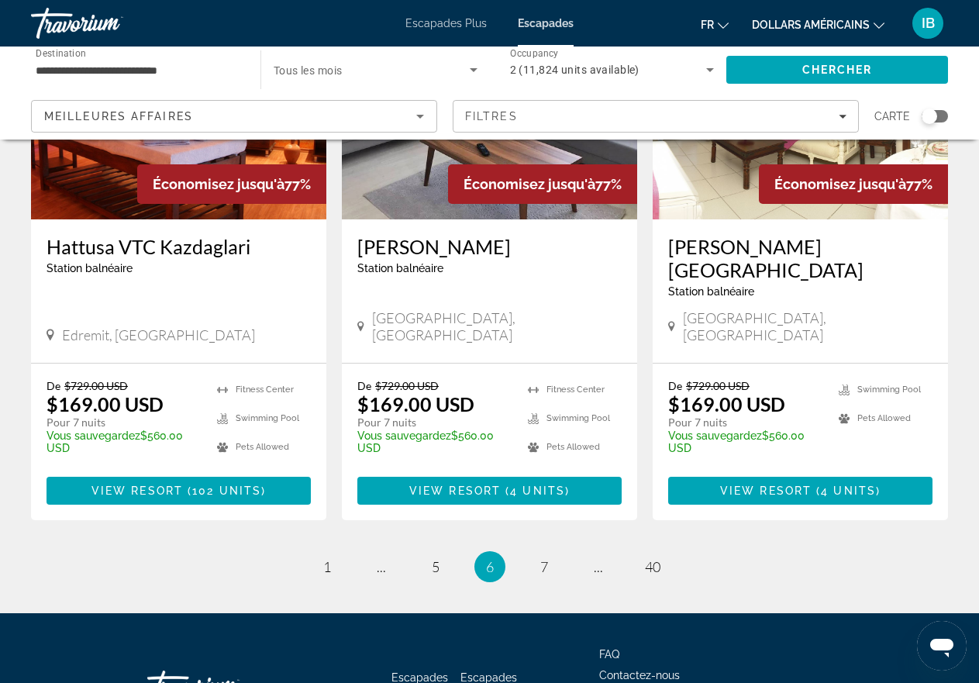
scroll to position [1967, 0]
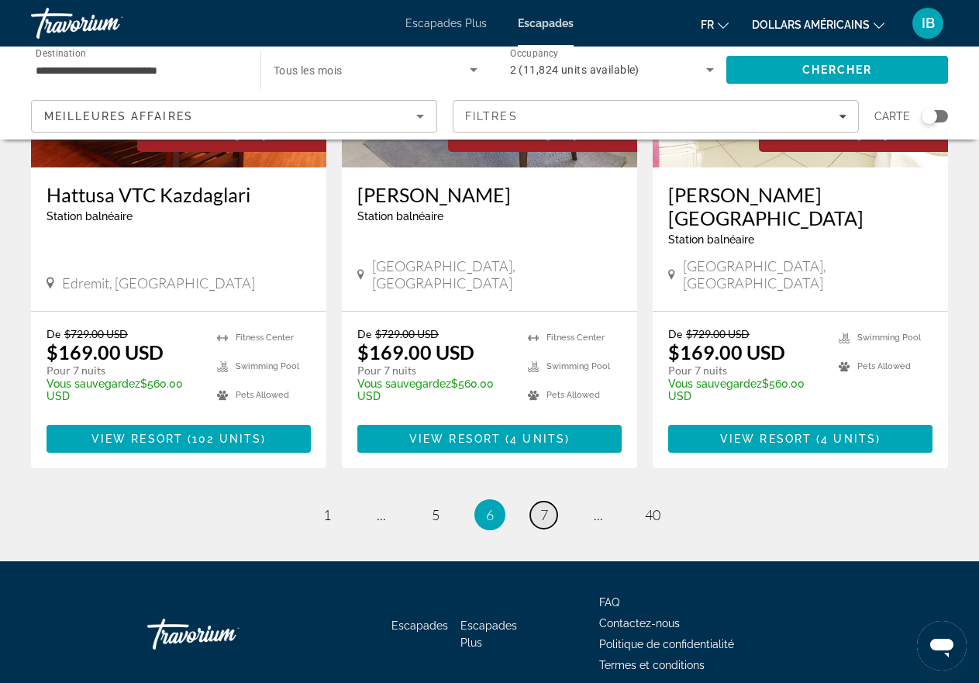
click at [543, 506] on span "7" at bounding box center [544, 514] width 8 height 17
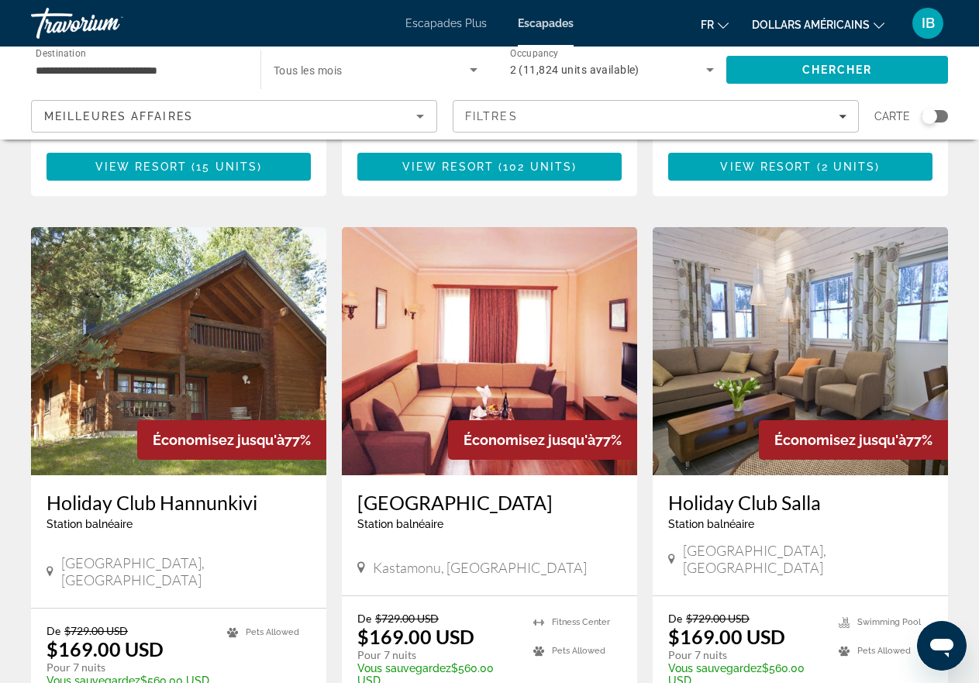
scroll to position [1757, 0]
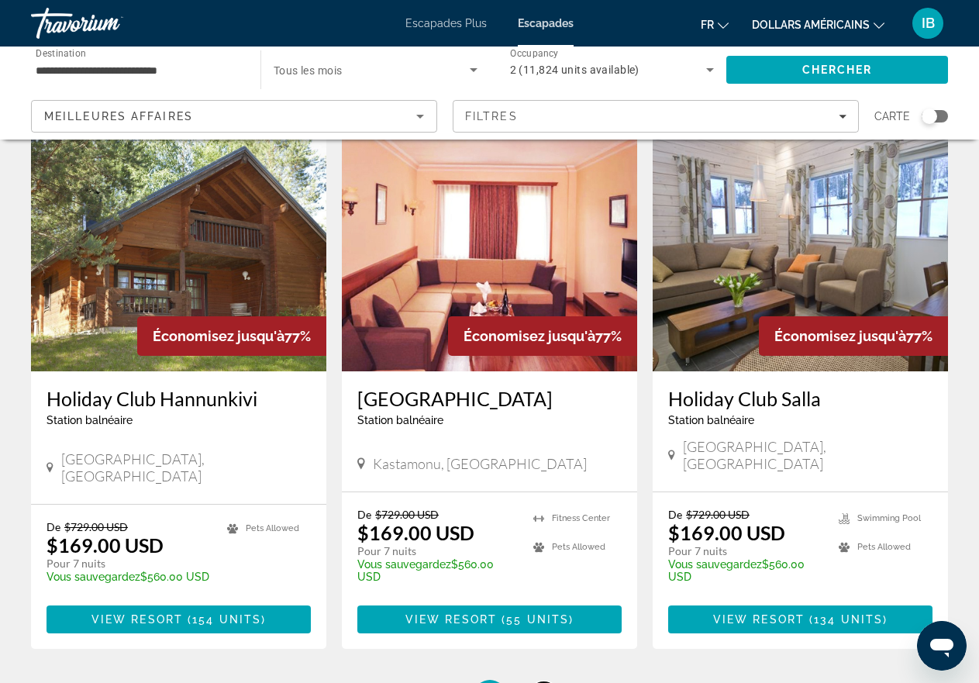
click at [545, 682] on span "8" at bounding box center [544, 695] width 8 height 17
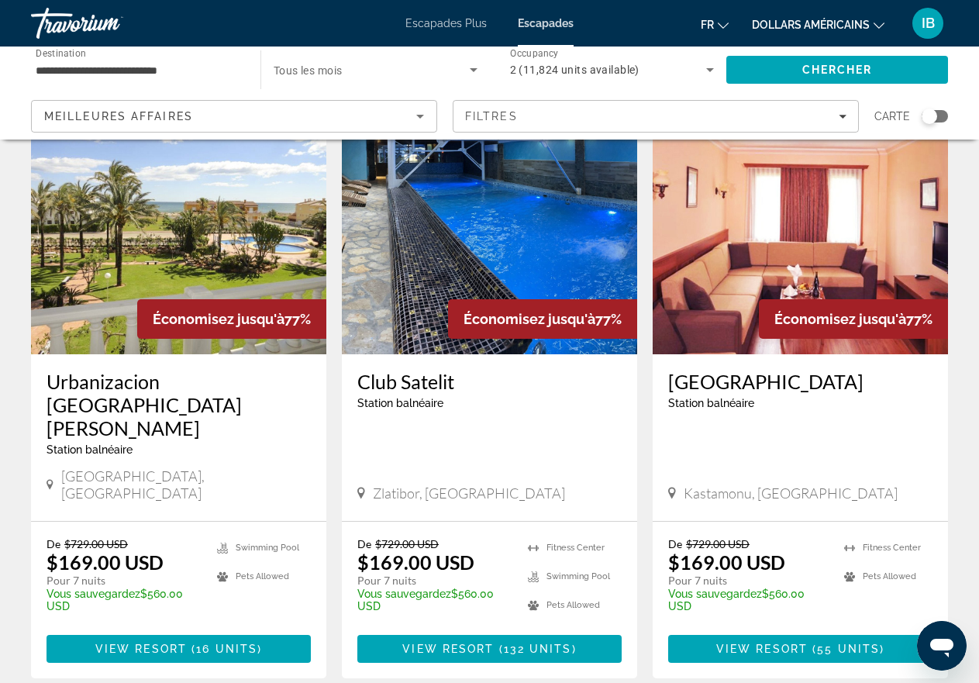
scroll to position [1912, 0]
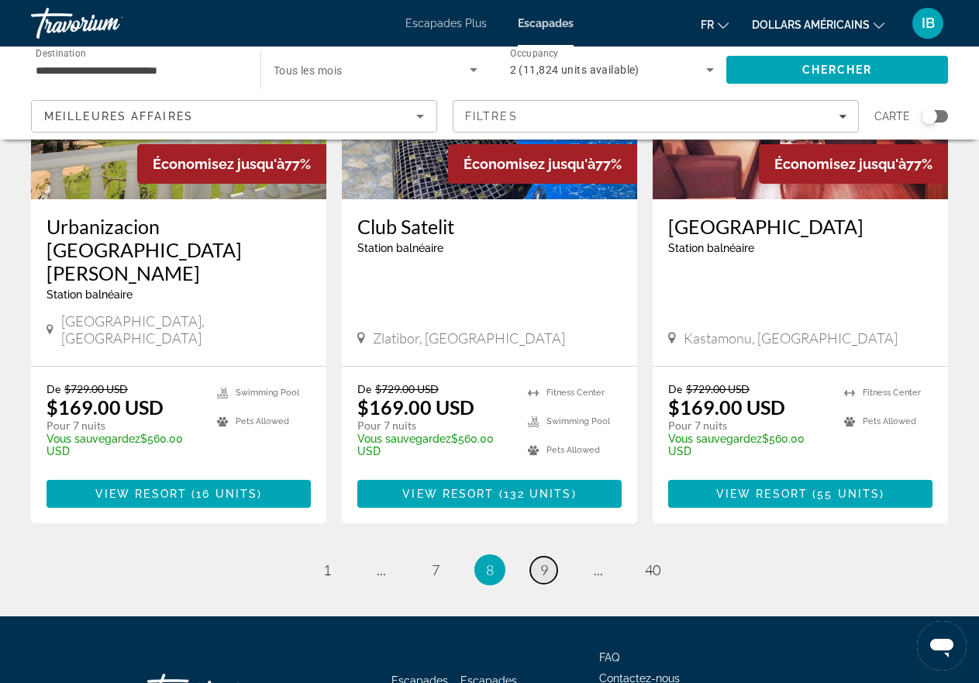
click at [540, 561] on span "9" at bounding box center [544, 569] width 8 height 17
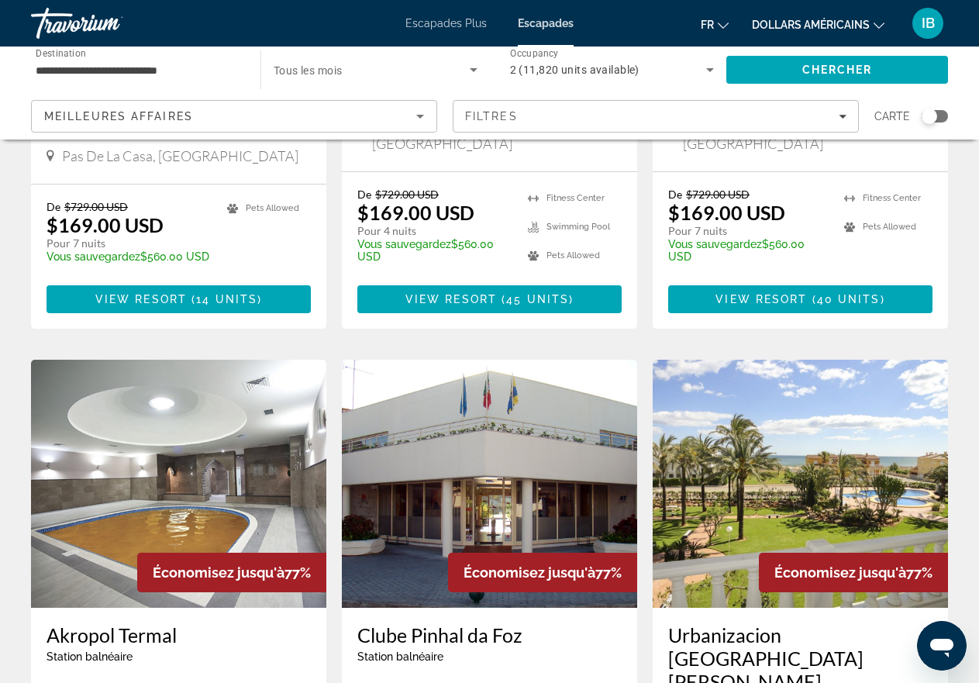
scroll to position [1705, 0]
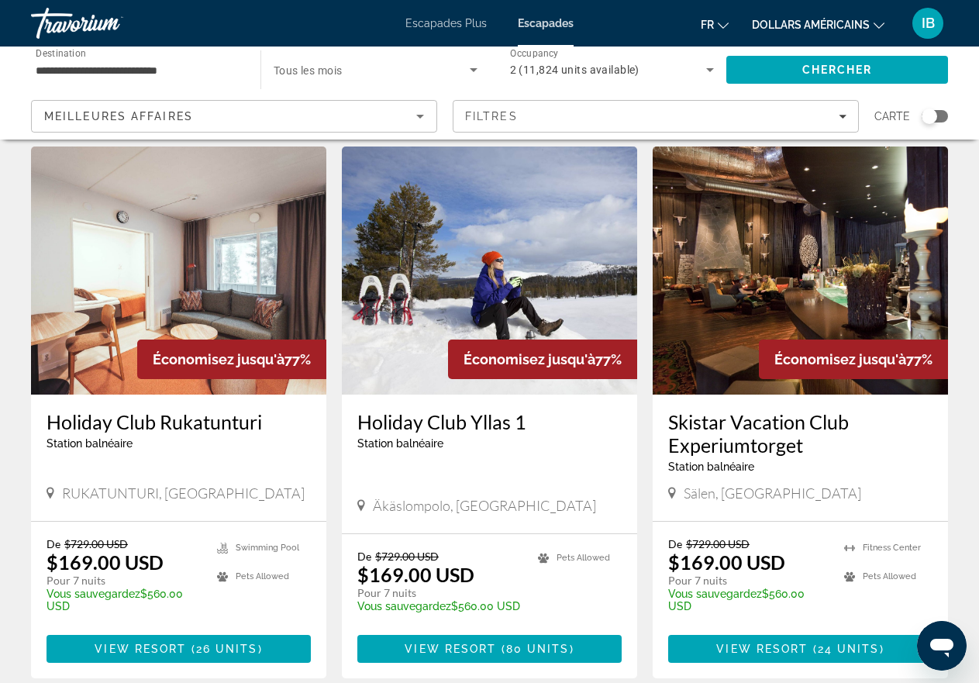
scroll to position [1963, 0]
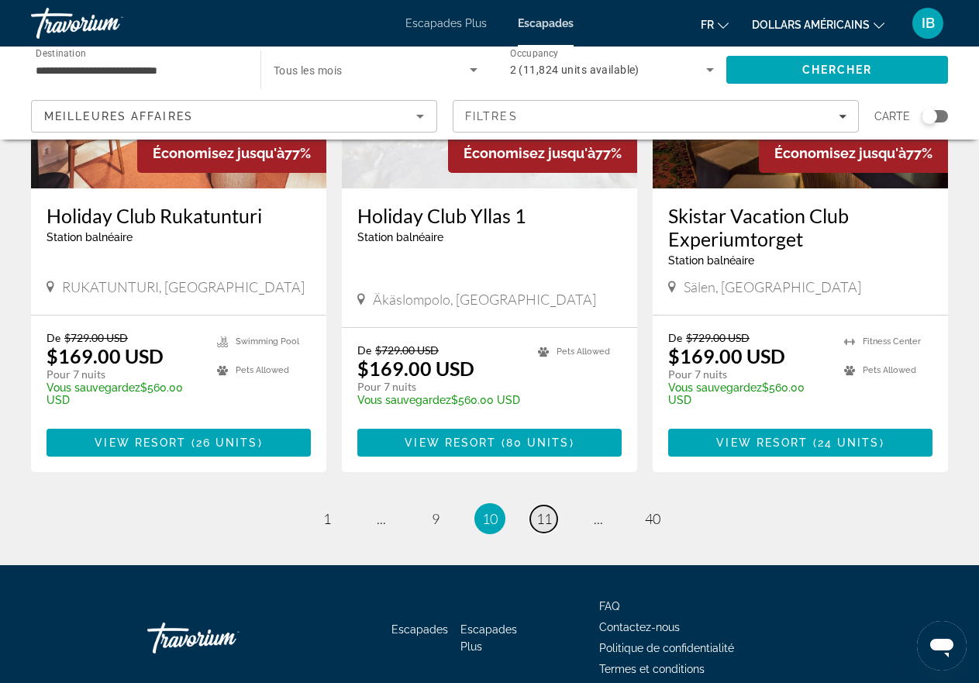
click at [549, 510] on span "11" at bounding box center [543, 518] width 15 height 17
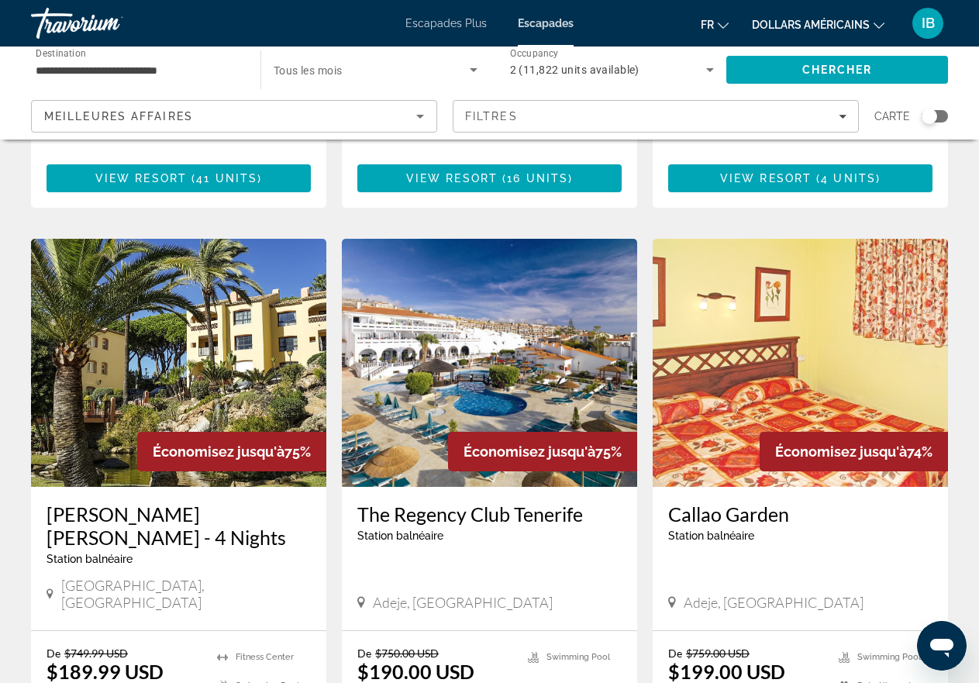
scroll to position [1860, 0]
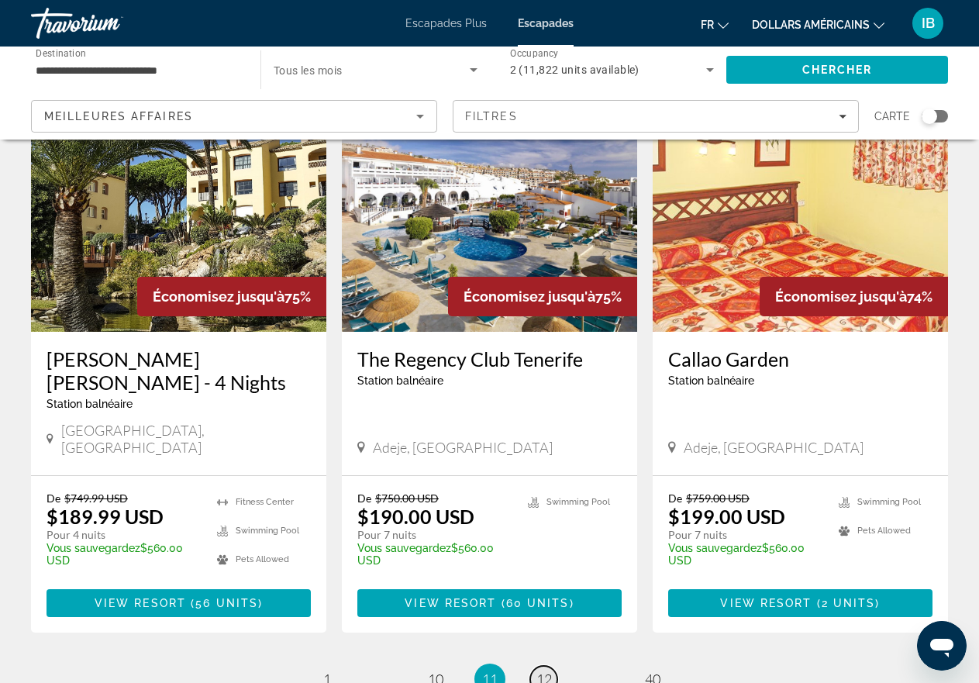
click at [545, 670] on span "12" at bounding box center [543, 678] width 15 height 17
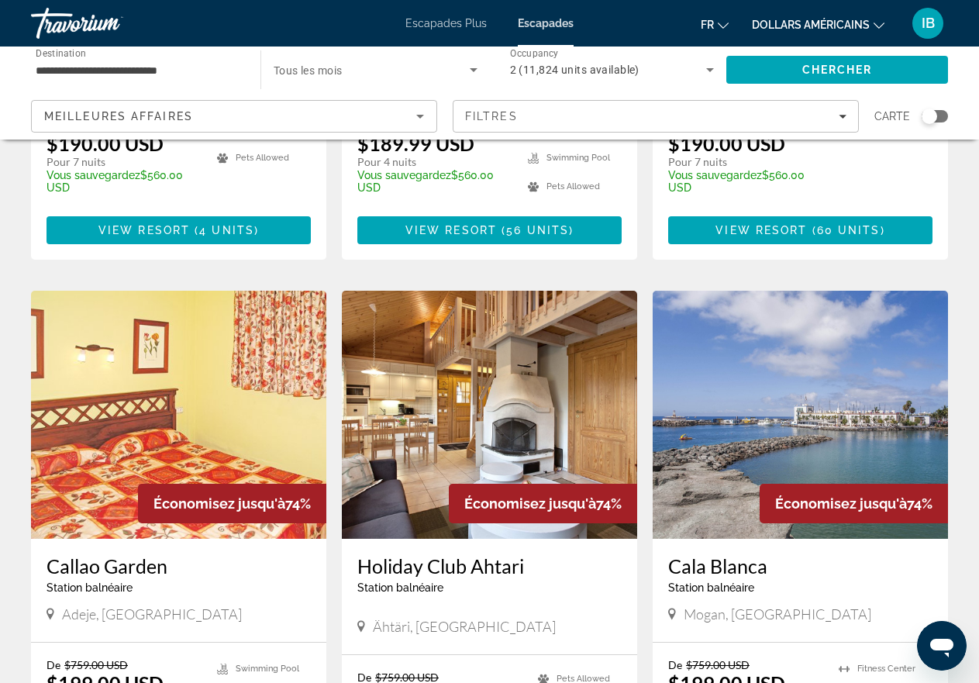
scroll to position [1860, 0]
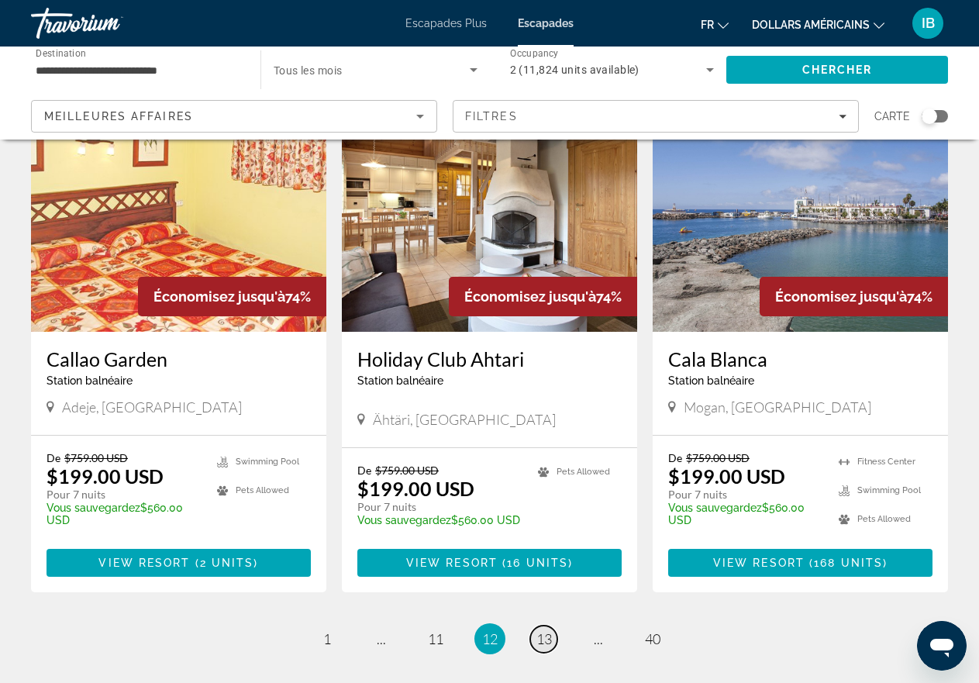
click at [542, 630] on span "13" at bounding box center [543, 638] width 15 height 17
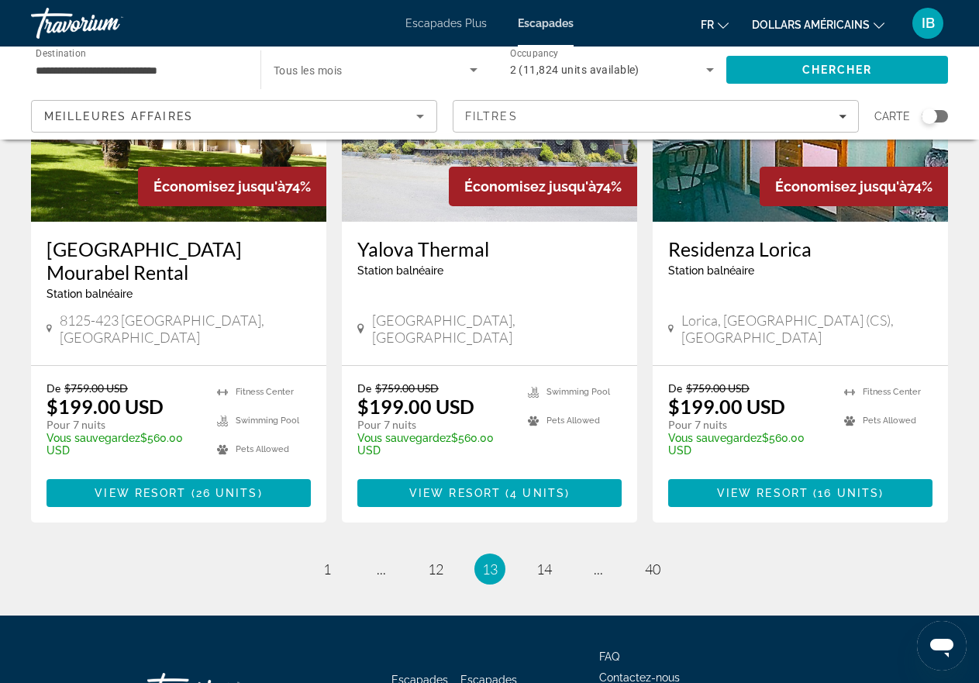
scroll to position [1943, 0]
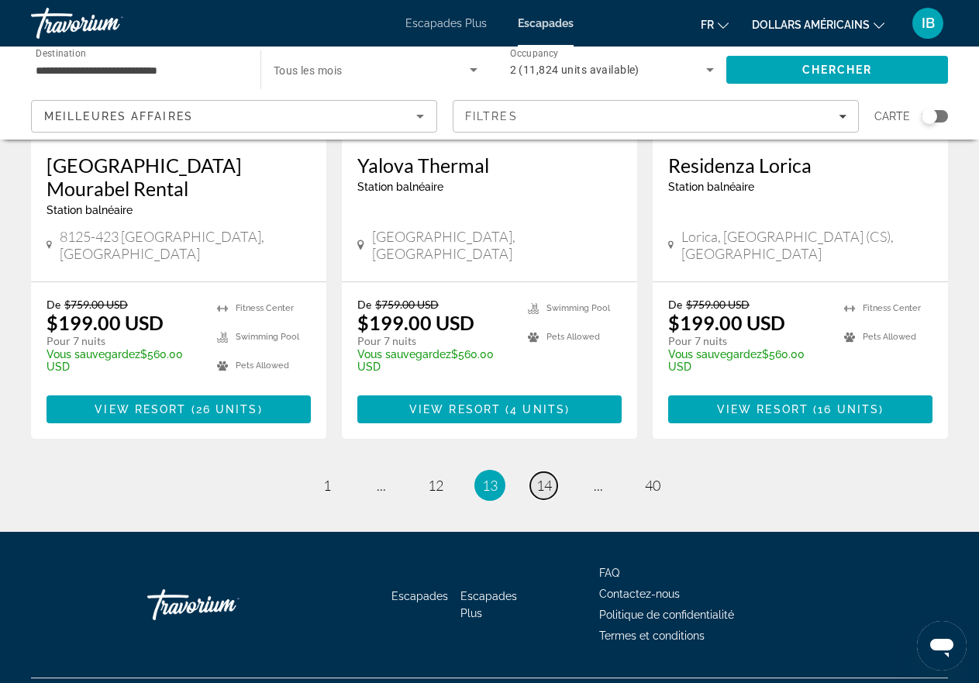
click at [543, 477] on span "14" at bounding box center [543, 485] width 15 height 17
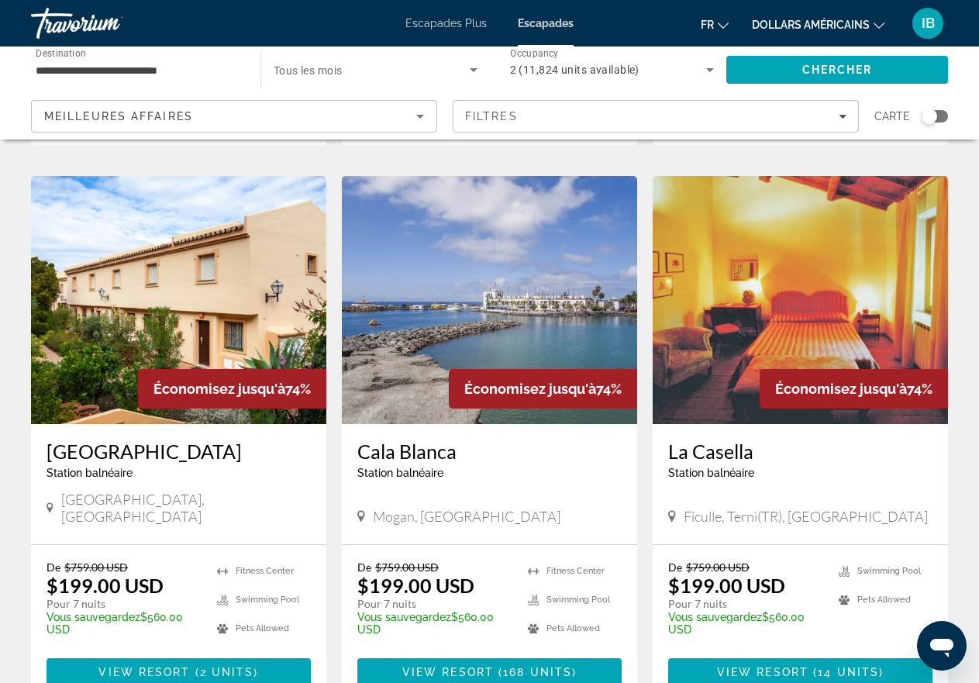
scroll to position [1860, 0]
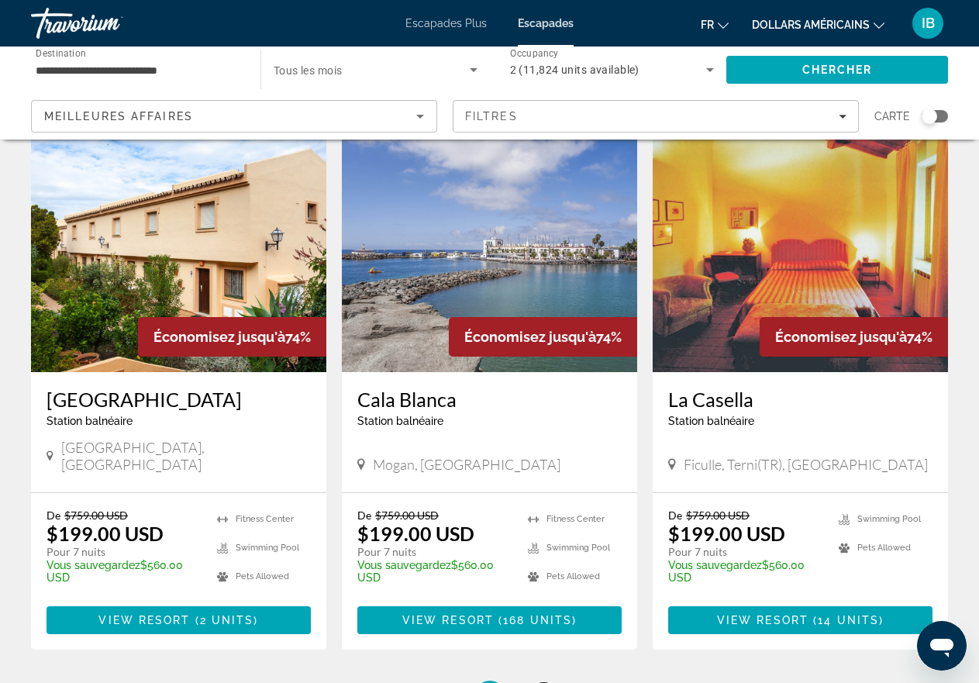
click at [539, 682] on span "15" at bounding box center [543, 695] width 15 height 17
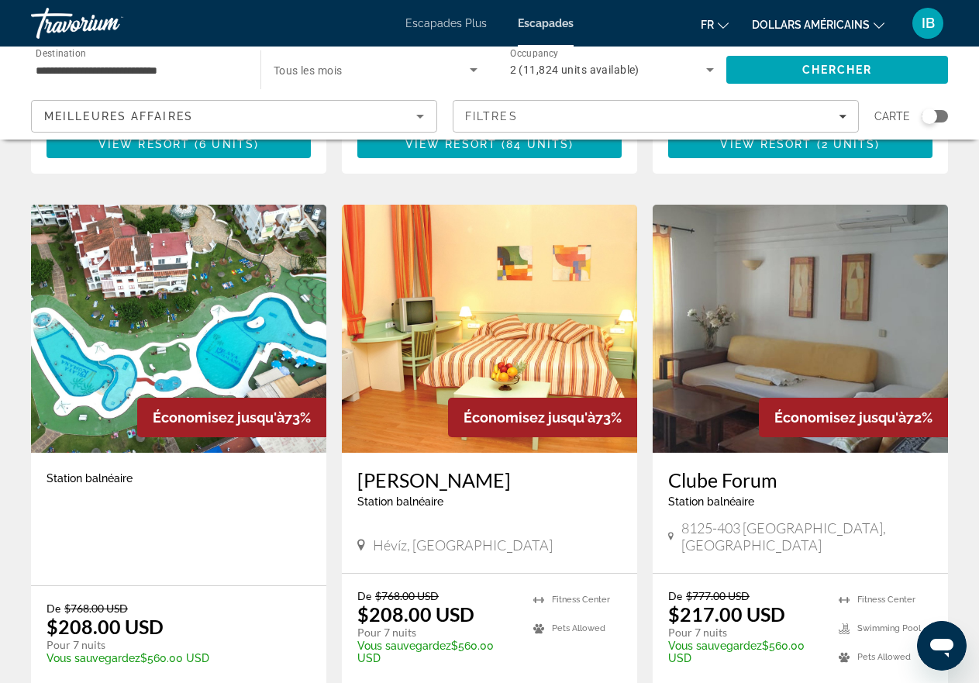
scroll to position [1808, 0]
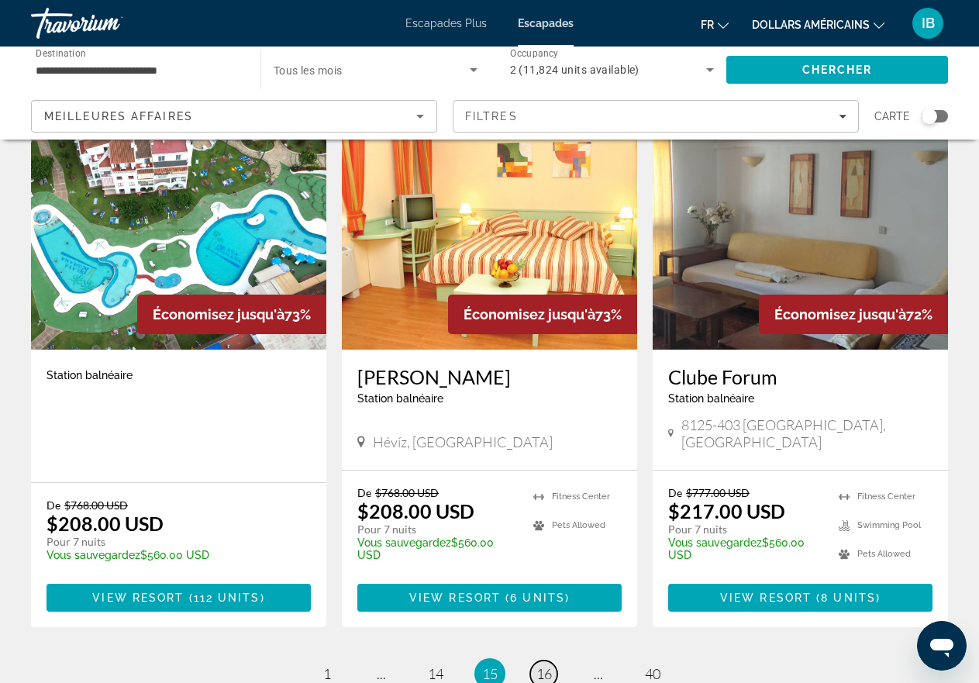
click at [549, 665] on span "16" at bounding box center [543, 673] width 15 height 17
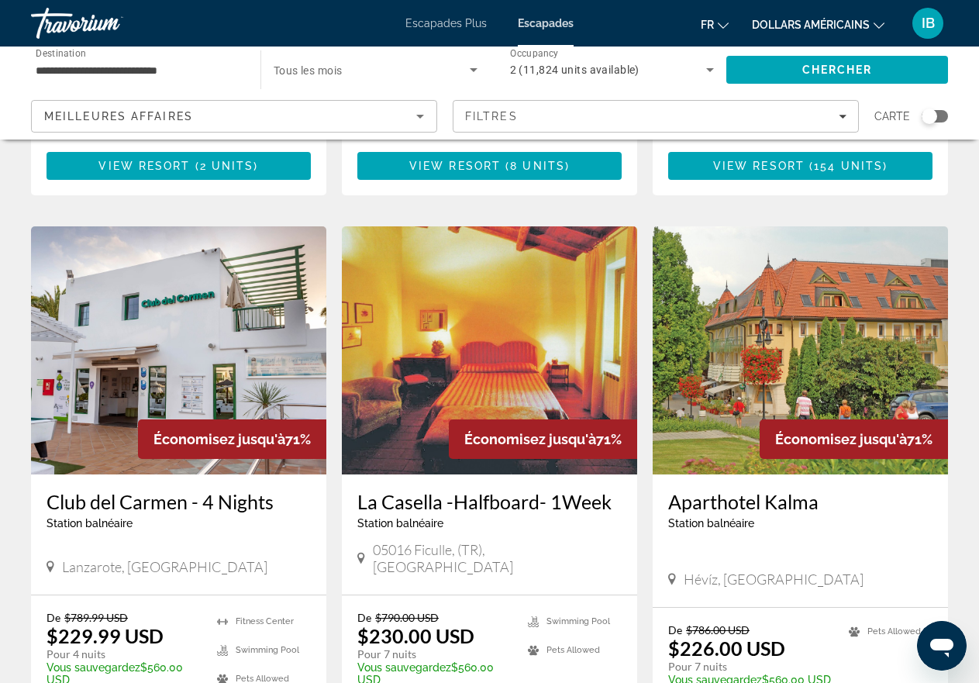
scroll to position [1912, 0]
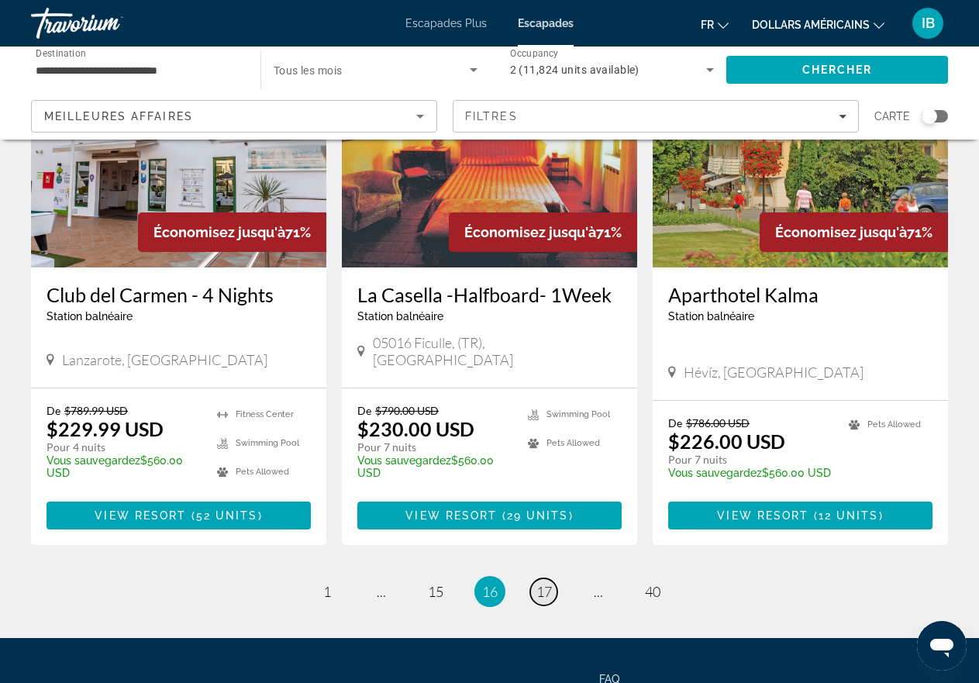
click at [539, 583] on span "17" at bounding box center [543, 591] width 15 height 17
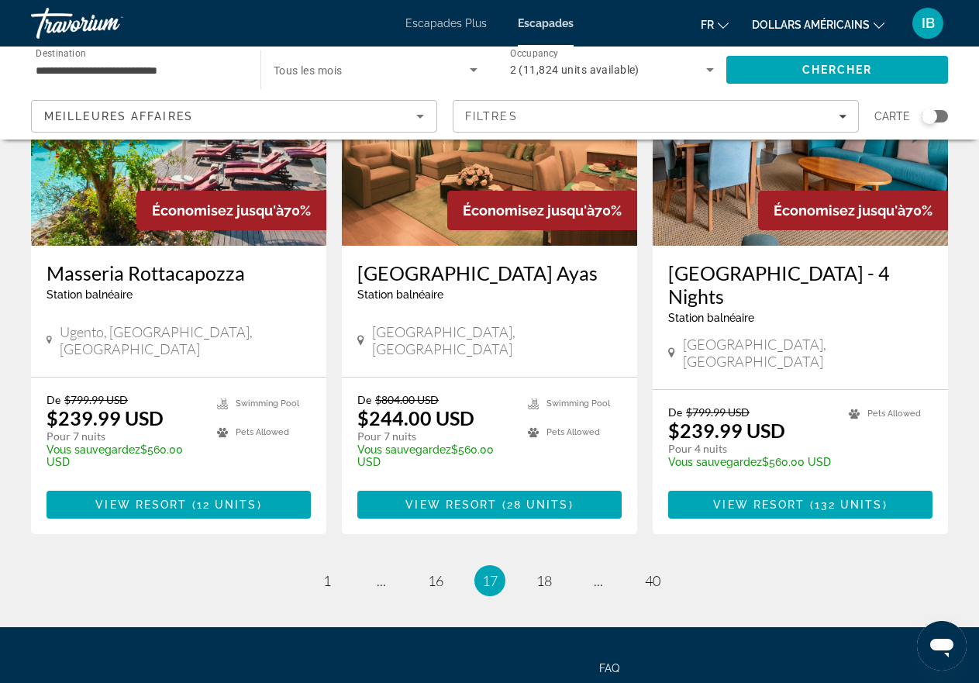
scroll to position [2001, 0]
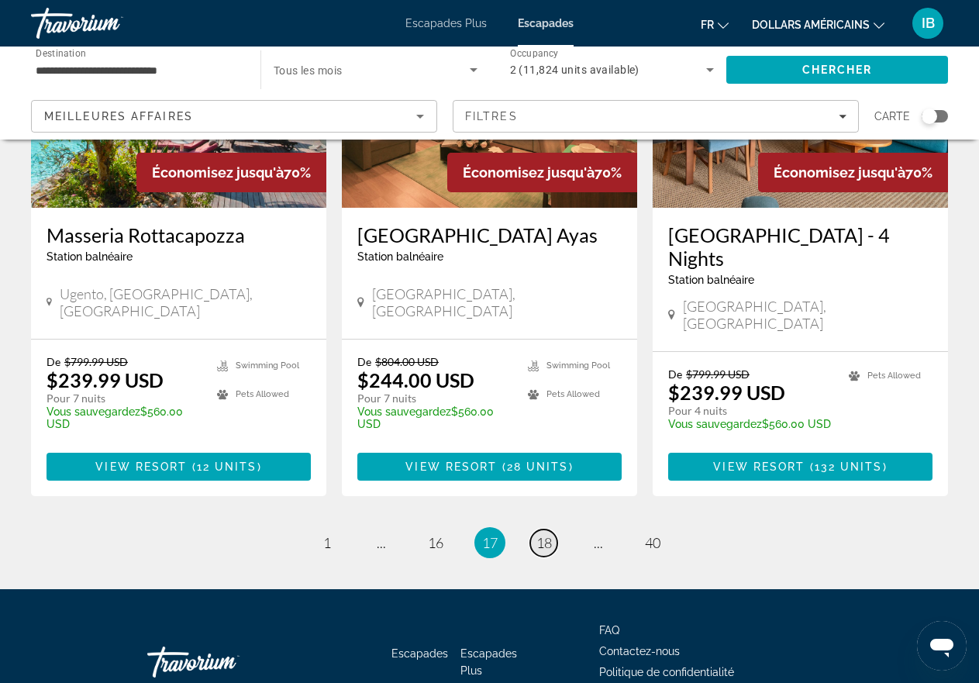
click at [545, 534] on span "18" at bounding box center [543, 542] width 15 height 17
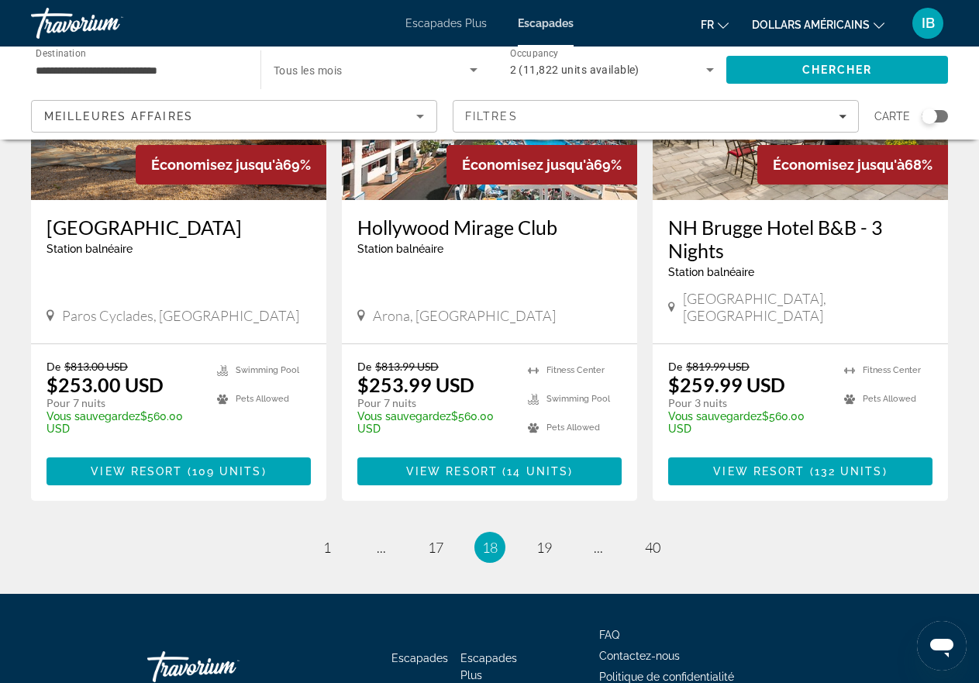
scroll to position [2024, 0]
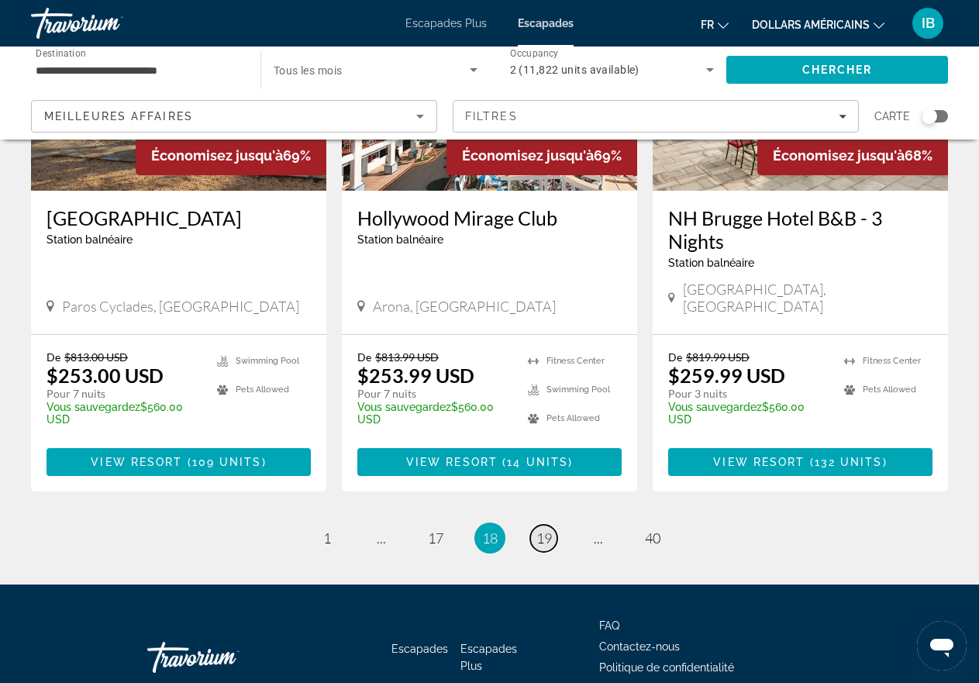
click at [539, 529] on span "19" at bounding box center [543, 537] width 15 height 17
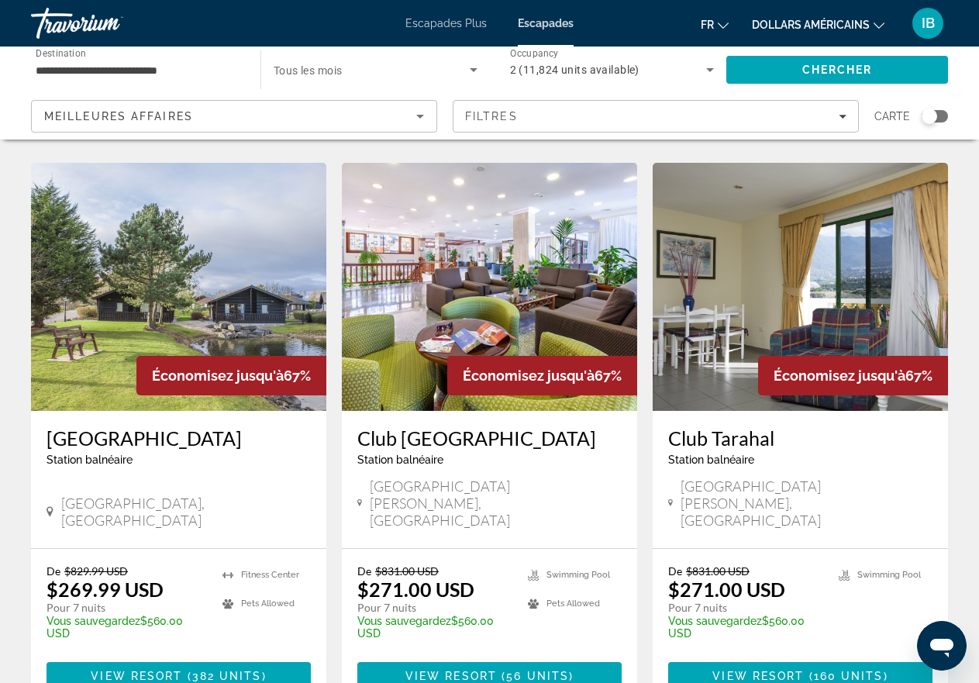
scroll to position [1757, 0]
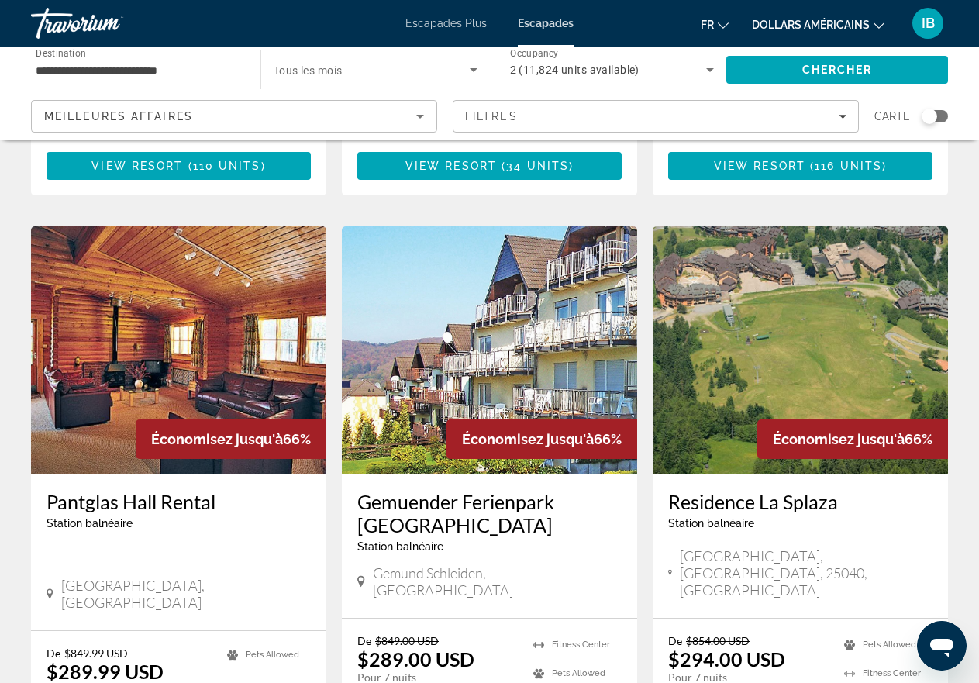
scroll to position [1808, 0]
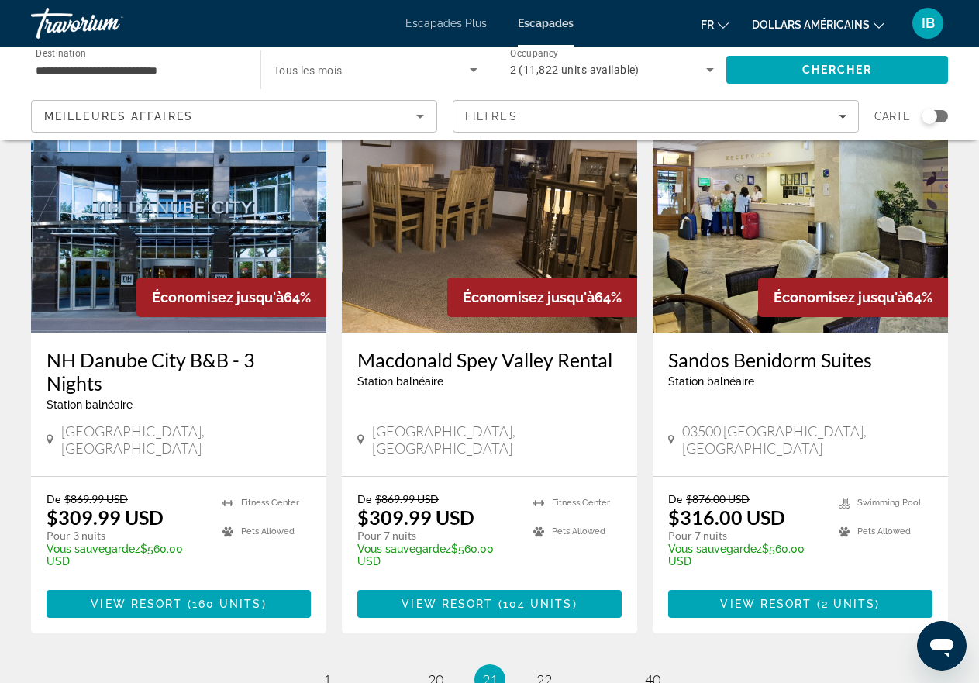
scroll to position [1963, 0]
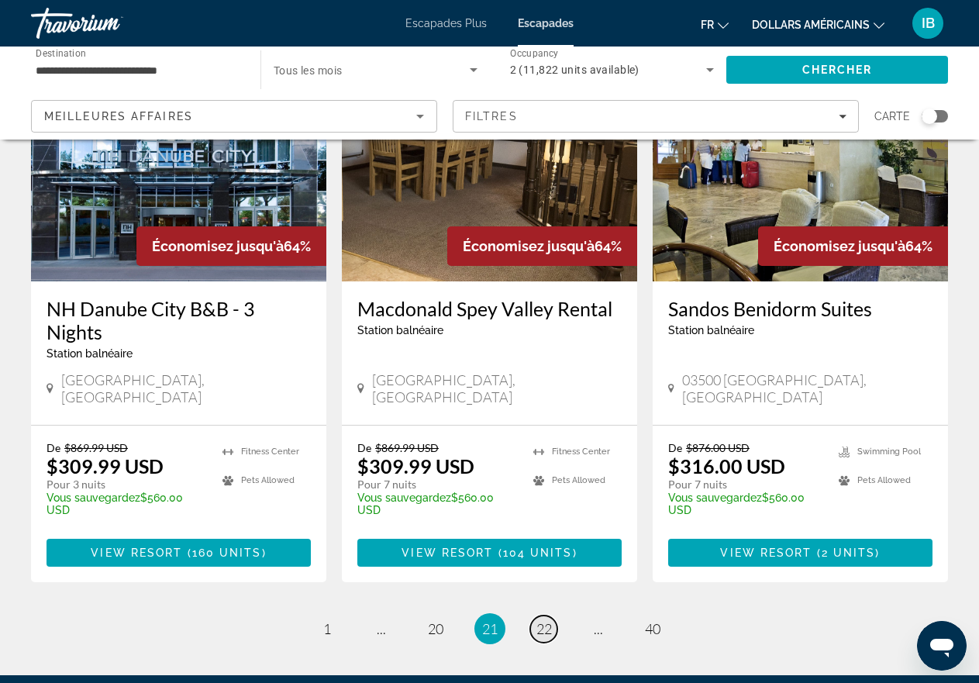
click at [544, 620] on span "22" at bounding box center [543, 628] width 15 height 17
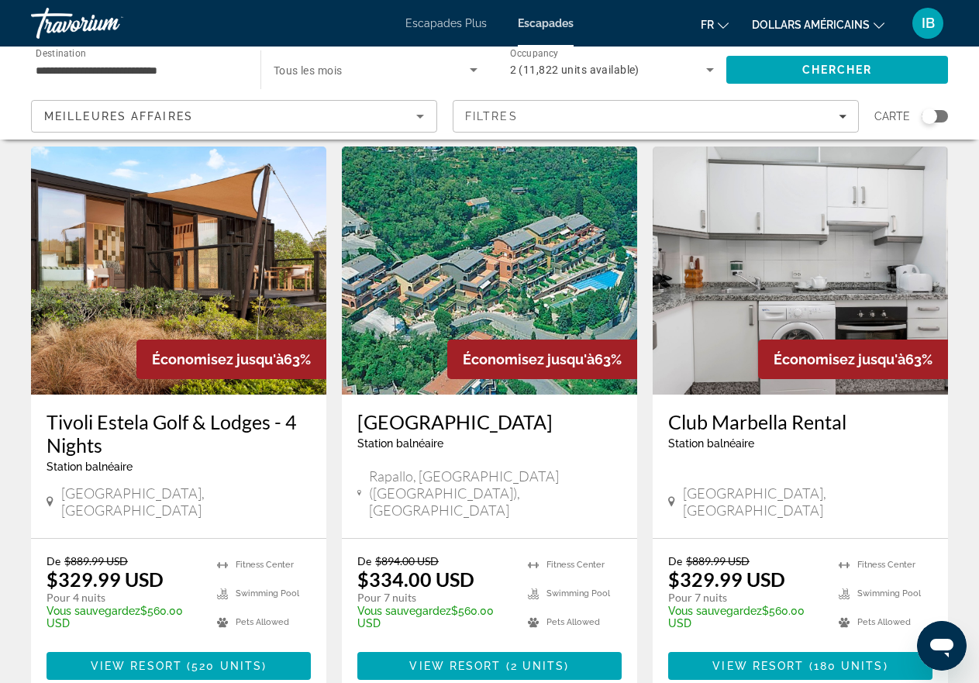
scroll to position [1860, 0]
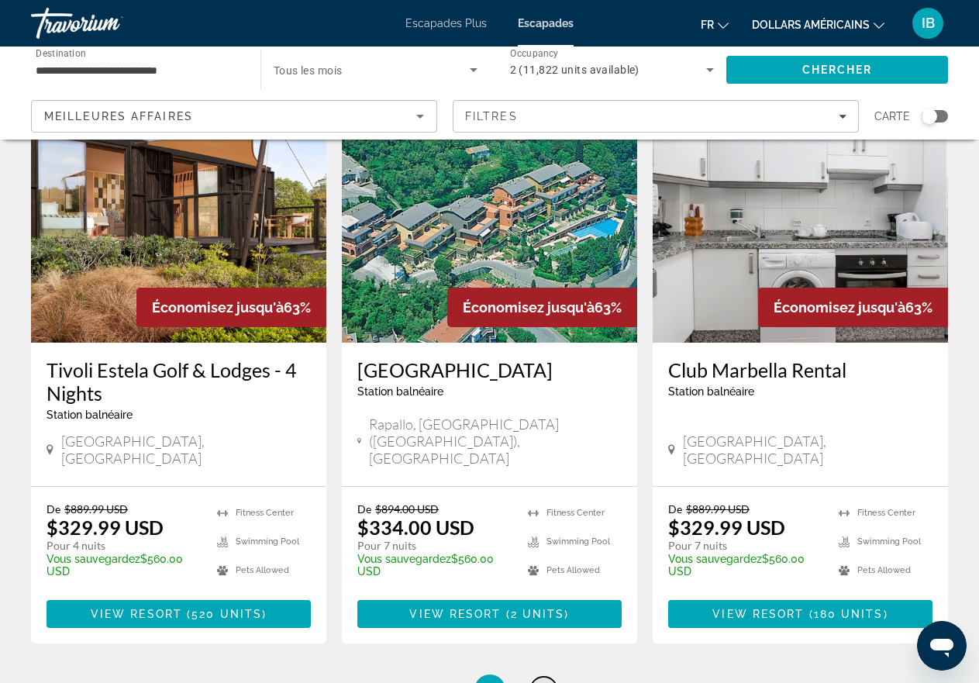
click at [536, 681] on span "23" at bounding box center [543, 689] width 15 height 17
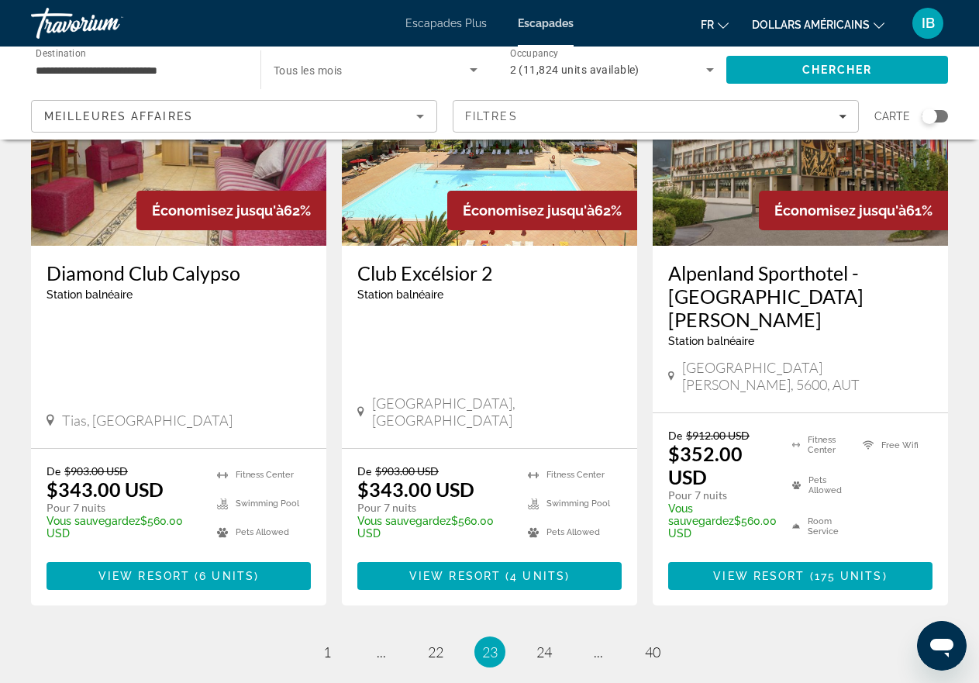
scroll to position [2039, 0]
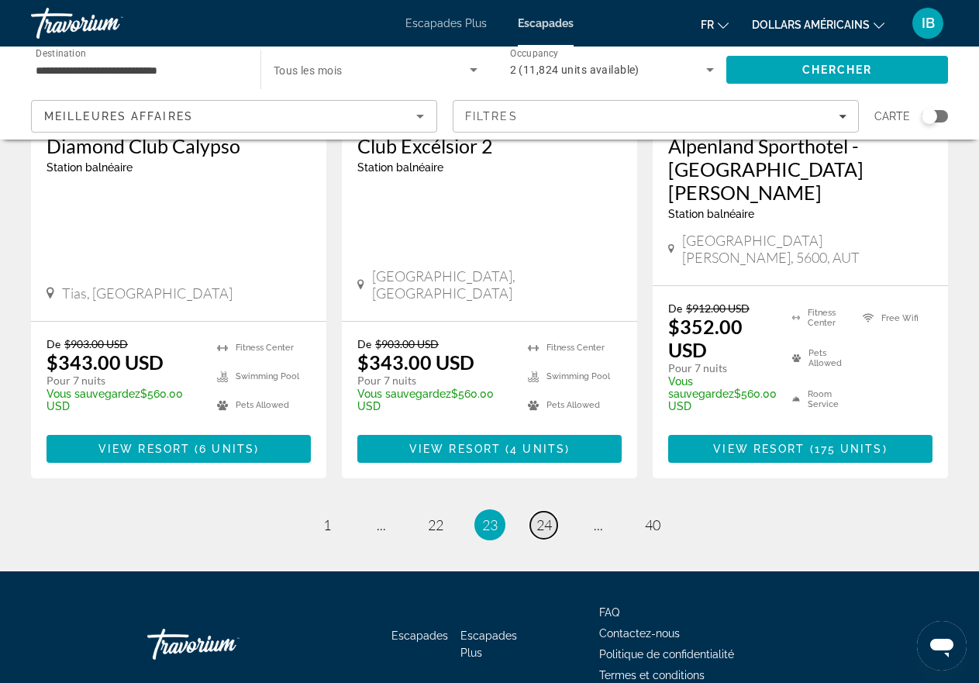
click at [537, 516] on span "24" at bounding box center [543, 524] width 15 height 17
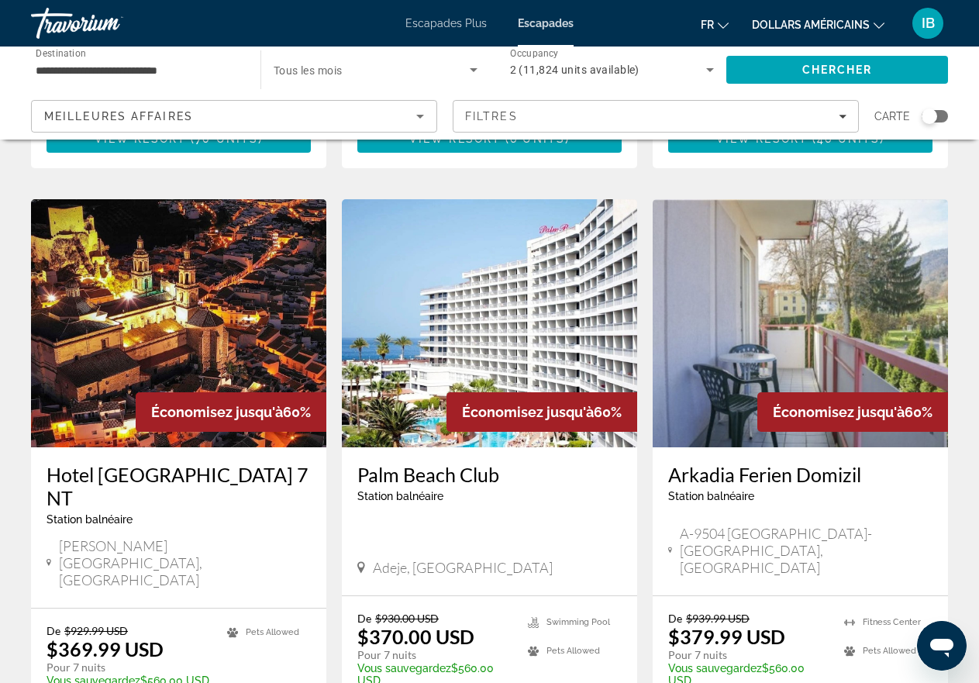
scroll to position [1860, 0]
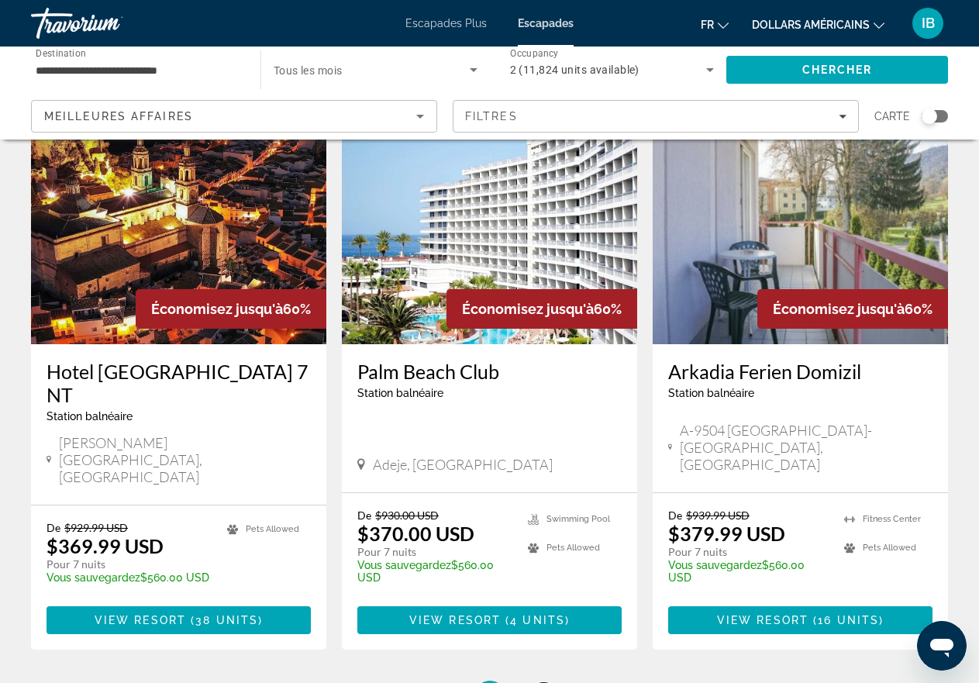
click at [551, 682] on span "25" at bounding box center [543, 695] width 15 height 17
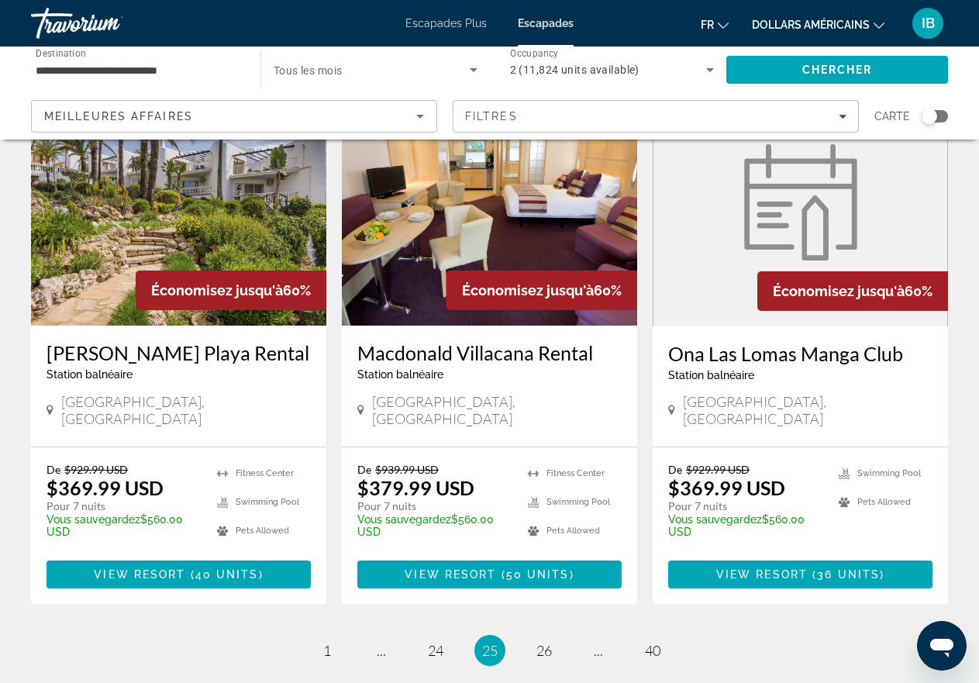
scroll to position [1912, 0]
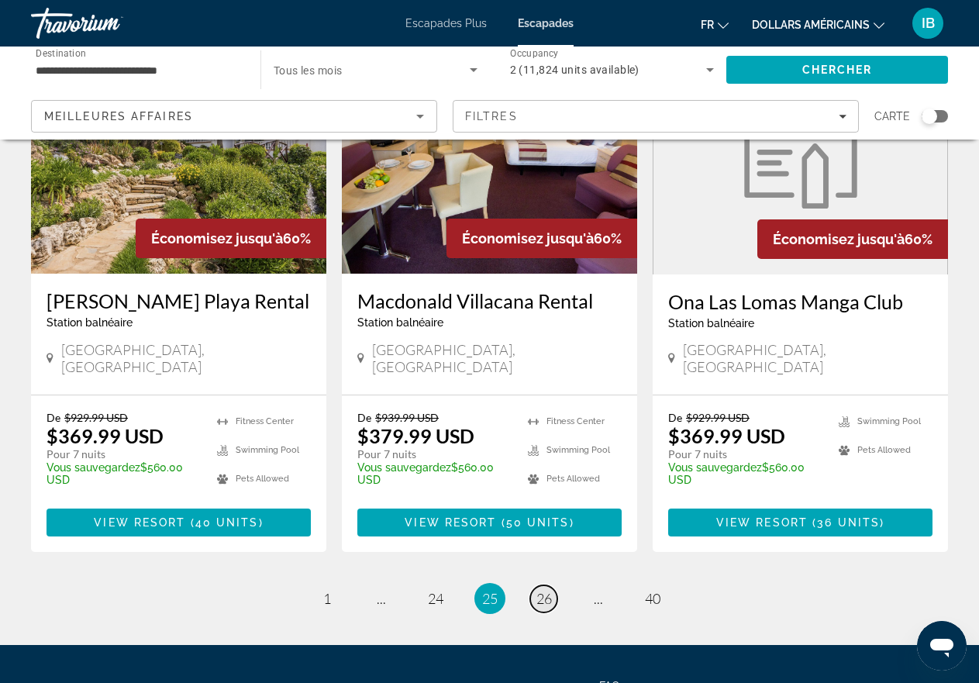
click at [541, 590] on span "26" at bounding box center [543, 598] width 15 height 17
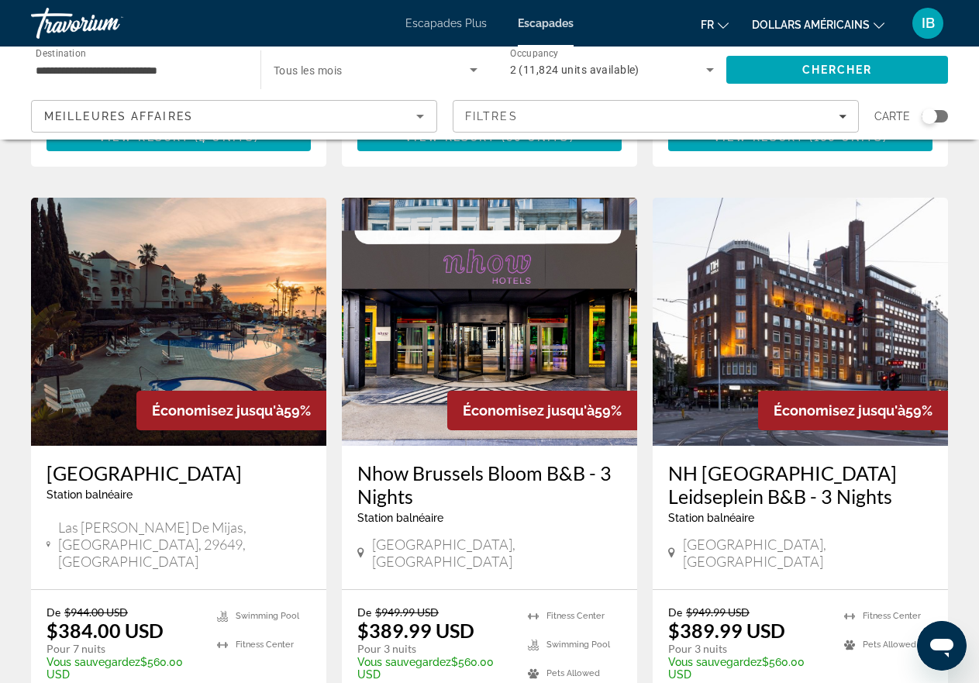
scroll to position [1808, 0]
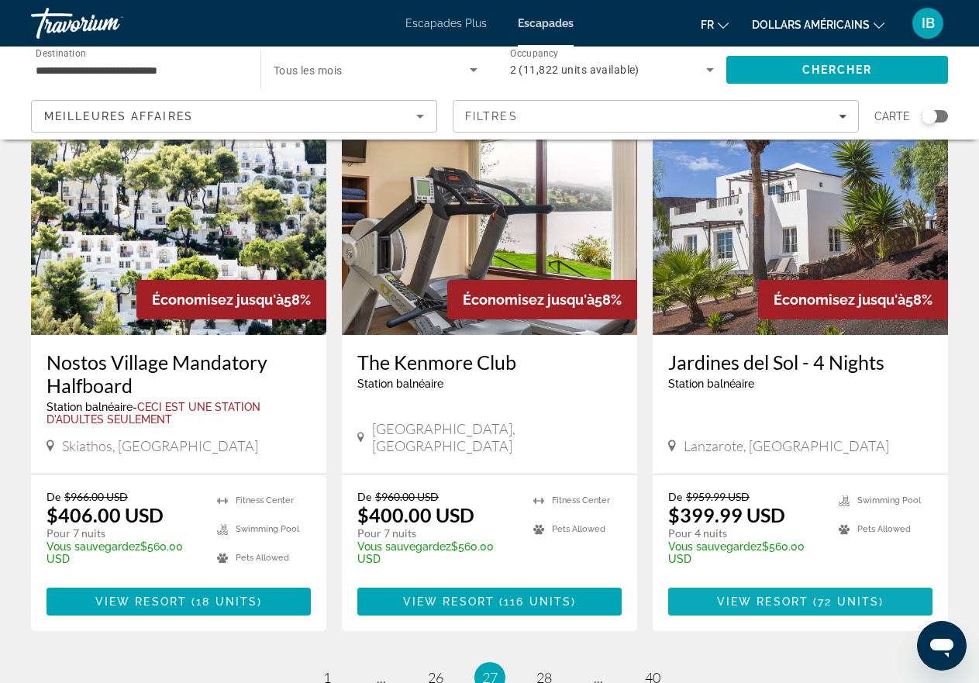
scroll to position [2118, 0]
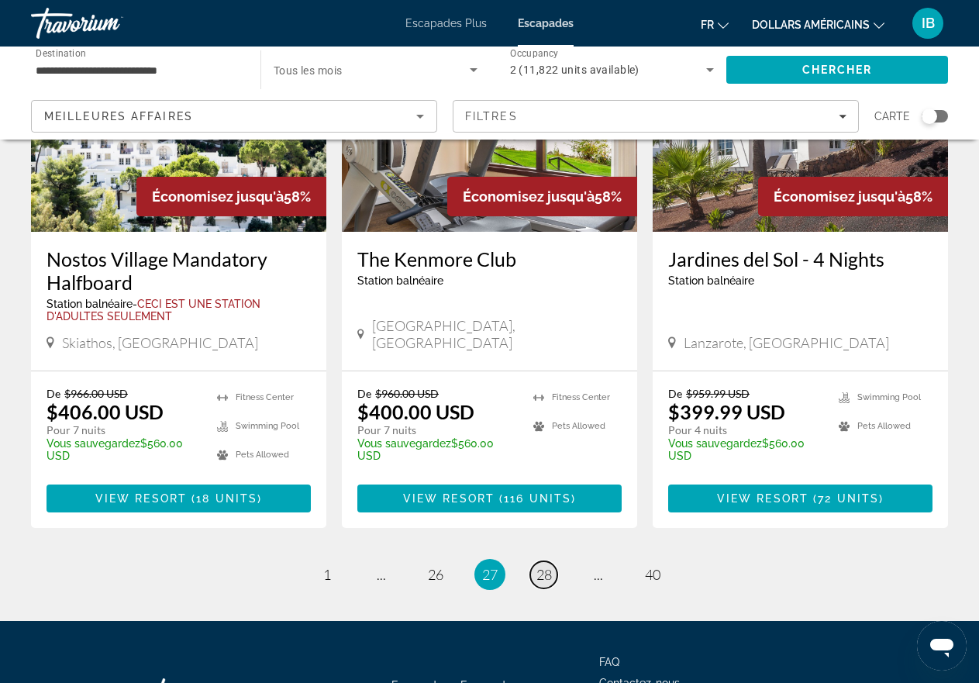
click at [543, 566] on span "28" at bounding box center [543, 574] width 15 height 17
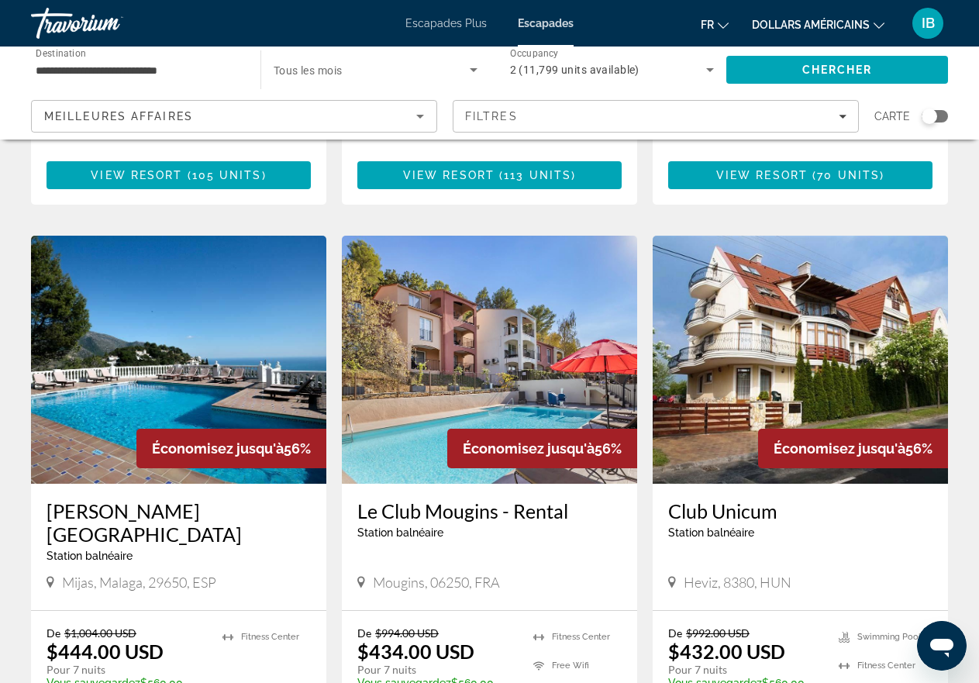
scroll to position [1963, 0]
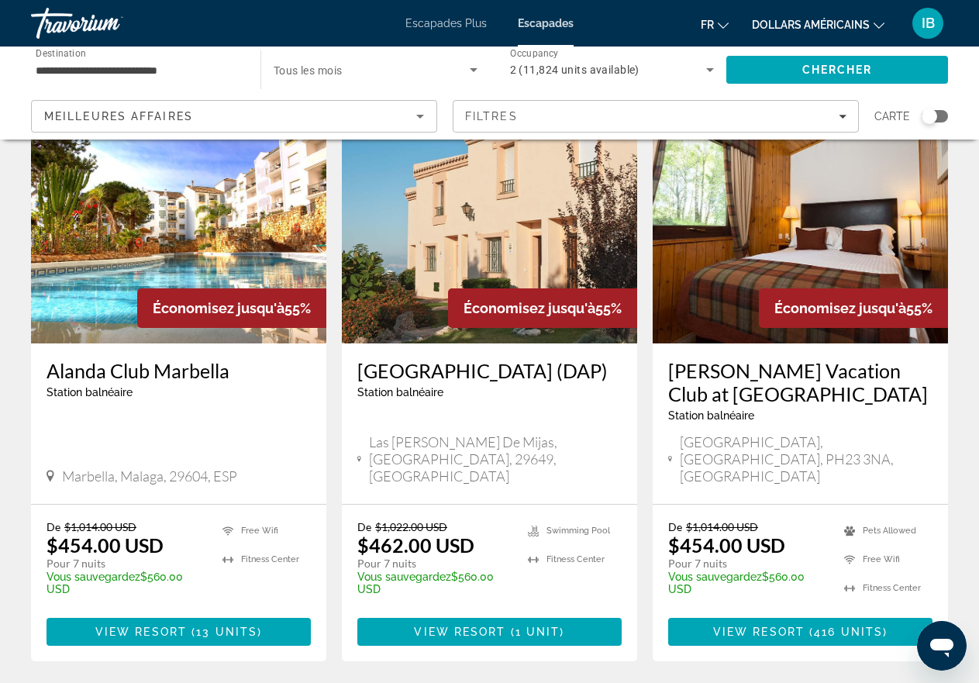
scroll to position [1977, 0]
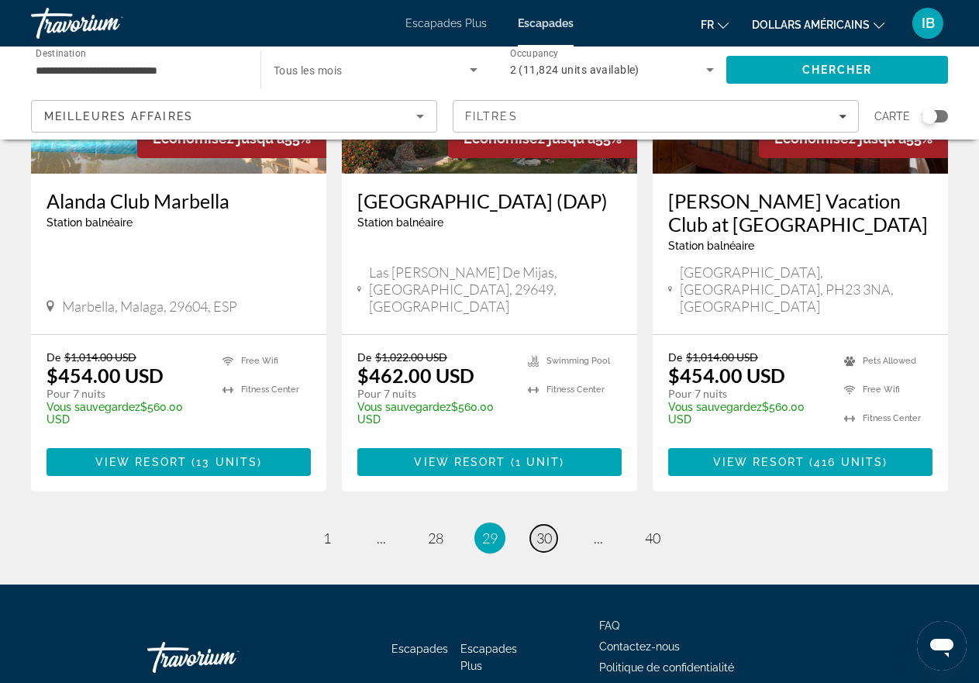
click at [548, 529] on span "30" at bounding box center [543, 537] width 15 height 17
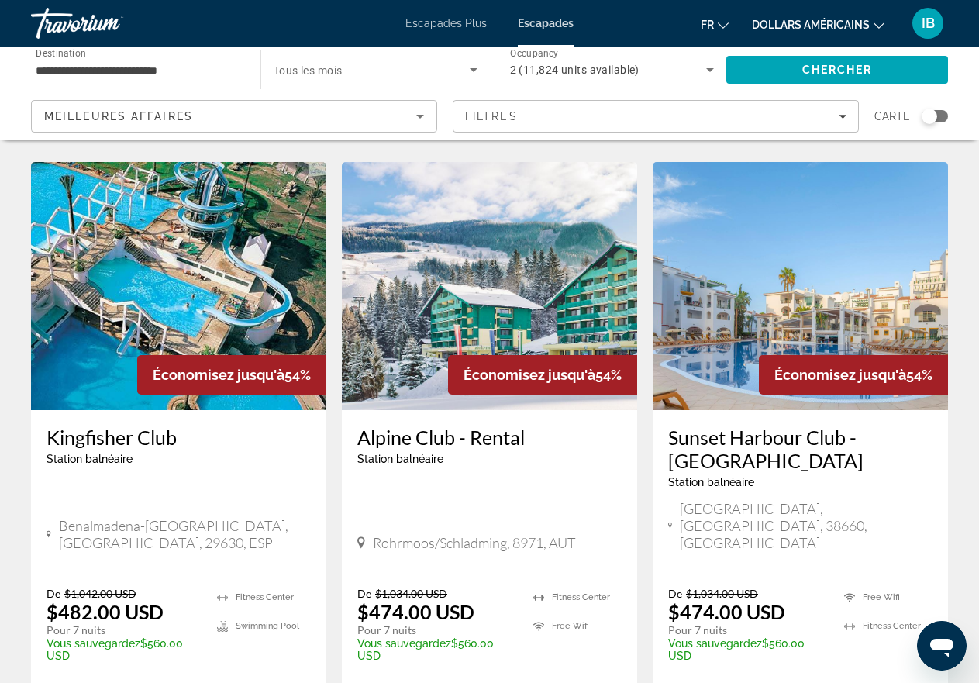
scroll to position [1860, 0]
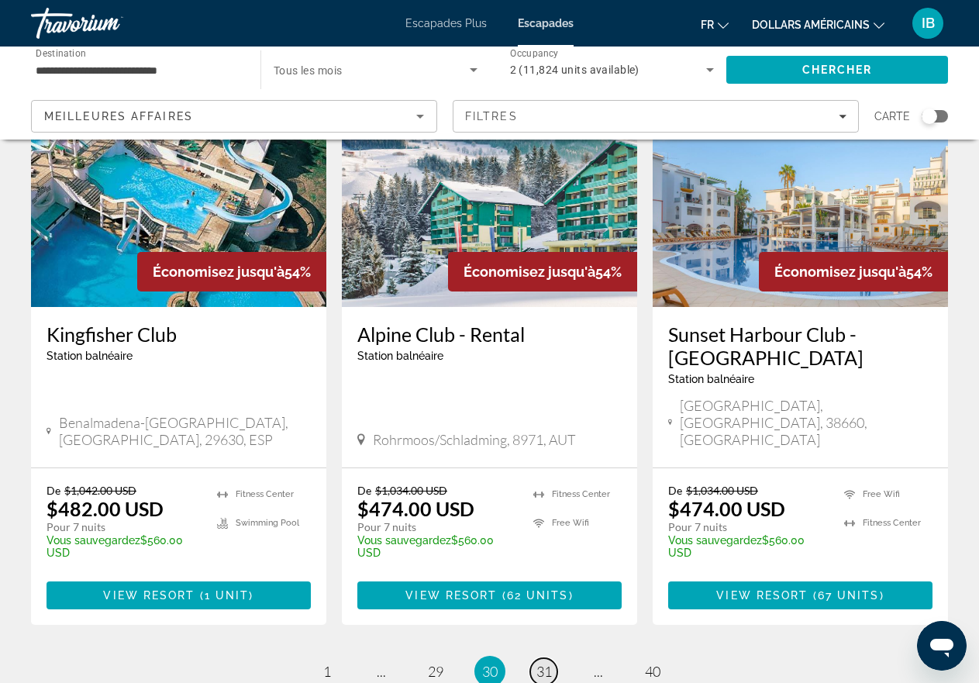
click at [542, 662] on span "31" at bounding box center [543, 670] width 15 height 17
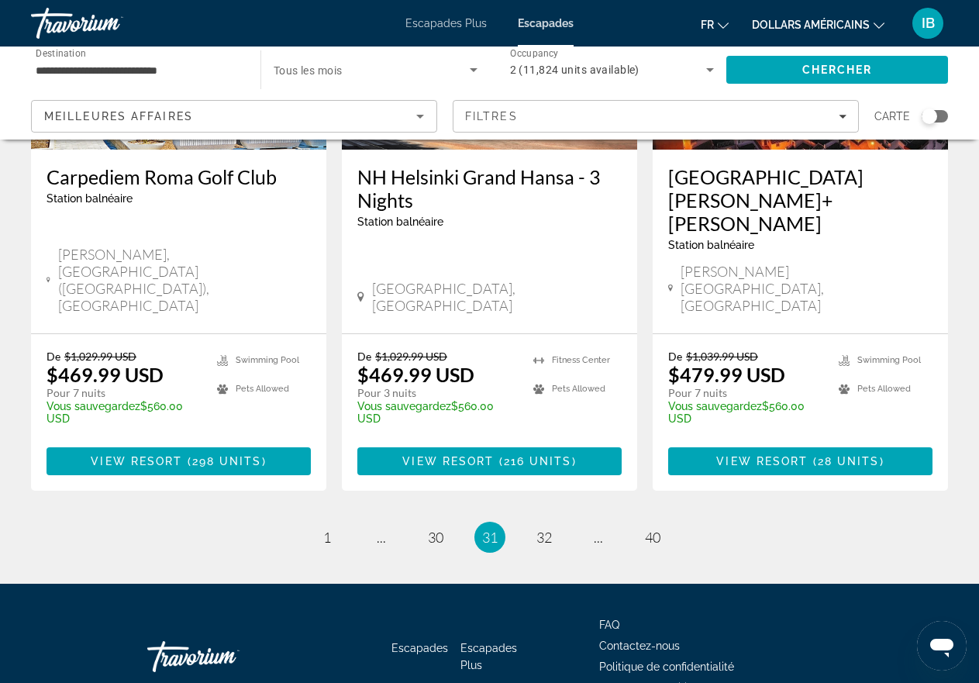
scroll to position [2031, 0]
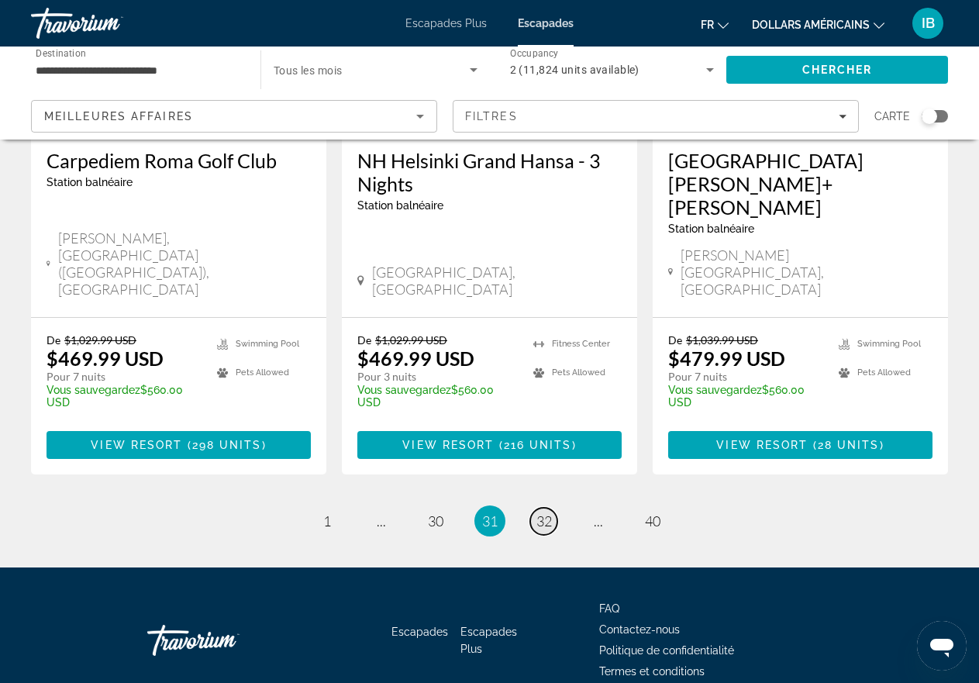
click at [541, 512] on span "32" at bounding box center [543, 520] width 15 height 17
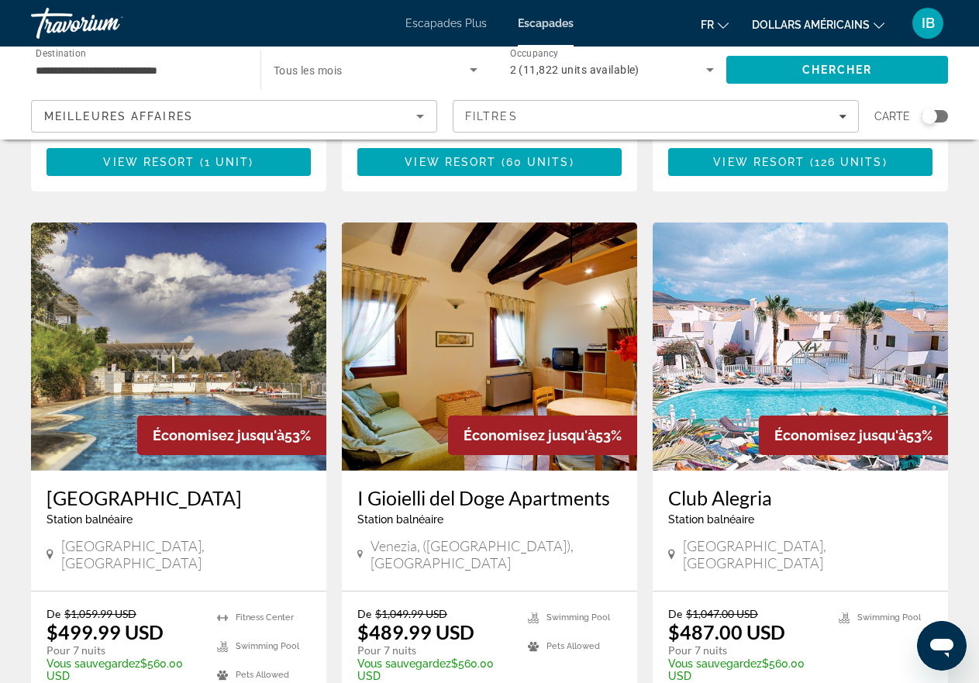
scroll to position [1757, 0]
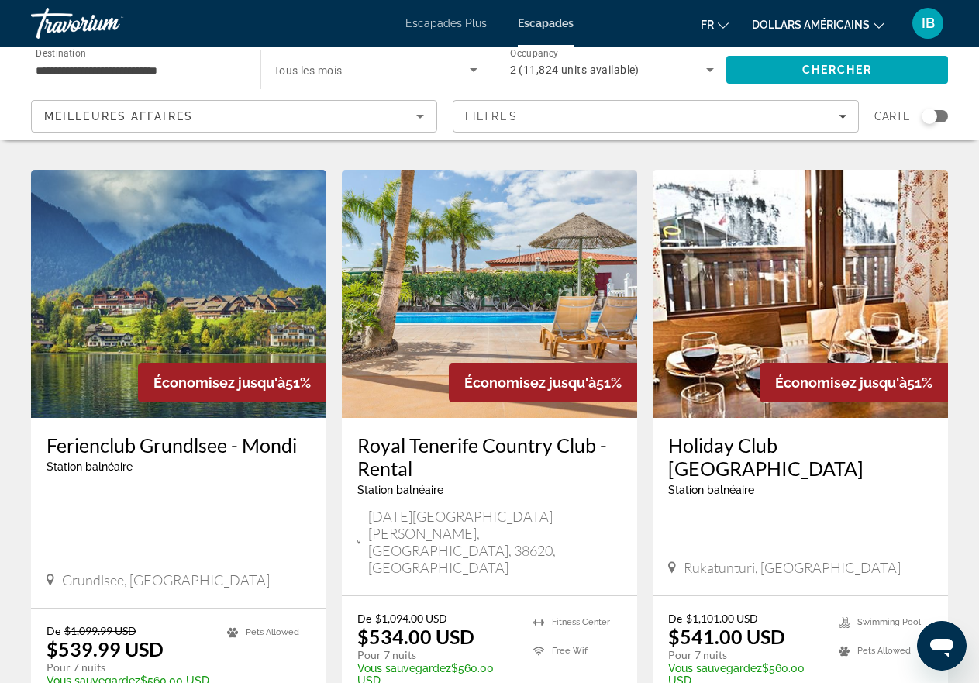
scroll to position [1912, 0]
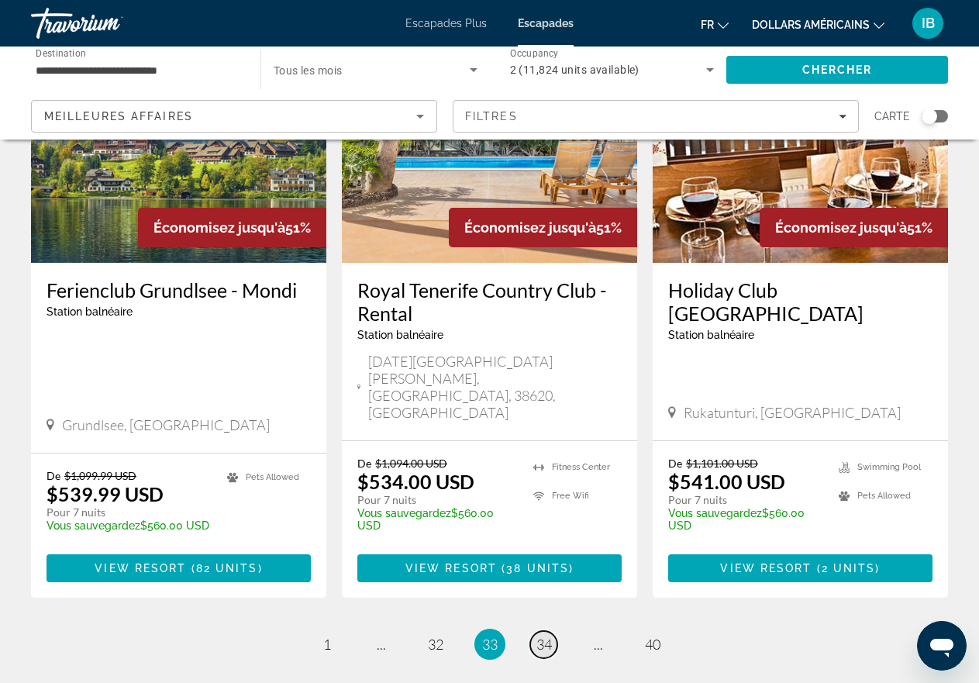
click at [547, 635] on span "34" at bounding box center [543, 643] width 15 height 17
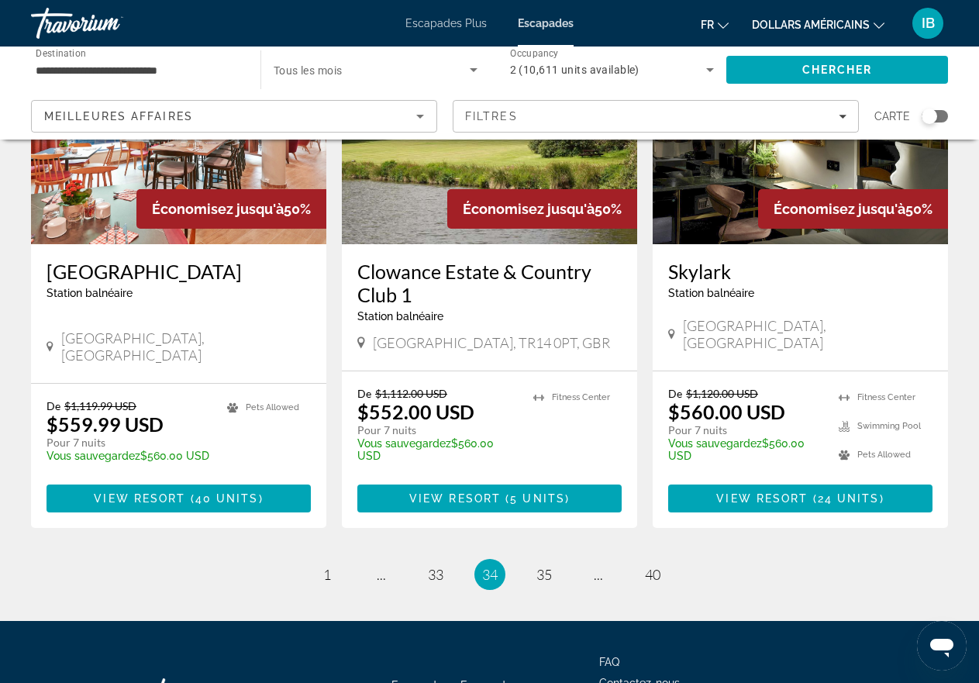
scroll to position [1963, 0]
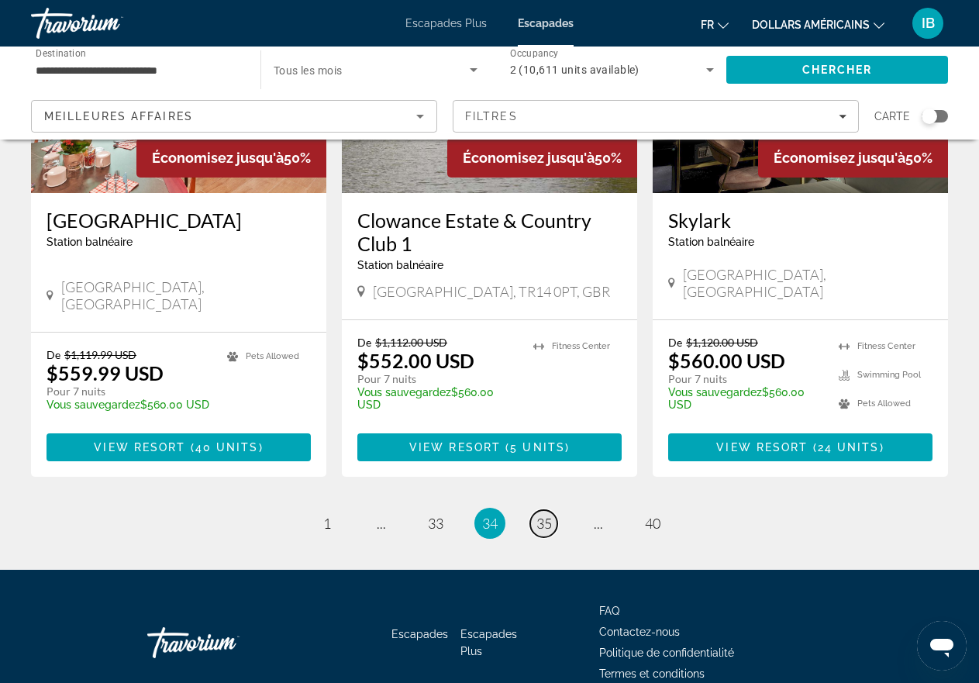
click at [542, 515] on span "35" at bounding box center [543, 523] width 15 height 17
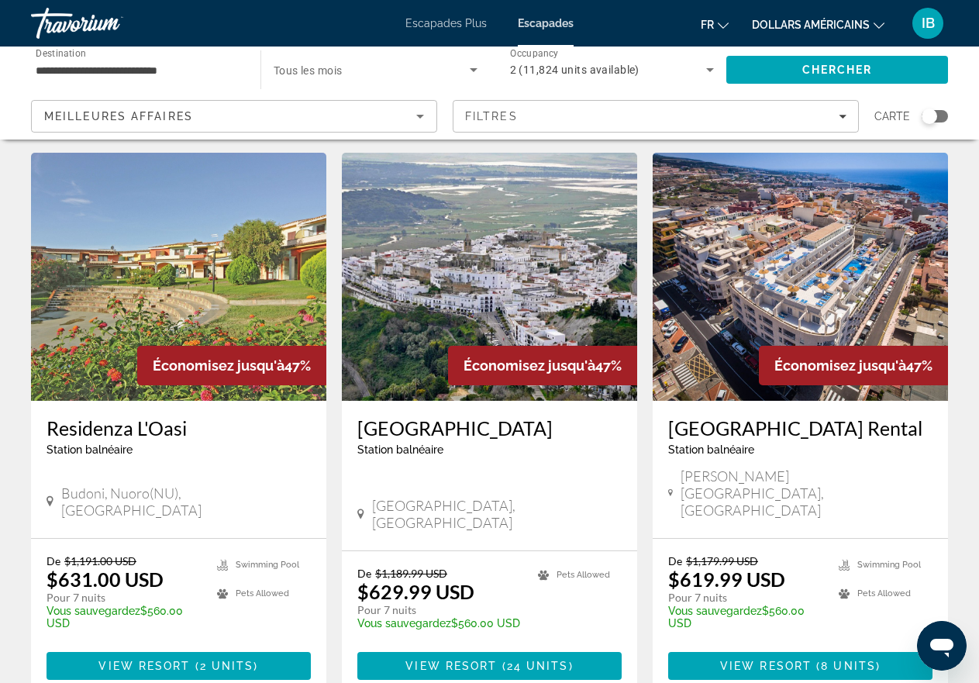
scroll to position [1860, 0]
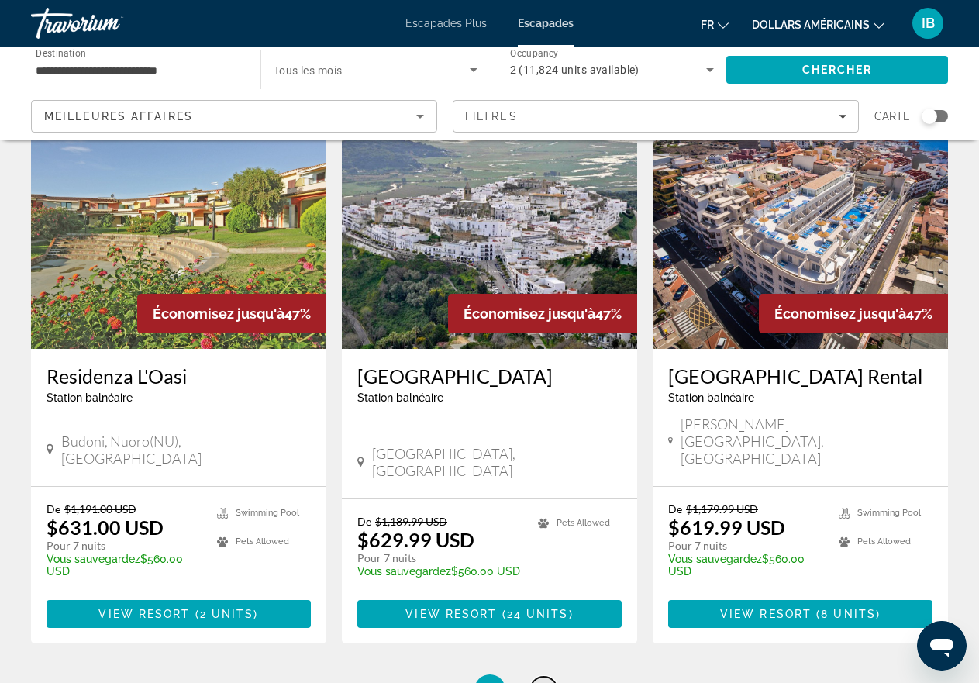
click at [542, 681] on span "36" at bounding box center [543, 689] width 15 height 17
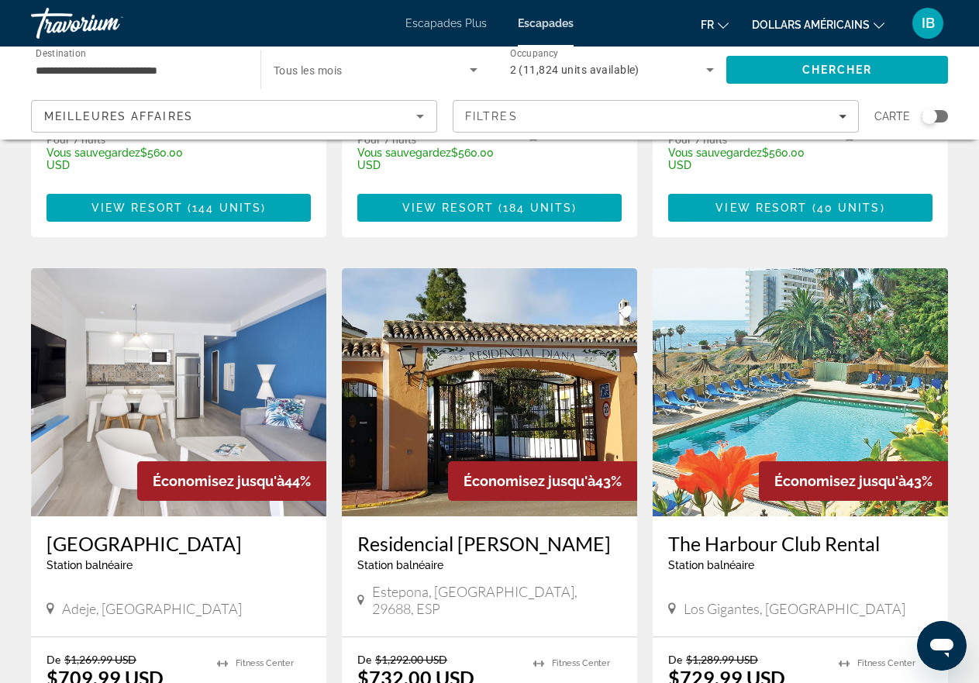
scroll to position [1912, 0]
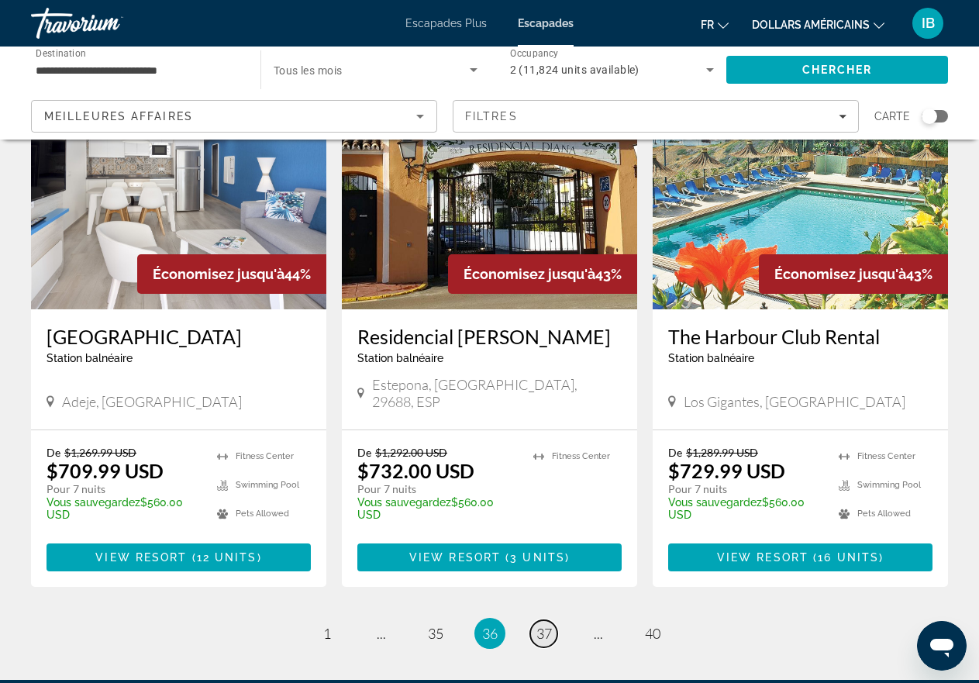
click at [542, 625] on span "37" at bounding box center [543, 633] width 15 height 17
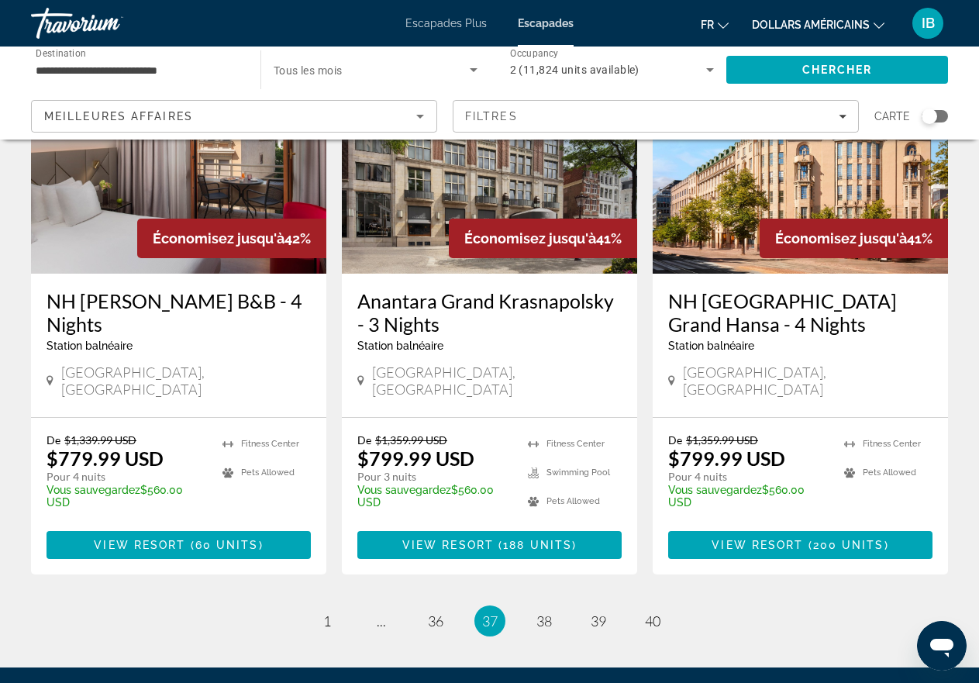
scroll to position [1963, 0]
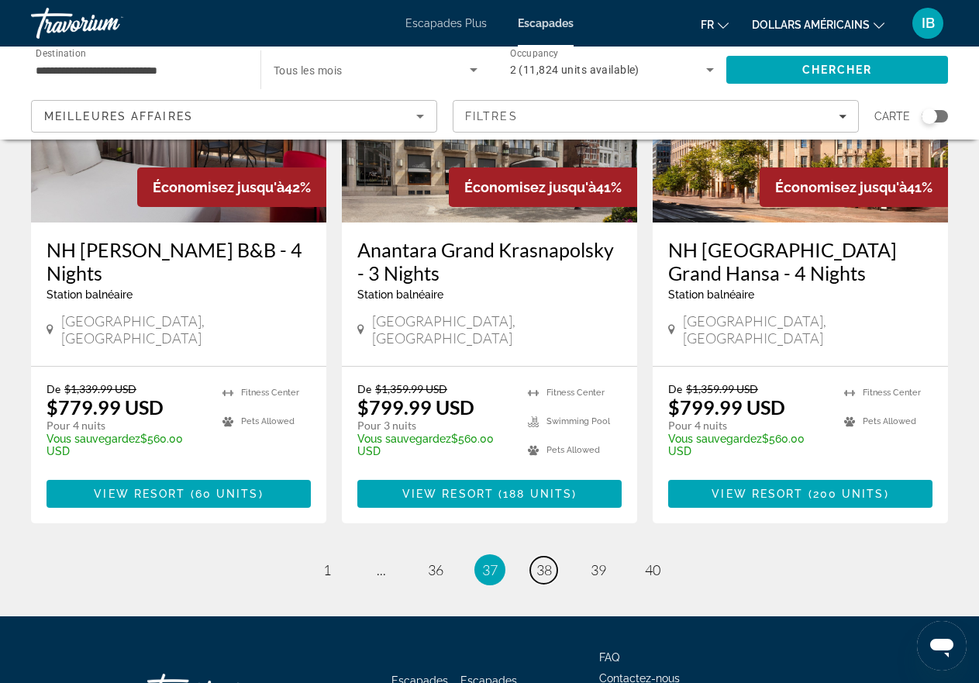
click at [541, 561] on span "38" at bounding box center [543, 569] width 15 height 17
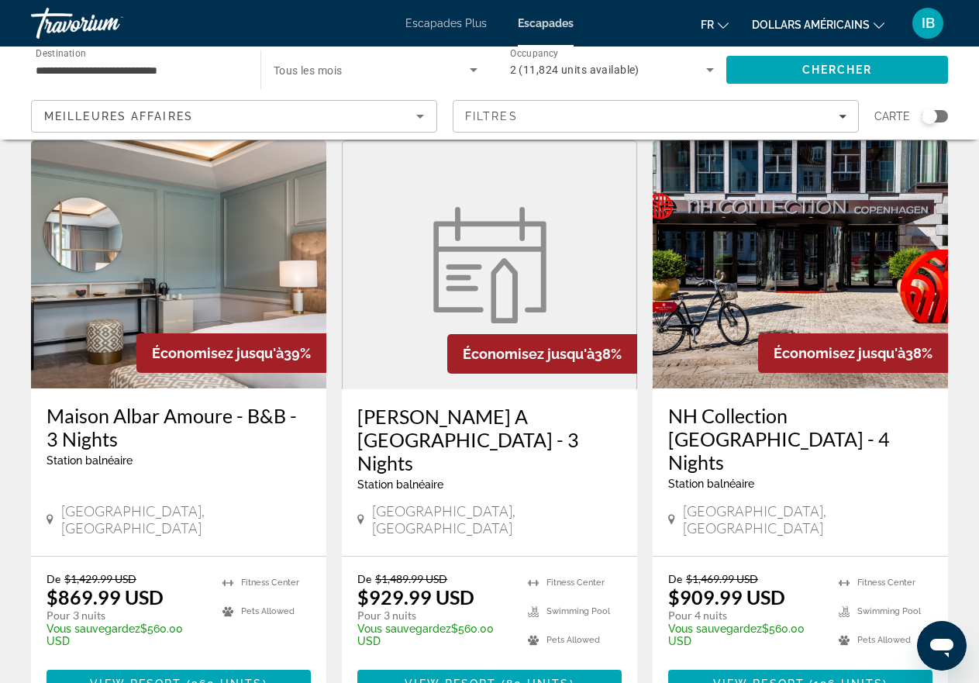
scroll to position [1808, 0]
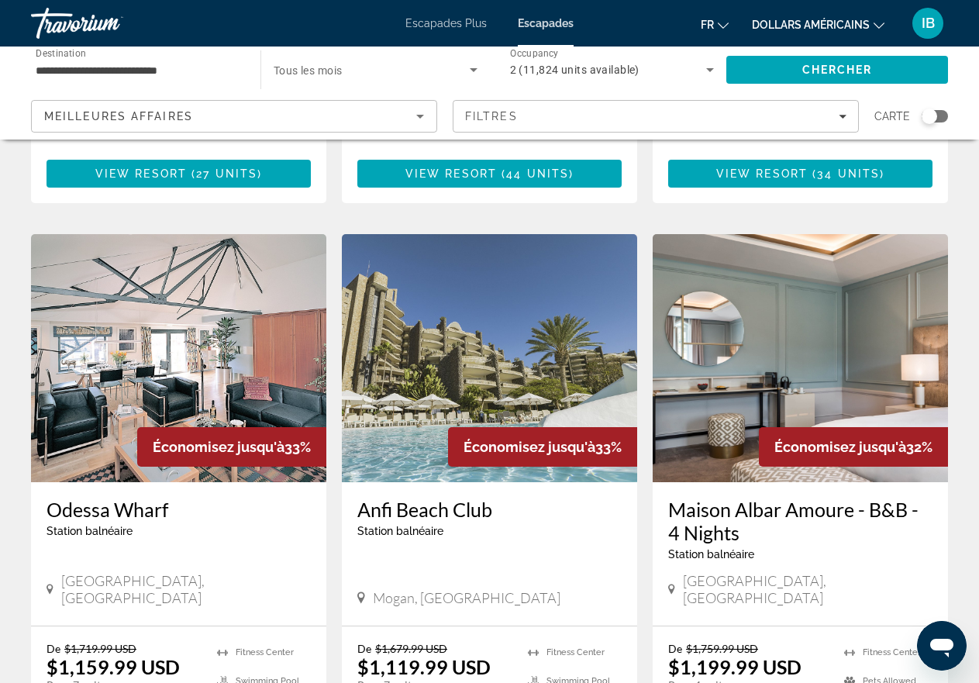
scroll to position [1860, 0]
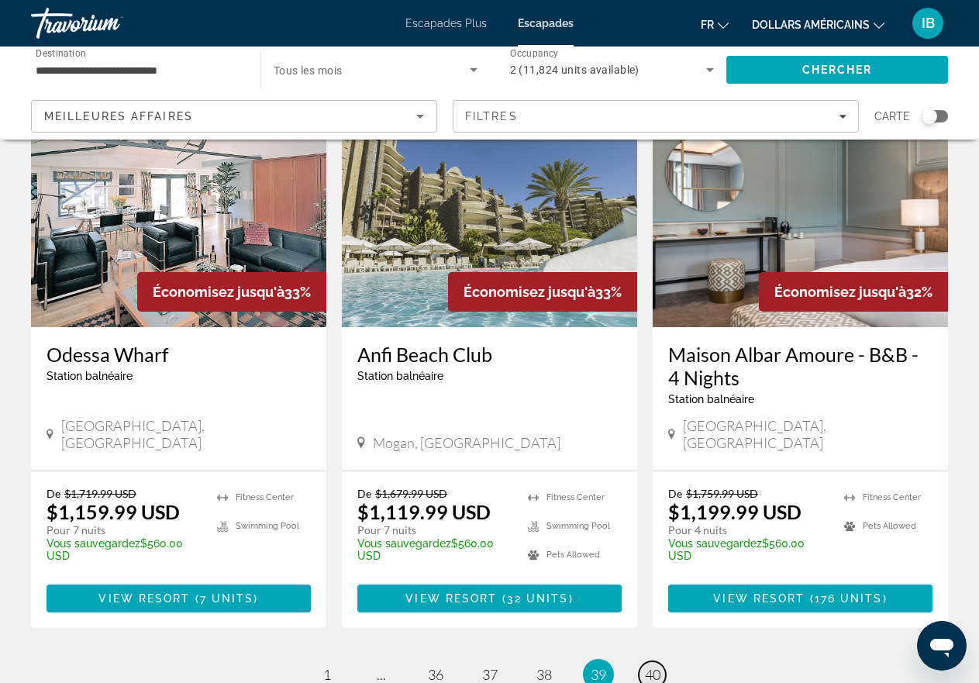
click at [649, 666] on span "40" at bounding box center [652, 674] width 15 height 17
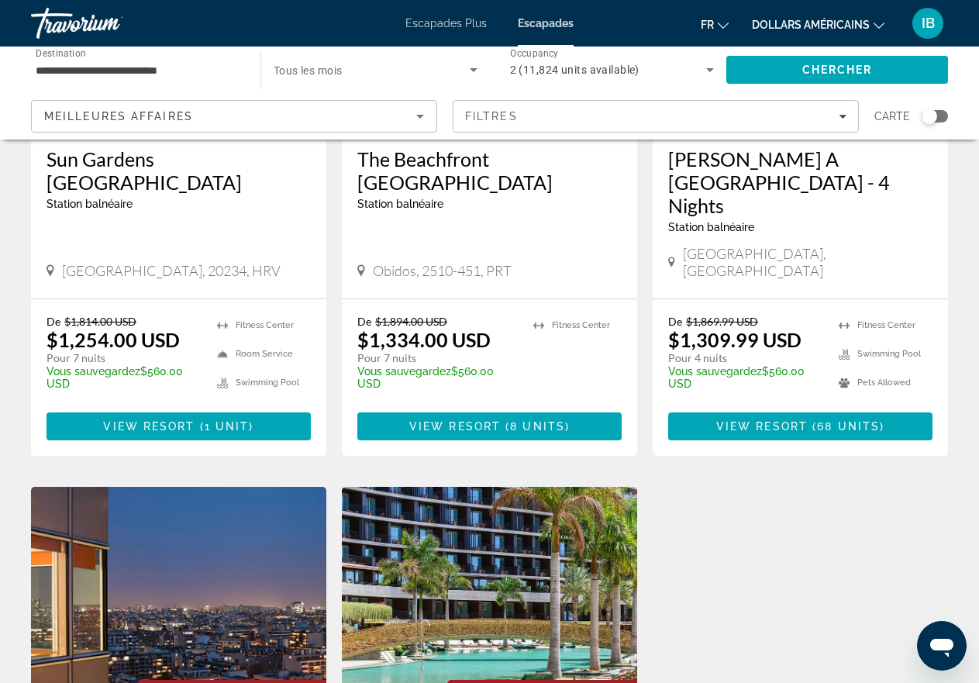
scroll to position [1188, 0]
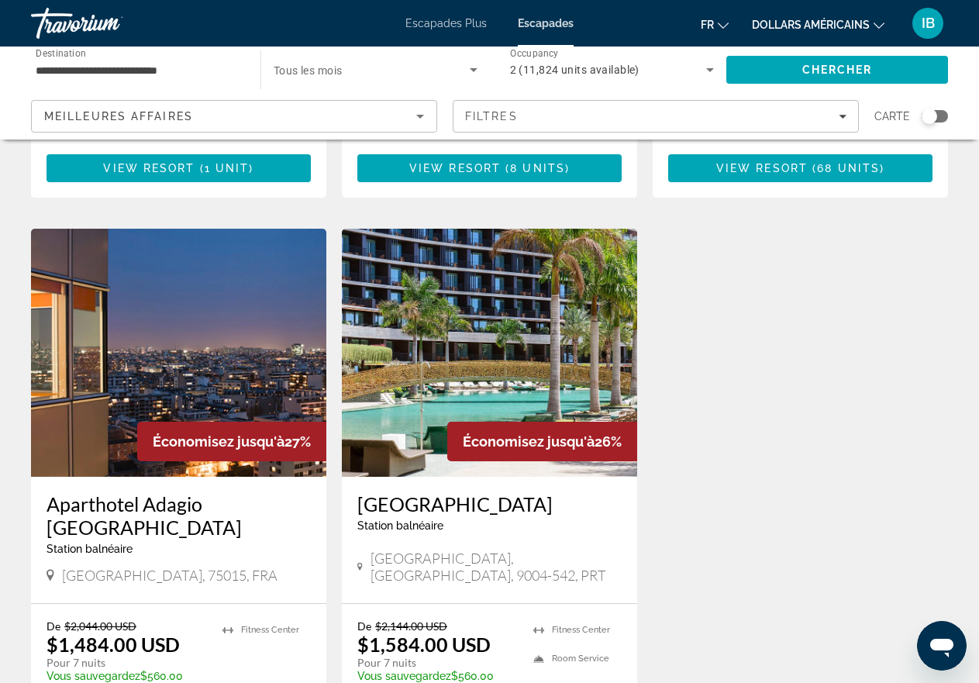
click at [929, 22] on font "IB" at bounding box center [927, 23] width 13 height 16
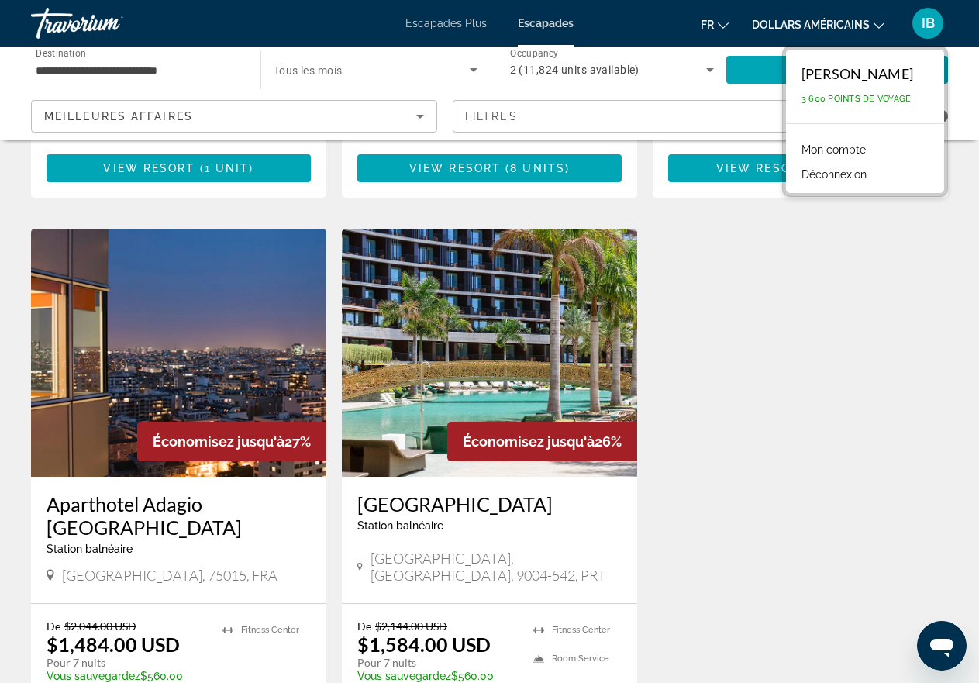
click at [832, 175] on font "Déconnexion" at bounding box center [833, 174] width 65 height 12
